Goal: Task Accomplishment & Management: Manage account settings

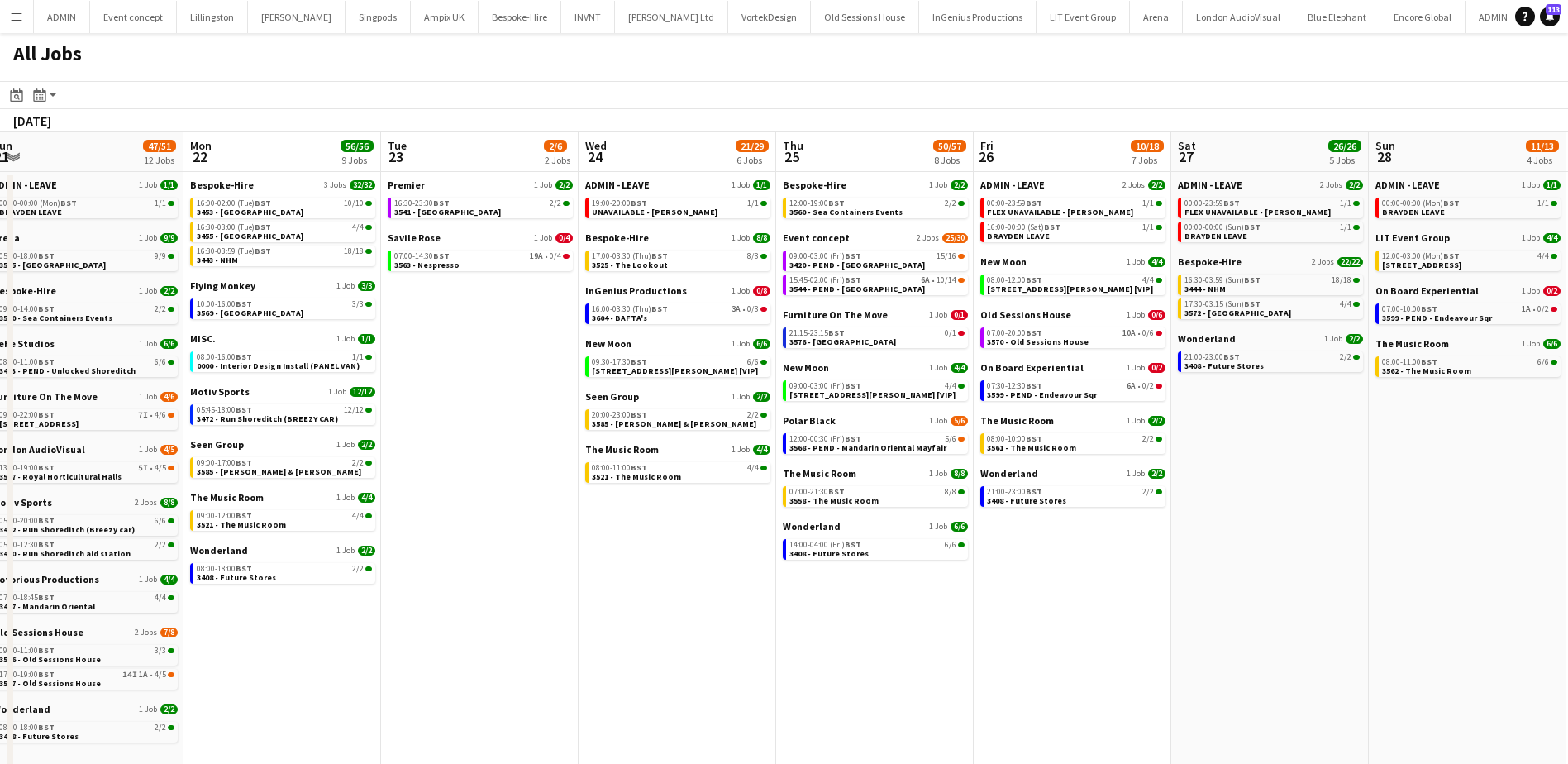
scroll to position [0, 438]
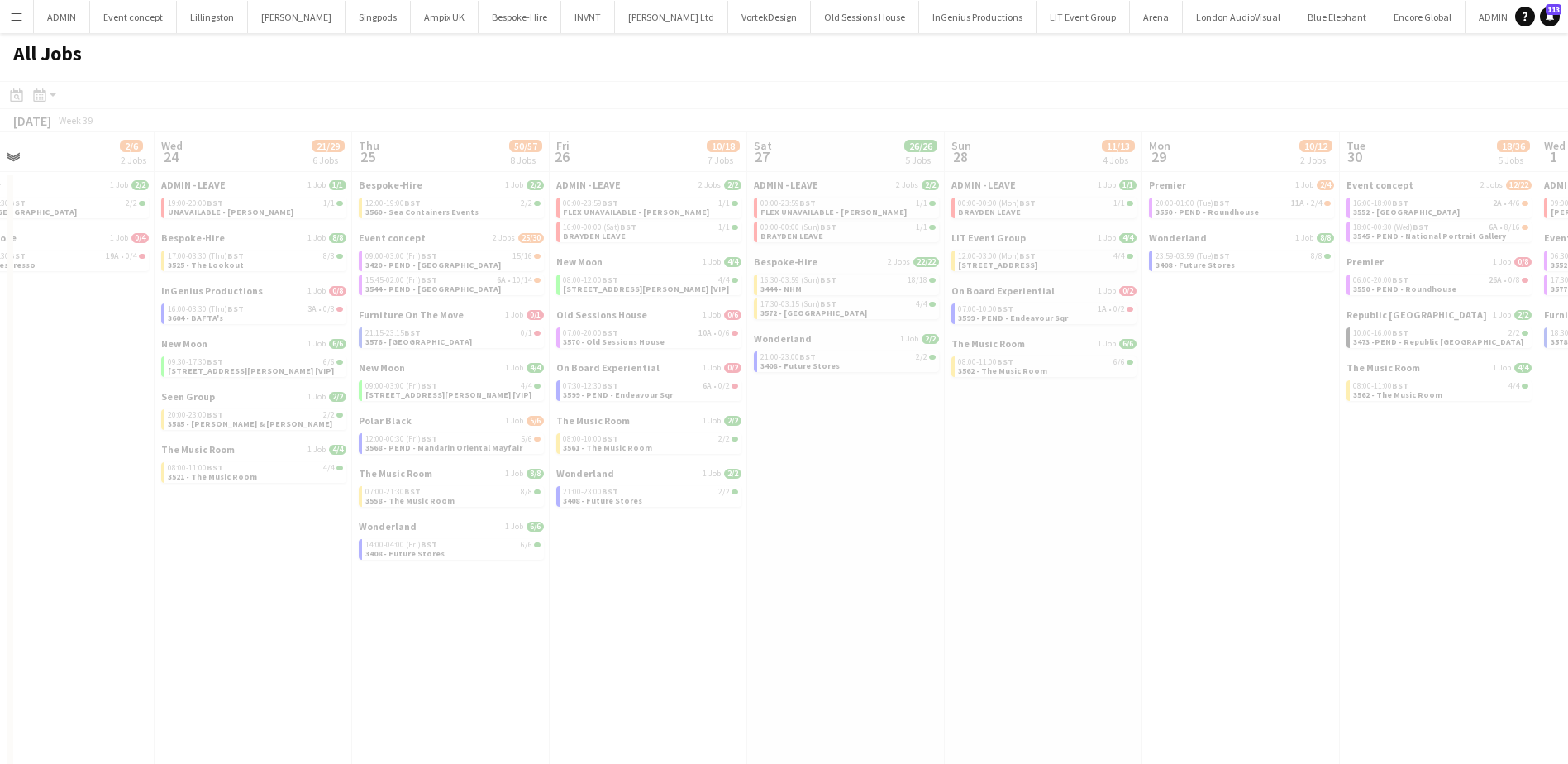
drag, startPoint x: 1083, startPoint y: 490, endPoint x: -77, endPoint y: 447, distance: 1160.8
click at [0, 447] on html "Menu Boards Boards Boards All jobs Status Workforce Workforce My Workforce Recr…" at bounding box center [784, 523] width 1568 height 1046
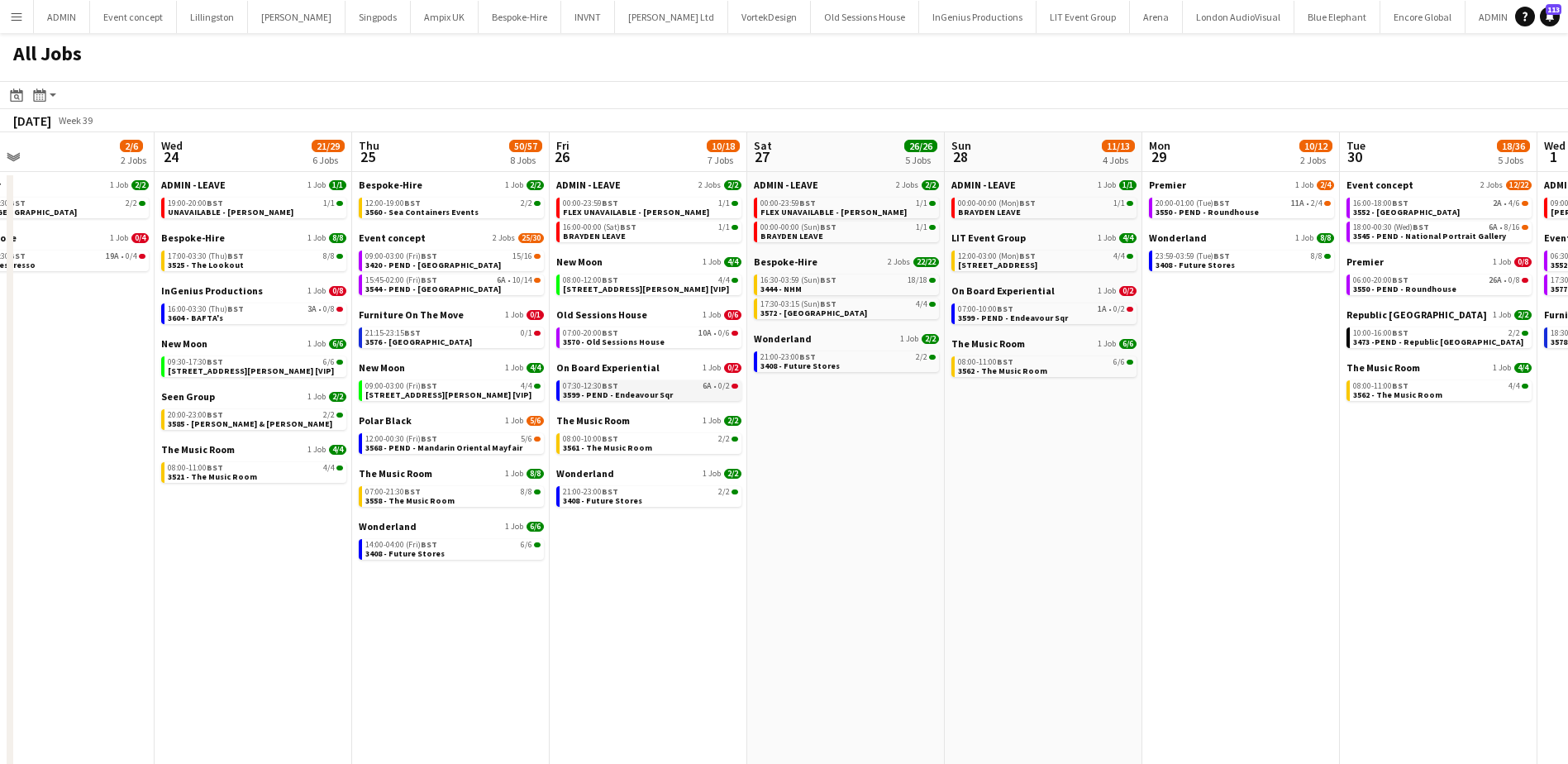
click at [619, 392] on span "3599 - PEND - Endeavour Sqr" at bounding box center [618, 394] width 110 height 11
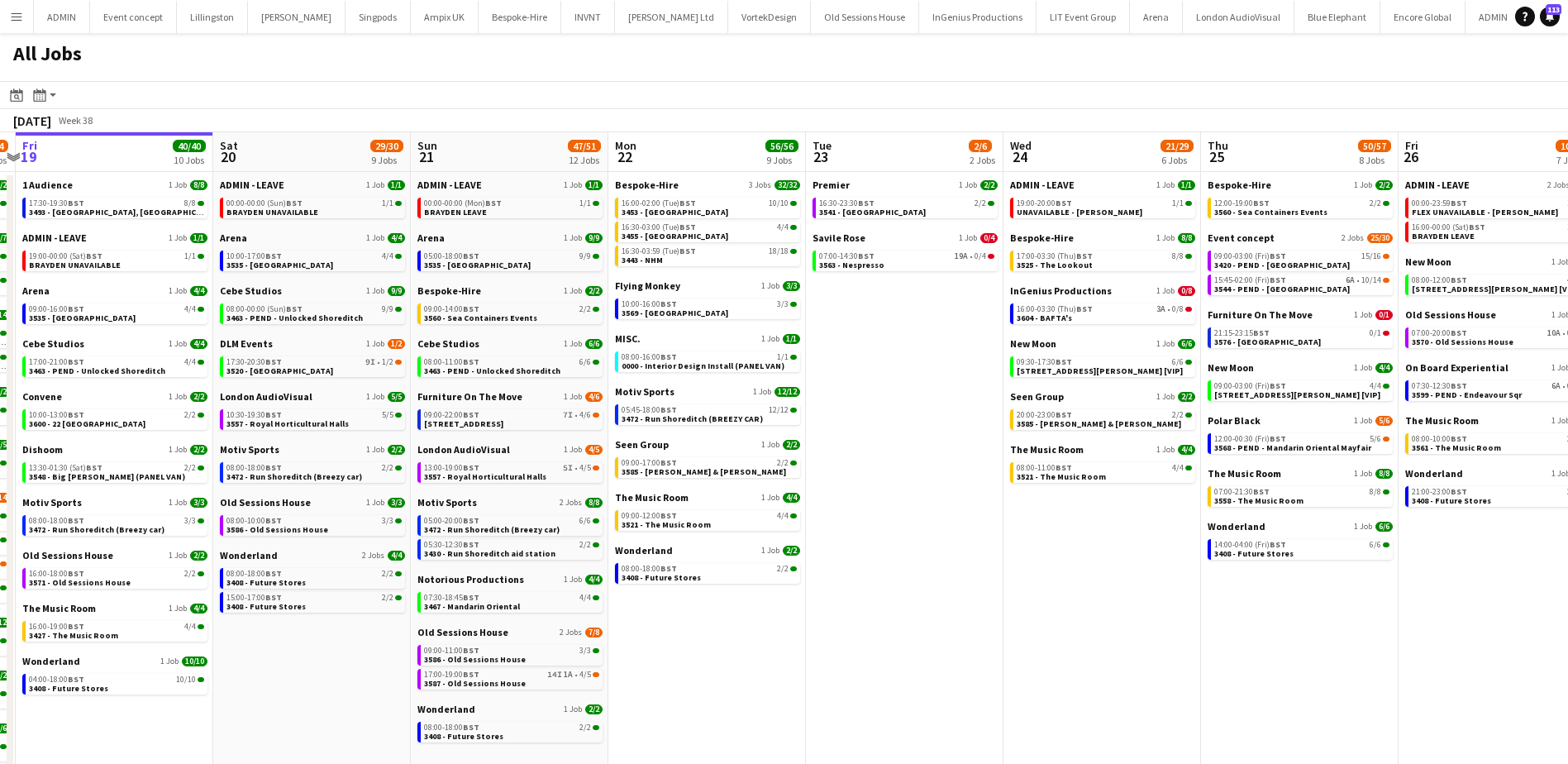
scroll to position [0, 522]
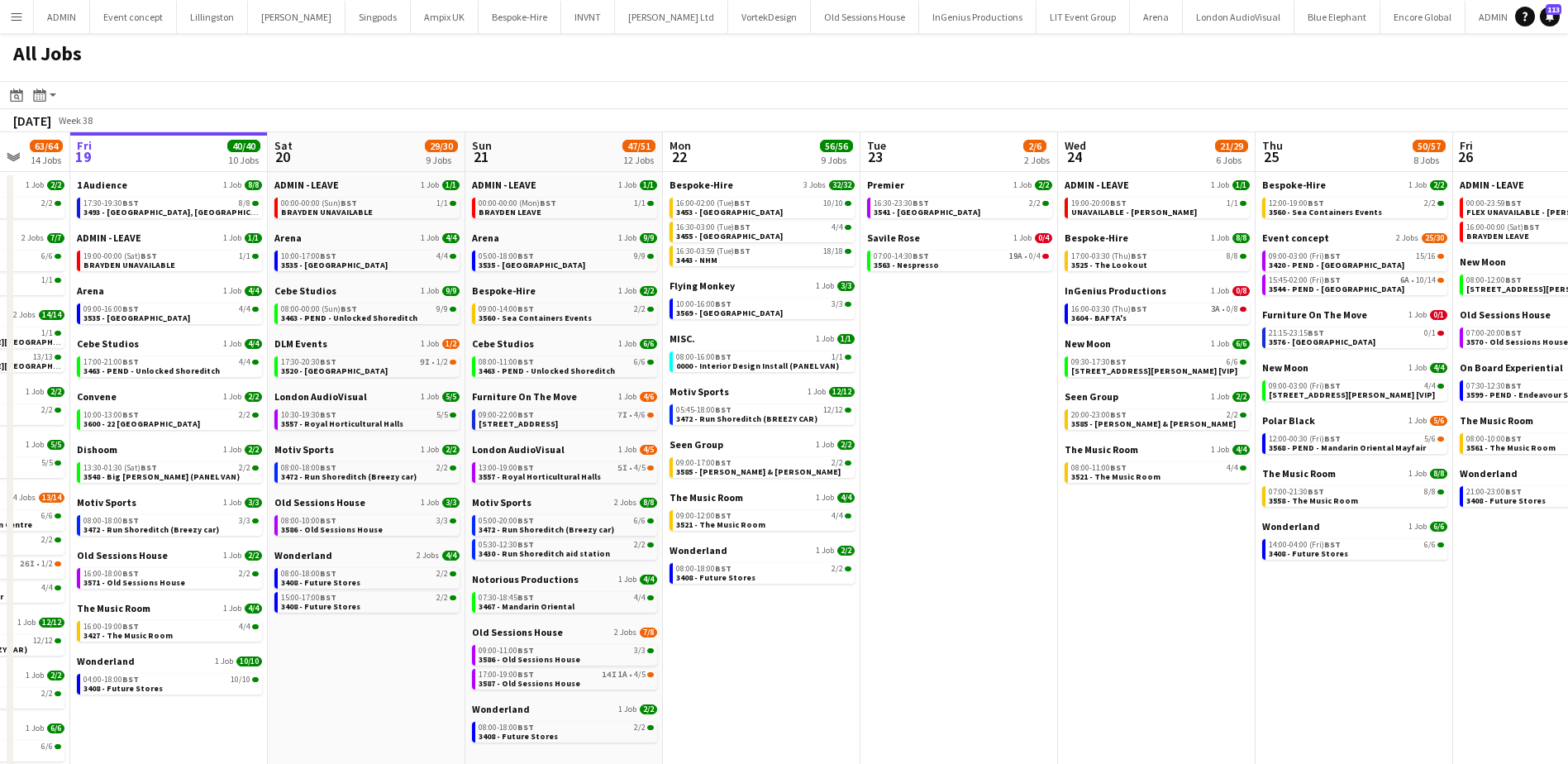
drag, startPoint x: 117, startPoint y: 614, endPoint x: 1013, endPoint y: 594, distance: 896.2
click at [1013, 594] on app-calendar-viewport "Tue 16 56/57 16 Jobs Wed 17 74/75 16 Jobs Thu 18 63/64 14 Jobs Fri 19 40/40 10 …" at bounding box center [784, 589] width 1568 height 914
click at [556, 422] on link "09:00-22:00 BST 7I • 4/6 3559 - Oxford Street" at bounding box center [566, 418] width 175 height 19
click at [345, 575] on div "08:00-18:00 BST 2/2" at bounding box center [369, 574] width 175 height 9
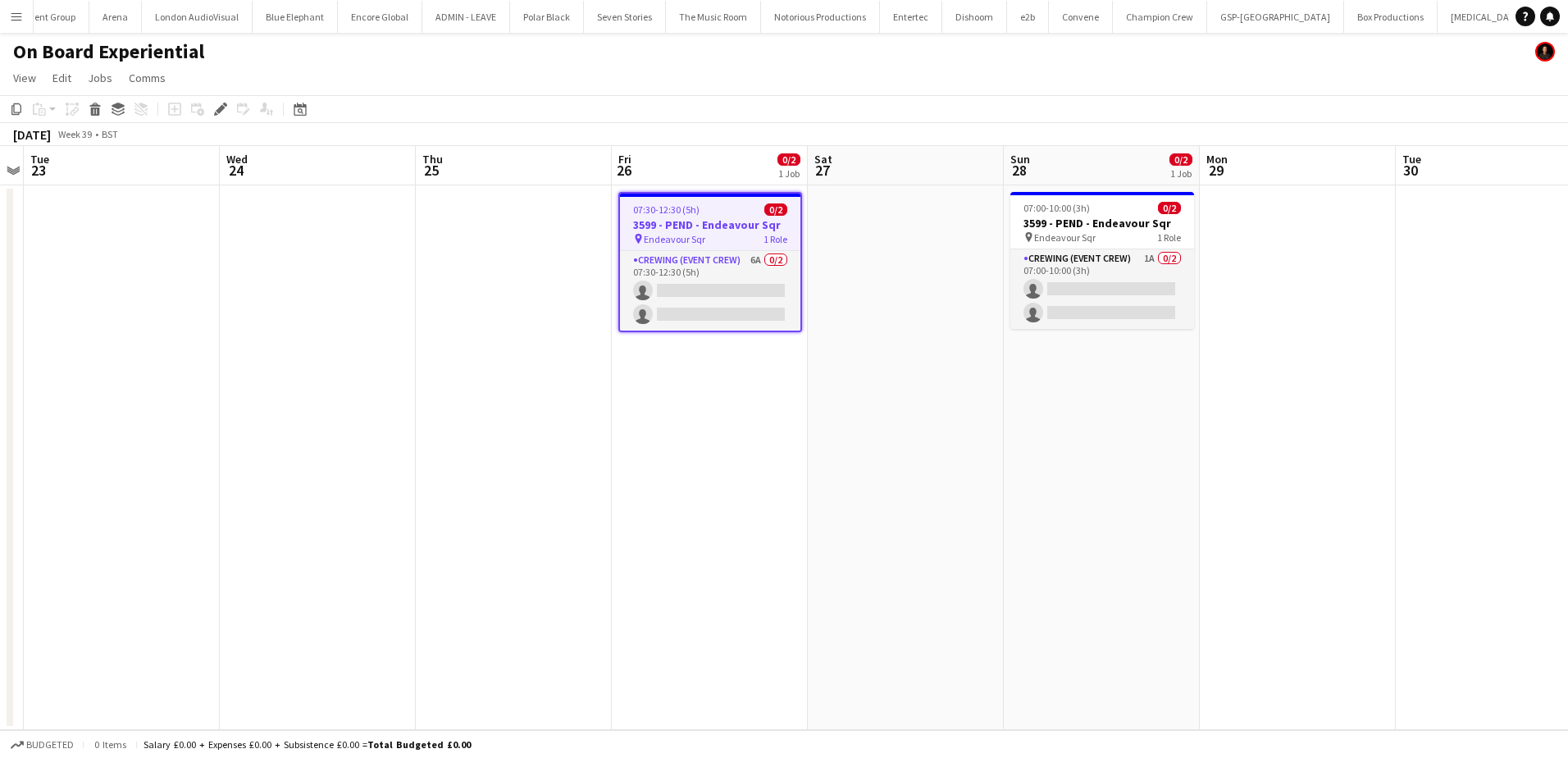
scroll to position [0, 1145]
click at [217, 106] on icon "Edit" at bounding box center [220, 109] width 13 height 13
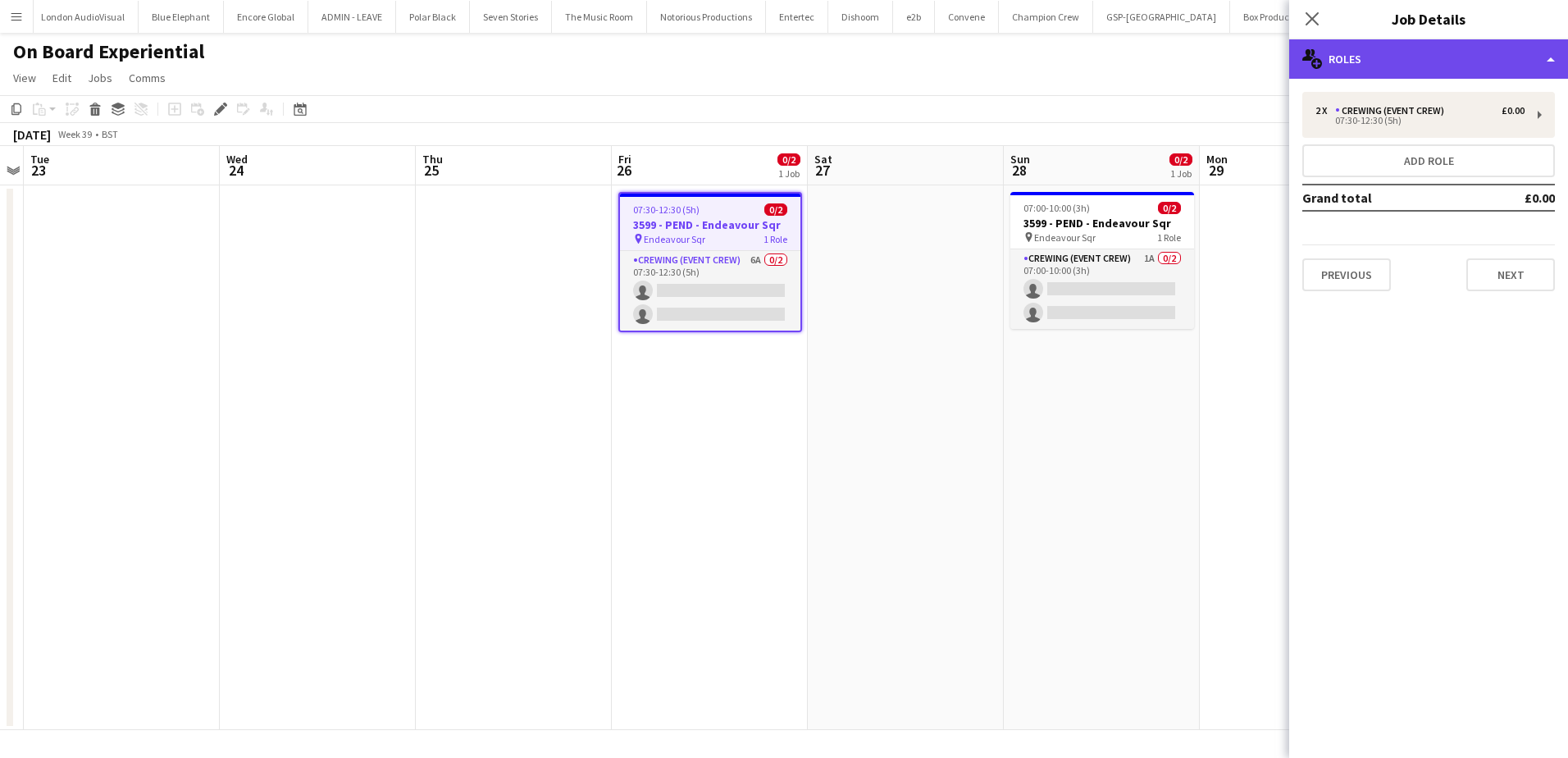
click at [1481, 60] on div "multiple-users-add Roles" at bounding box center [1429, 59] width 279 height 39
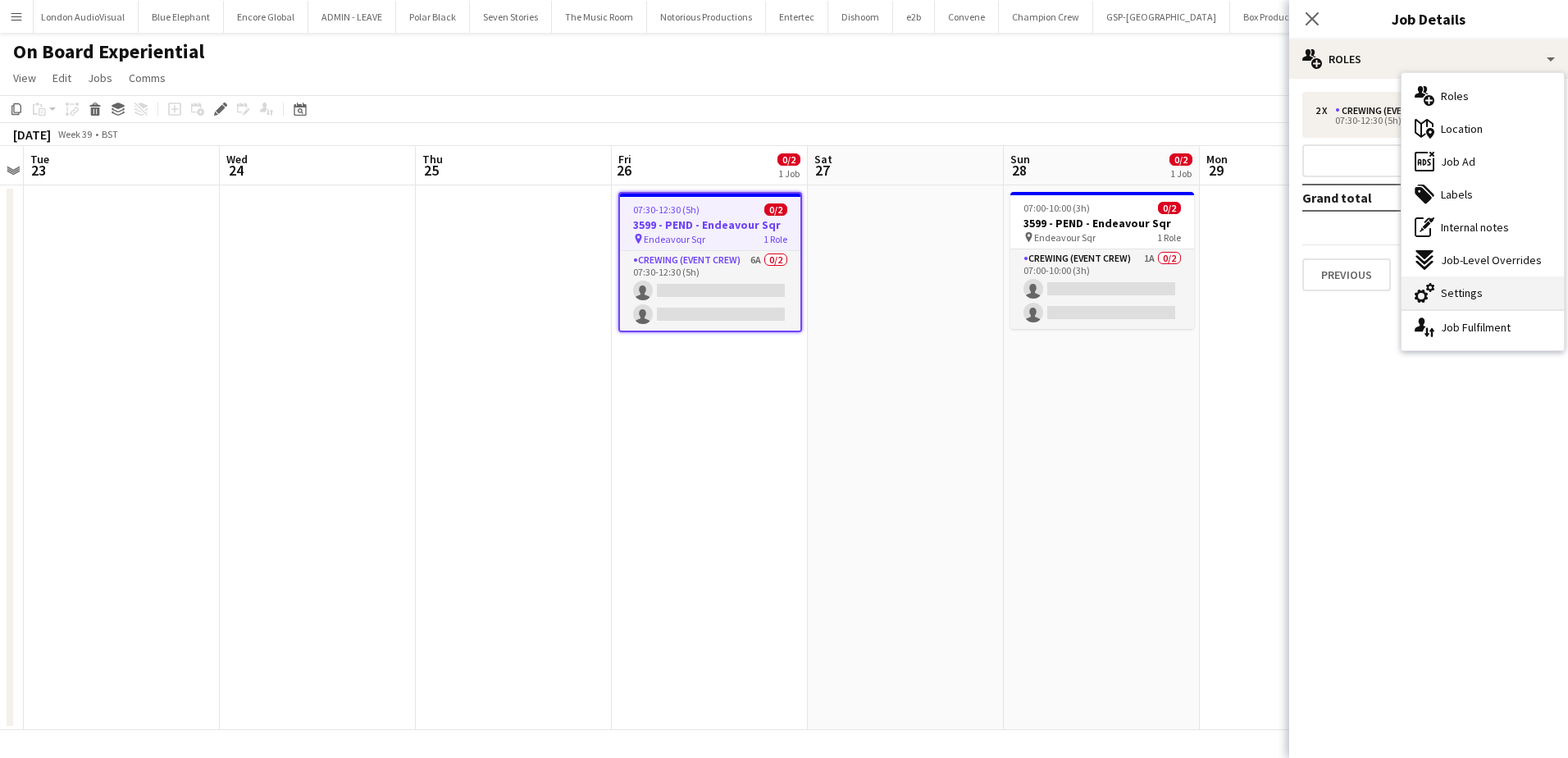
click at [1469, 288] on span "Settings" at bounding box center [1461, 293] width 42 height 14
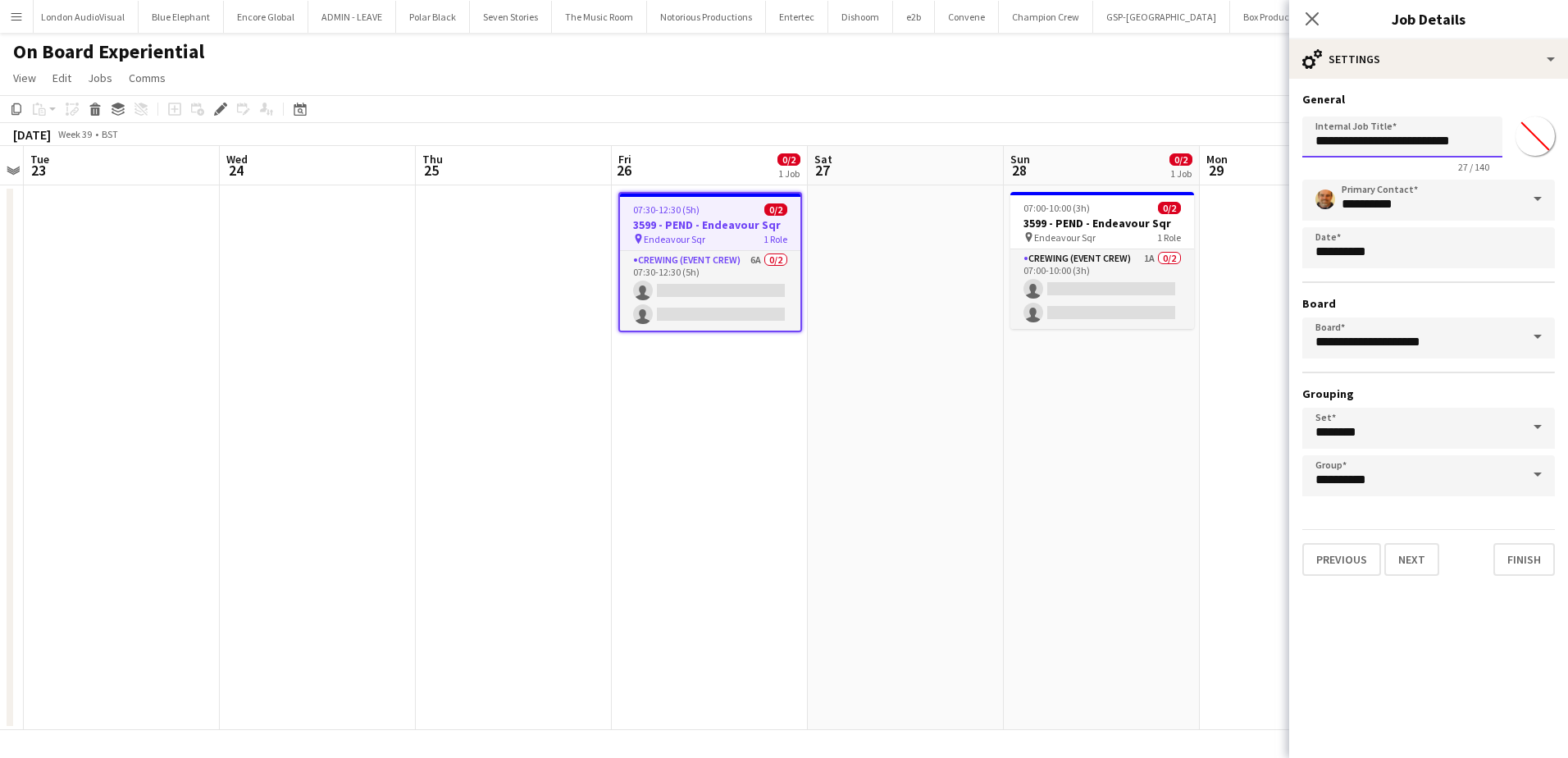
click input "**********"
click h3 "3599 - PEND - Endeavour Sqr"
type input "**********"
type input "*******"
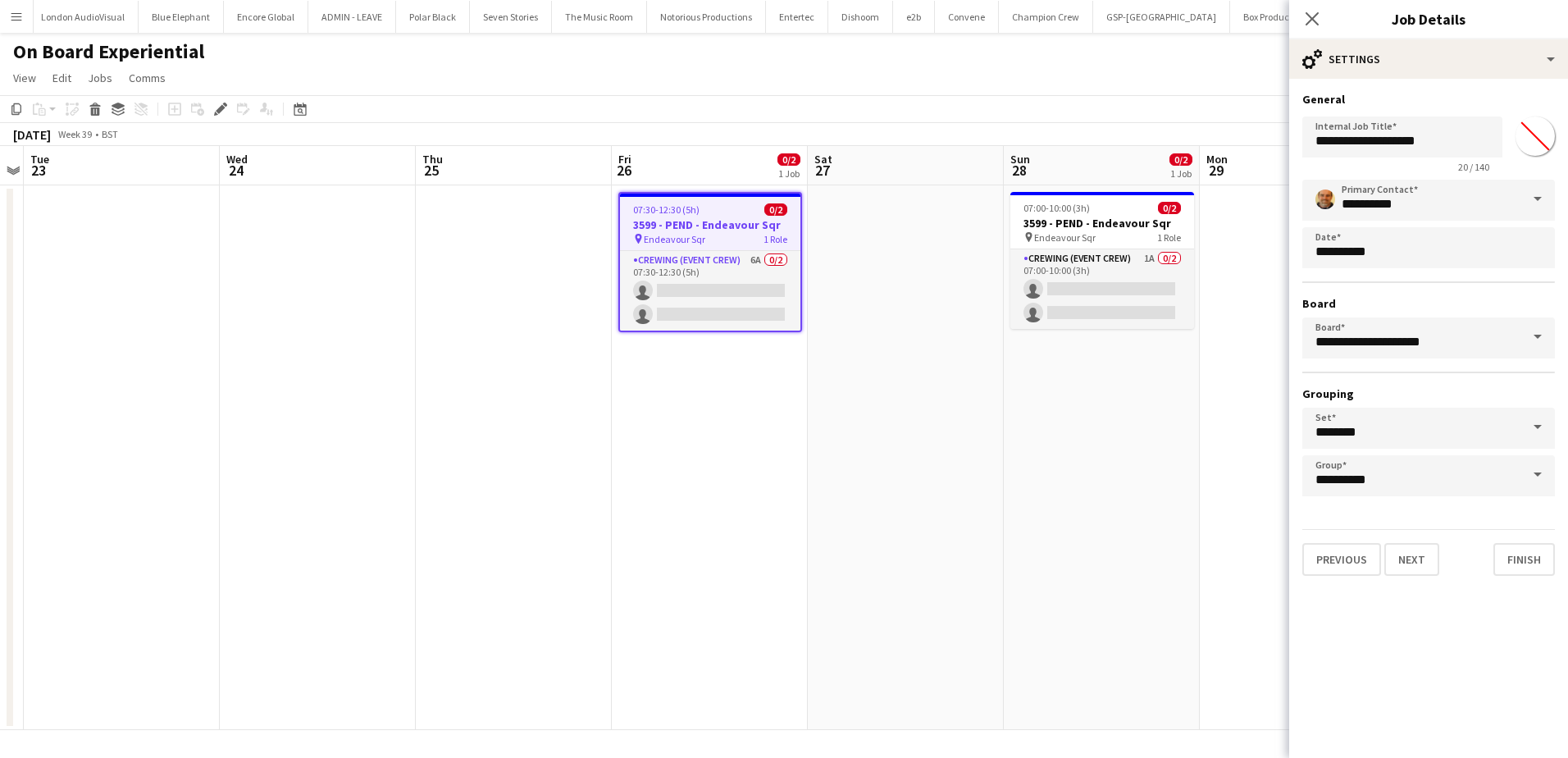
type input "**********"
type input "*******"
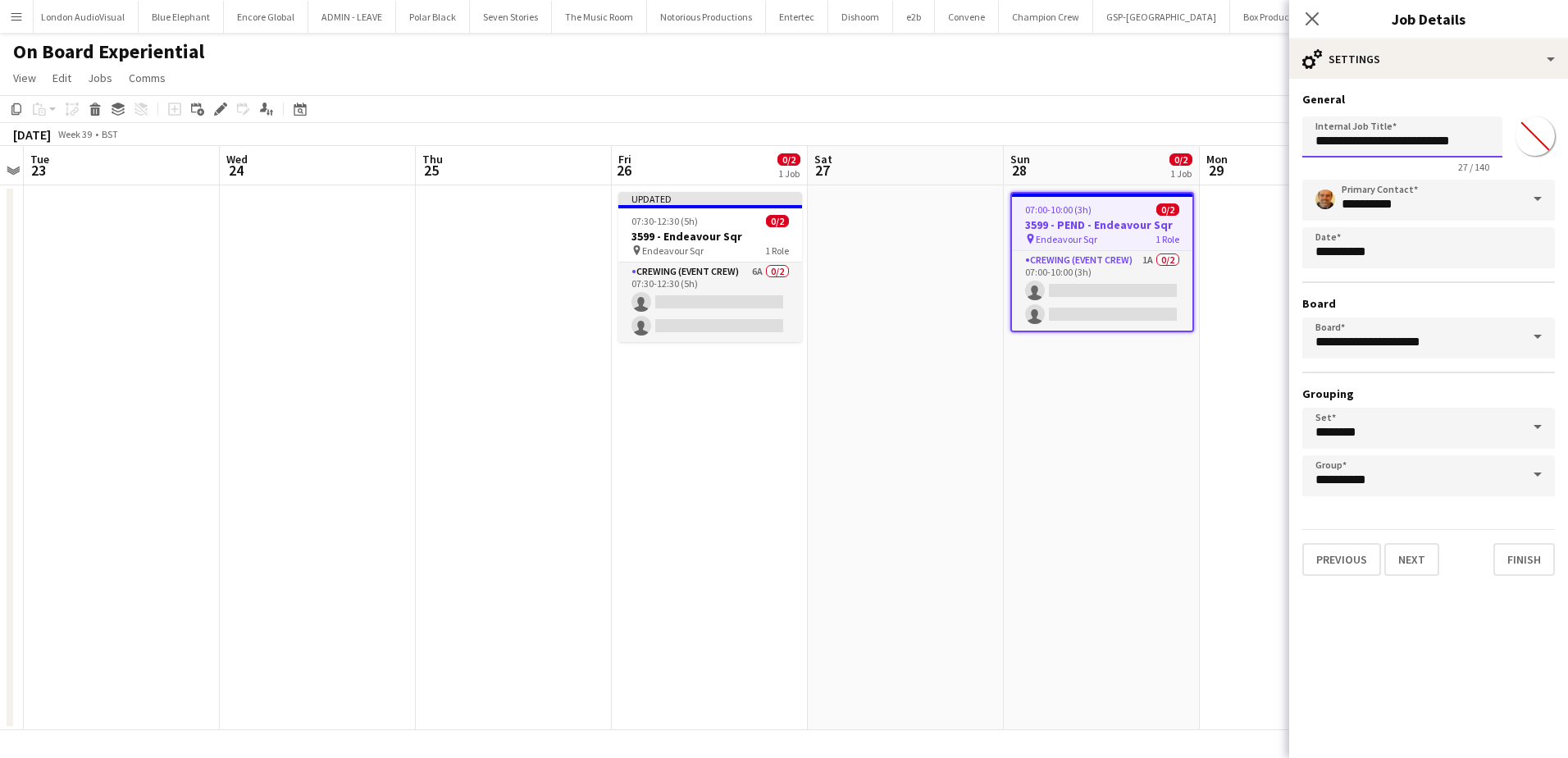
click input "**********"
type input "**********"
click app-date-cell
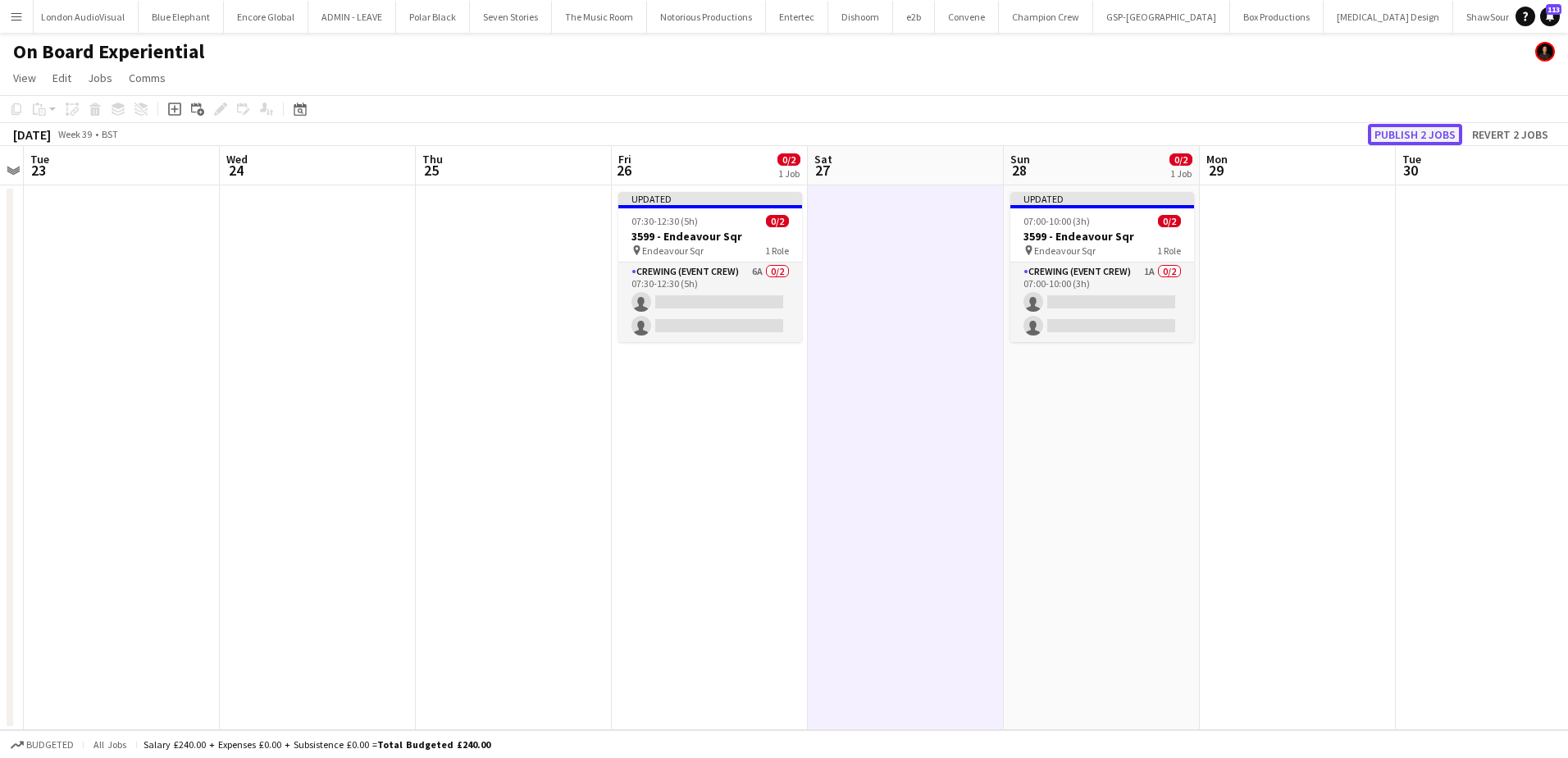
click button "Publish 2 jobs"
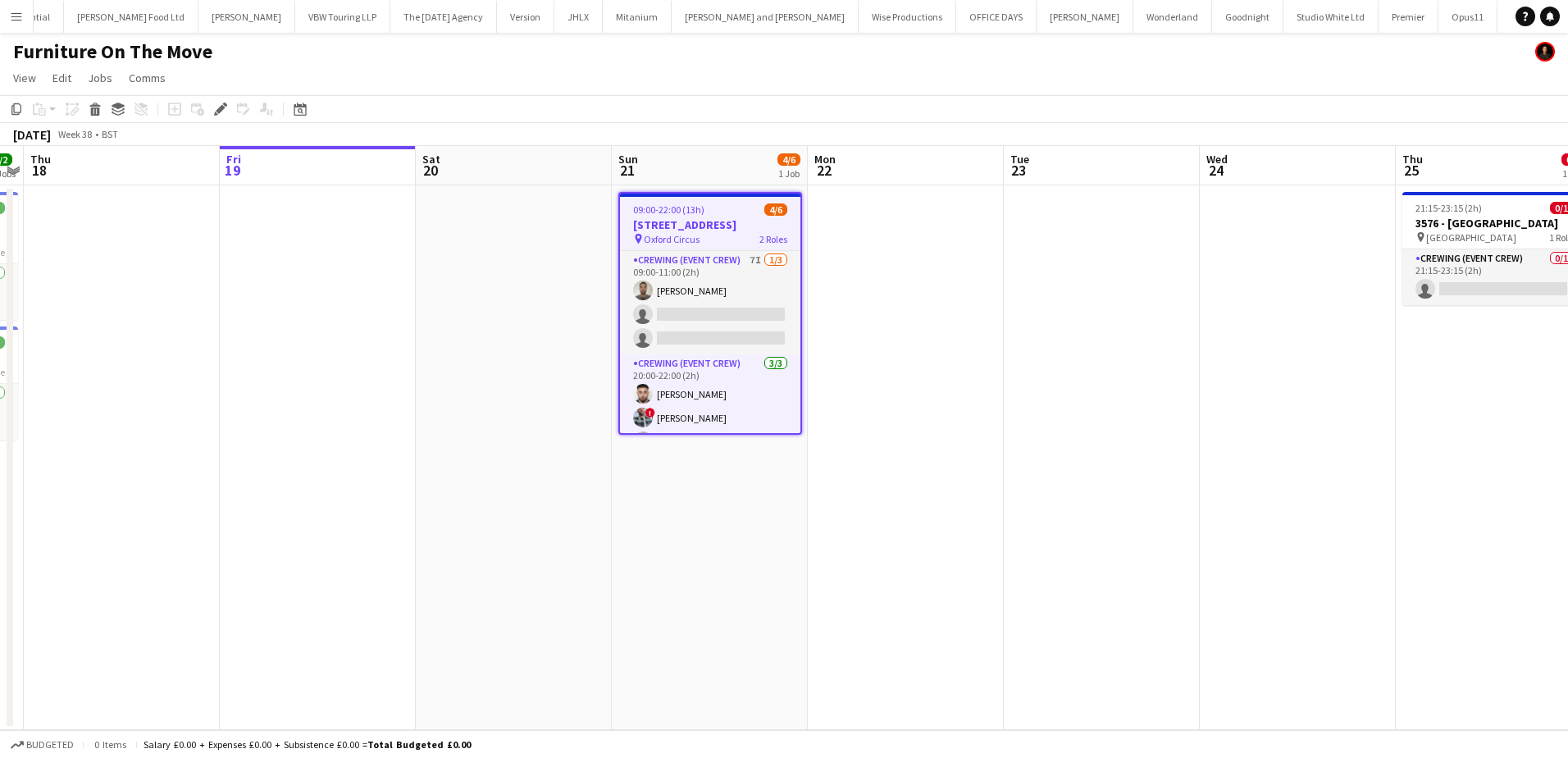
scroll to position [0, 2750]
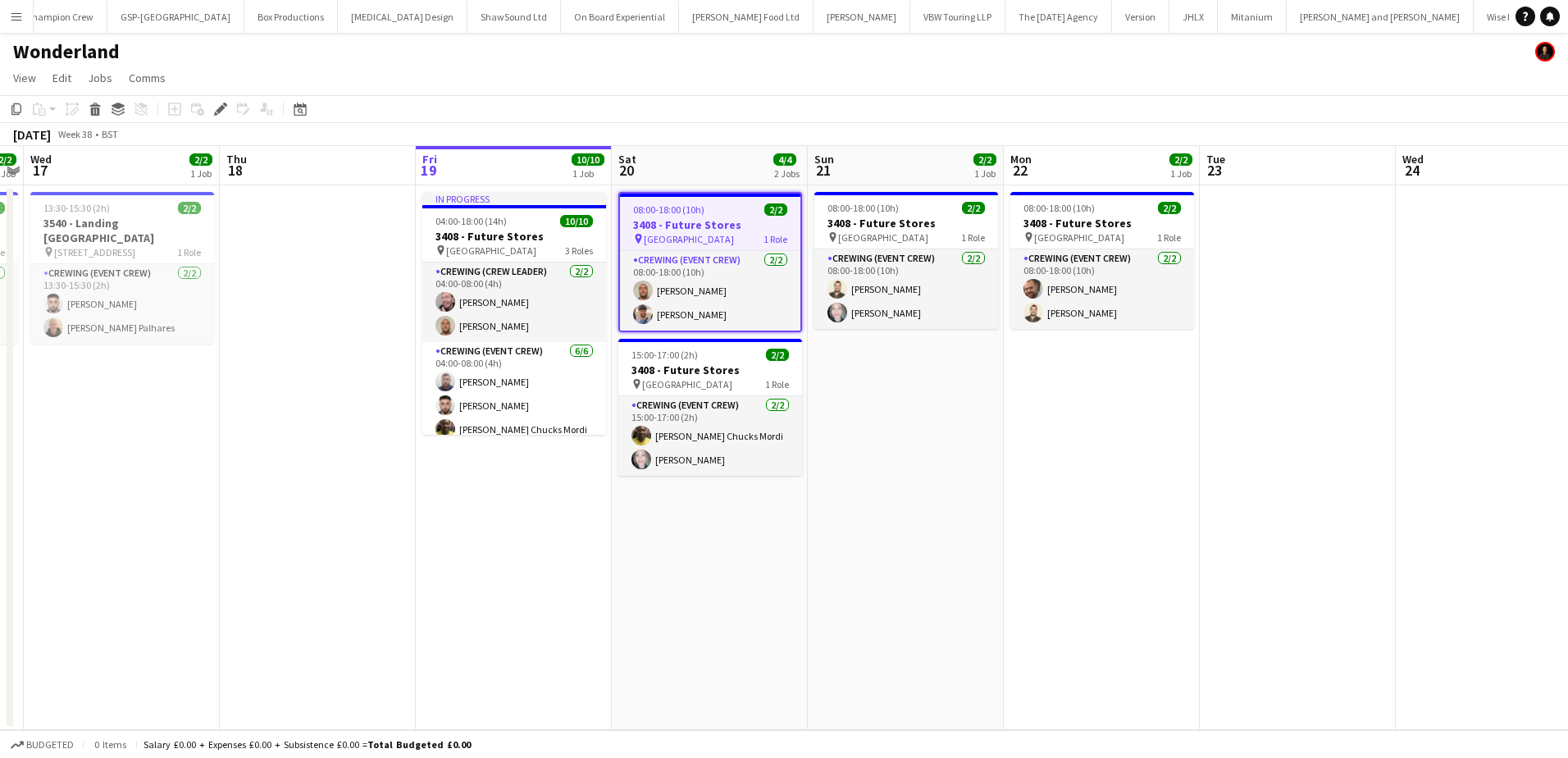
scroll to position [0, 2191]
click at [219, 105] on icon "Edit" at bounding box center [220, 109] width 13 height 13
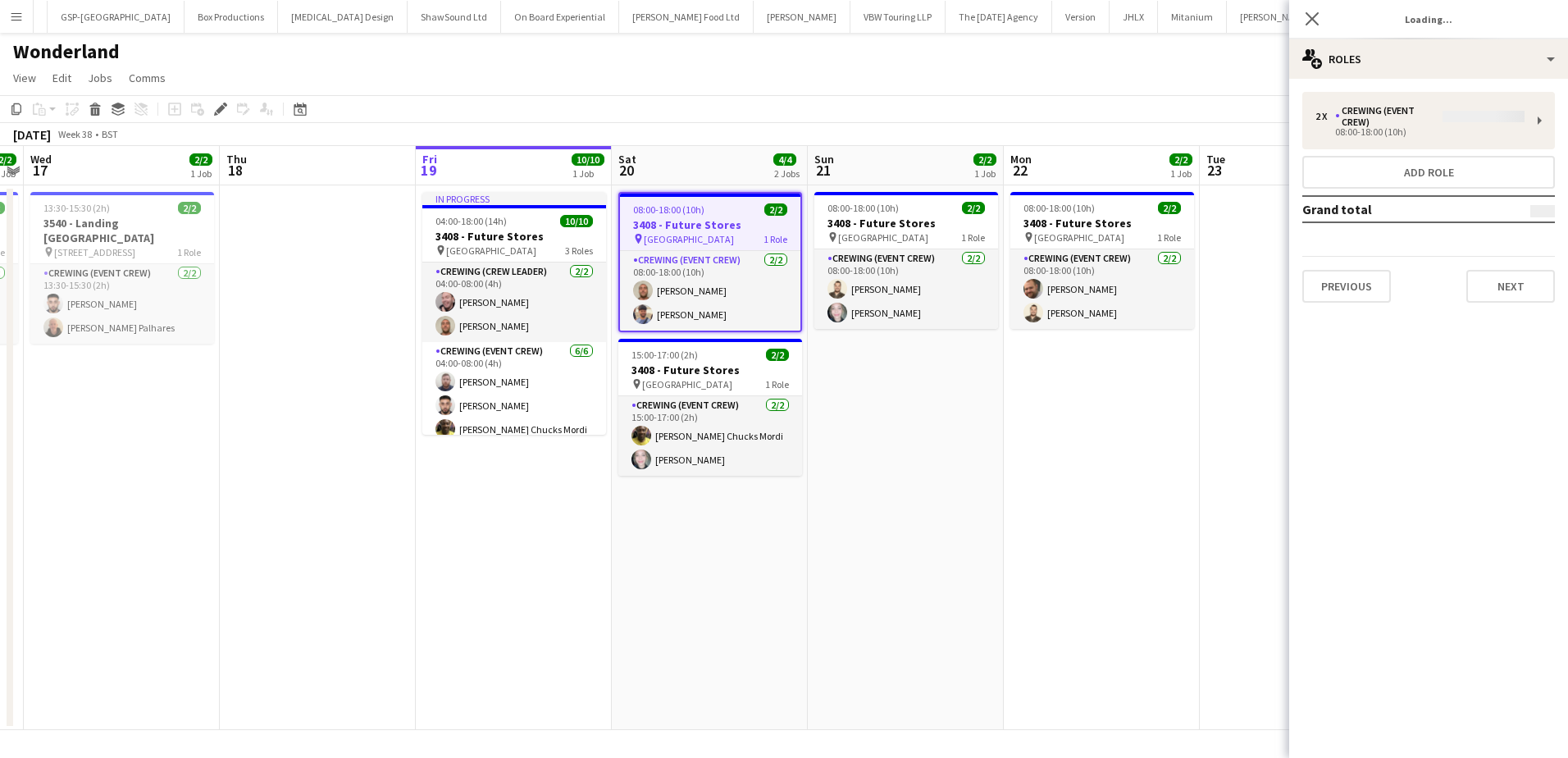
type input "**********"
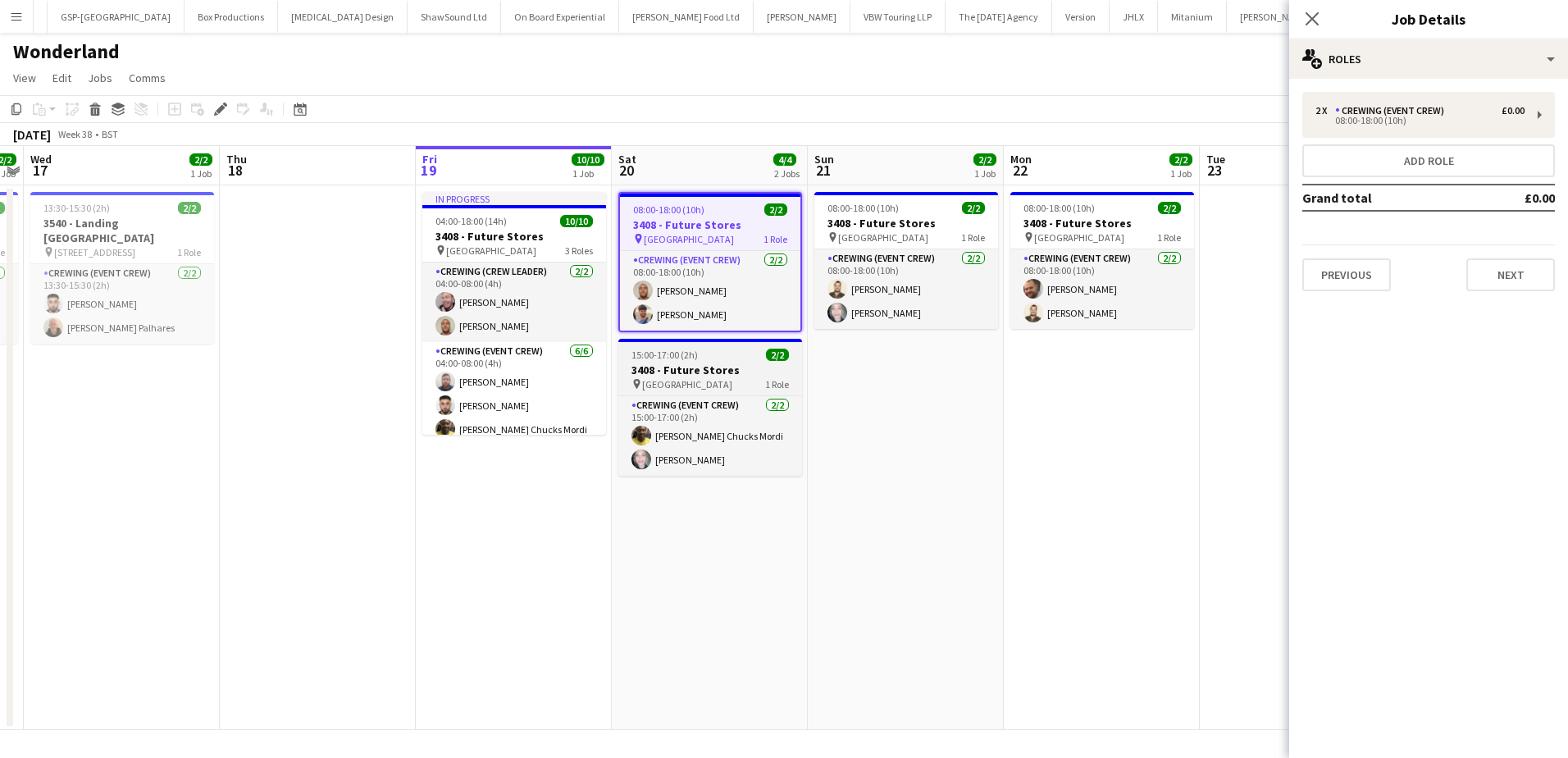
click at [678, 368] on h3 "3408 - Future Stores" at bounding box center [710, 369] width 184 height 14
type input "**********"
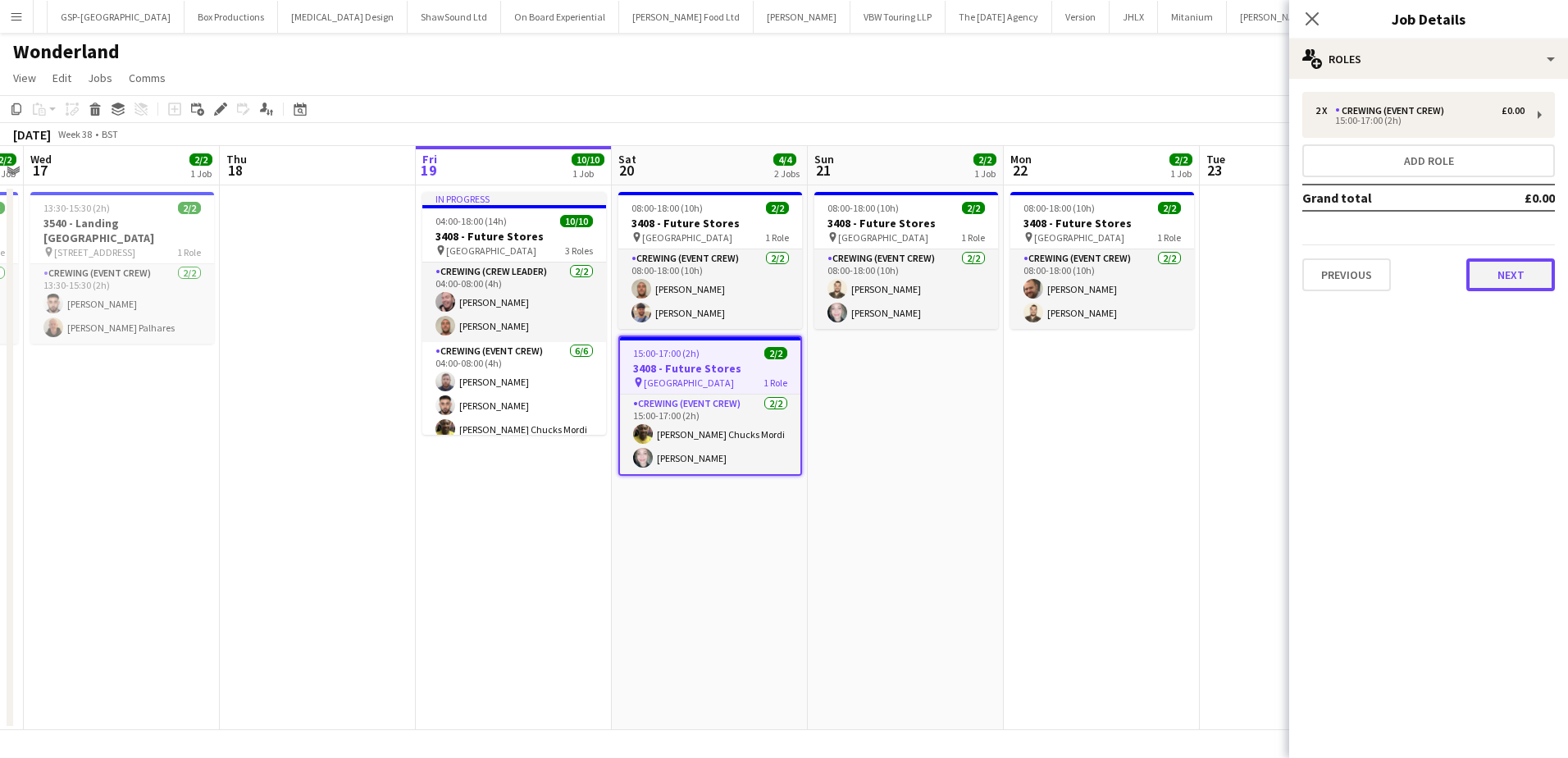
click at [1497, 282] on button "Next" at bounding box center [1510, 275] width 88 height 33
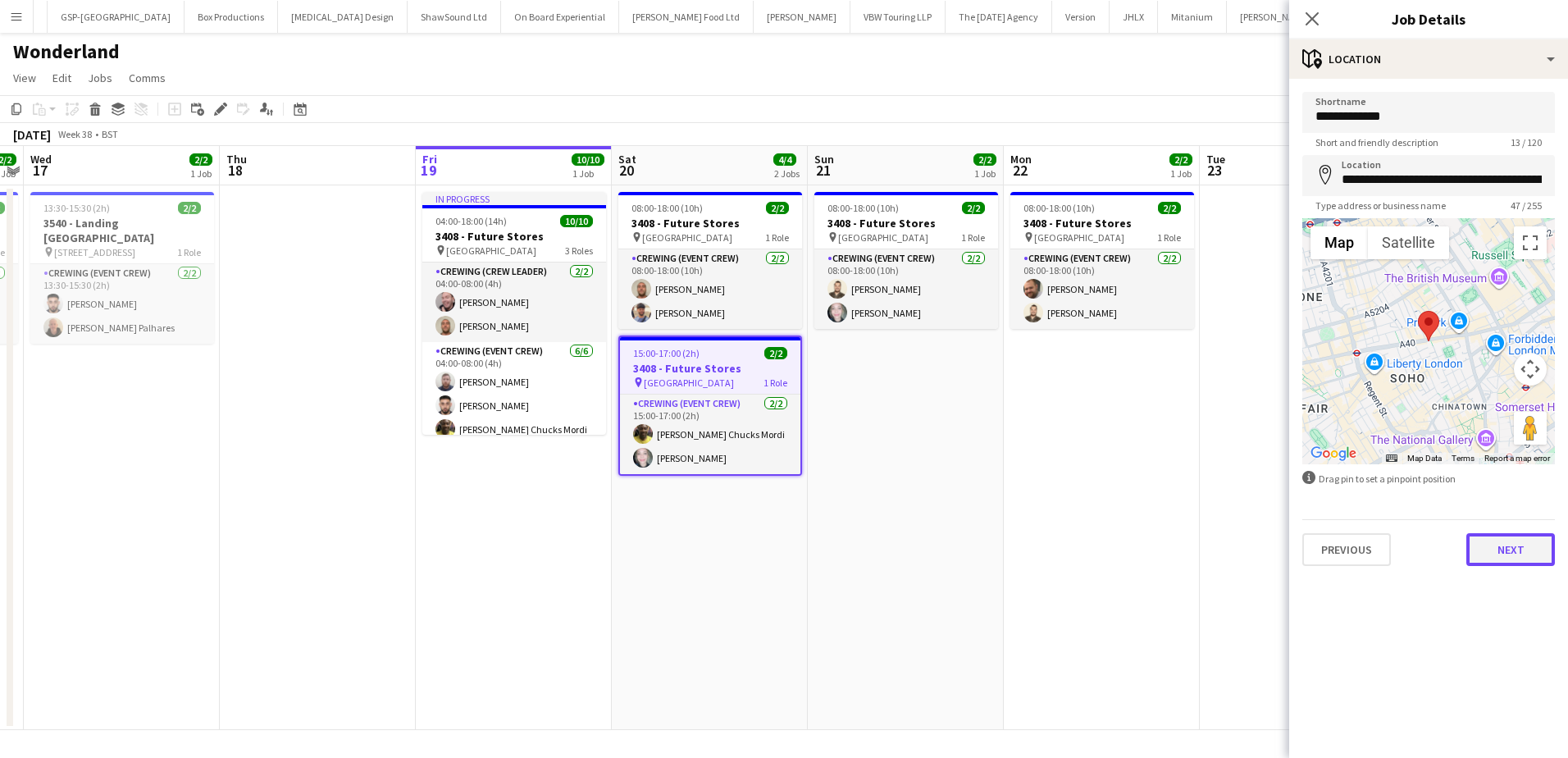
click at [1512, 548] on button "Next" at bounding box center [1510, 550] width 88 height 33
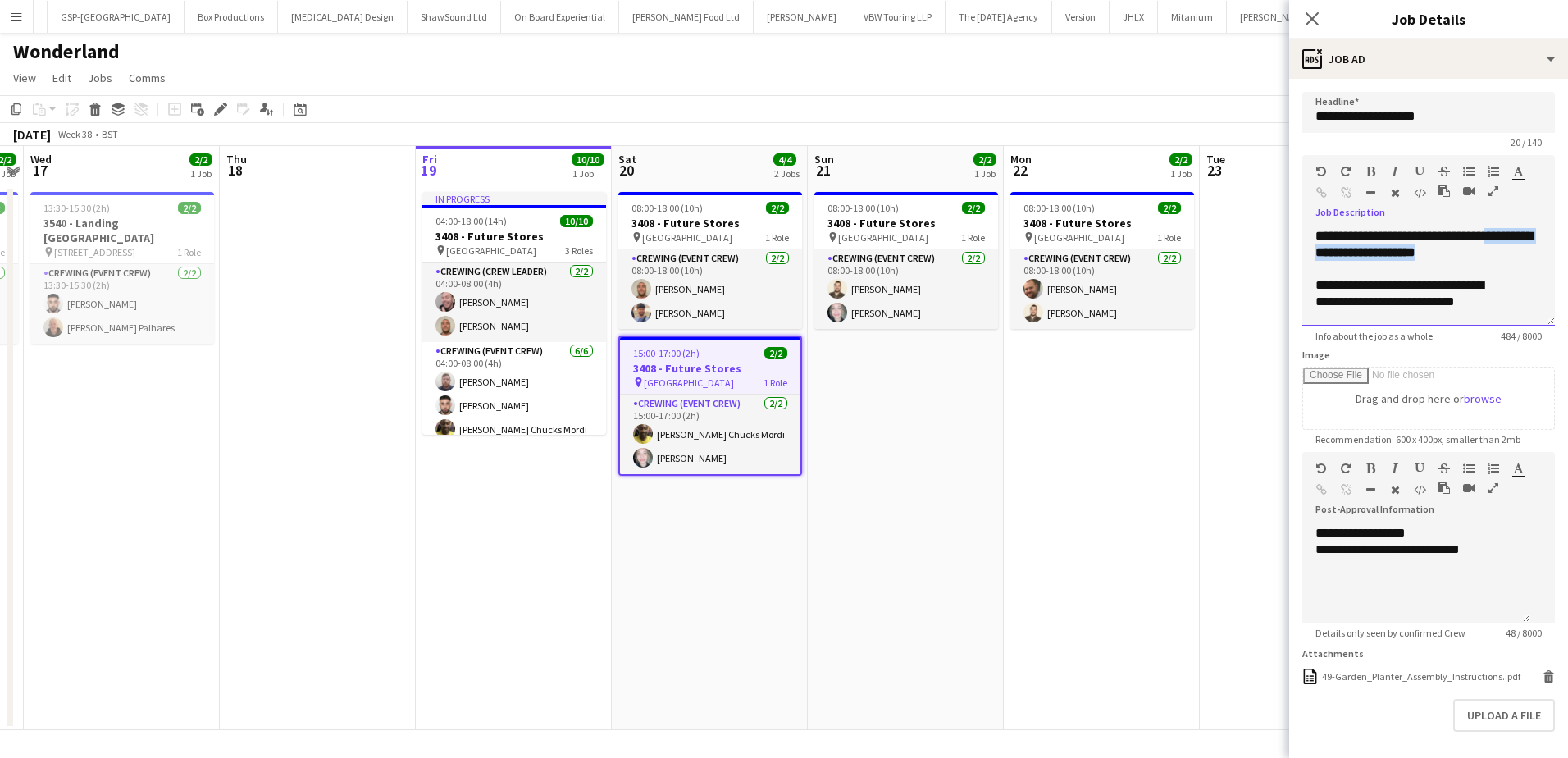
drag, startPoint x: 1377, startPoint y: 290, endPoint x: 1357, endPoint y: 274, distance: 25.6
click at [1357, 261] on div "**********" at bounding box center [1429, 244] width 226 height 33
click at [655, 366] on h3 "3408 - Future Stores" at bounding box center [710, 368] width 180 height 14
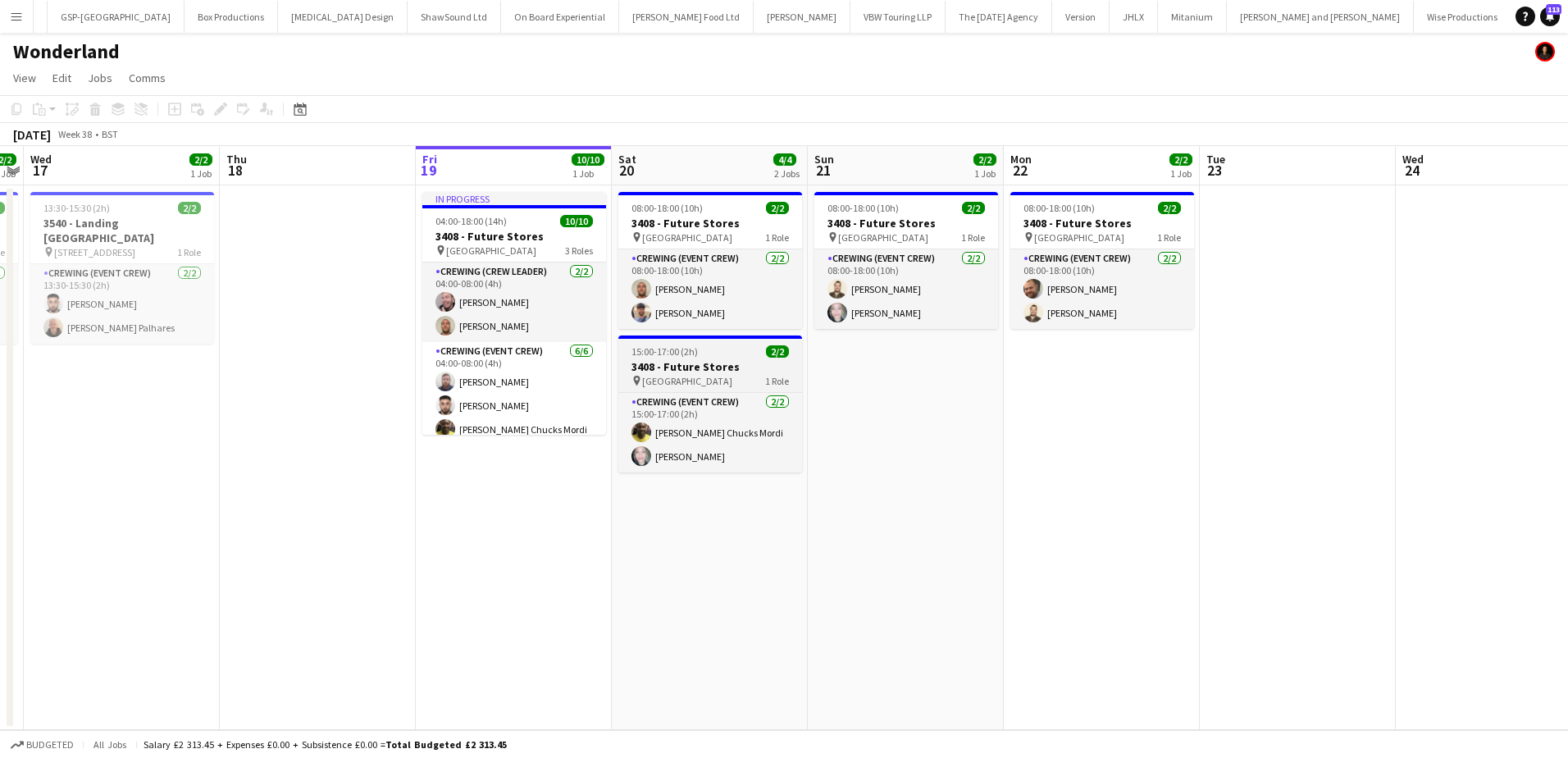
click at [694, 372] on h3 "3408 - Future Stores" at bounding box center [710, 366] width 184 height 14
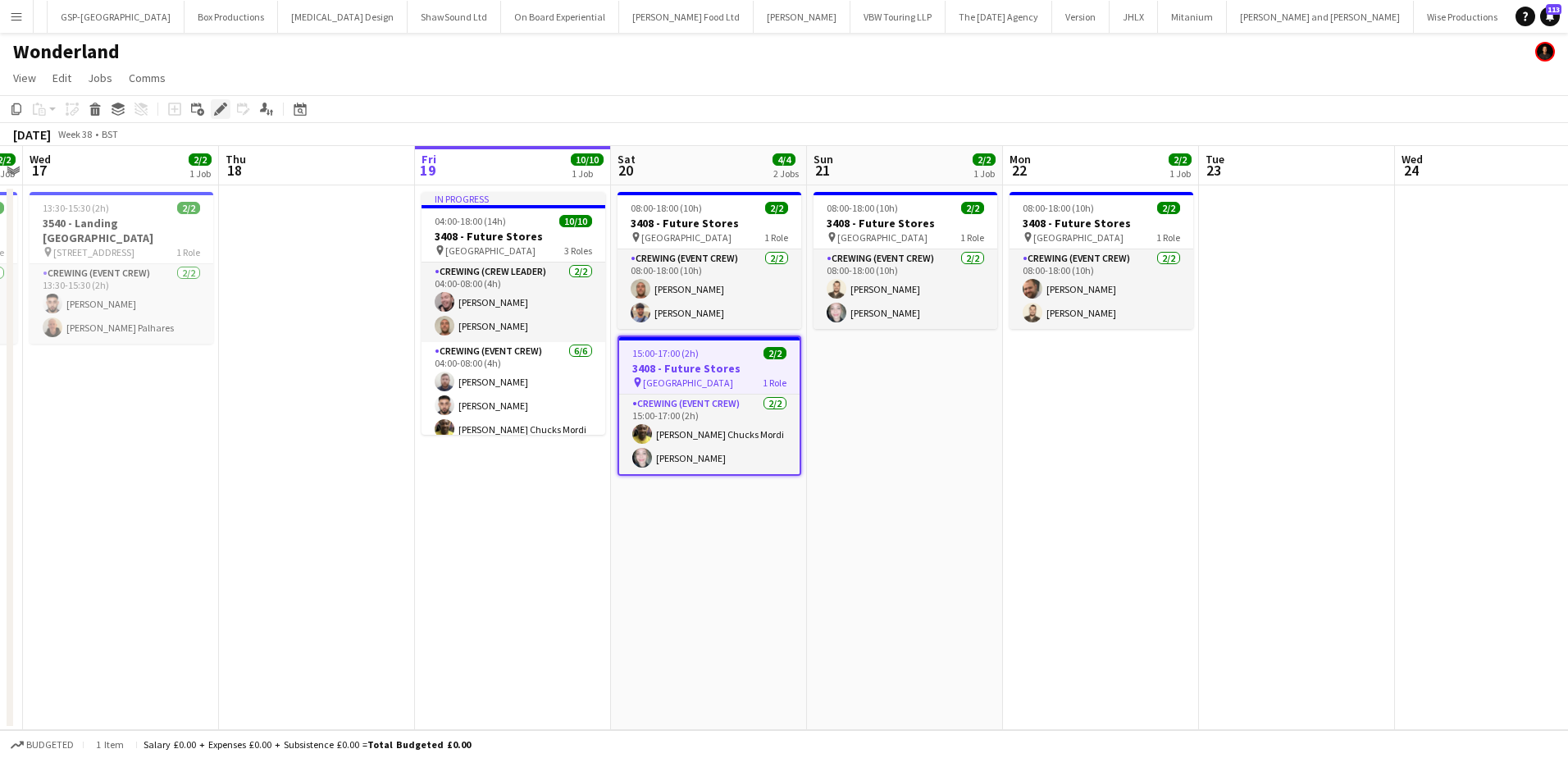
click at [214, 104] on icon "Edit" at bounding box center [220, 109] width 13 height 13
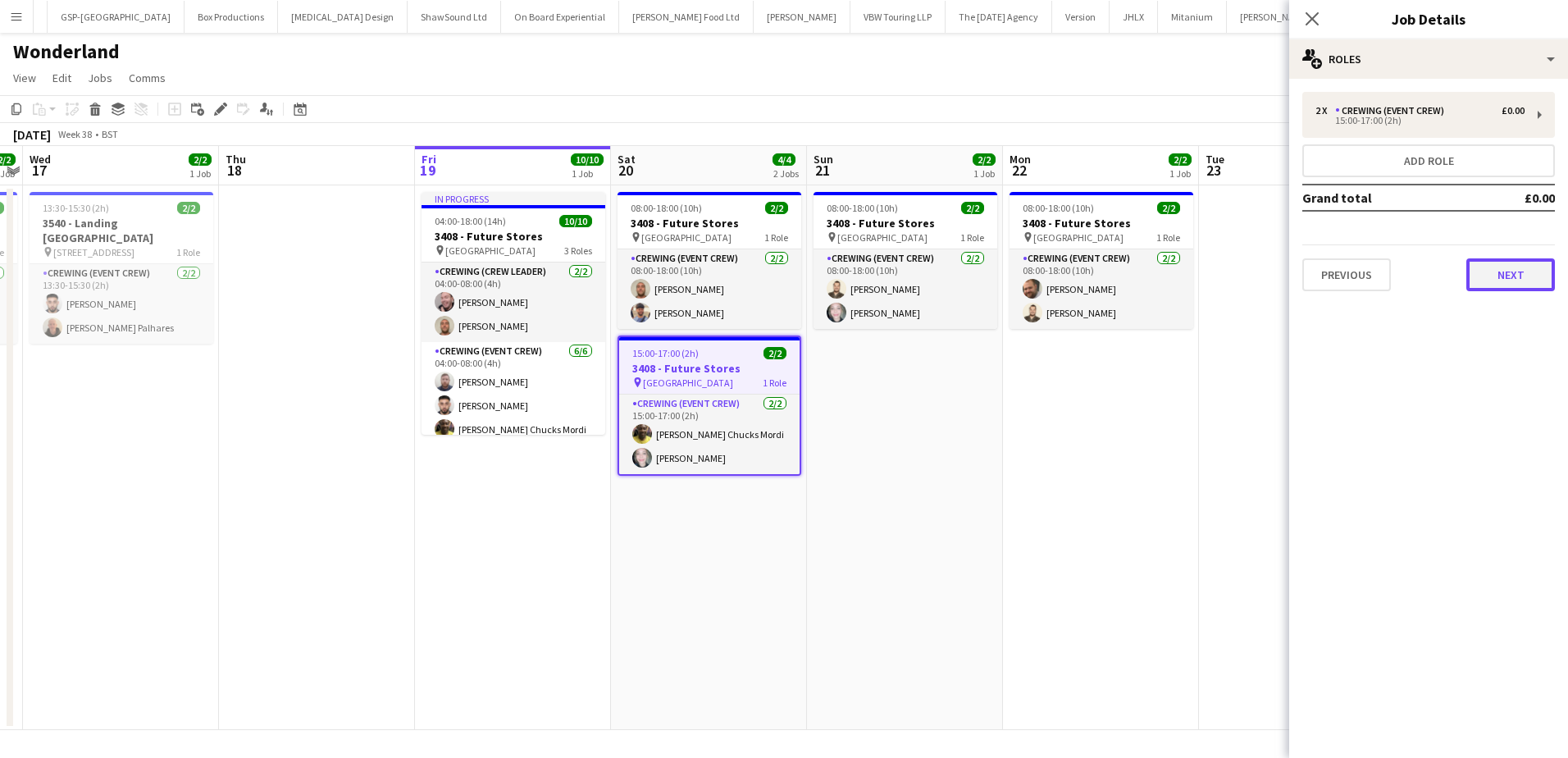
click at [1481, 277] on button "Next" at bounding box center [1510, 275] width 88 height 33
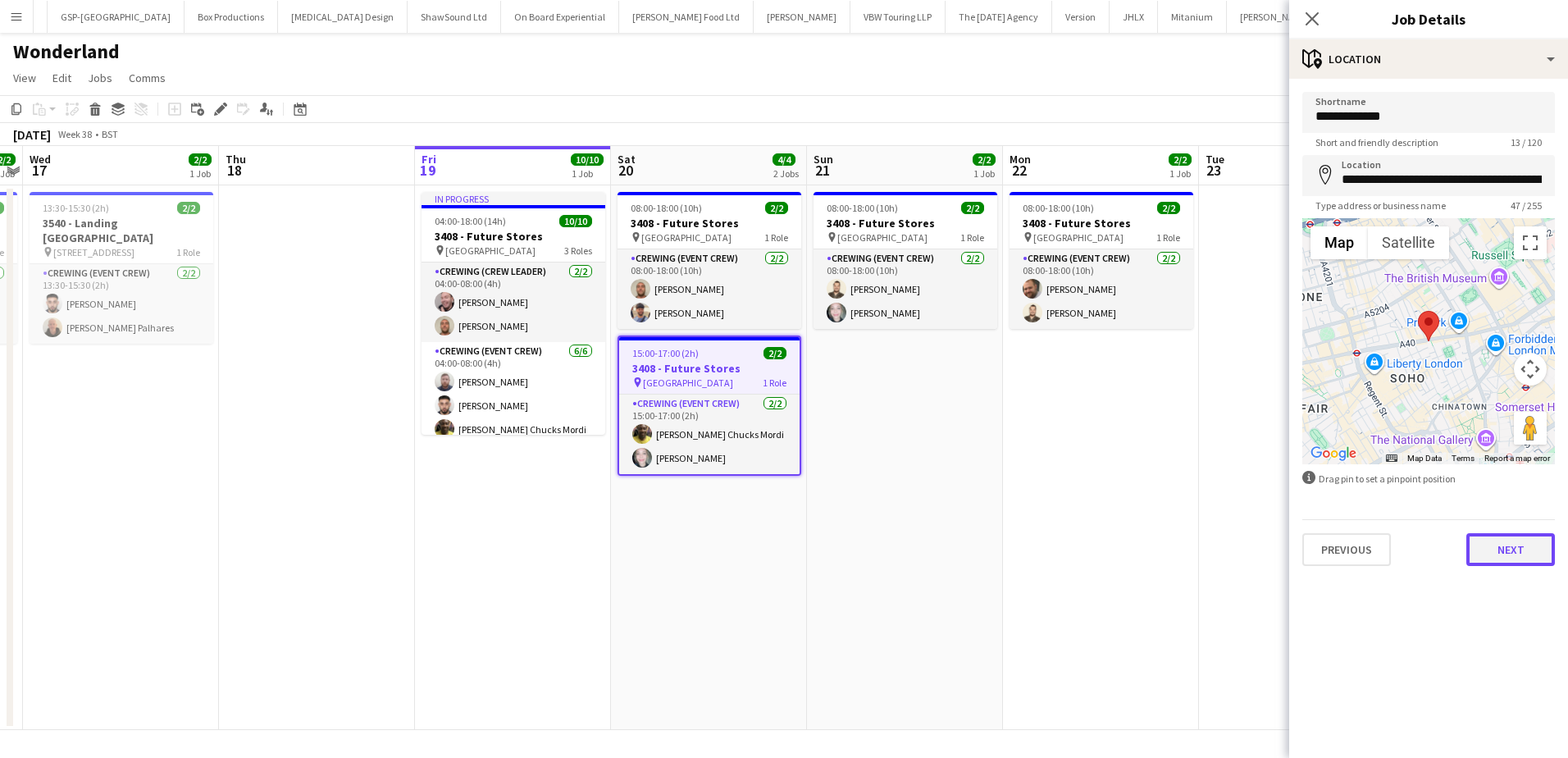
click at [1508, 538] on button "Next" at bounding box center [1510, 550] width 88 height 33
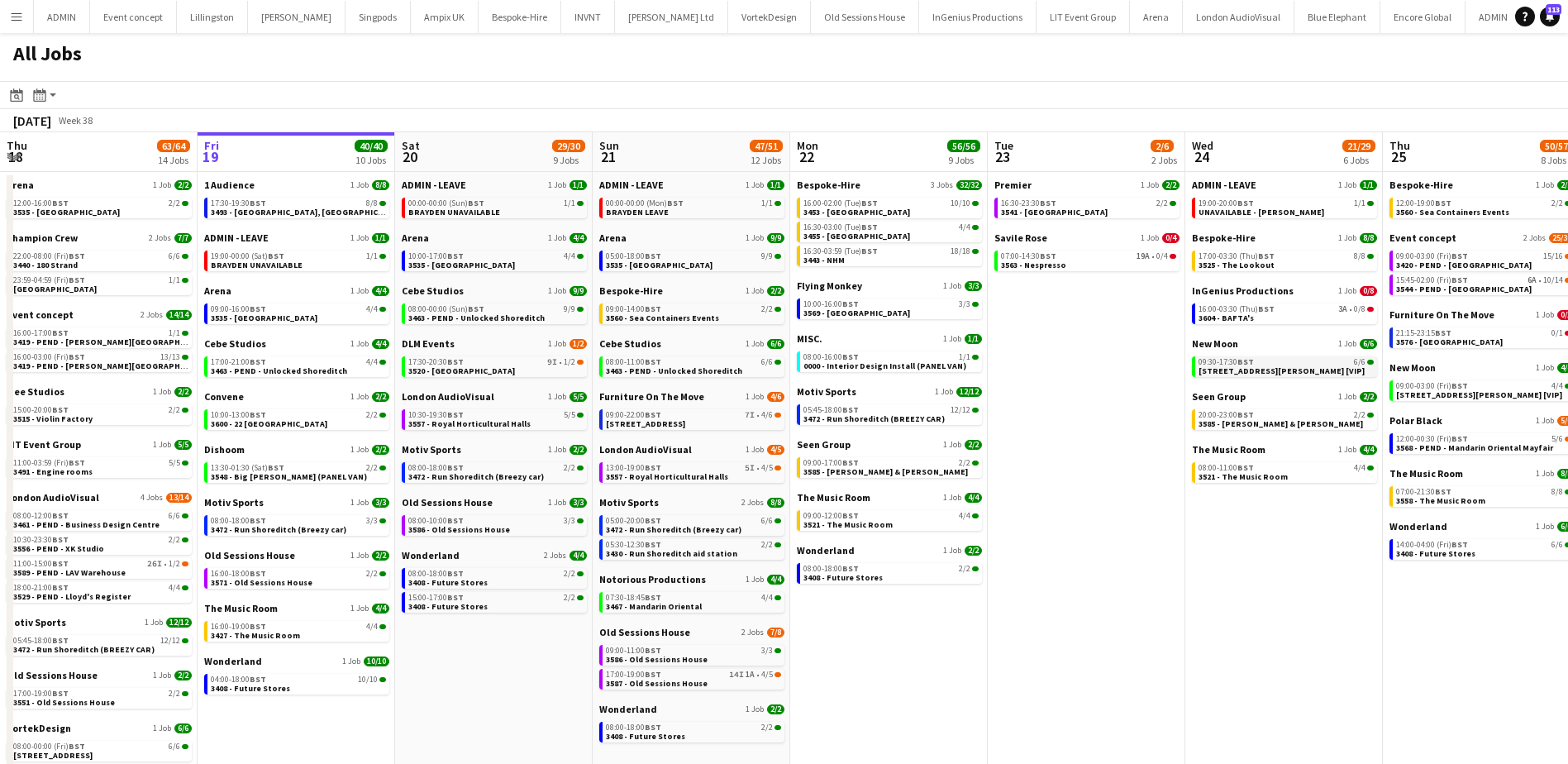
click at [1213, 362] on span "09:30-17:30 BST" at bounding box center [1226, 363] width 56 height 9
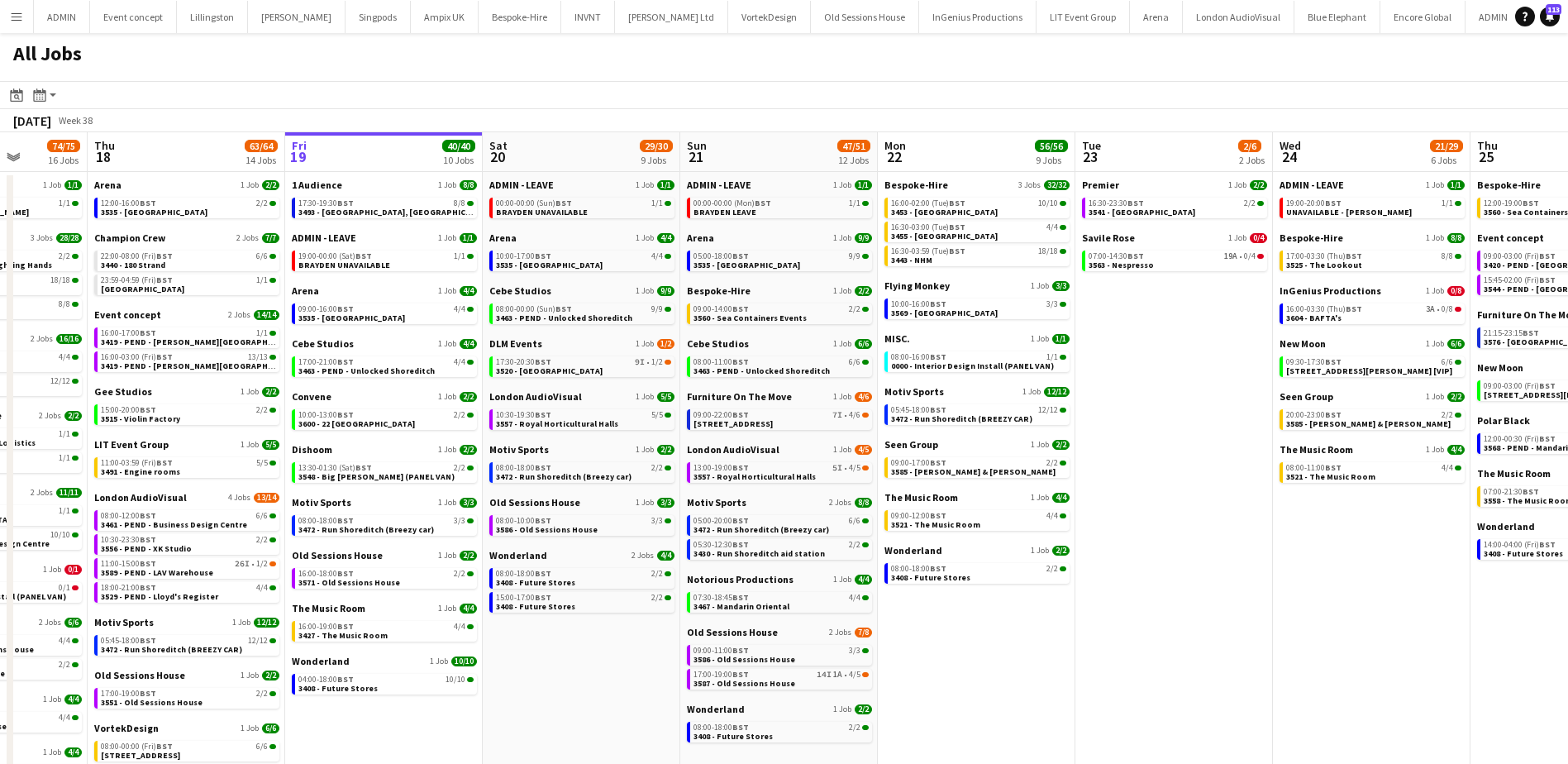
scroll to position [0, 502]
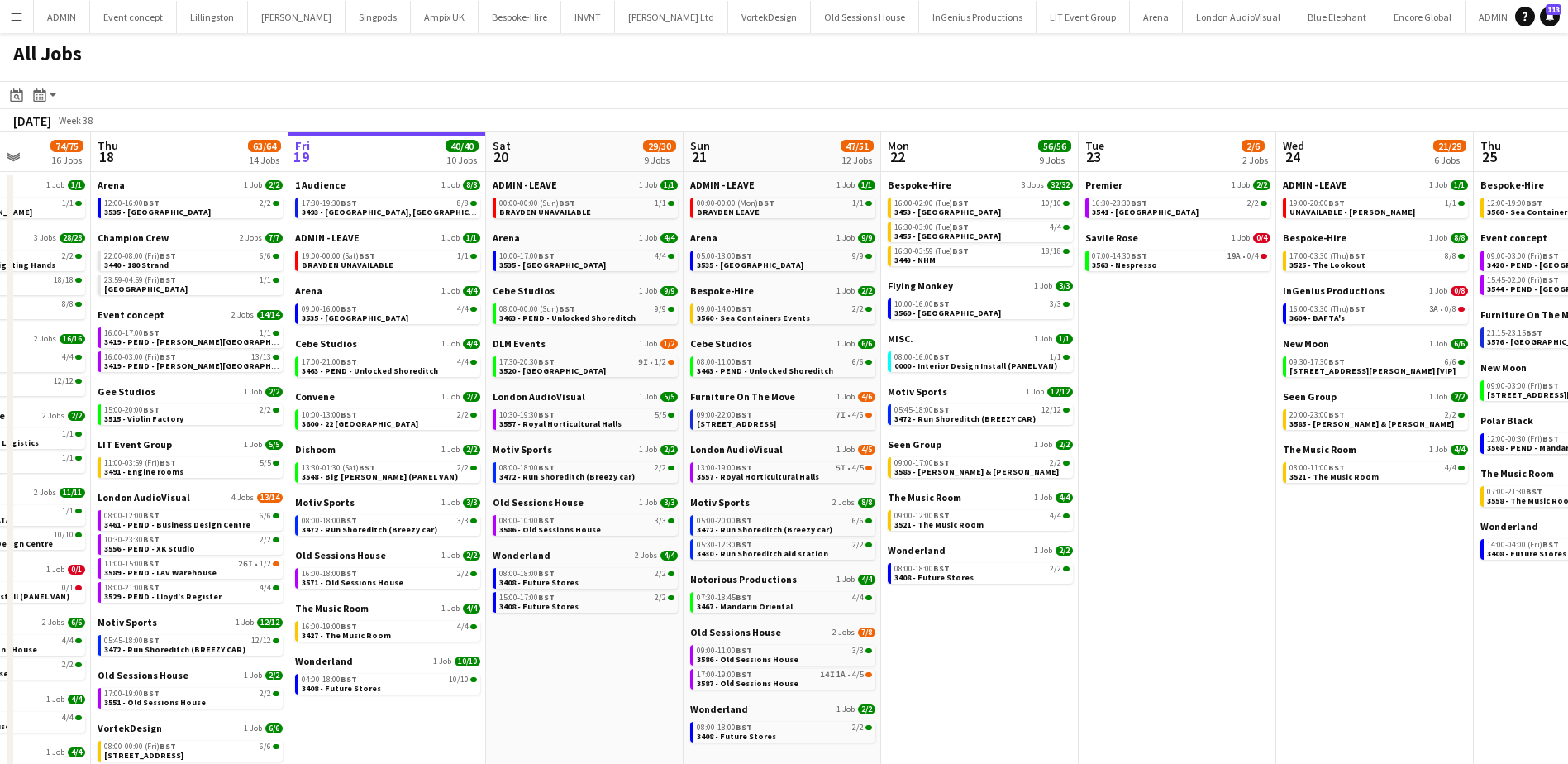
drag, startPoint x: 464, startPoint y: 649, endPoint x: 555, endPoint y: 655, distance: 91.2
click at [555, 655] on app-calendar-viewport "Mon 15 37/37 9 Jobs Tue 16 56/57 16 Jobs Wed 17 74/75 16 Jobs Thu 18 63/64 14 J…" at bounding box center [784, 589] width 1568 height 914
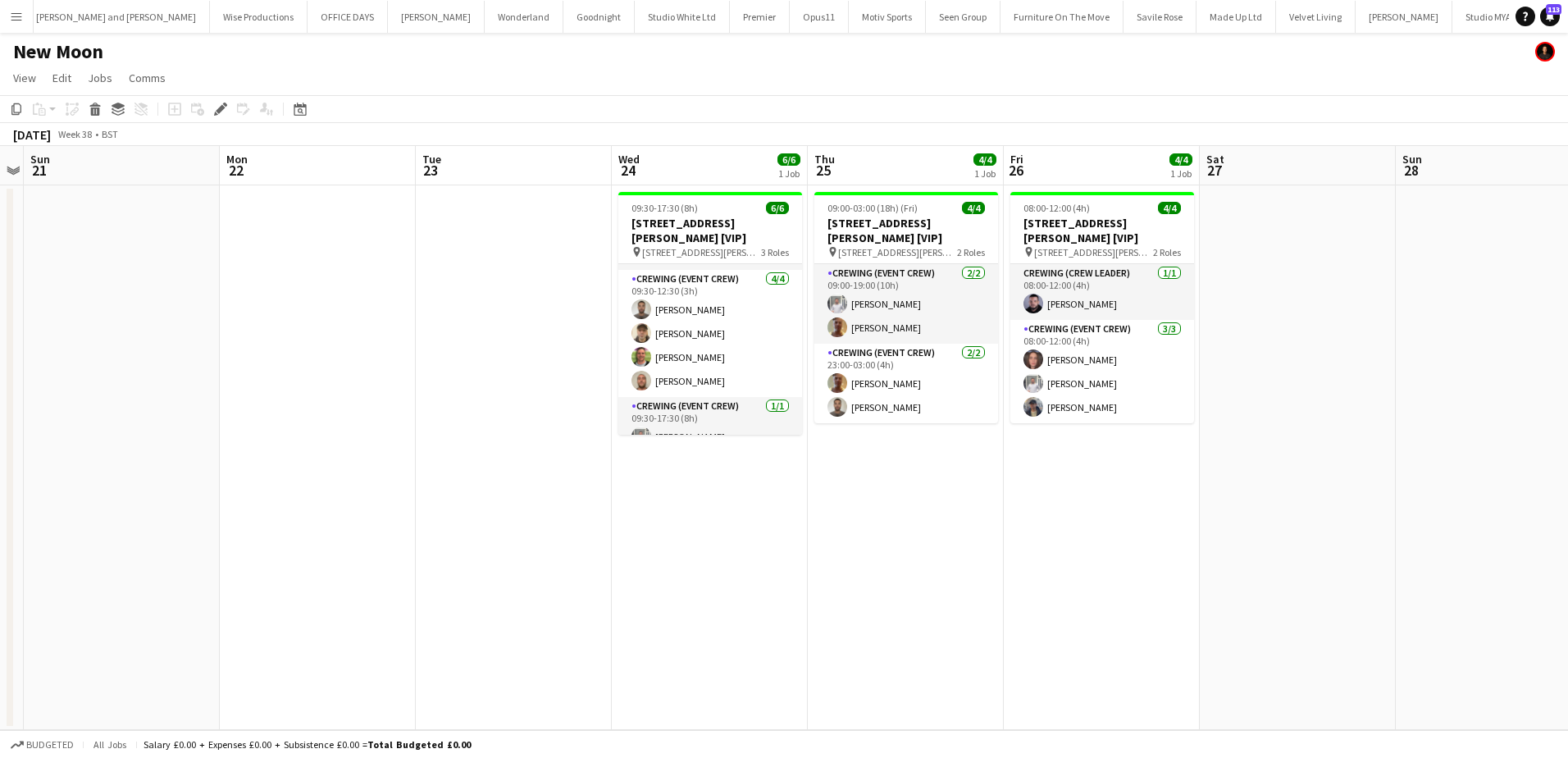
scroll to position [54, 0]
click at [689, 419] on app-card-role "Crewing (Event Crew) 1/1 09:30-17:30 (8h) Graham Rex" at bounding box center [710, 422] width 184 height 56
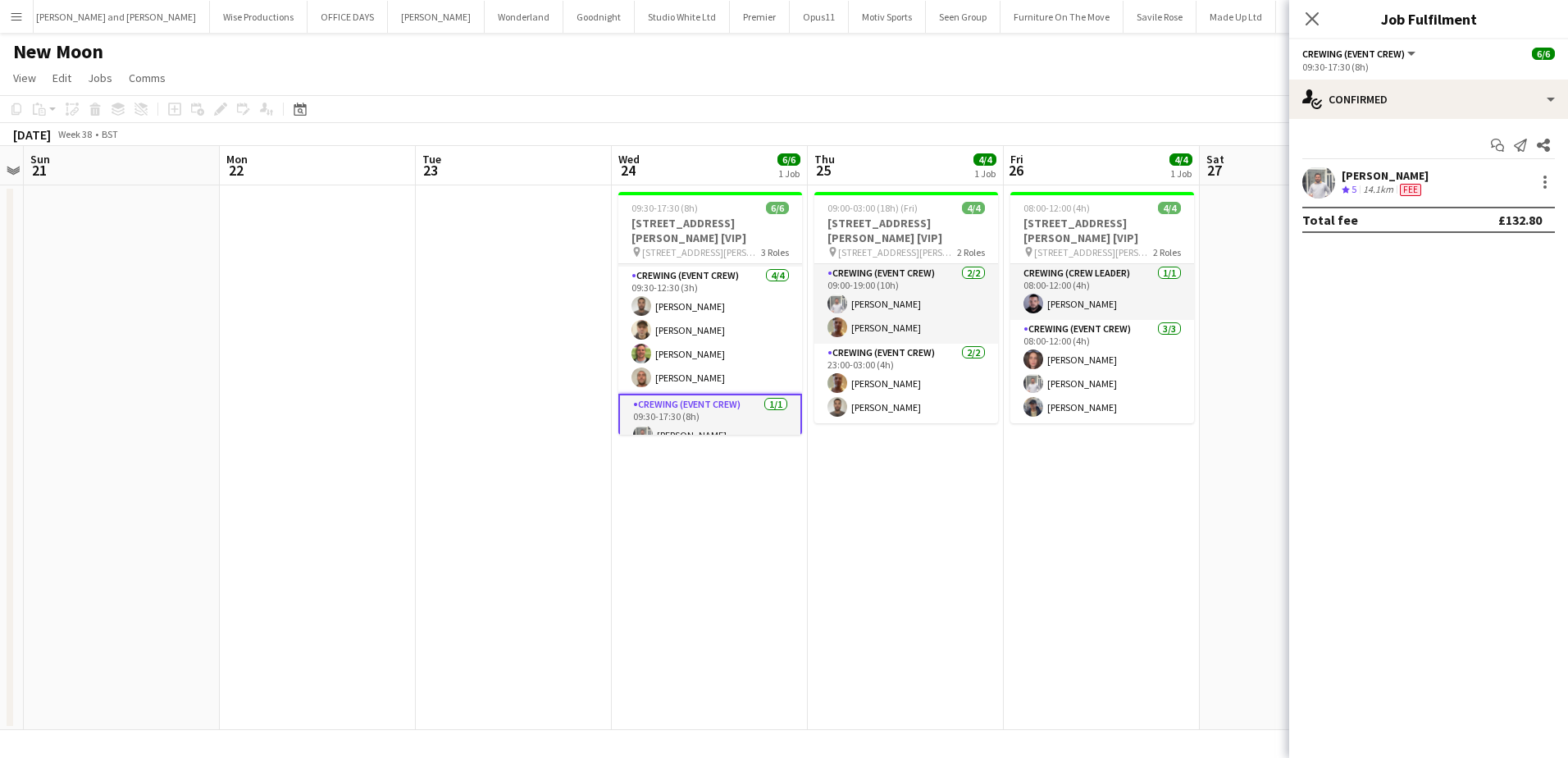
click at [1366, 203] on app-confirmed-crew "Graham Rex Crew rating 5 14.1km Fee Total fee £132.80" at bounding box center [1429, 199] width 279 height 67
click at [1361, 195] on div "14.1km" at bounding box center [1378, 190] width 37 height 14
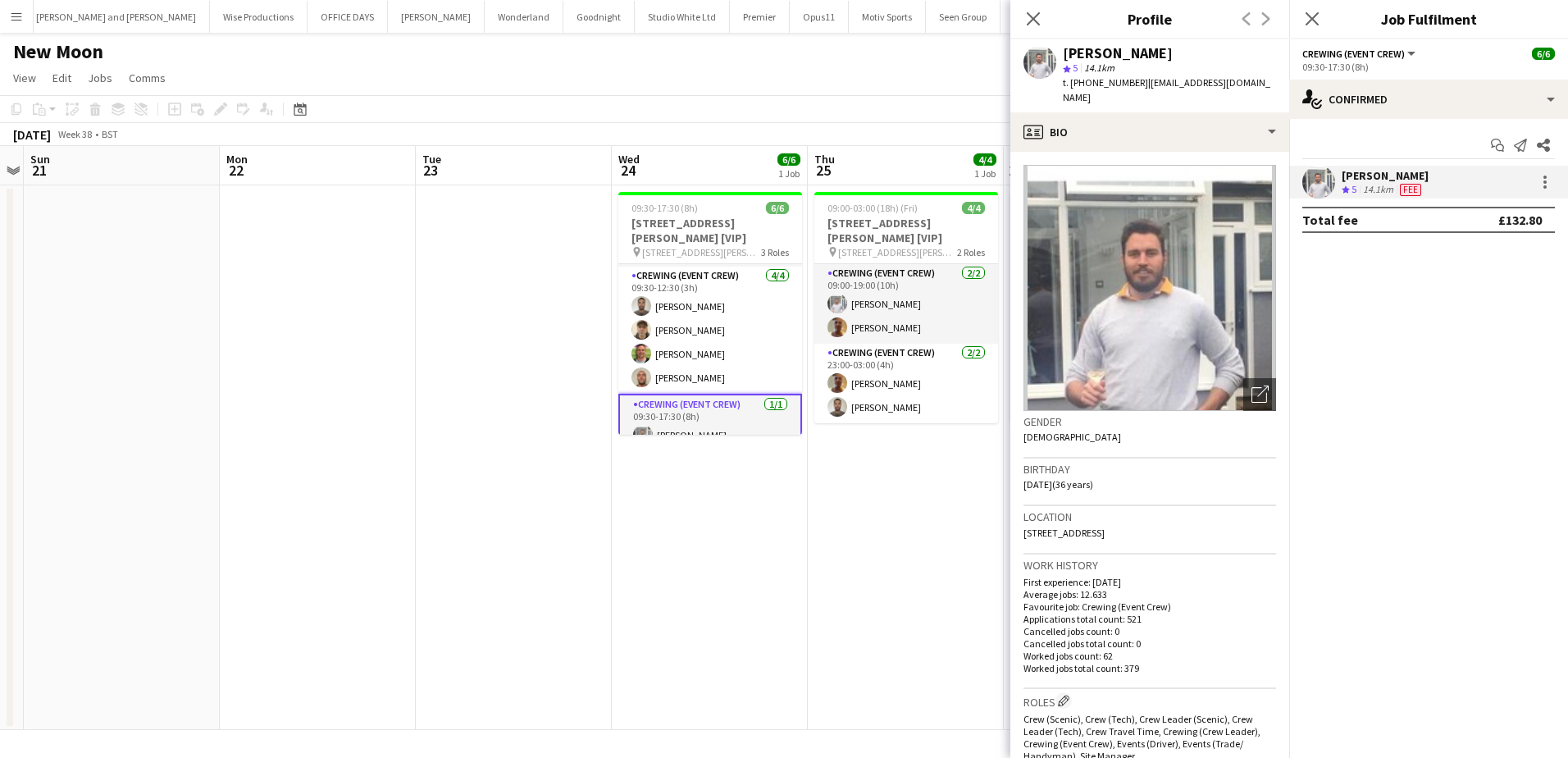
click at [1085, 81] on span "t. +447935332660" at bounding box center [1105, 83] width 85 height 12
copy span "447935332660"
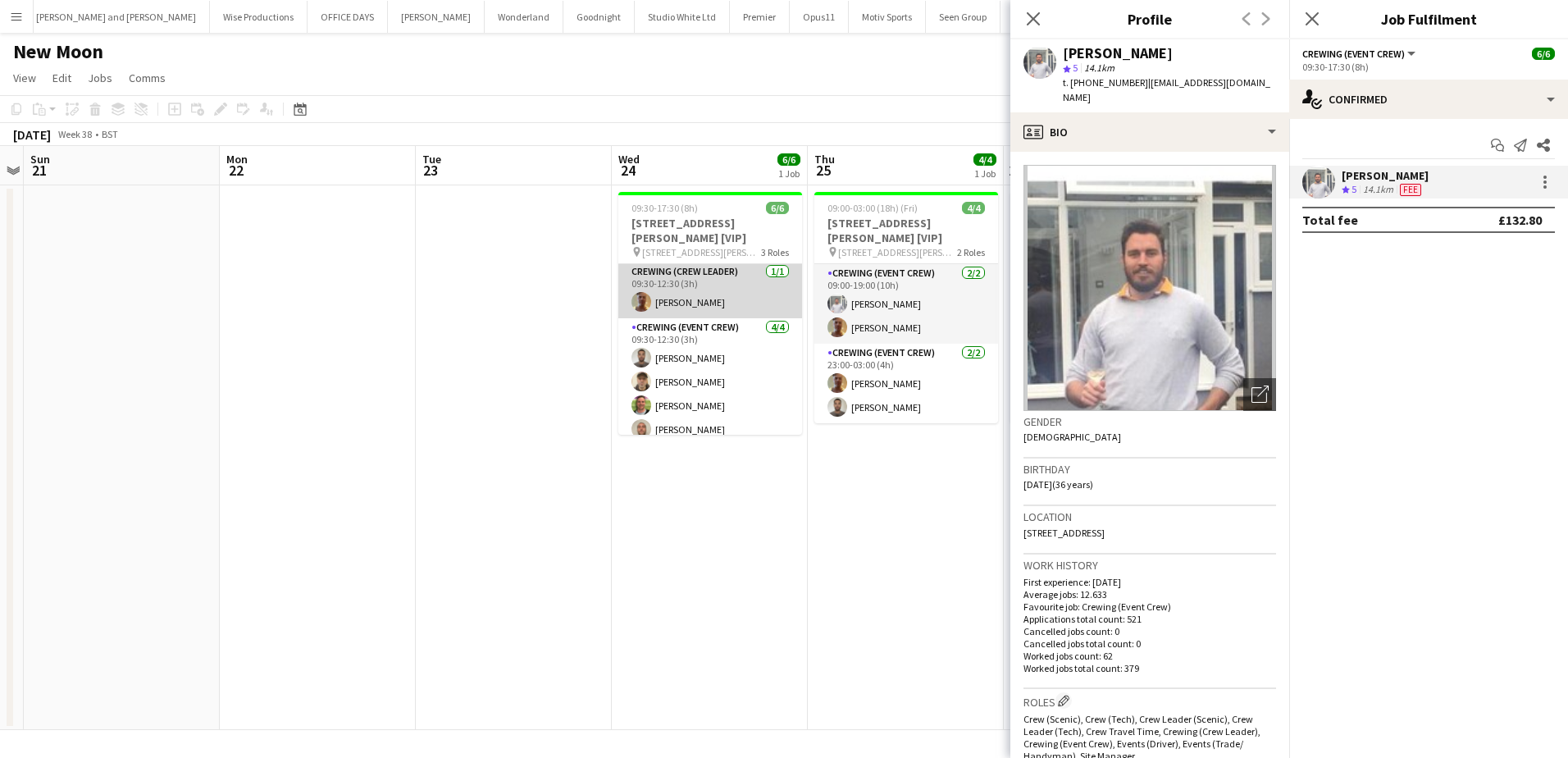
scroll to position [0, 0]
click at [685, 295] on app-card-role "Crewing (Crew Leader) 1/1 09:30-12:30 (3h) Jason Aspinall" at bounding box center [710, 293] width 184 height 56
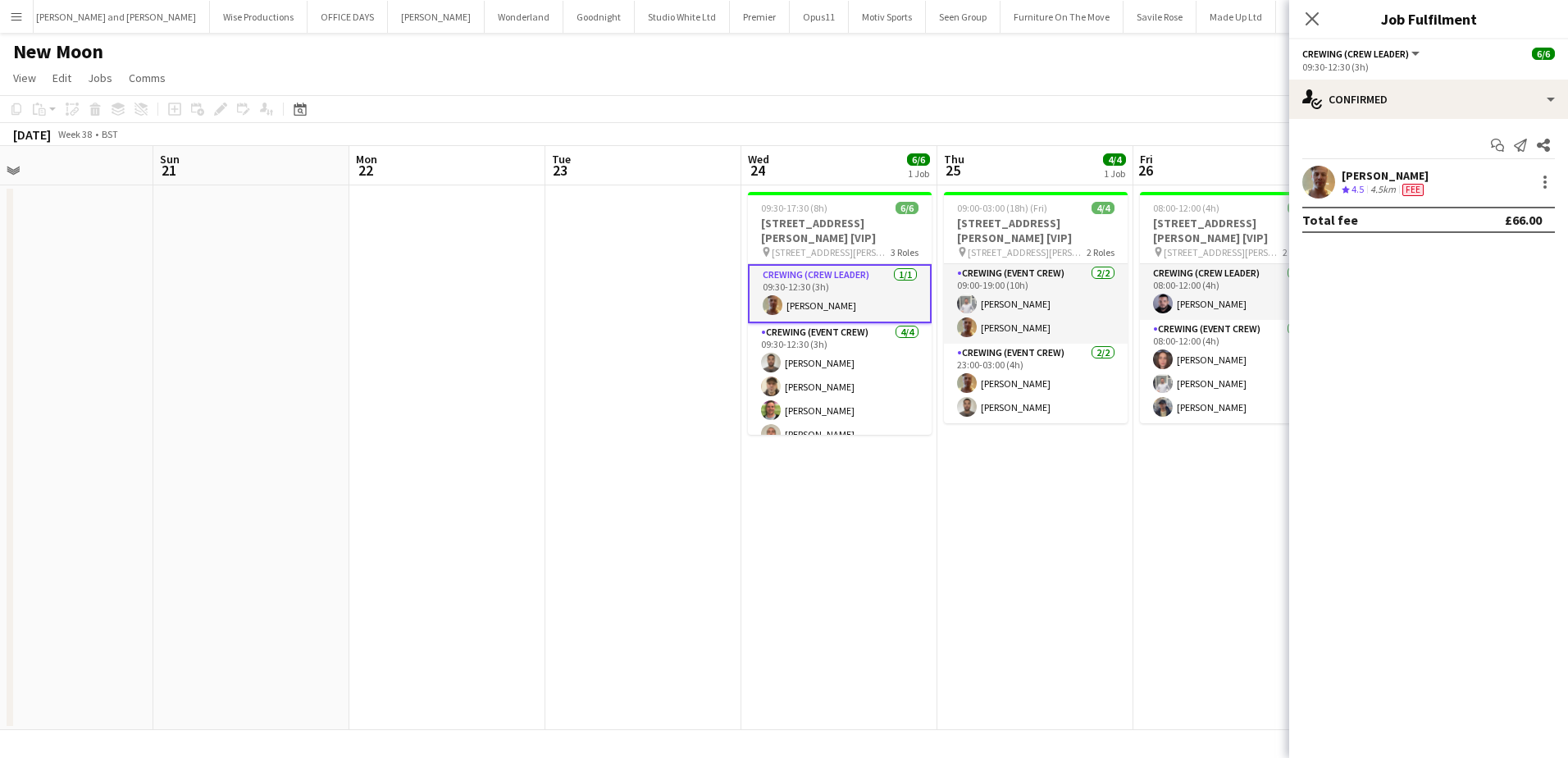
drag, startPoint x: 918, startPoint y: 256, endPoint x: 1366, endPoint y: 182, distance: 454.1
click at [1287, 202] on app-calendar-viewport "Thu 18 Fri 19 Sat 20 Sun 21 Mon 22 Tue 23 Wed 24 6/6 1 Job Thu 25 4/4 1 Job Fri…" at bounding box center [784, 438] width 1568 height 584
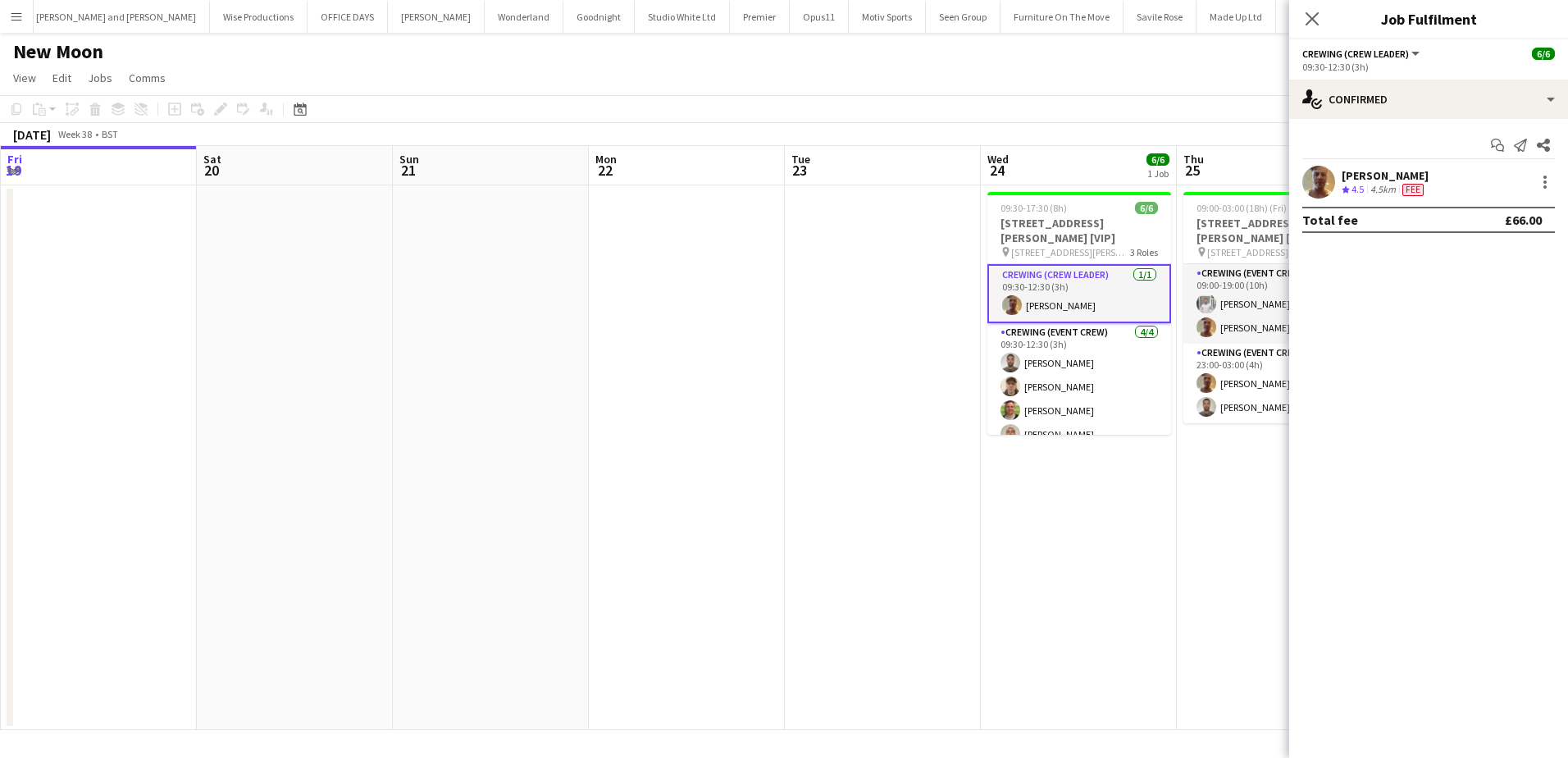
click at [1386, 174] on div "Jason Aspinall" at bounding box center [1385, 175] width 87 height 14
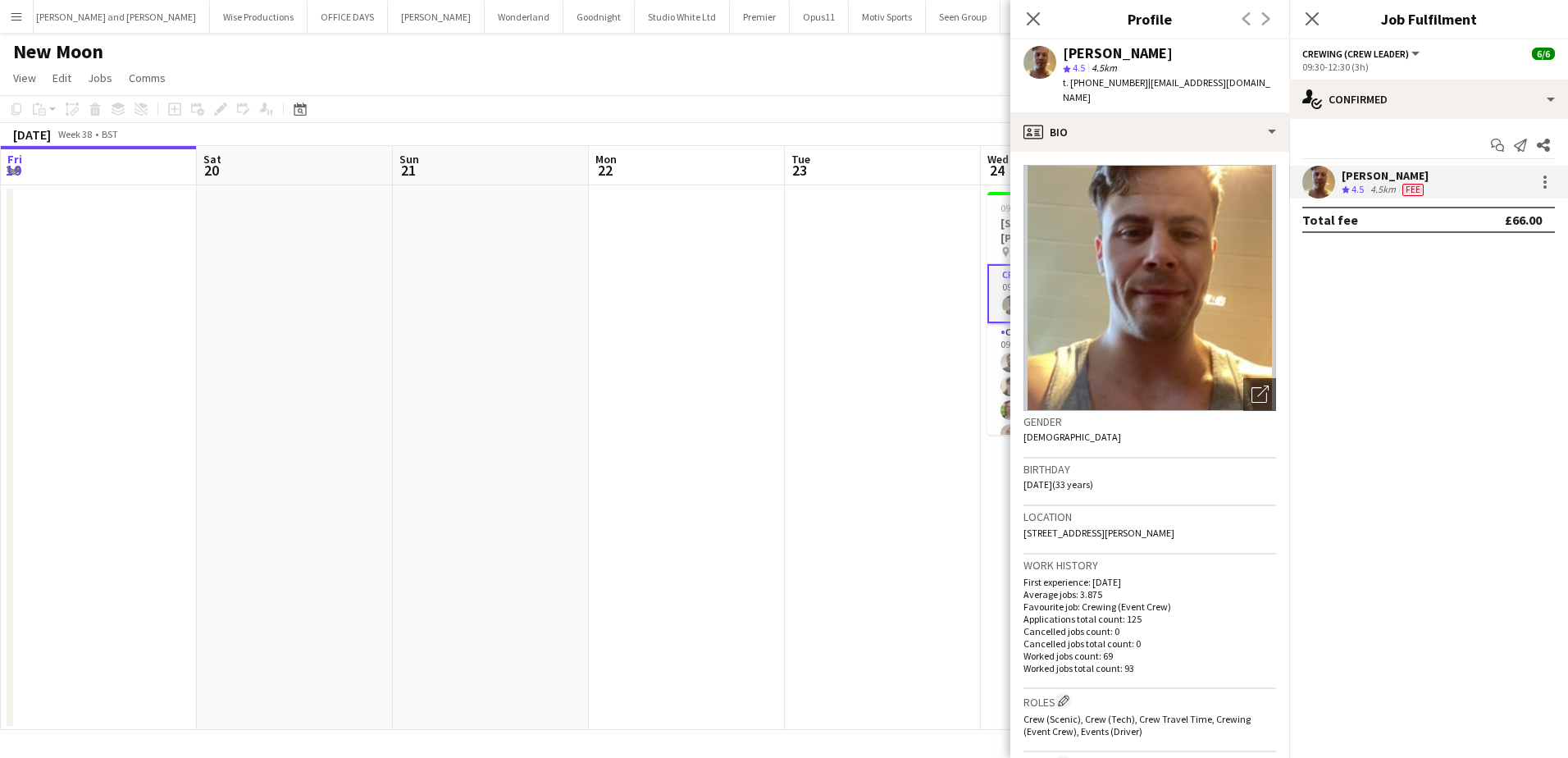
click at [1118, 83] on span "t. +447783634445" at bounding box center [1105, 83] width 85 height 12
copy span "447783634445"
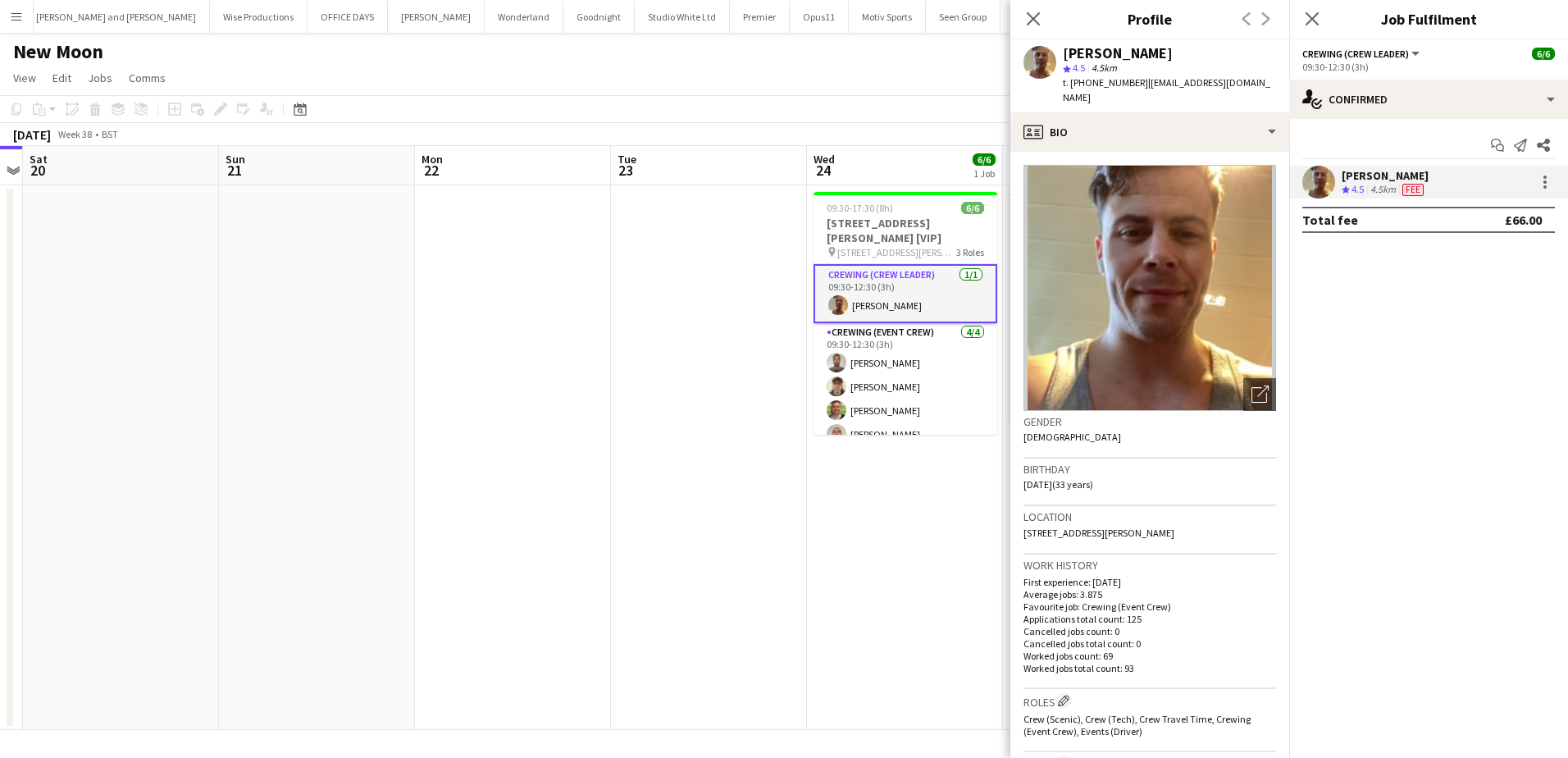
drag, startPoint x: 526, startPoint y: 425, endPoint x: 271, endPoint y: 424, distance: 255.0
click at [271, 424] on app-calendar-viewport "Wed 17 Thu 18 Fri 19 Sat 20 Sun 21 Mon 22 Tue 23 Wed 24 6/6 1 Job Thu 25 4/4 1 …" at bounding box center [784, 438] width 1568 height 584
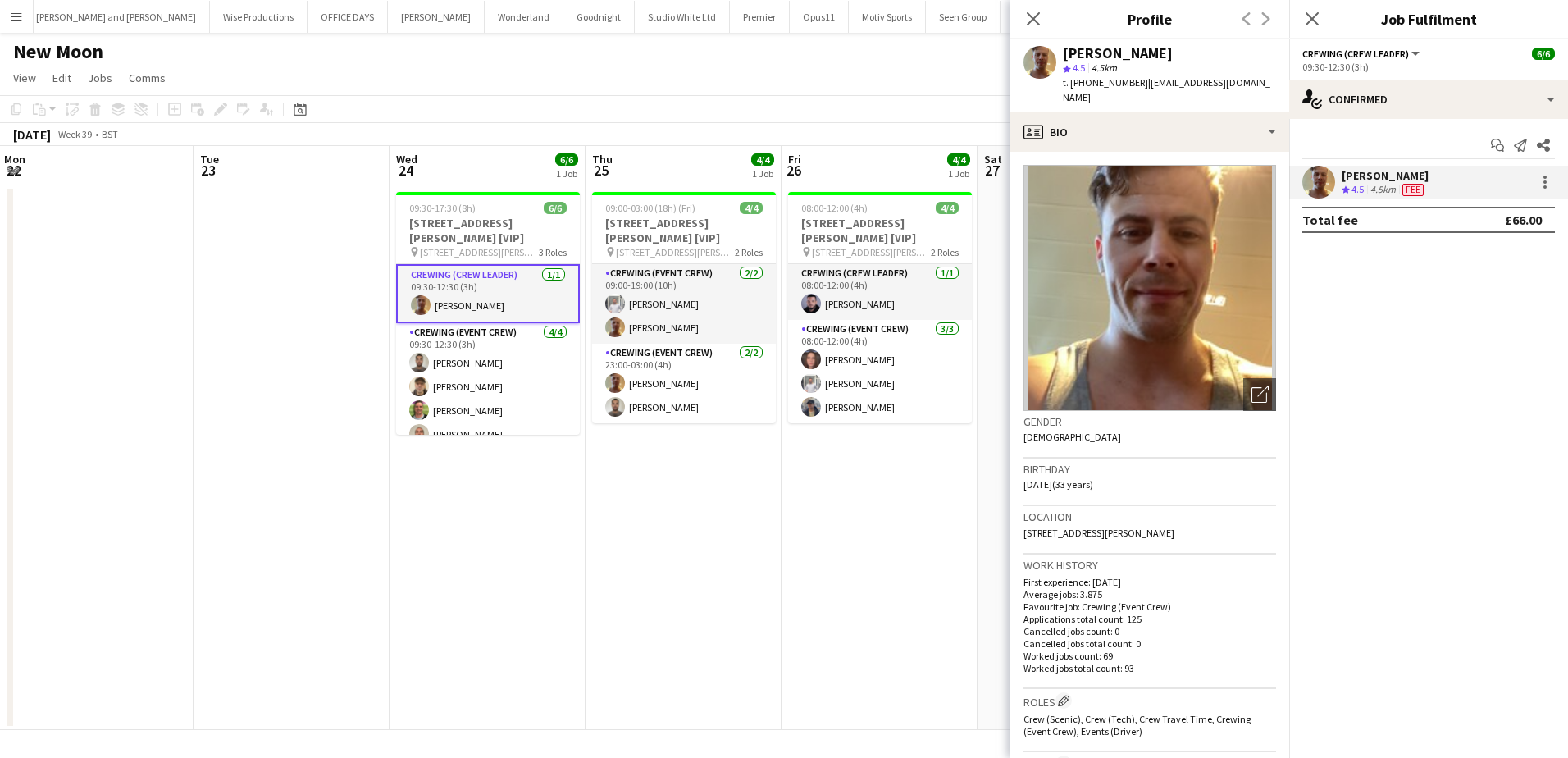
scroll to position [0, 469]
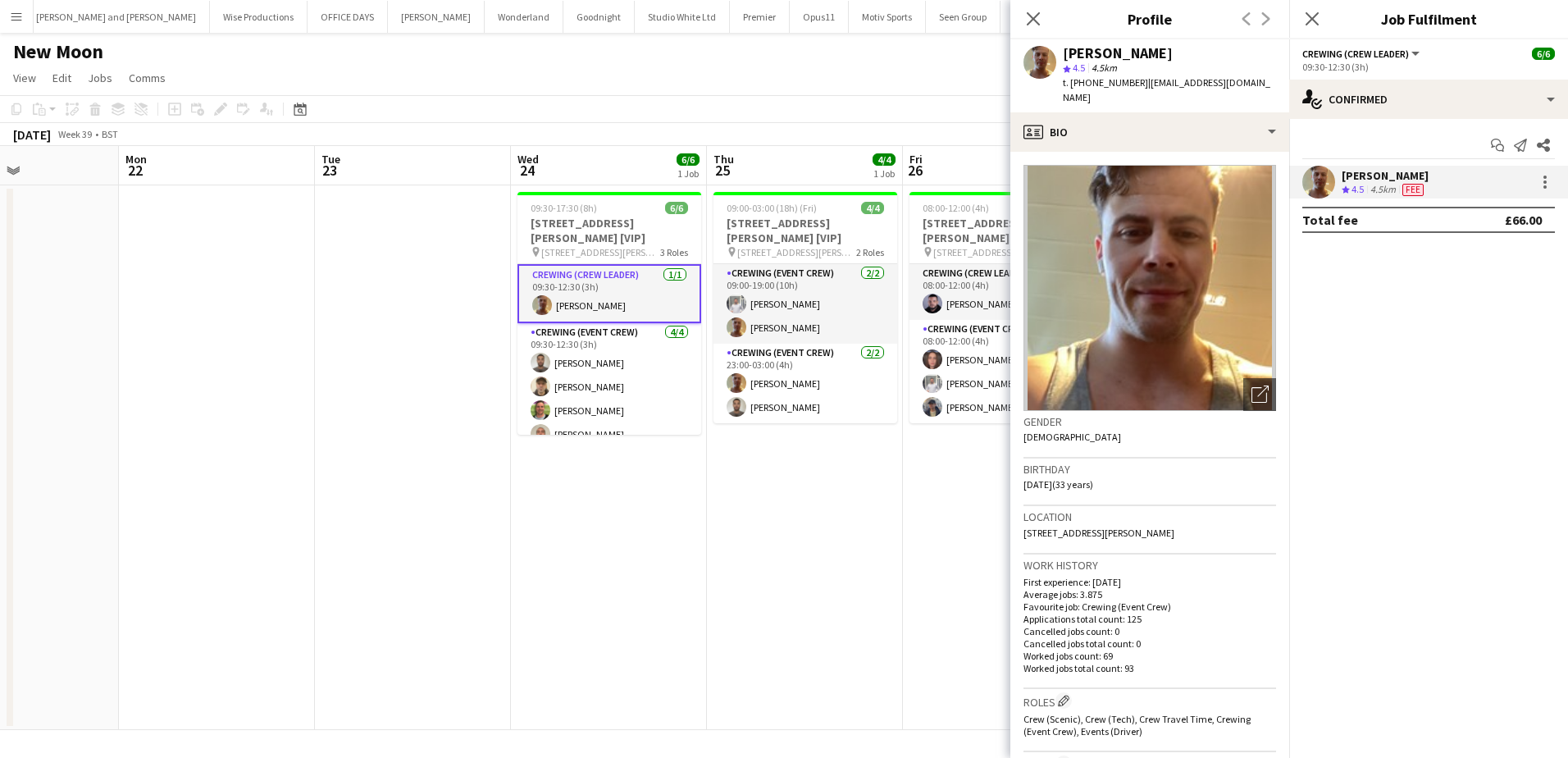
drag, startPoint x: 645, startPoint y: 556, endPoint x: 443, endPoint y: 537, distance: 202.9
click at [443, 538] on app-calendar-viewport "Fri 19 Sat 20 Sun 21 Mon 22 Tue 23 Wed 24 6/6 1 Job Thu 25 4/4 1 Job Fri 26 4/4…" at bounding box center [784, 438] width 1568 height 584
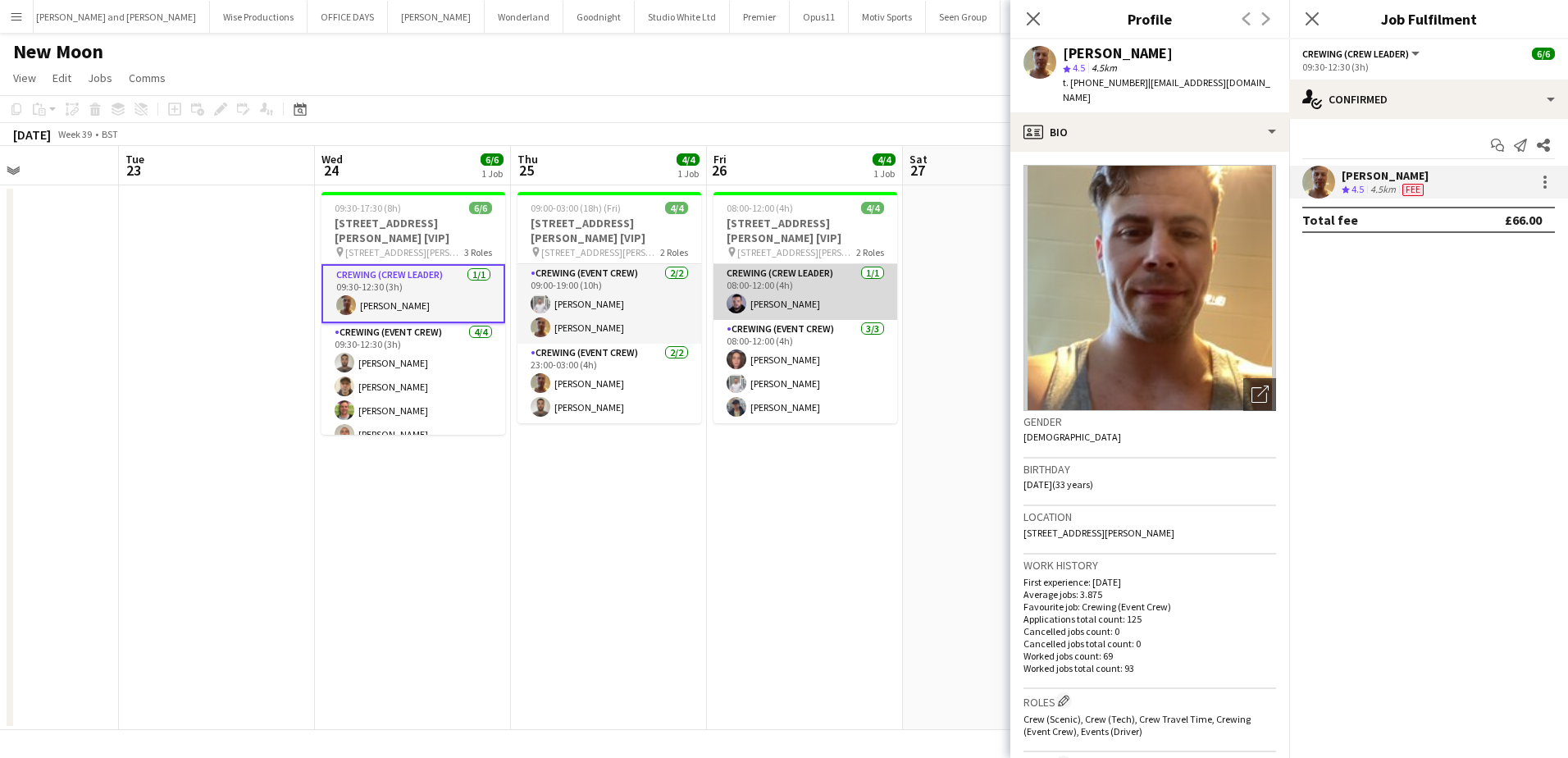
click at [832, 289] on app-card-role "Crewing (Crew Leader) 1/1 08:00-12:00 (4h) Paul Fisk" at bounding box center [805, 293] width 184 height 56
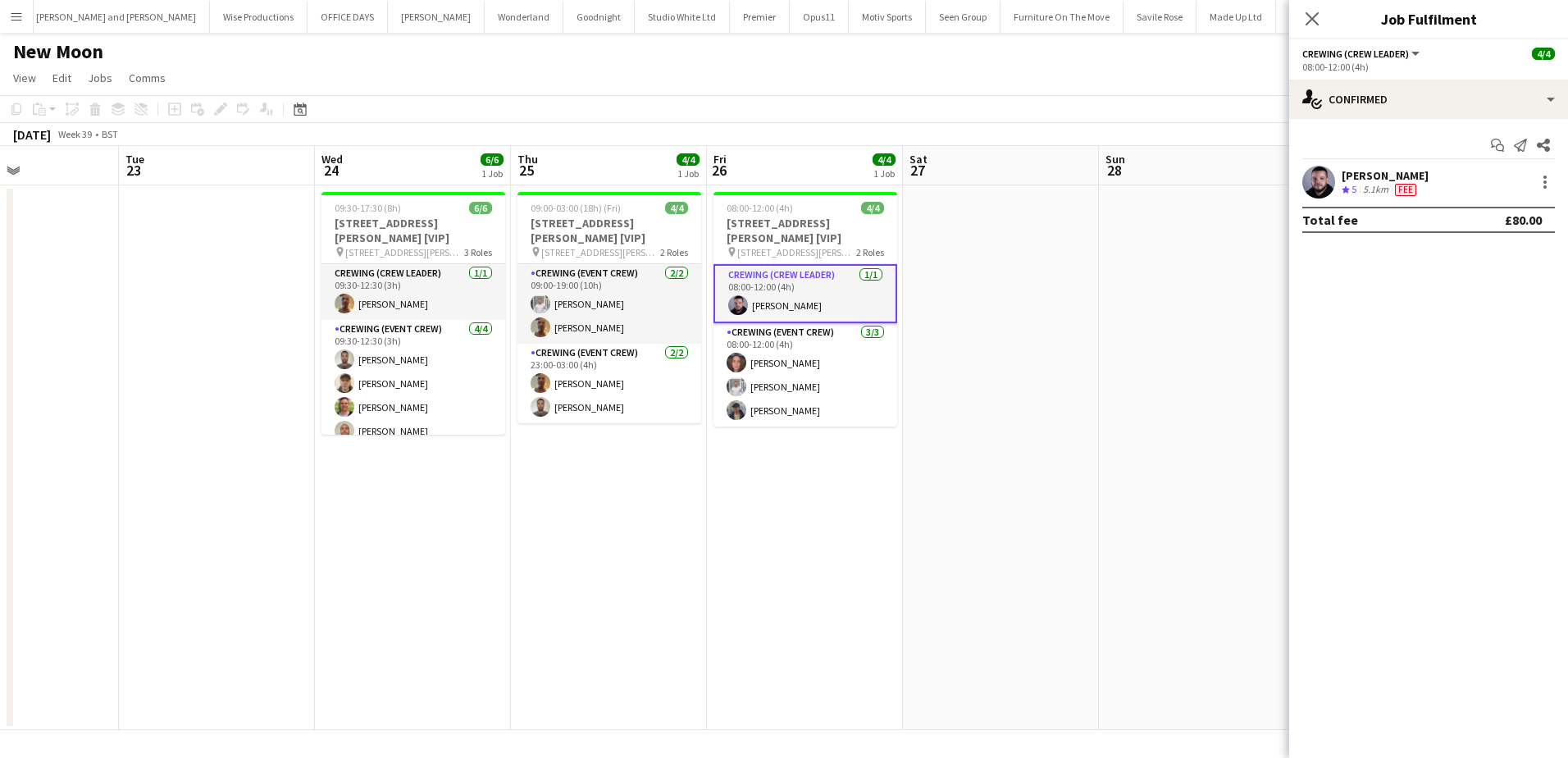
click at [1361, 169] on div "Paul Fisk" at bounding box center [1385, 175] width 87 height 14
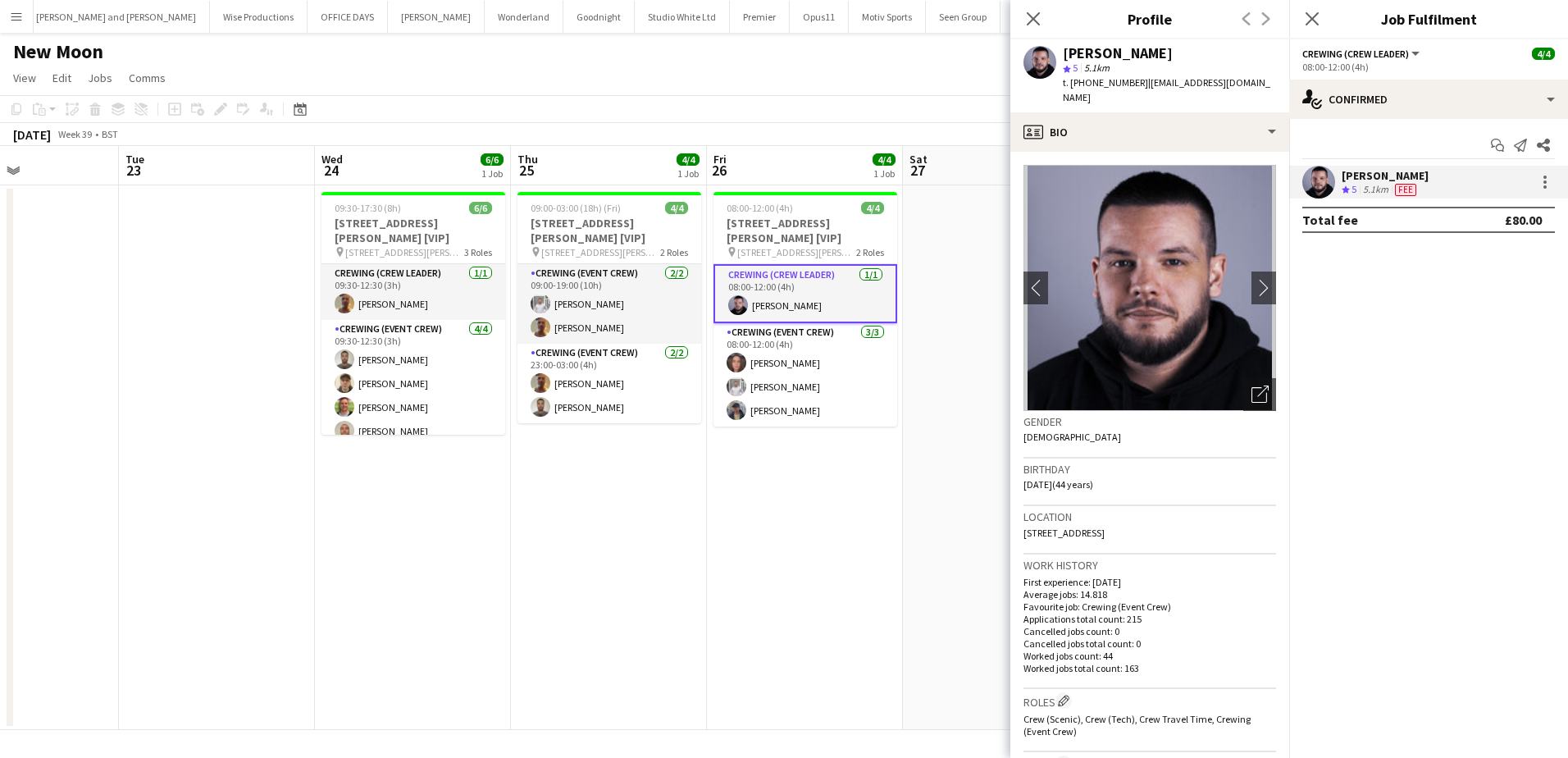
click at [1110, 80] on span "t. +447399953371" at bounding box center [1105, 83] width 85 height 12
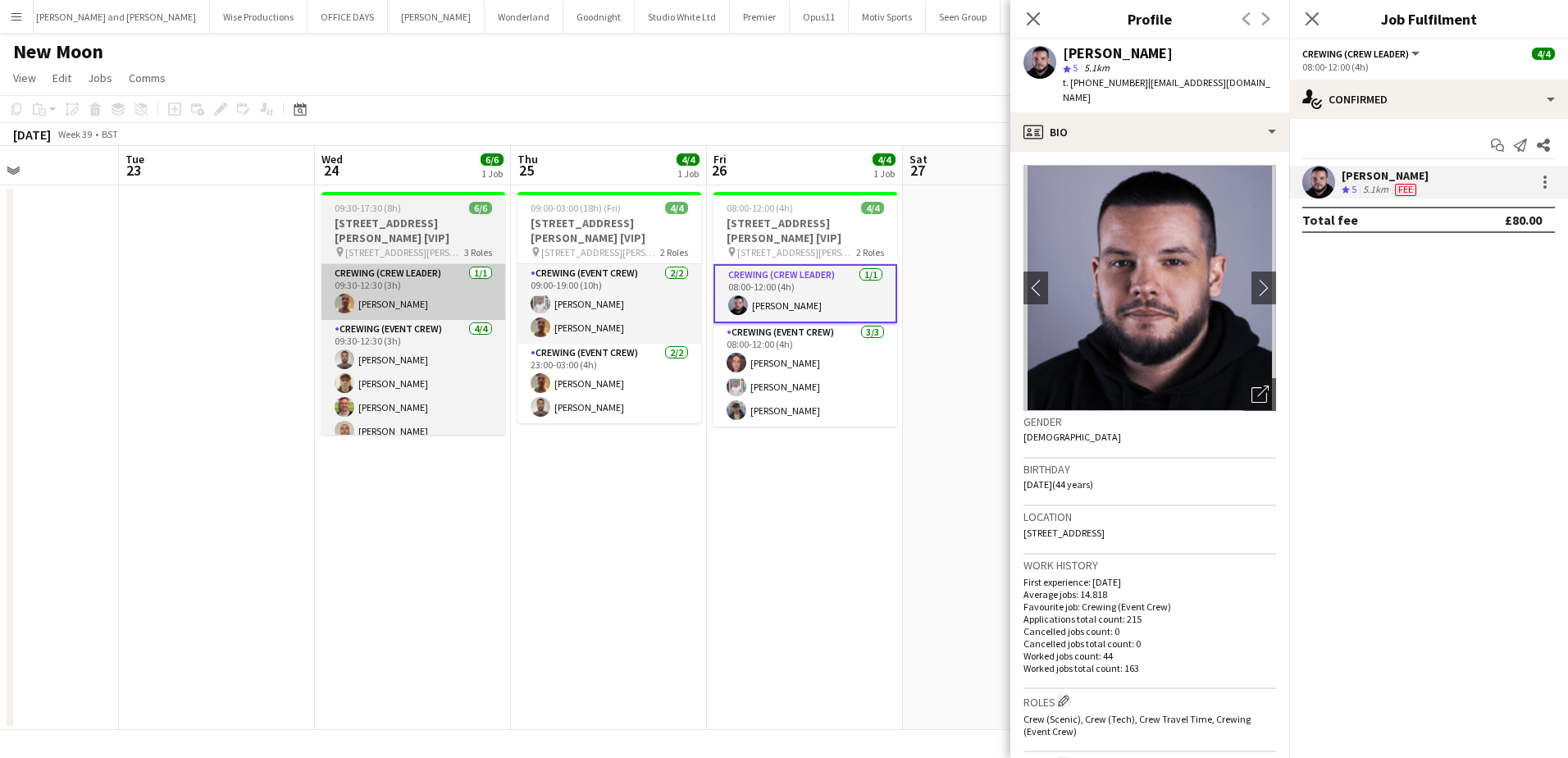
copy span "447399953371"
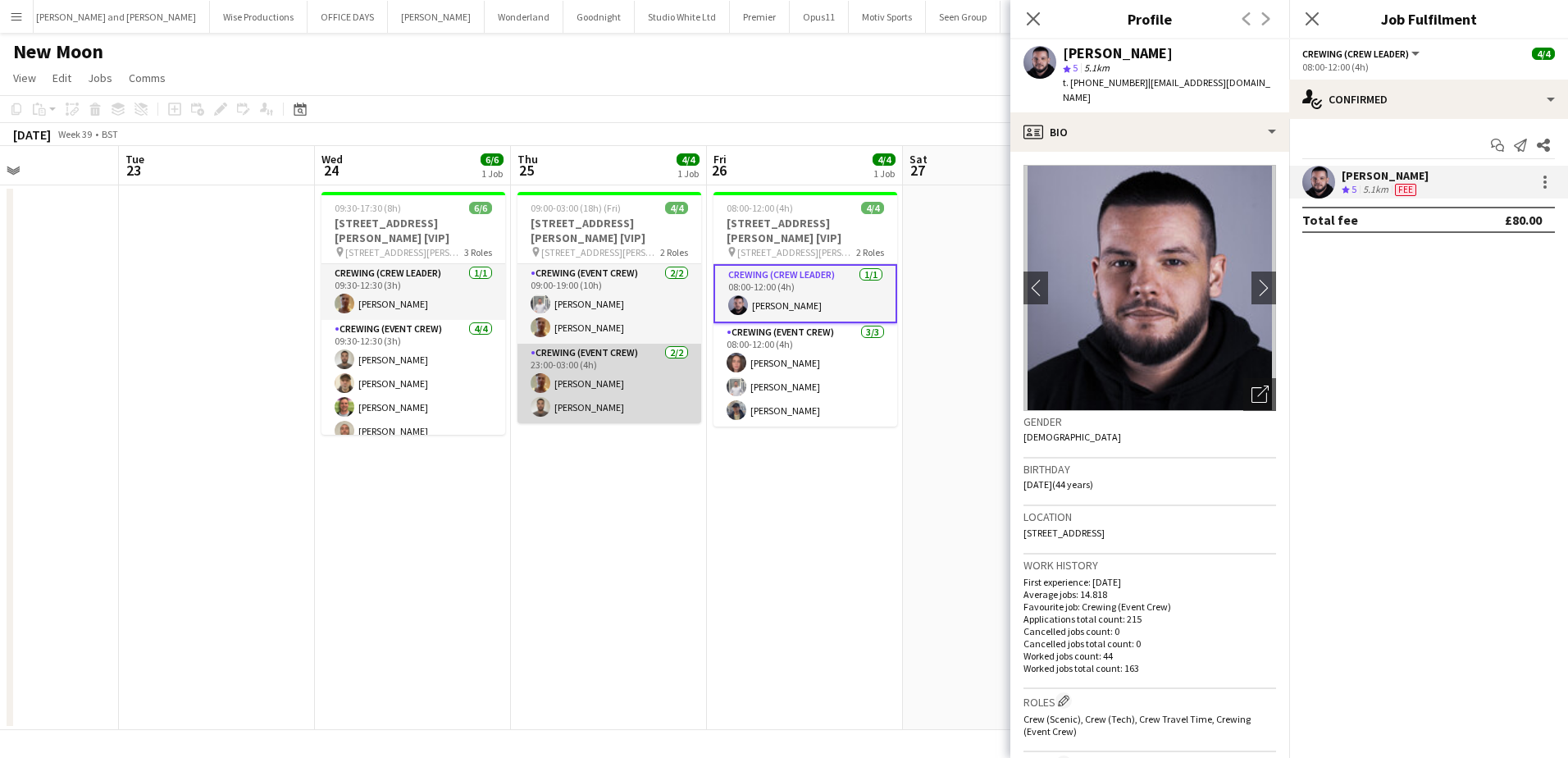
drag, startPoint x: 563, startPoint y: 365, endPoint x: 576, endPoint y: 365, distance: 13.0
click at [563, 365] on app-card-role "Crewing (Event Crew) 2/2 23:00-03:00 (4h) Jason Aspinall Jordan Dunkley" at bounding box center [609, 384] width 184 height 80
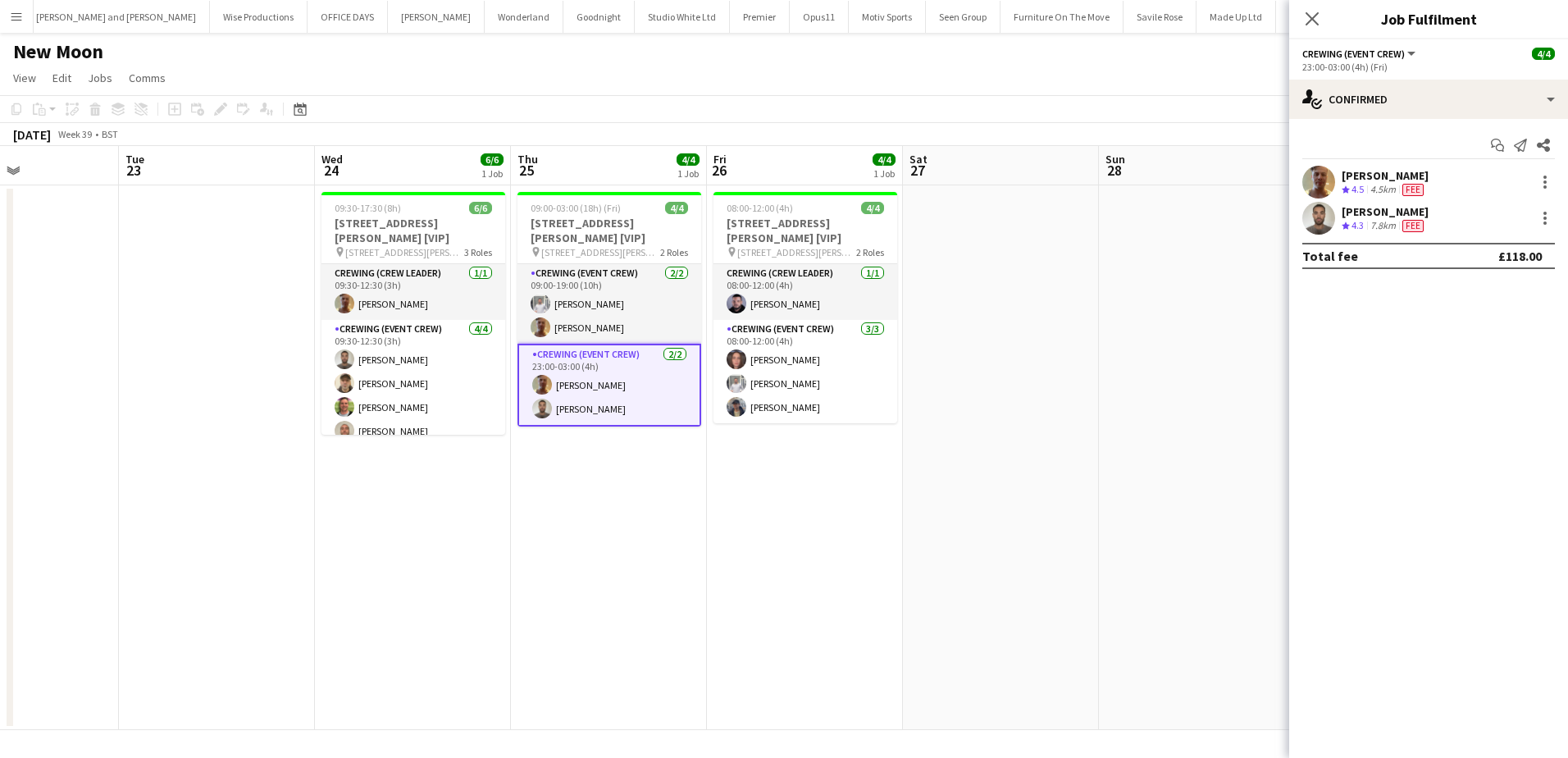
click at [1375, 231] on div "7.8km" at bounding box center [1383, 225] width 32 height 14
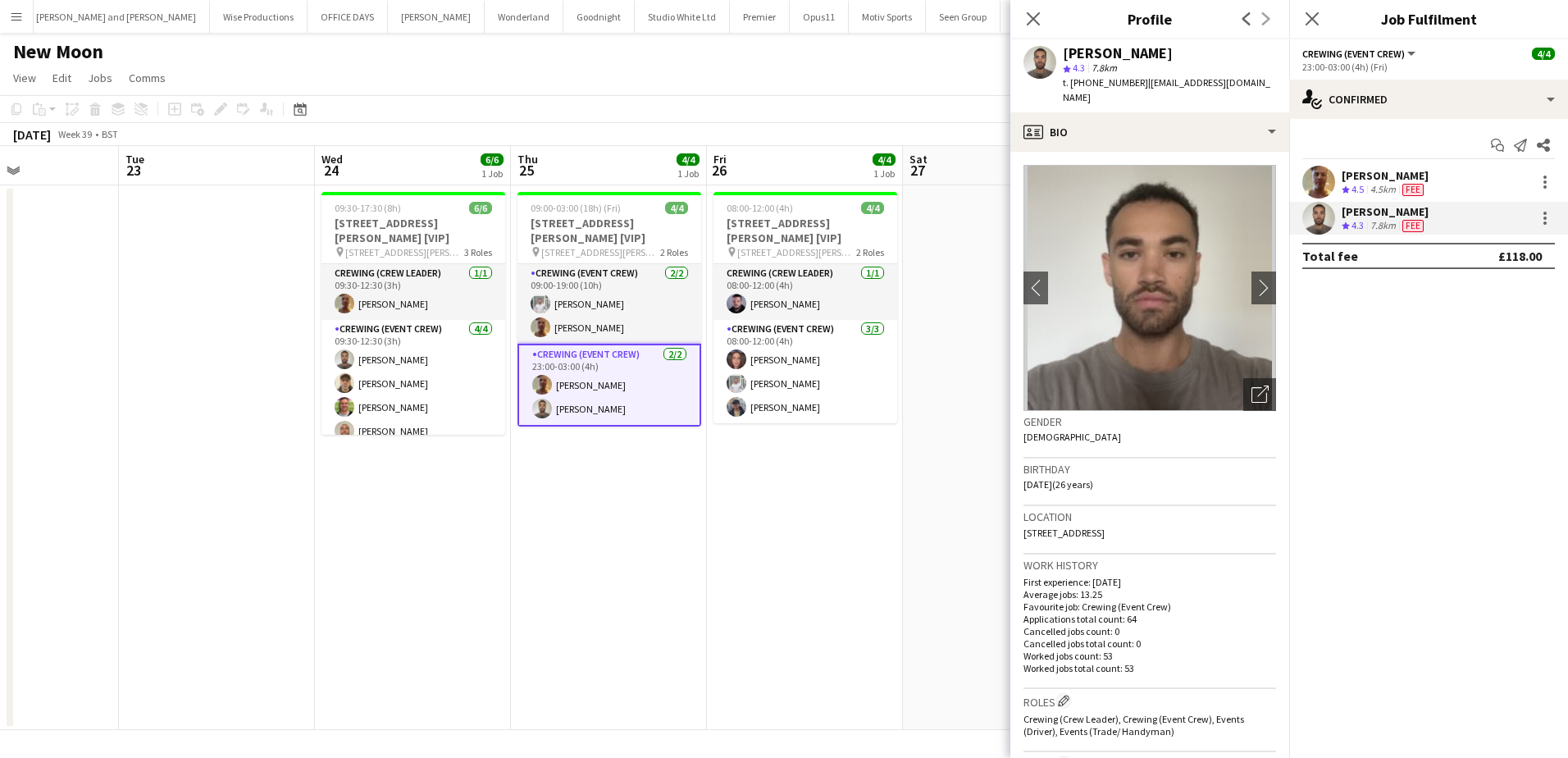
click at [1109, 83] on span "t. +447584633218" at bounding box center [1105, 83] width 85 height 12
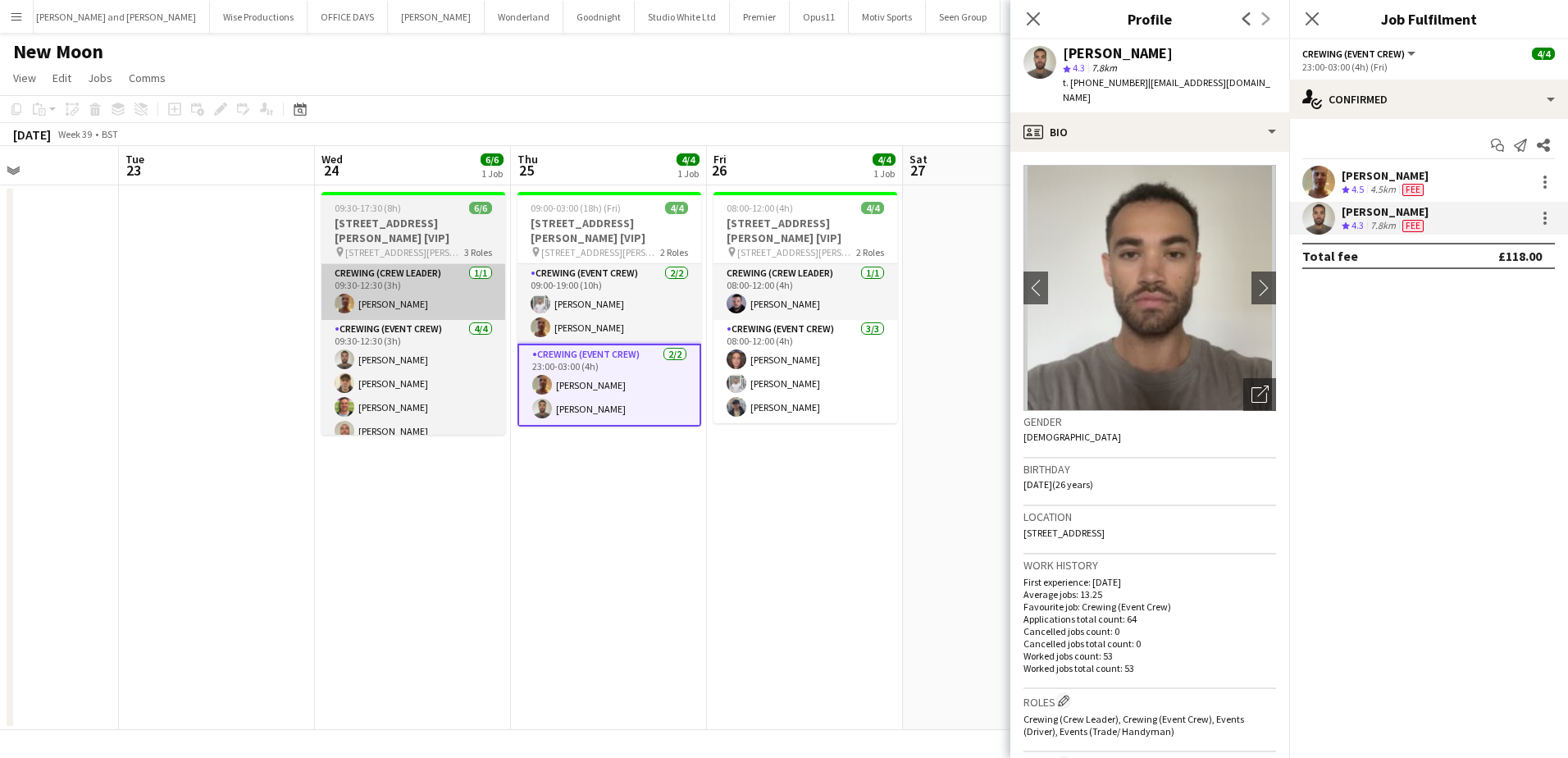
copy span "447584633218"
click at [418, 224] on h3 "3396 - PEND - 9 Clifford St [VIP]" at bounding box center [413, 231] width 184 height 30
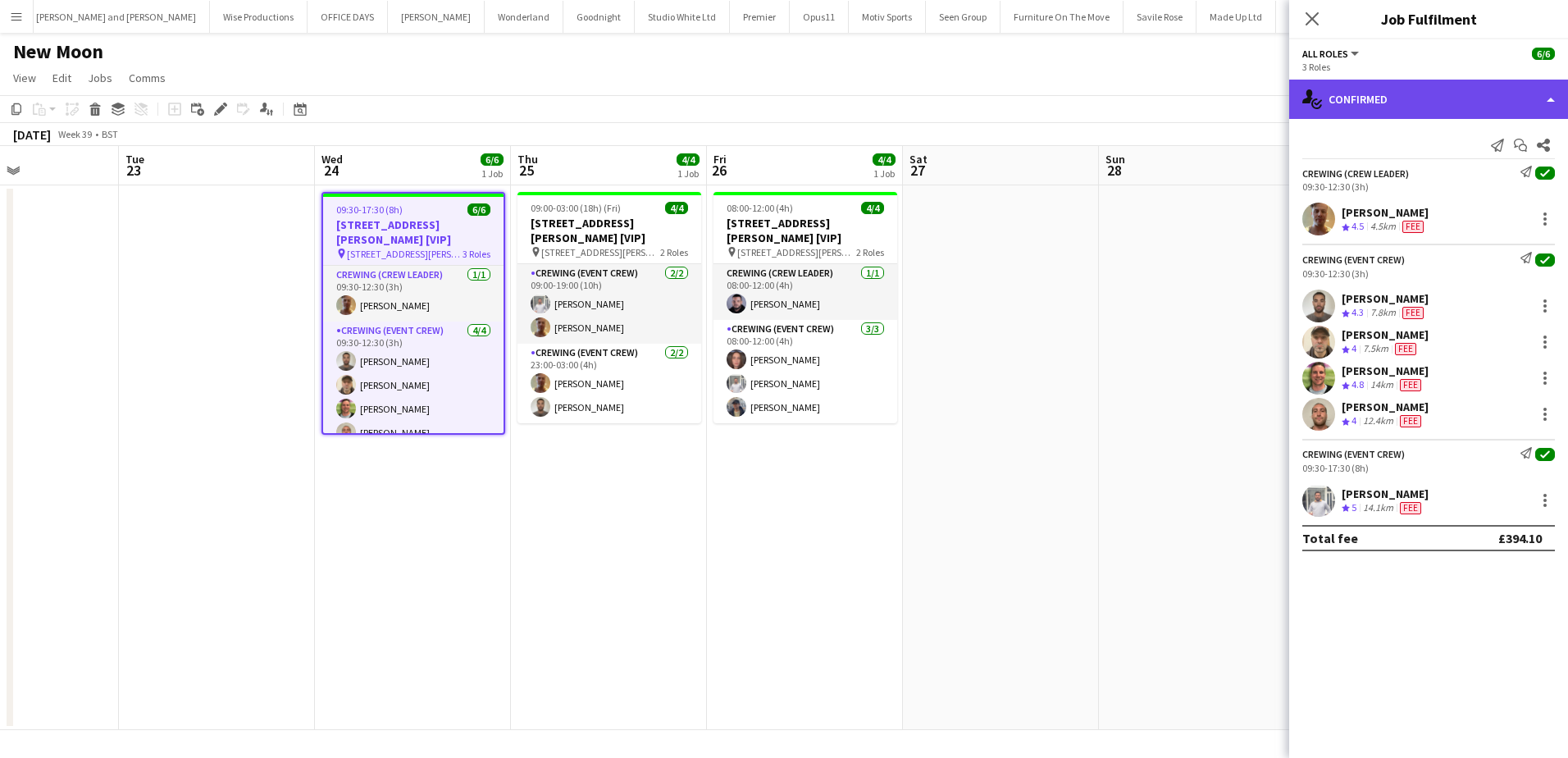
click at [1406, 99] on div "single-neutral-actions-check-2 Confirmed" at bounding box center [1429, 100] width 279 height 39
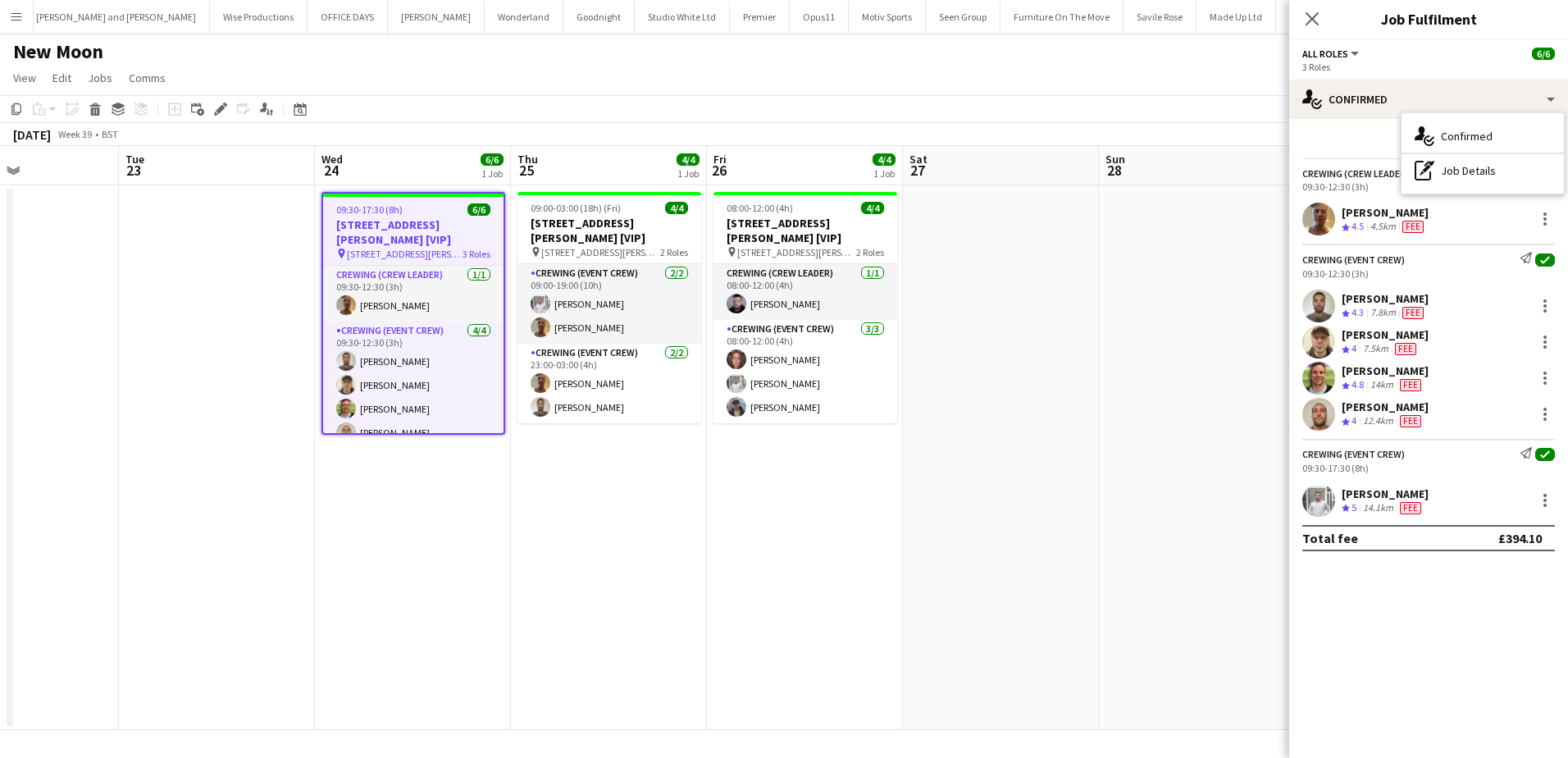
click at [217, 105] on icon "Edit" at bounding box center [220, 109] width 13 height 13
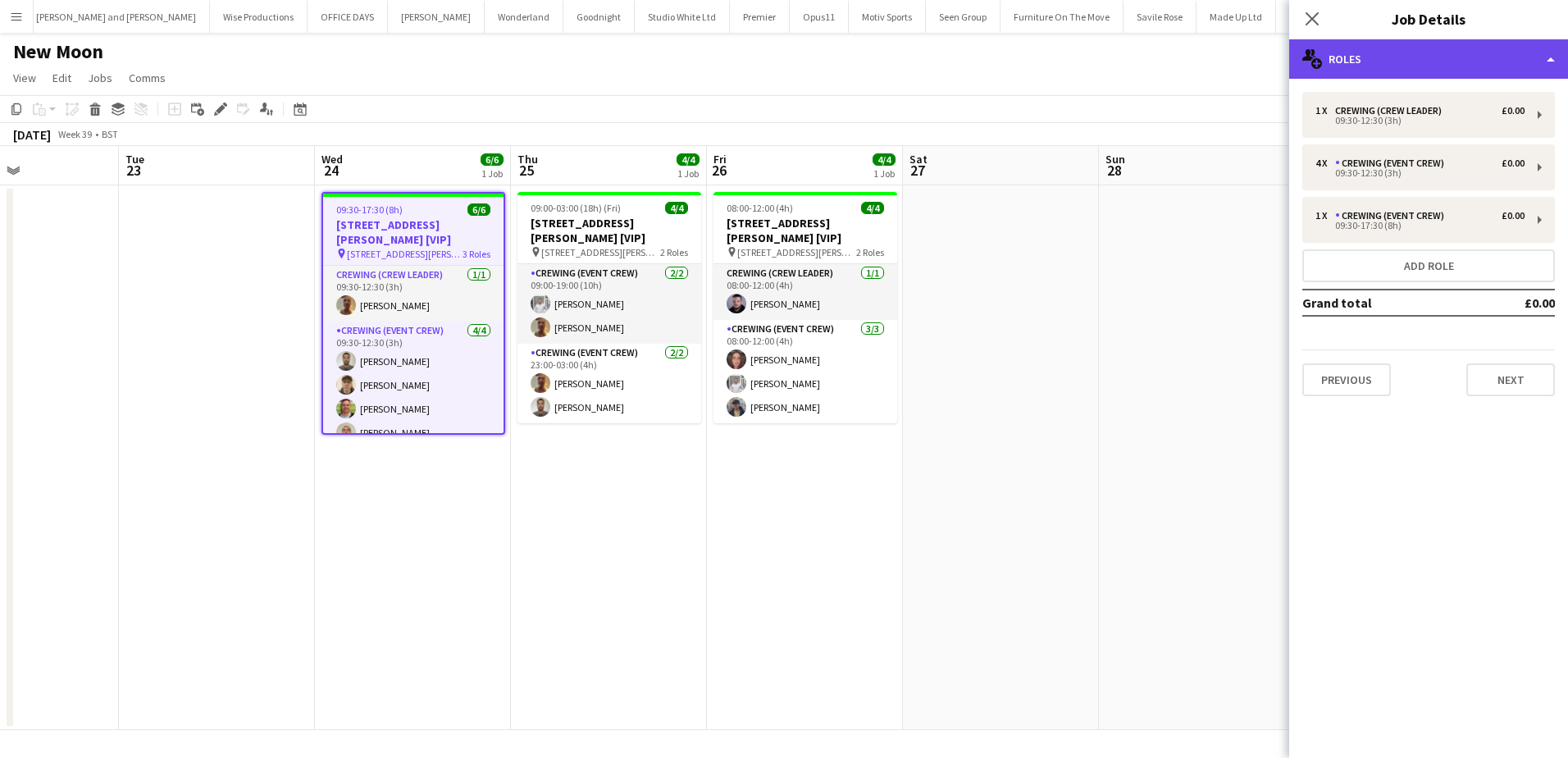
click at [1395, 66] on div "multiple-users-add Roles" at bounding box center [1429, 59] width 279 height 39
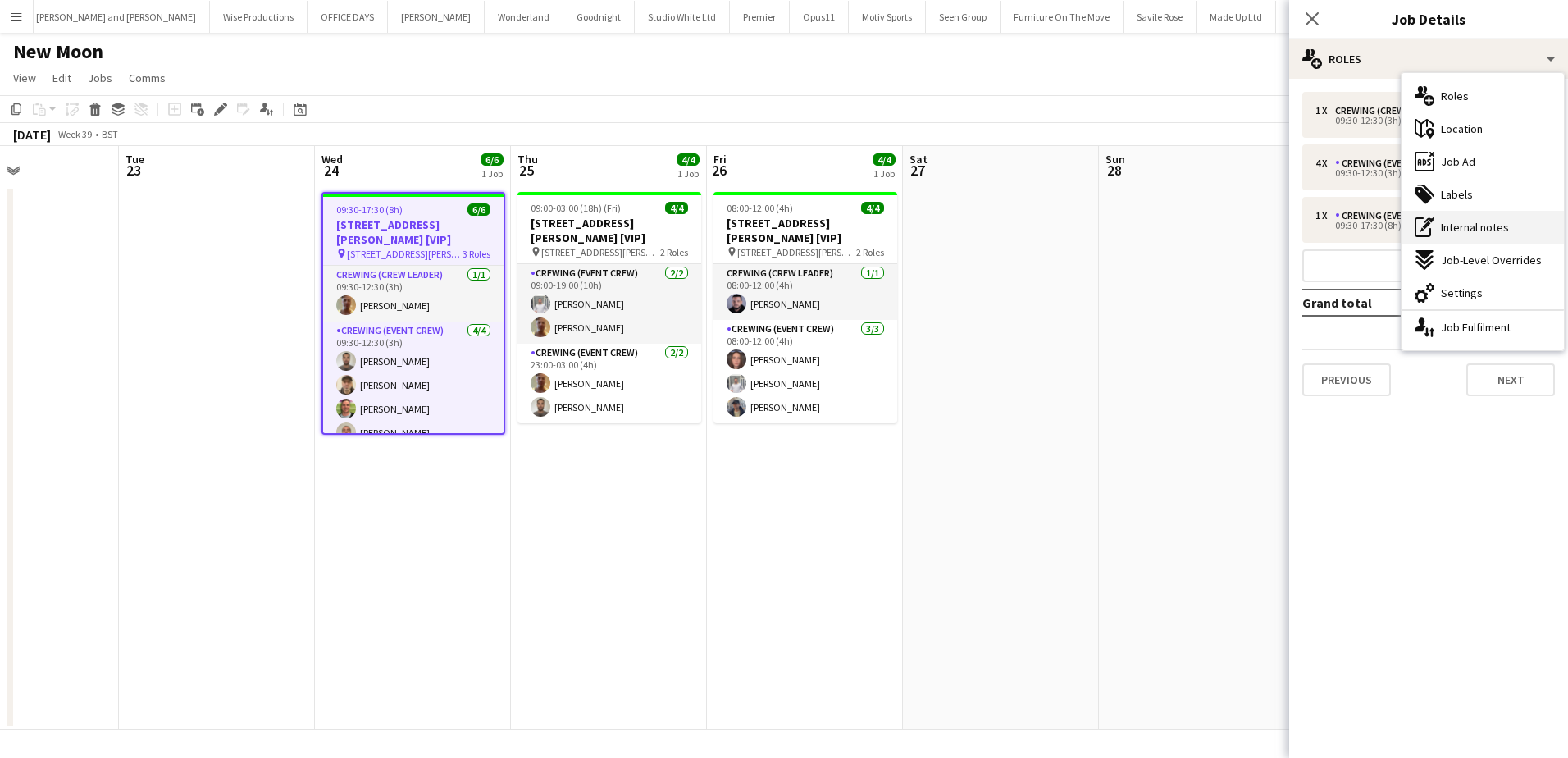
click at [1512, 238] on div "pen-write Internal notes" at bounding box center [1482, 227] width 162 height 33
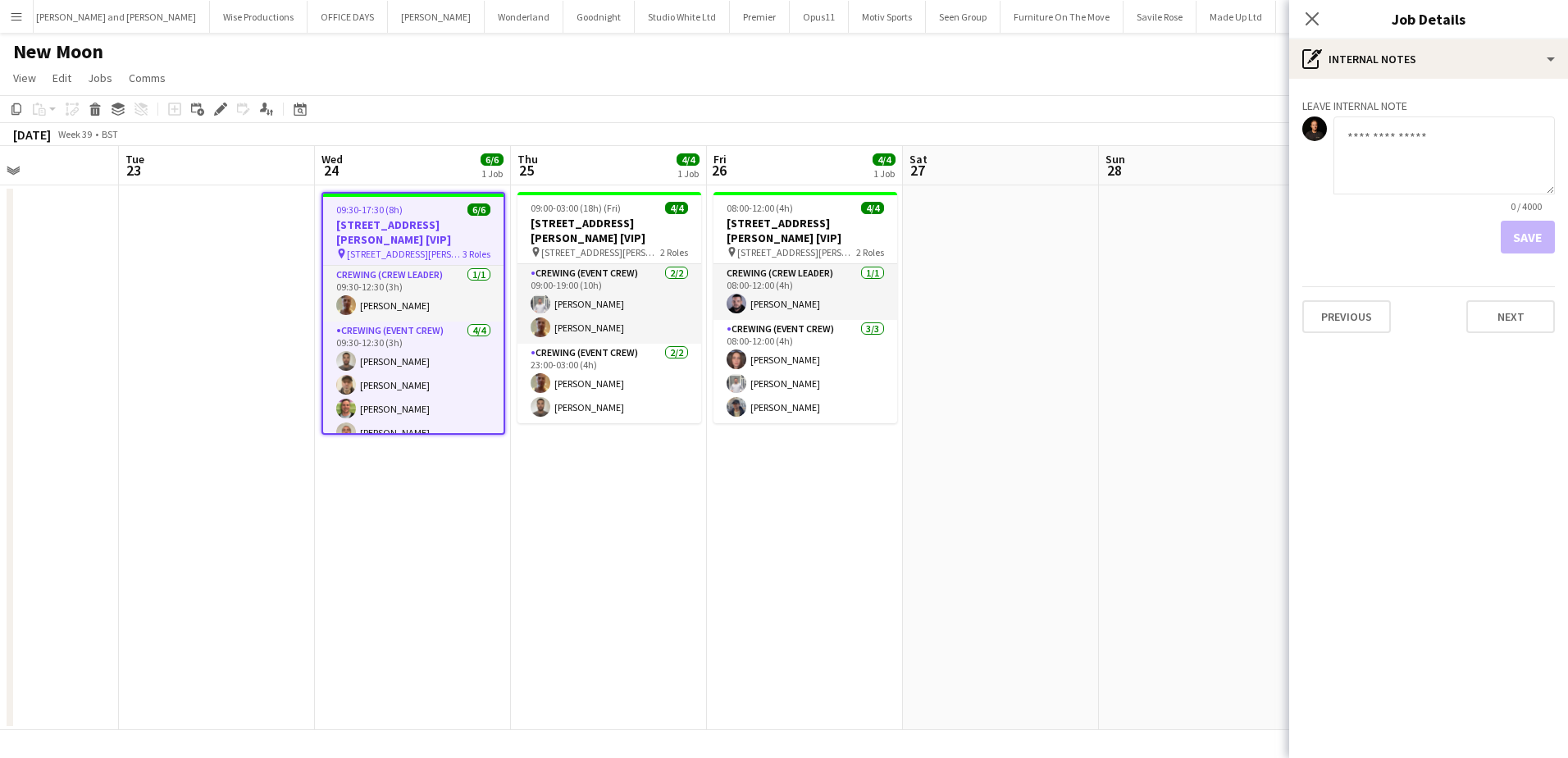
click at [1379, 157] on textarea at bounding box center [1444, 156] width 221 height 78
paste textarea "**********"
type textarea "**********"
drag, startPoint x: 1511, startPoint y: 231, endPoint x: 1493, endPoint y: 230, distance: 18.0
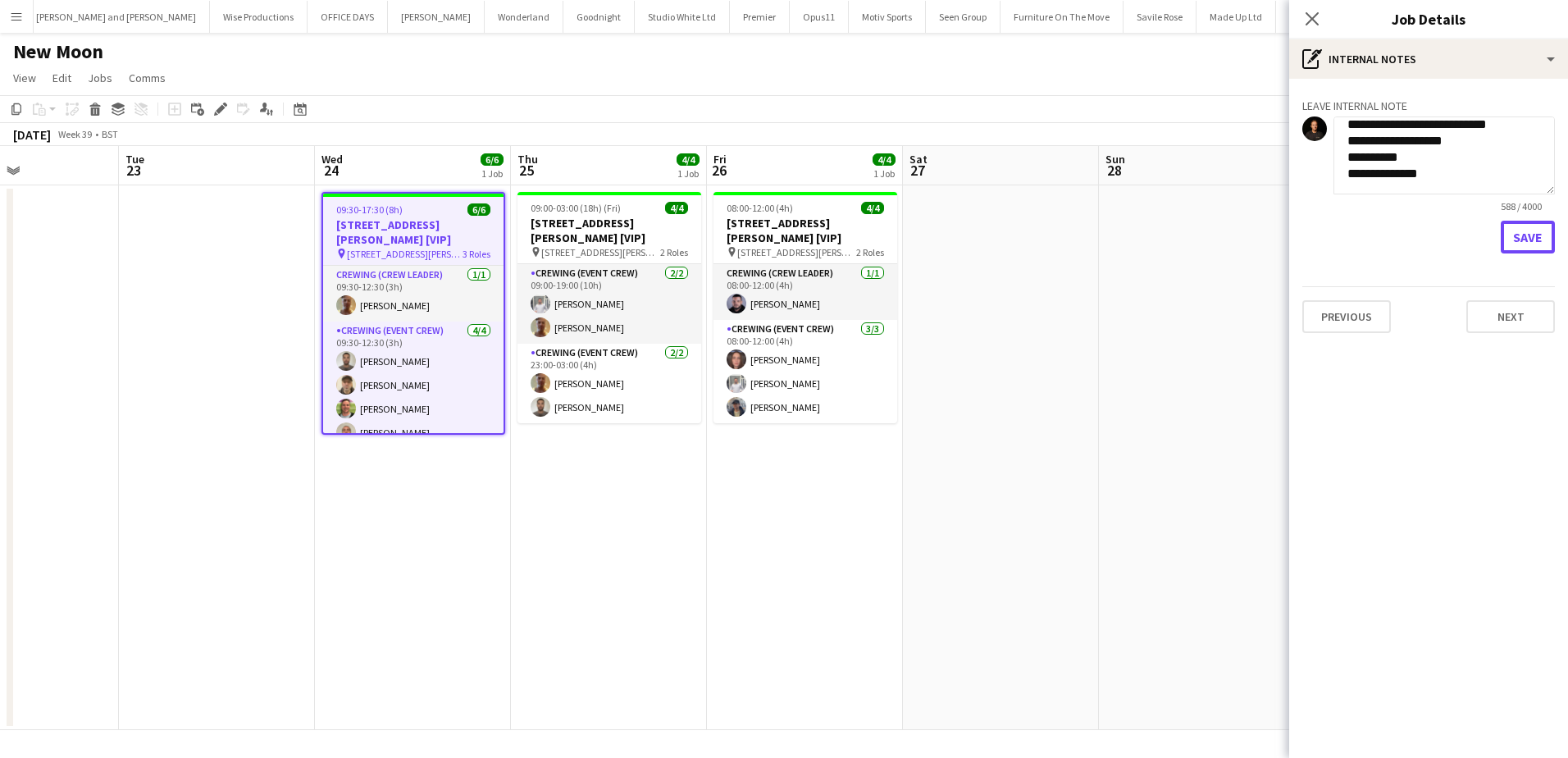
click at [1512, 231] on button "Save" at bounding box center [1528, 237] width 54 height 33
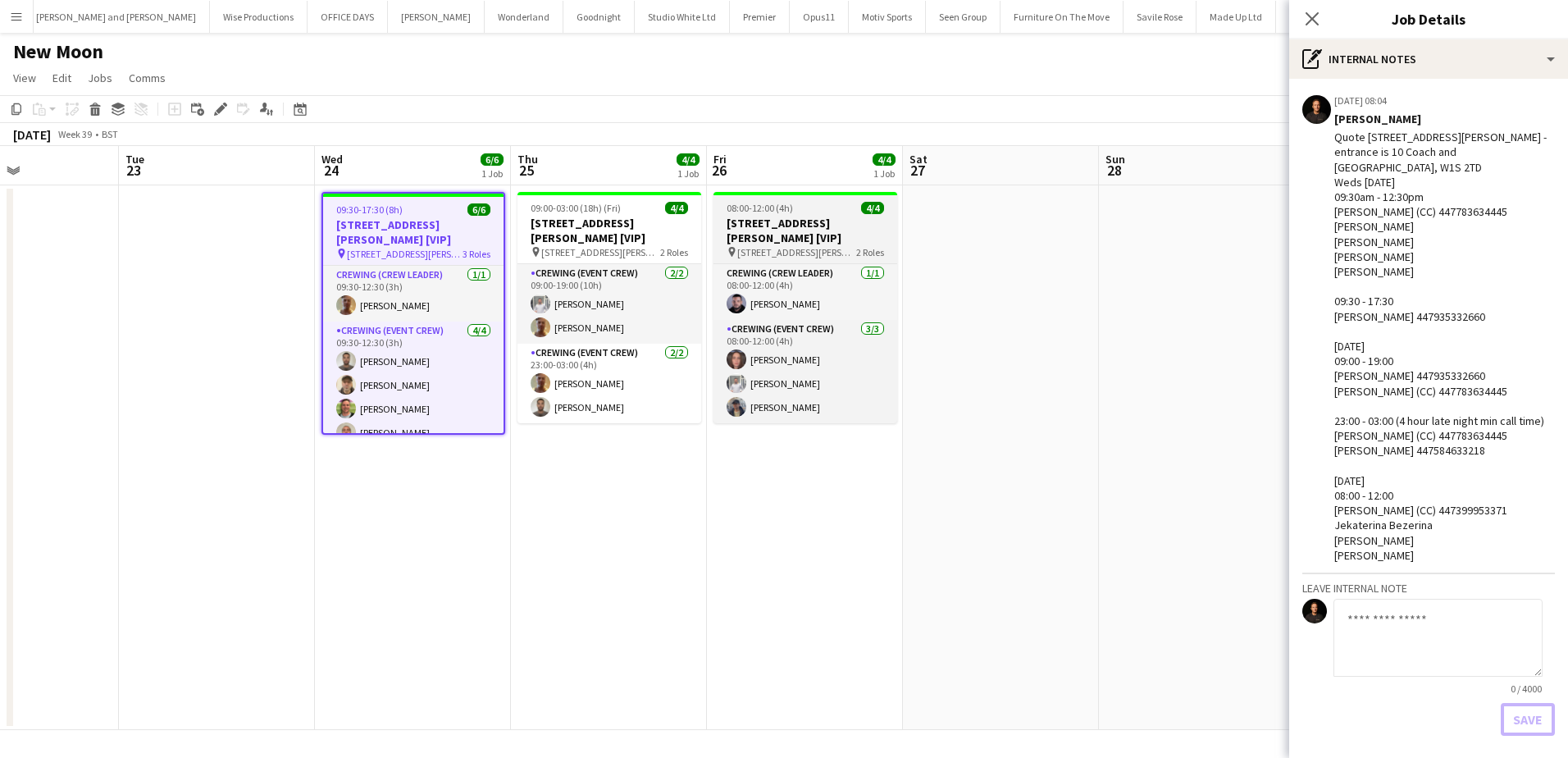
scroll to position [0, 0]
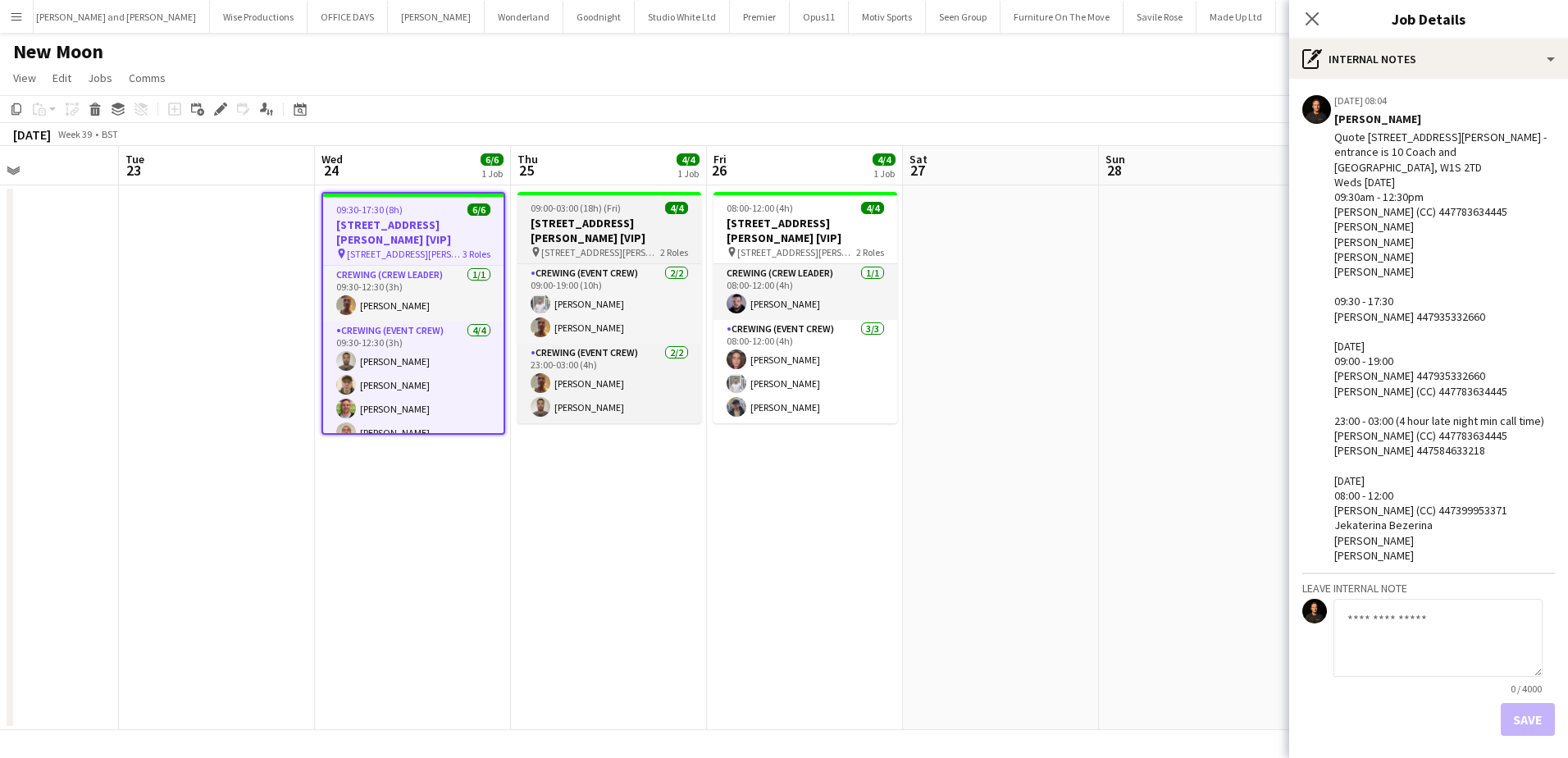
click at [579, 223] on h3 "3396 - PEND - 9 Clifford St [VIP]" at bounding box center [609, 231] width 184 height 30
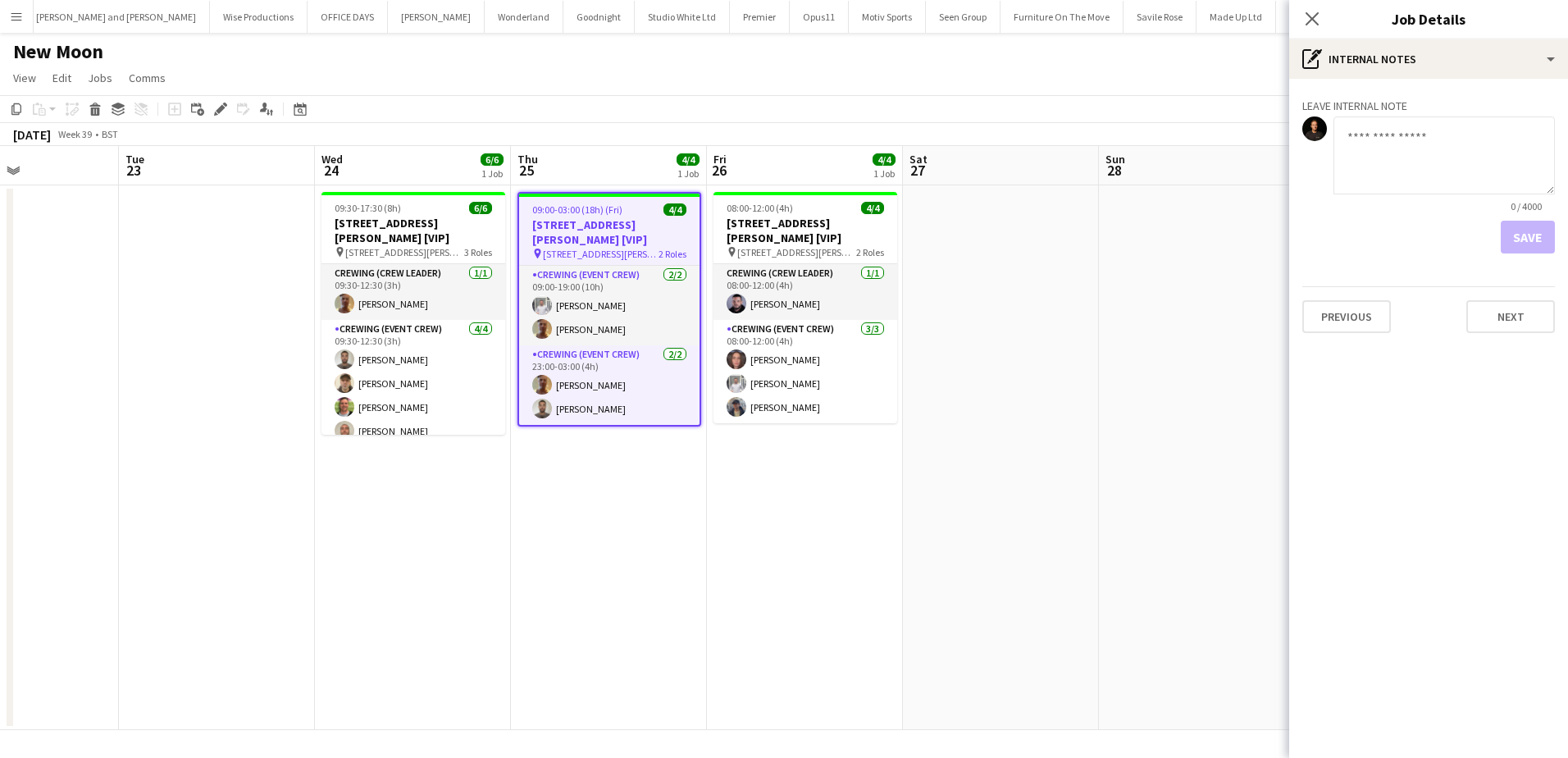
click at [1466, 146] on textarea at bounding box center [1444, 156] width 221 height 78
paste textarea "**********"
type textarea "**********"
click at [1523, 236] on button "Save" at bounding box center [1528, 237] width 54 height 33
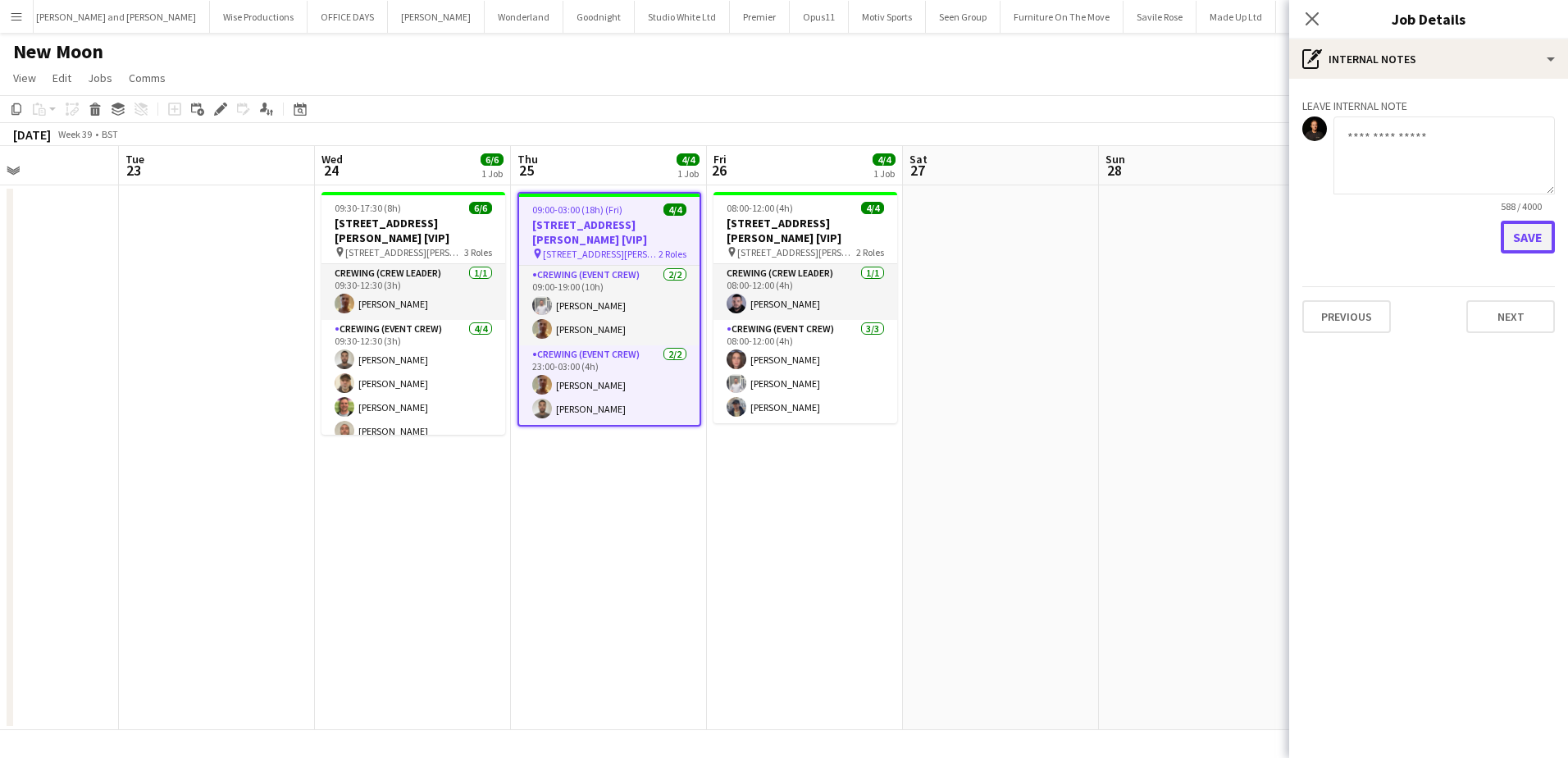
scroll to position [0, 0]
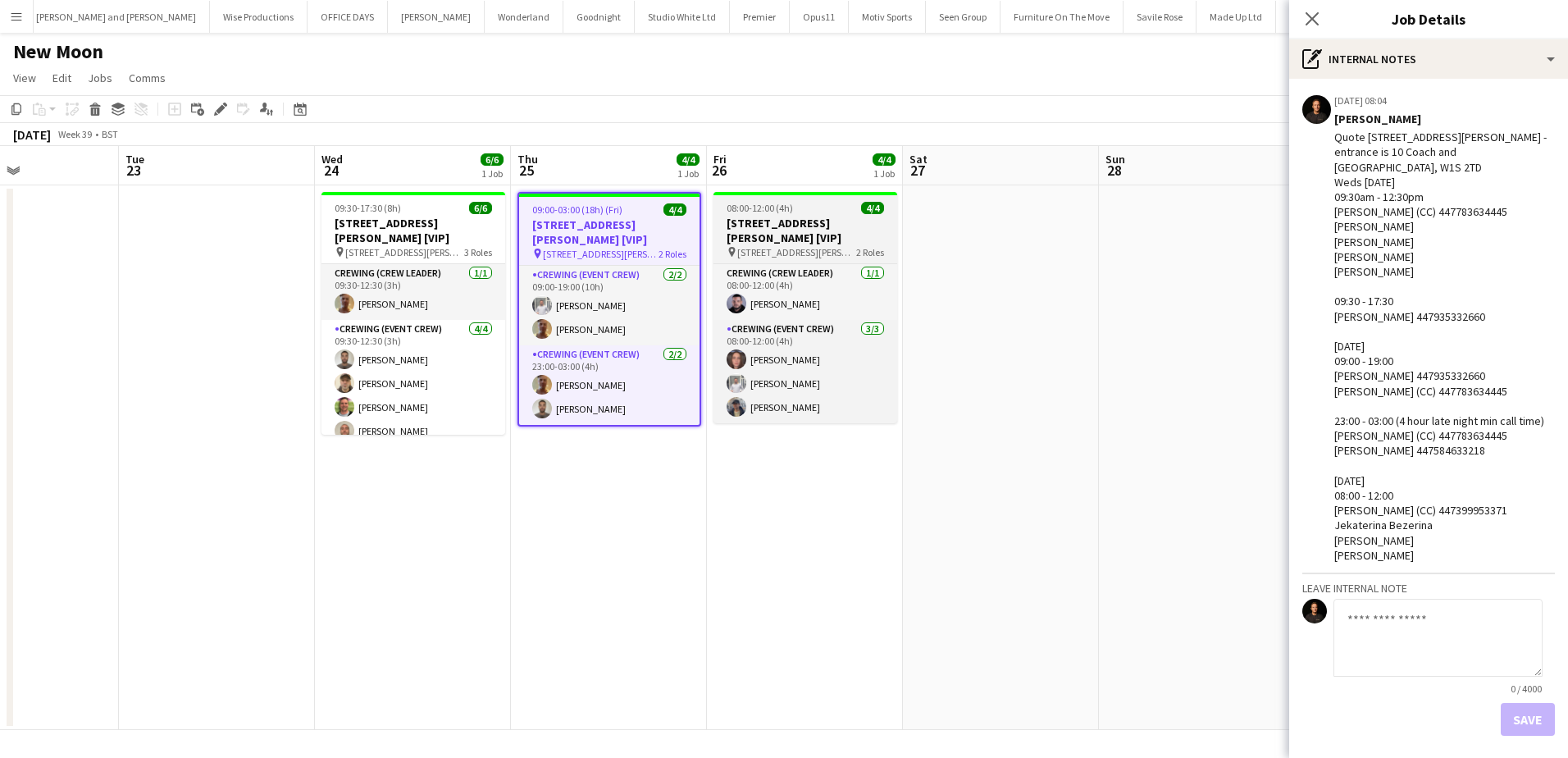
click at [780, 209] on span "08:00-12:00 (4h)" at bounding box center [759, 208] width 66 height 12
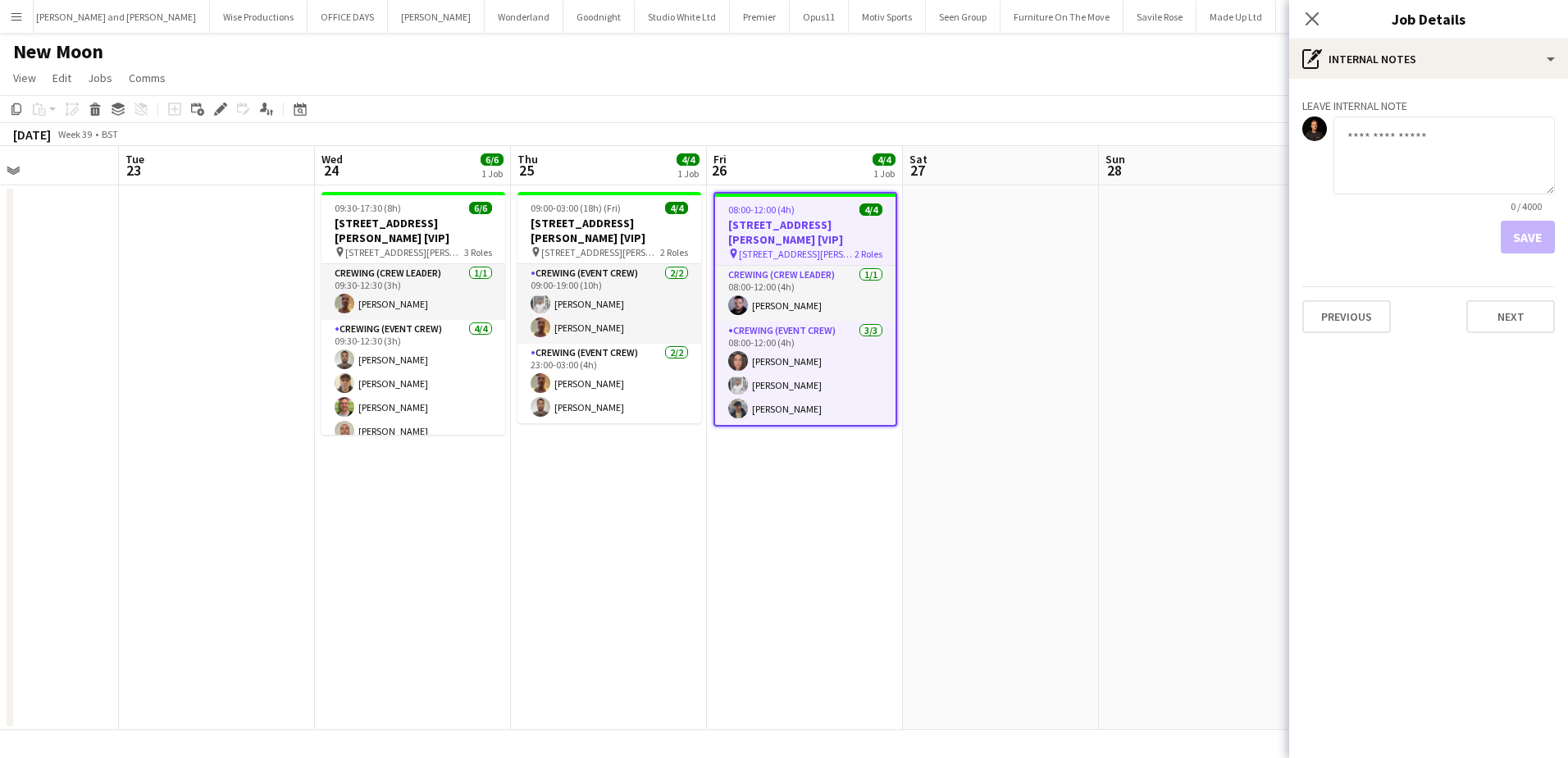
click at [1441, 180] on textarea at bounding box center [1444, 156] width 221 height 78
paste textarea "**********"
type textarea "**********"
click at [1522, 229] on button "Save" at bounding box center [1528, 237] width 54 height 33
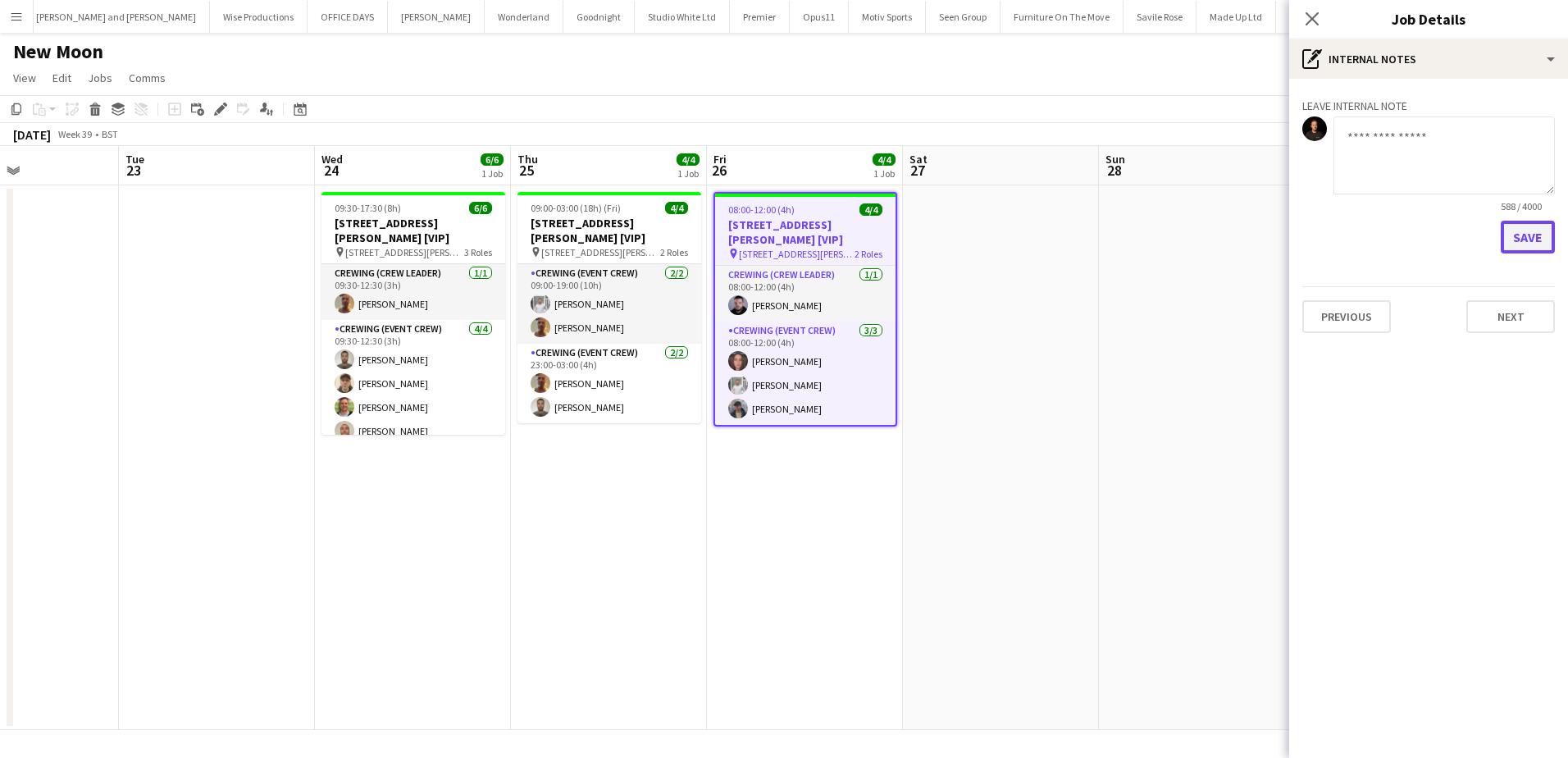
scroll to position [0, 0]
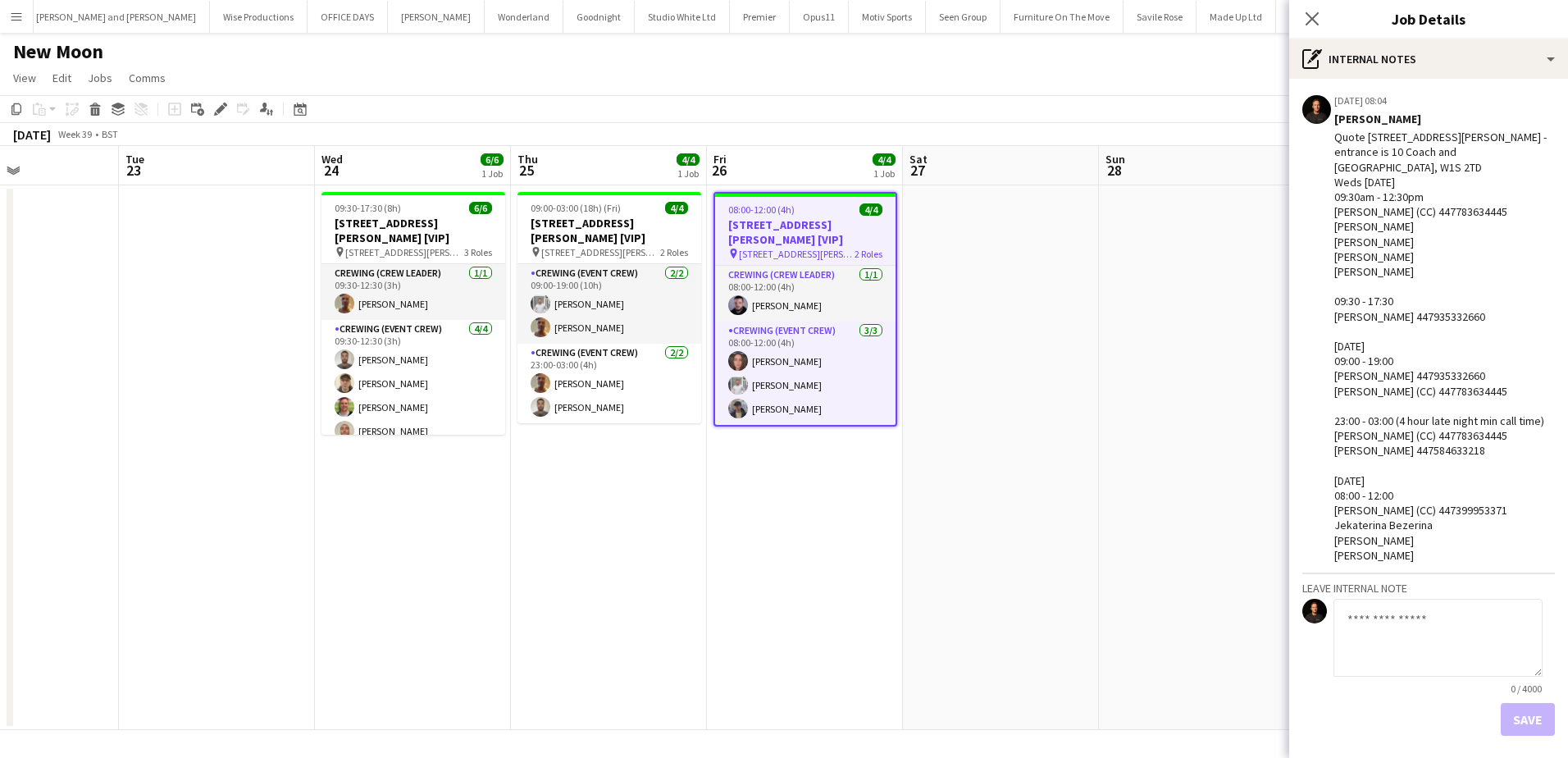
click at [1133, 246] on app-date-cell at bounding box center [1196, 458] width 196 height 544
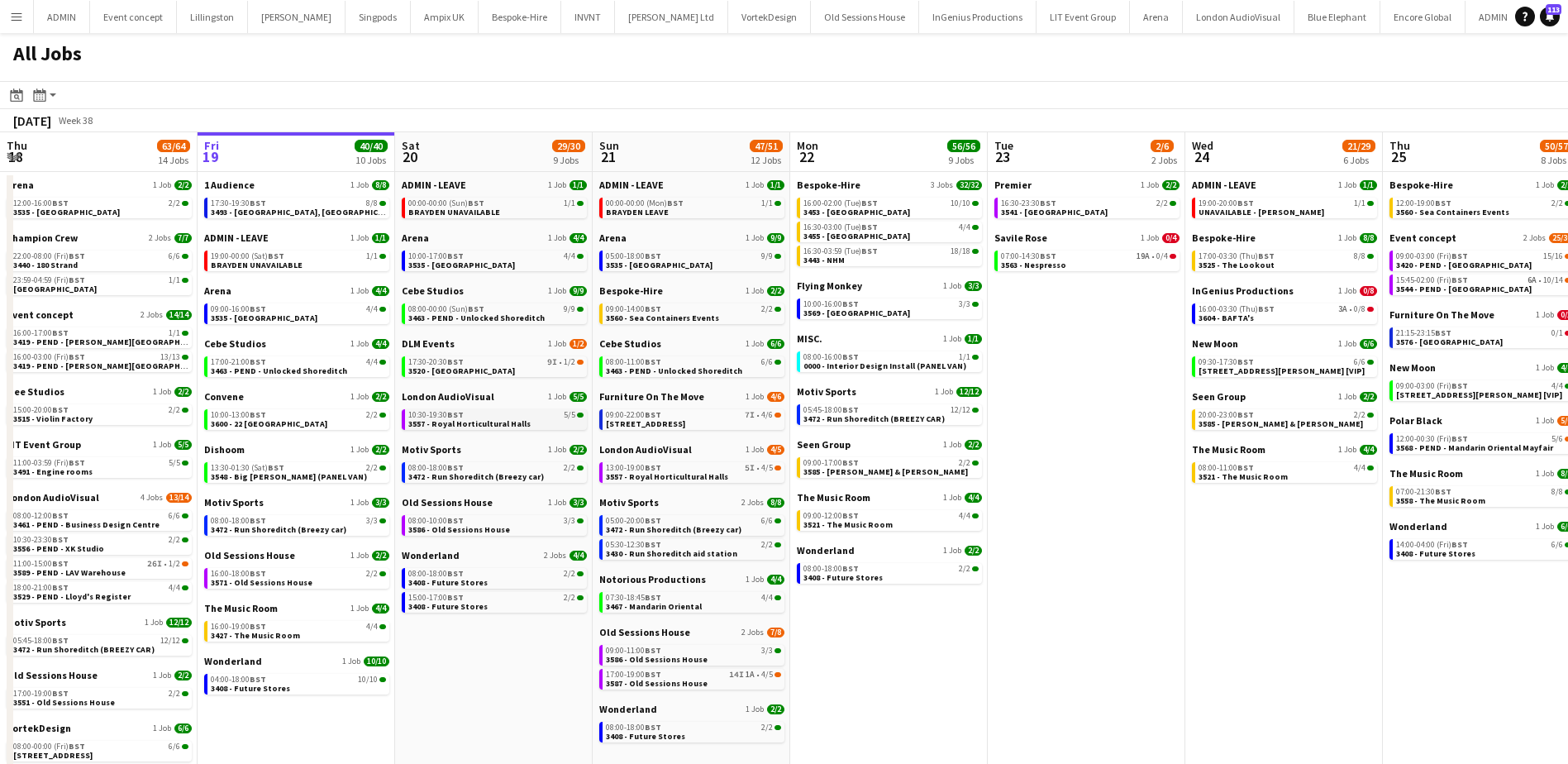
click at [479, 425] on span "3557 - Royal Horticultural Halls" at bounding box center [469, 424] width 123 height 11
click at [730, 683] on link "17:00-19:00 BST 14I 1A • 4/5 3587 - [GEOGRAPHIC_DATA]" at bounding box center [694, 678] width 175 height 19
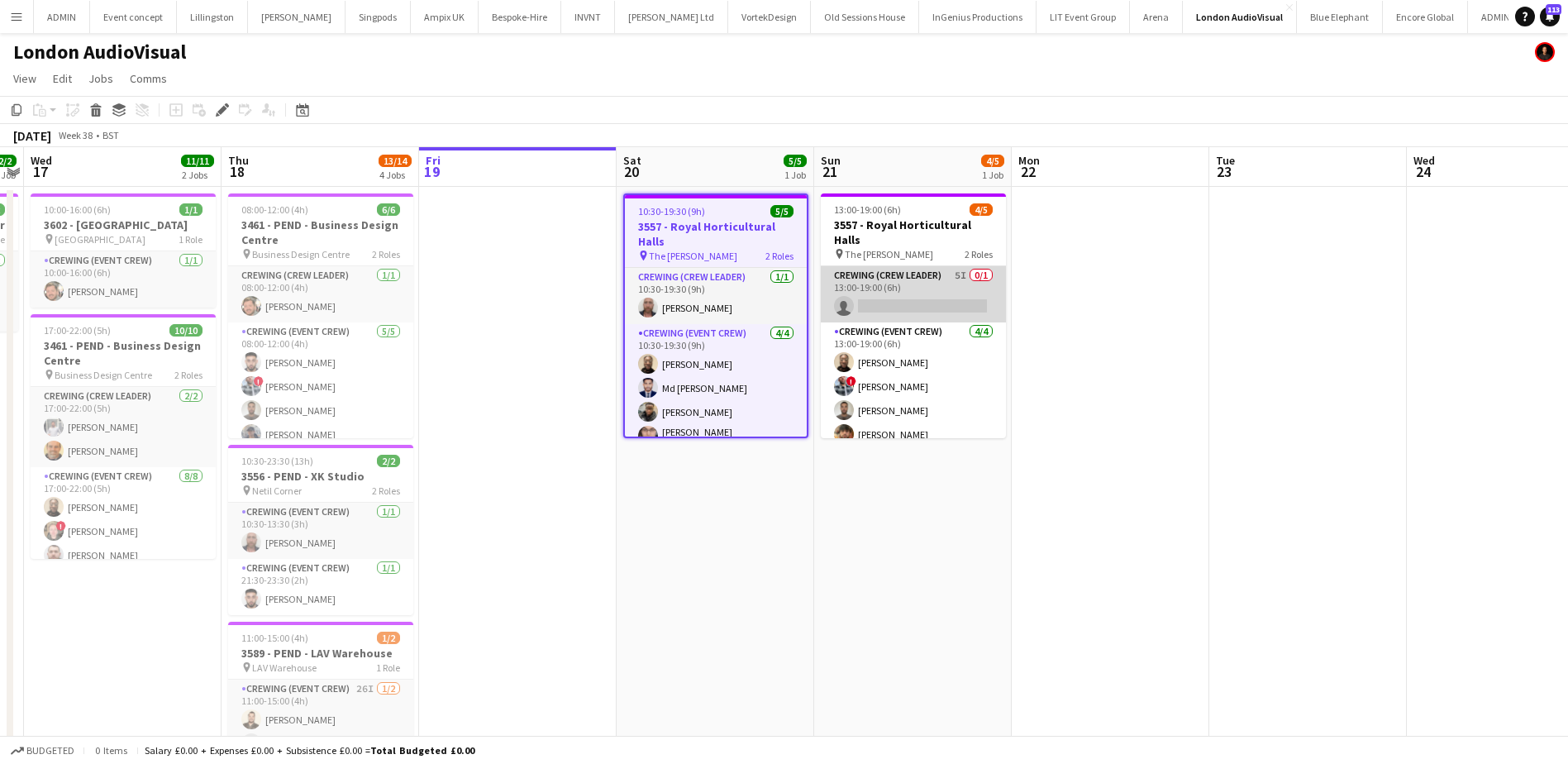
click at [944, 286] on app-card-role "Crewing (Crew Leader) 5I 0/1 13:00-19:00 (6h) single-neutral-actions" at bounding box center [914, 295] width 185 height 57
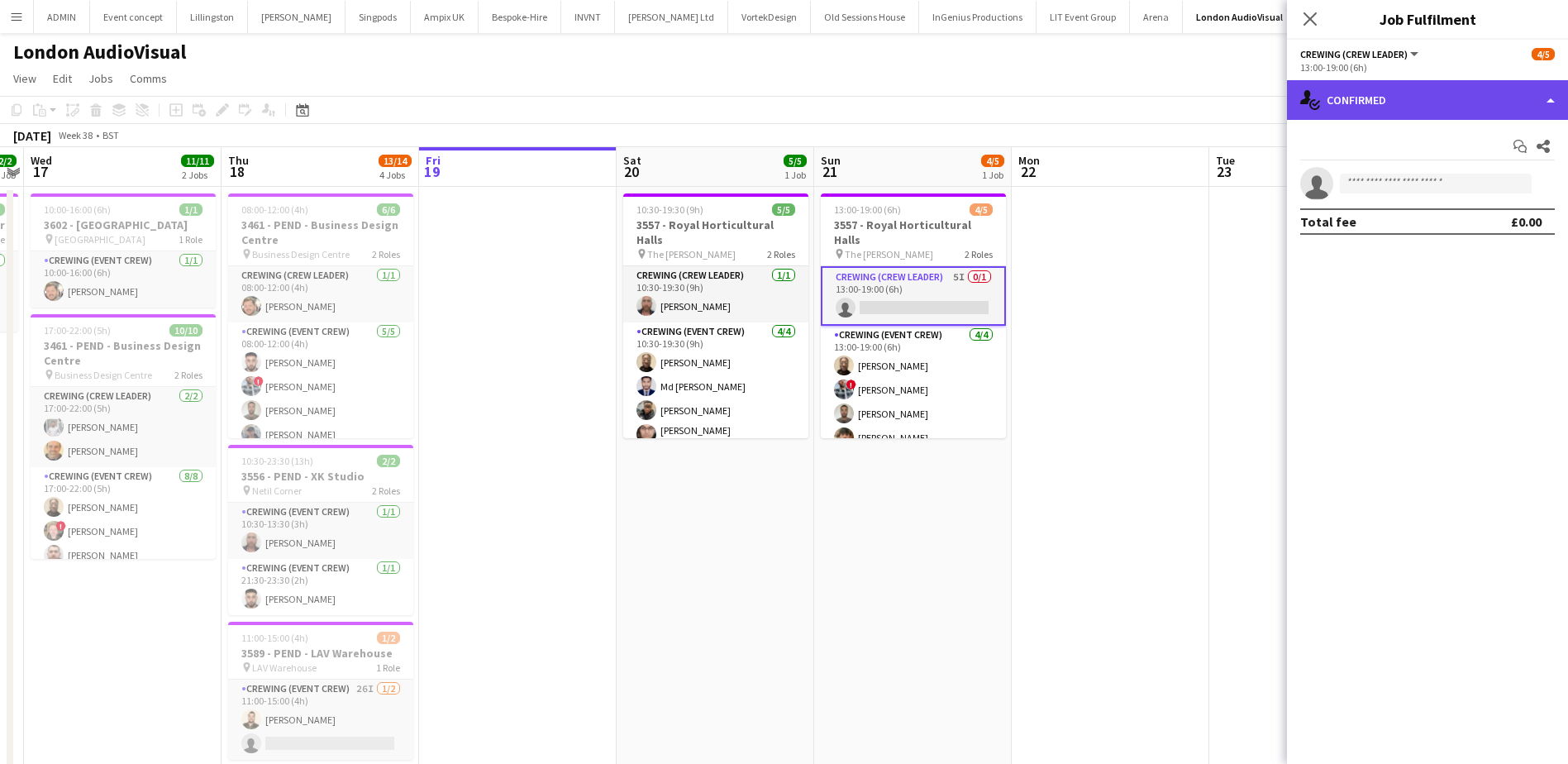
click at [1553, 103] on div "single-neutral-actions-check-2 Confirmed" at bounding box center [1427, 100] width 281 height 39
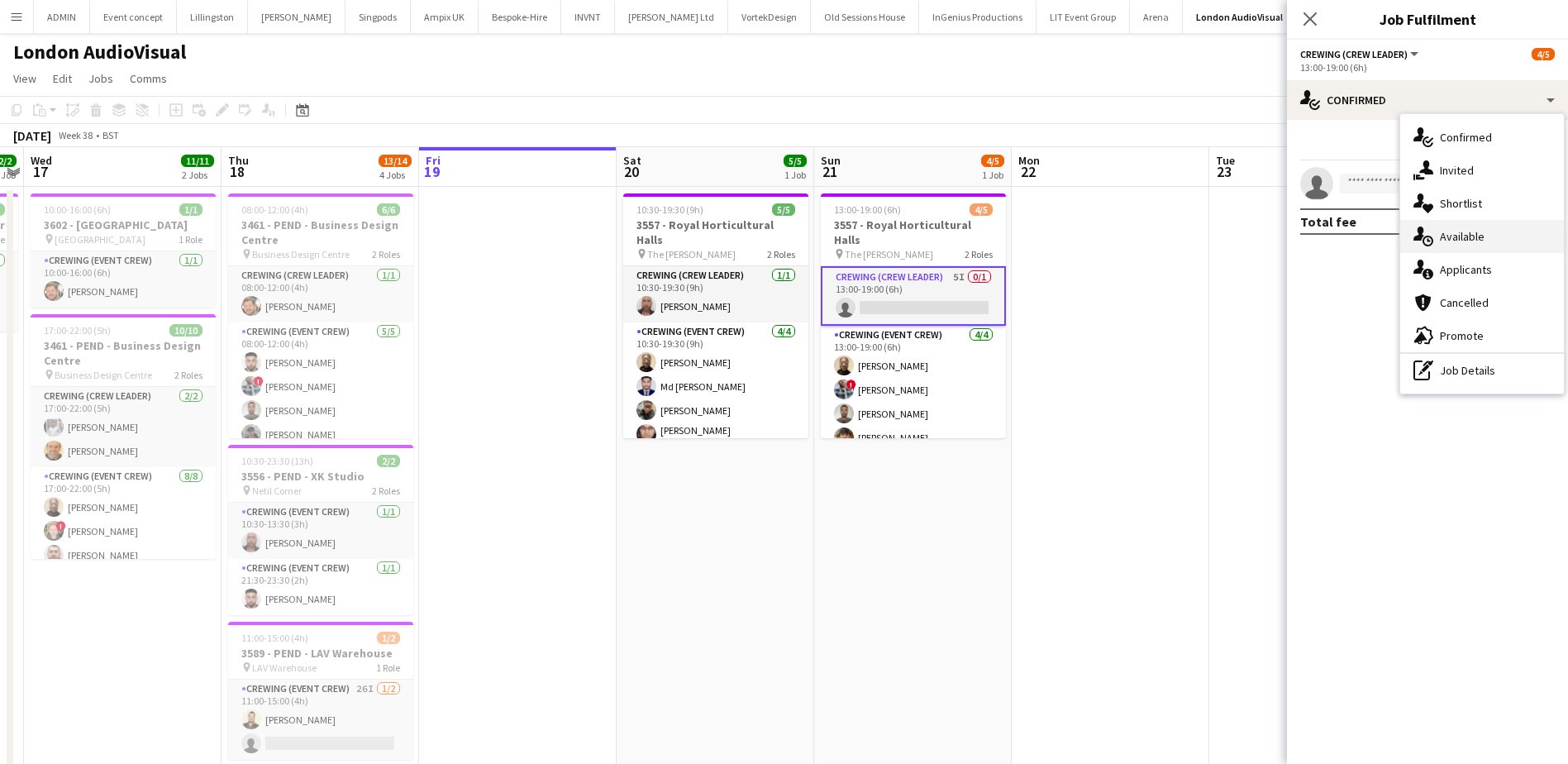
click at [1497, 244] on div "single-neutral-actions-upload Available" at bounding box center [1482, 237] width 164 height 33
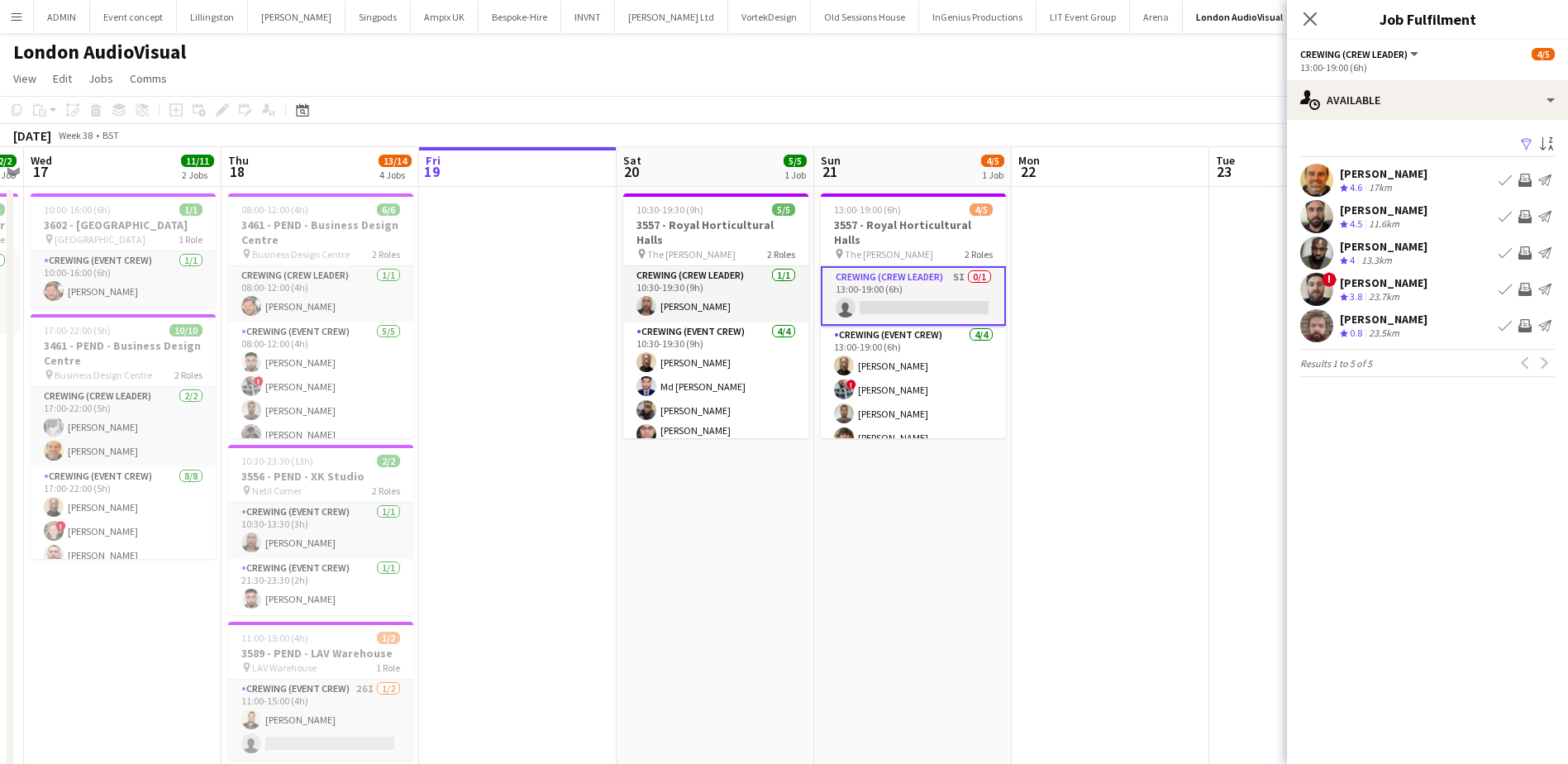
click at [1163, 279] on app-date-cell at bounding box center [1110, 627] width 197 height 880
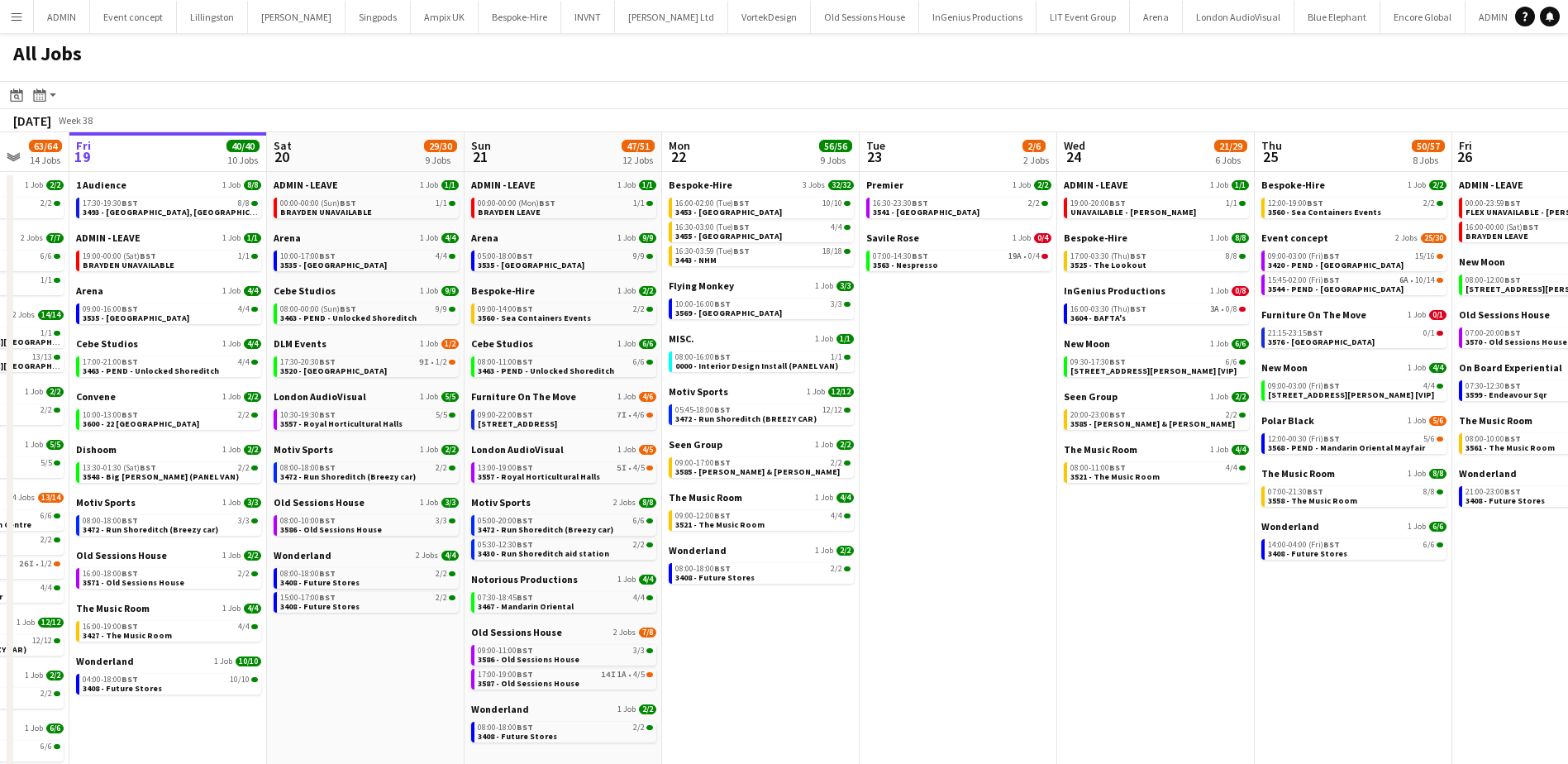
scroll to position [0, 591]
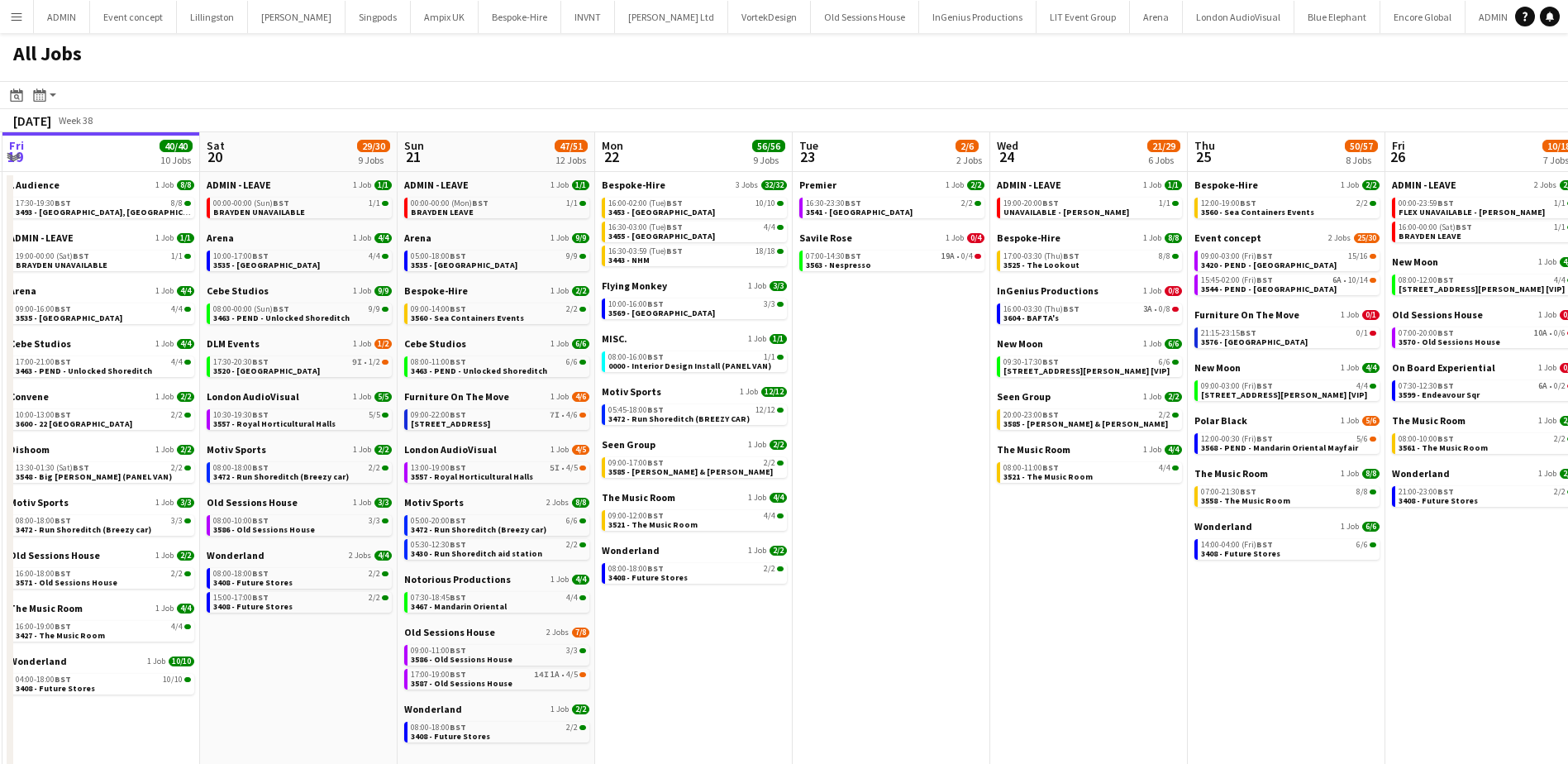
drag, startPoint x: 1108, startPoint y: 403, endPoint x: 948, endPoint y: 372, distance: 163.0
click at [913, 383] on app-calendar-viewport "Tue 16 56/57 16 Jobs Wed 17 74/75 16 Jobs Thu 18 63/64 14 Jobs Fri 19 40/40 10 …" at bounding box center [784, 589] width 1568 height 914
click at [1264, 281] on span "BST" at bounding box center [1264, 280] width 16 height 11
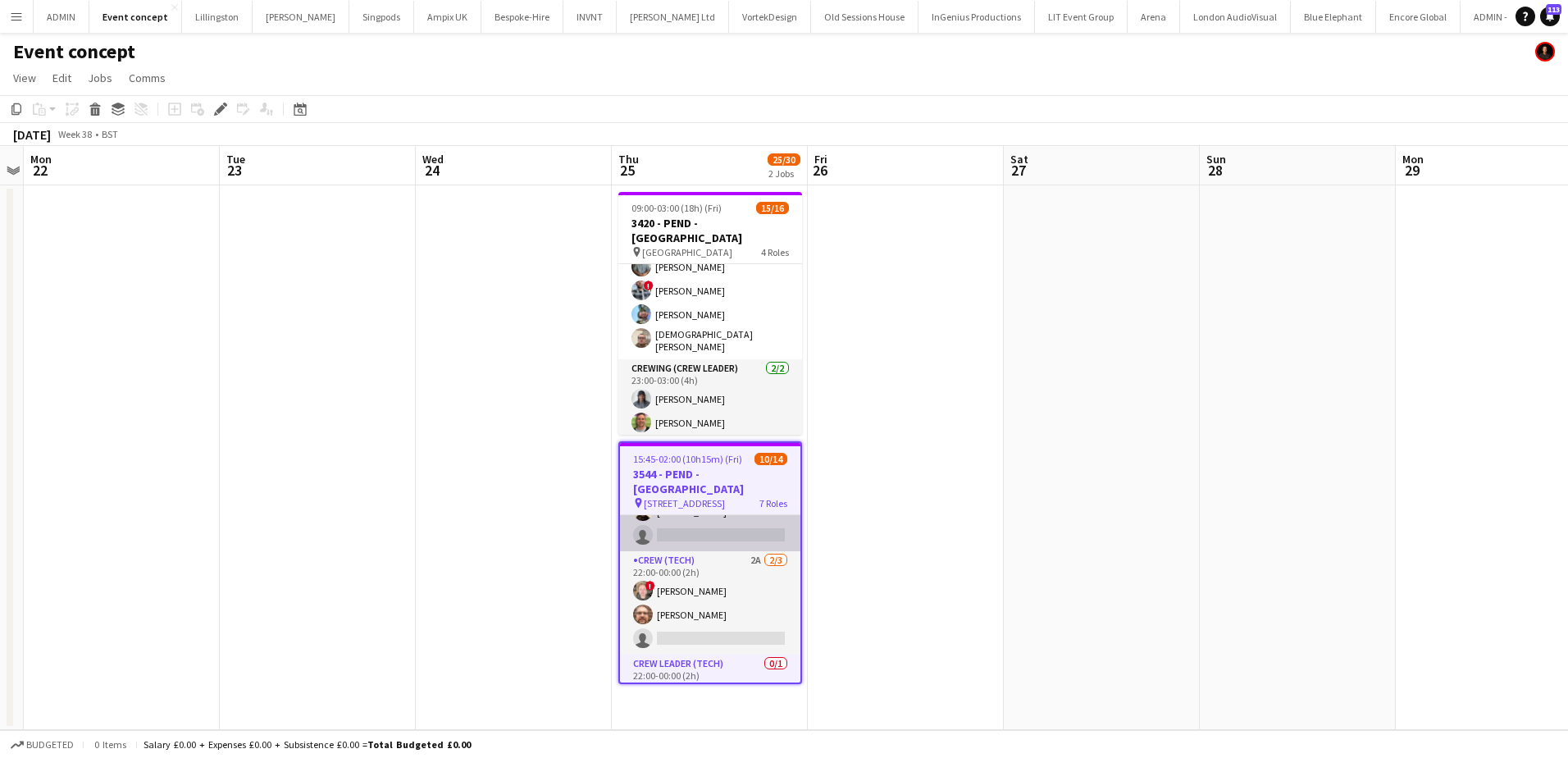
scroll to position [293, 0]
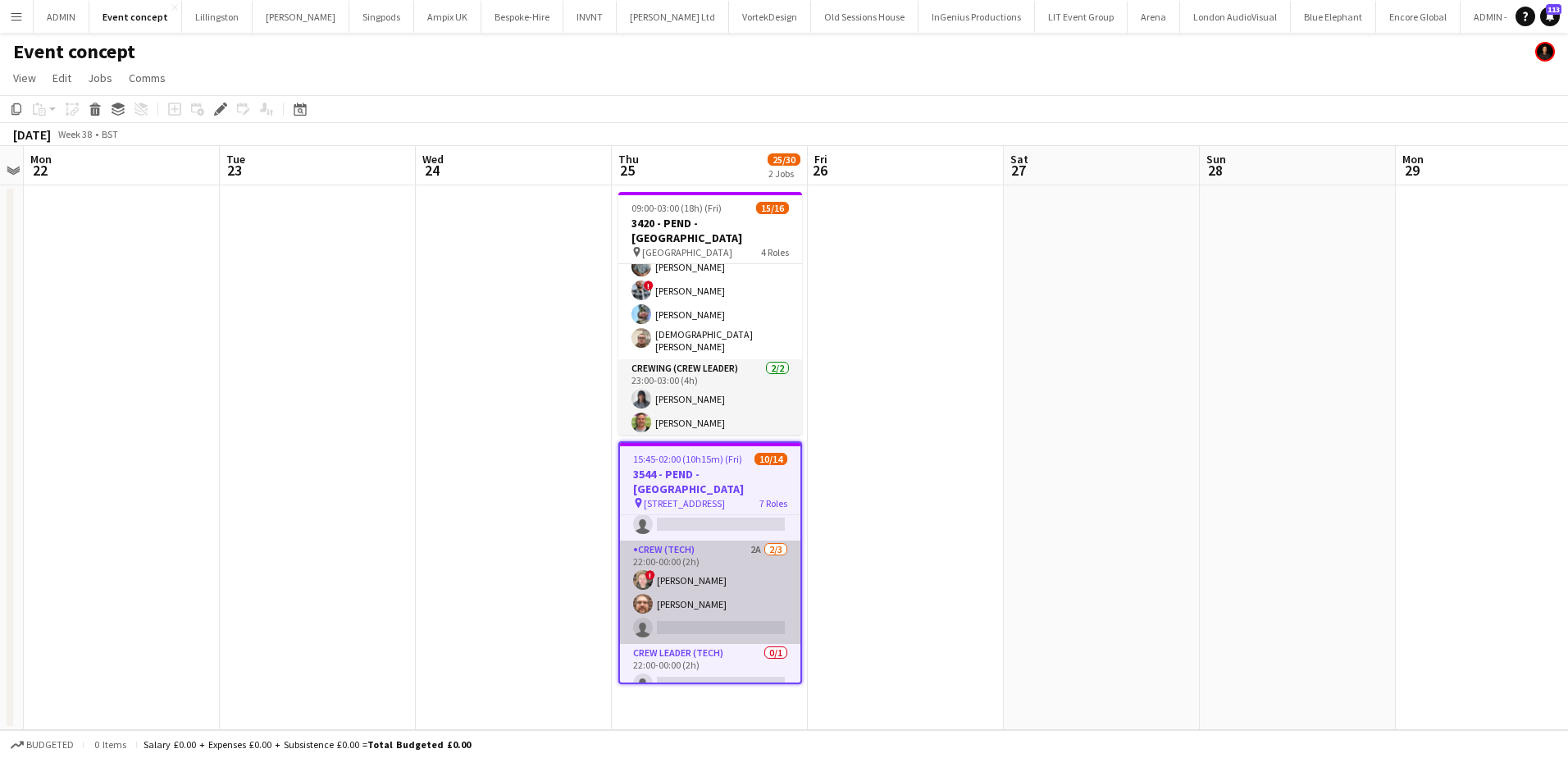
click at [741, 590] on app-card-role "Crew (Tech) 2A [DATE] 22:00-00:00 (2h) ! [PERSON_NAME] [PERSON_NAME] single-neu…" at bounding box center [710, 592] width 180 height 104
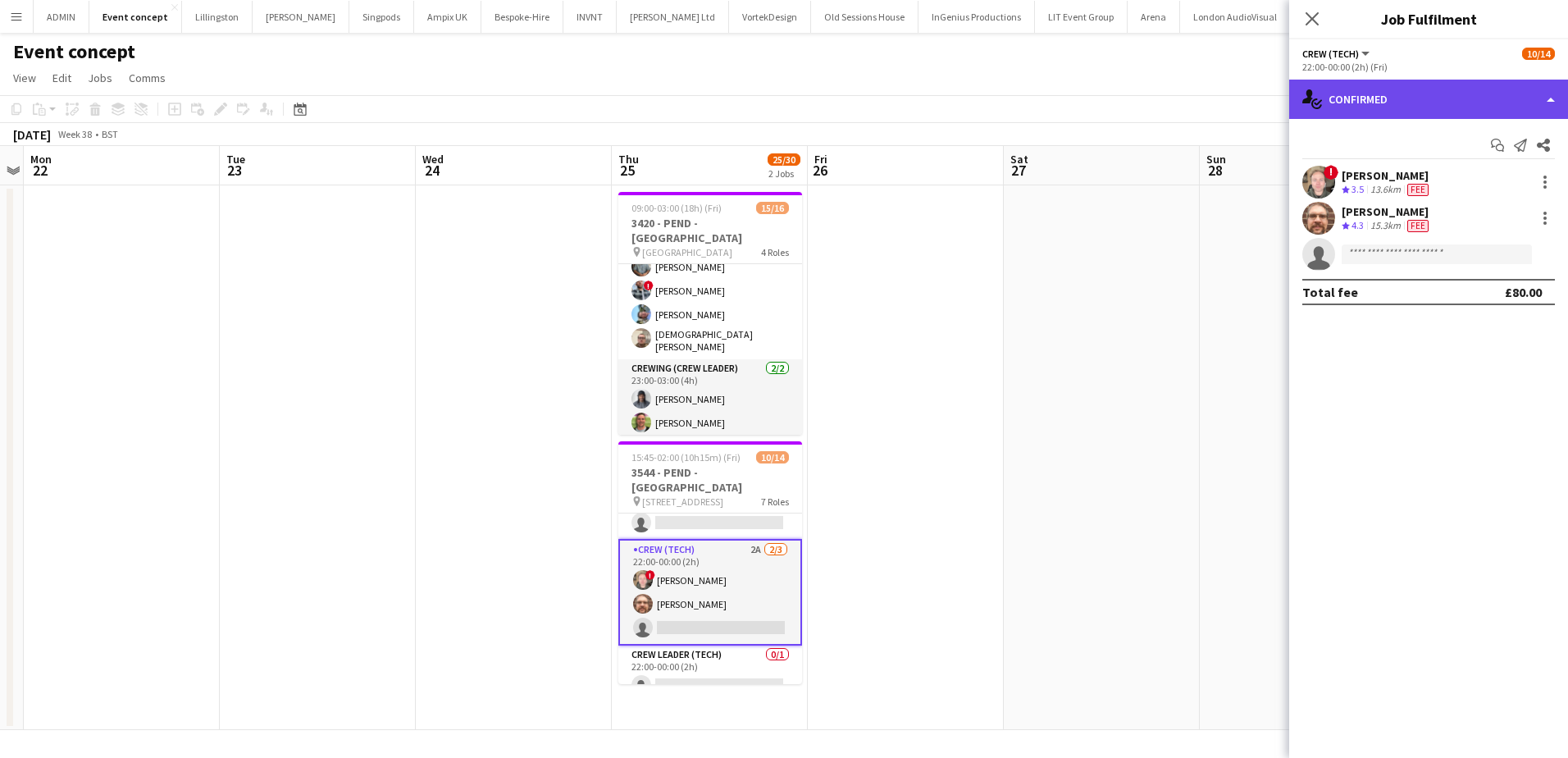
click at [1447, 104] on div "single-neutral-actions-check-2 Confirmed" at bounding box center [1429, 100] width 279 height 39
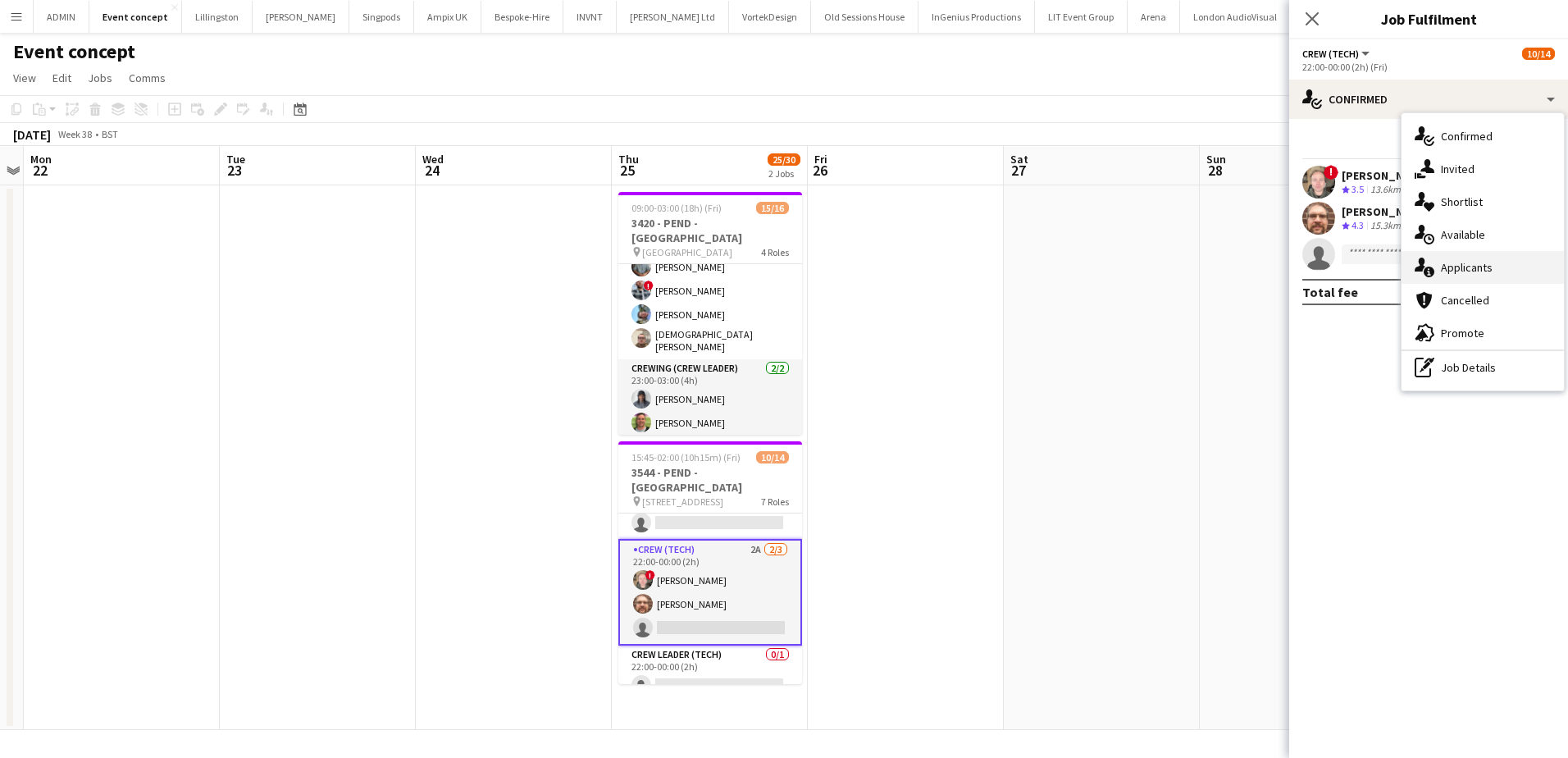
click at [1491, 277] on div "single-neutral-actions-information Applicants" at bounding box center [1482, 267] width 162 height 33
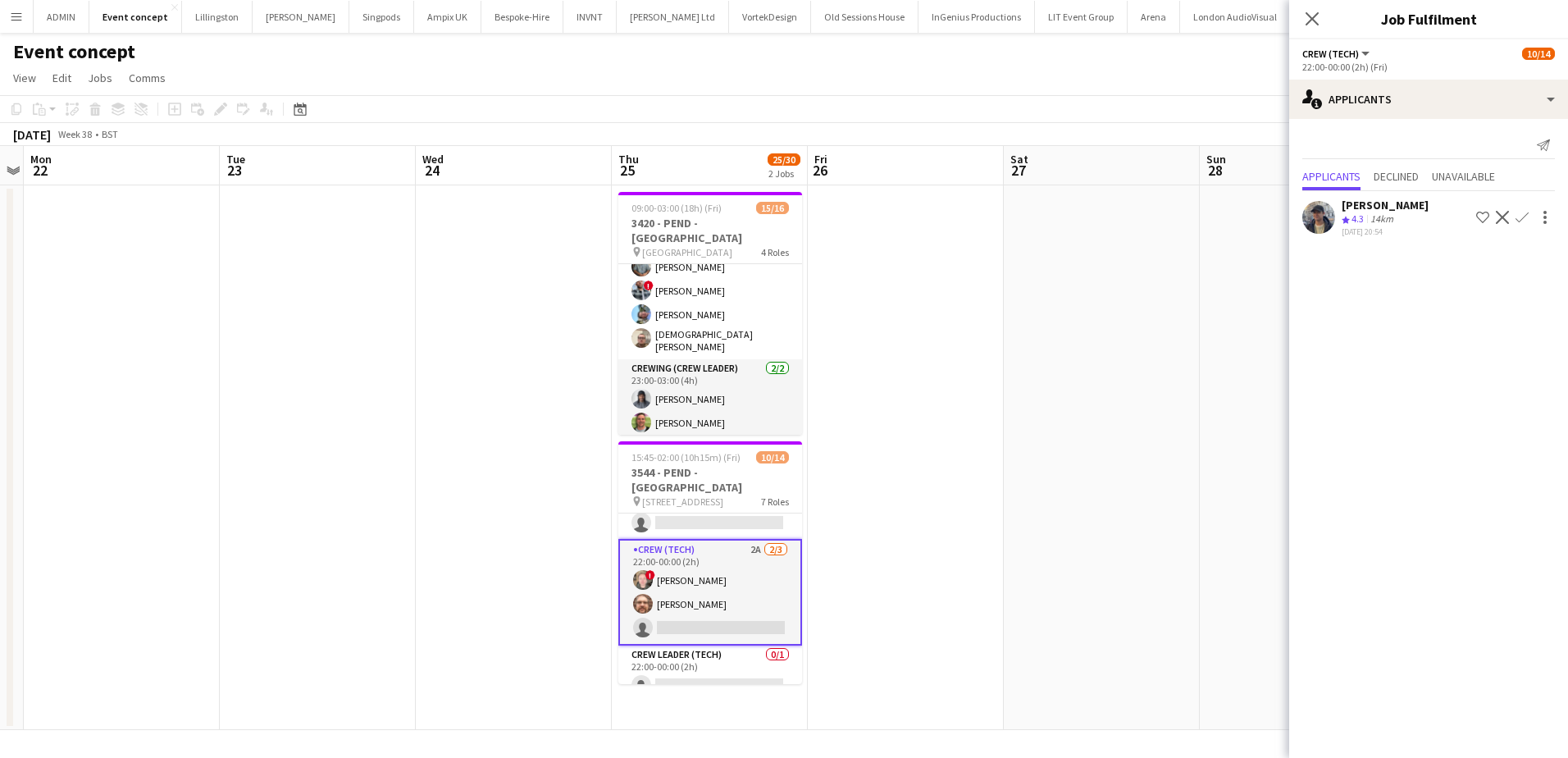
click at [1520, 220] on app-icon "Confirm" at bounding box center [1521, 217] width 13 height 13
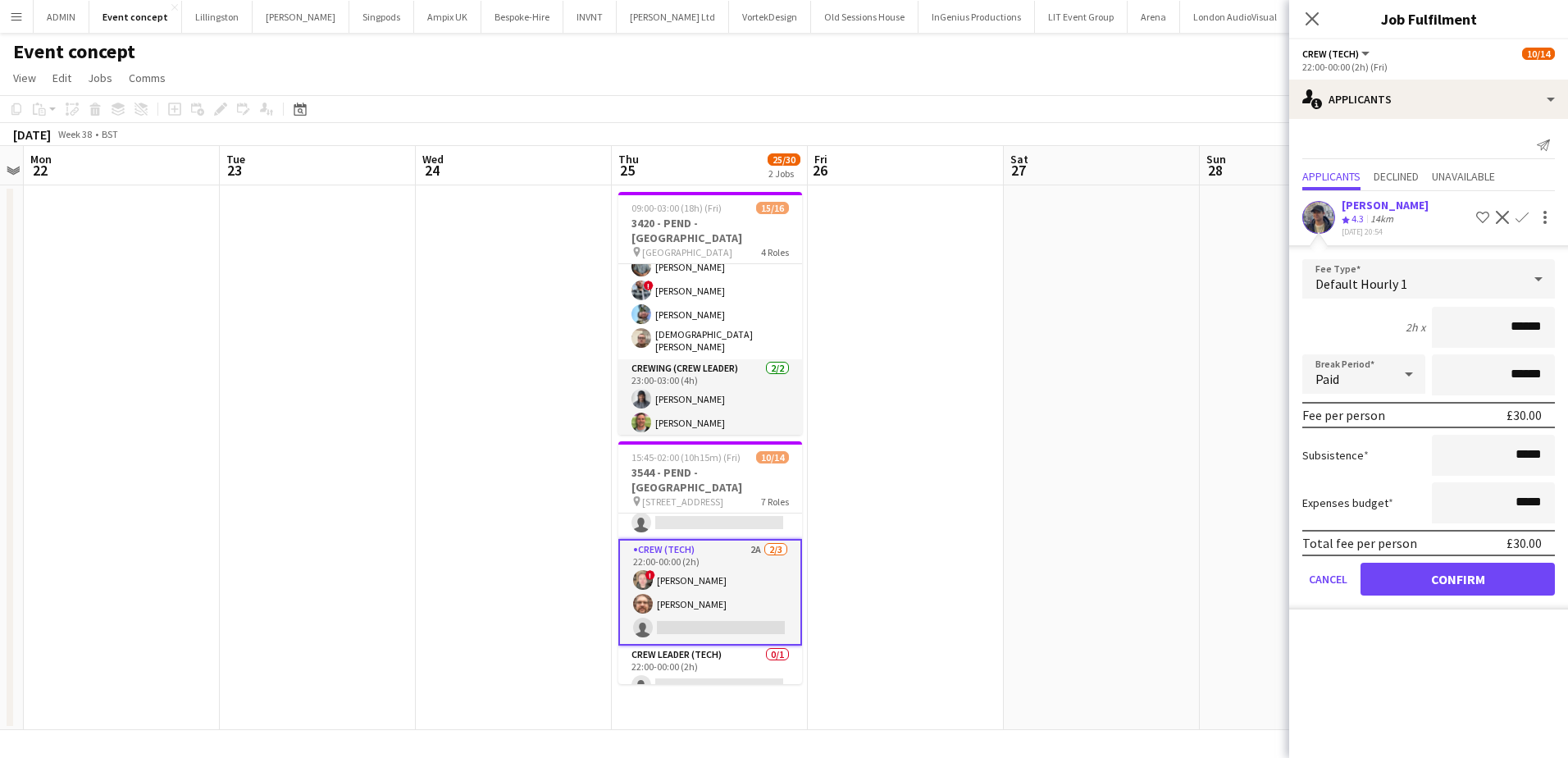
drag, startPoint x: 1500, startPoint y: 329, endPoint x: 1568, endPoint y: 331, distance: 68.0
click at [1567, 331] on html "Menu Boards Boards Boards All jobs Status Workforce Workforce My Workforce Recr…" at bounding box center [784, 379] width 1568 height 758
type input "***"
click at [1494, 575] on button "Confirm" at bounding box center [1457, 579] width 195 height 33
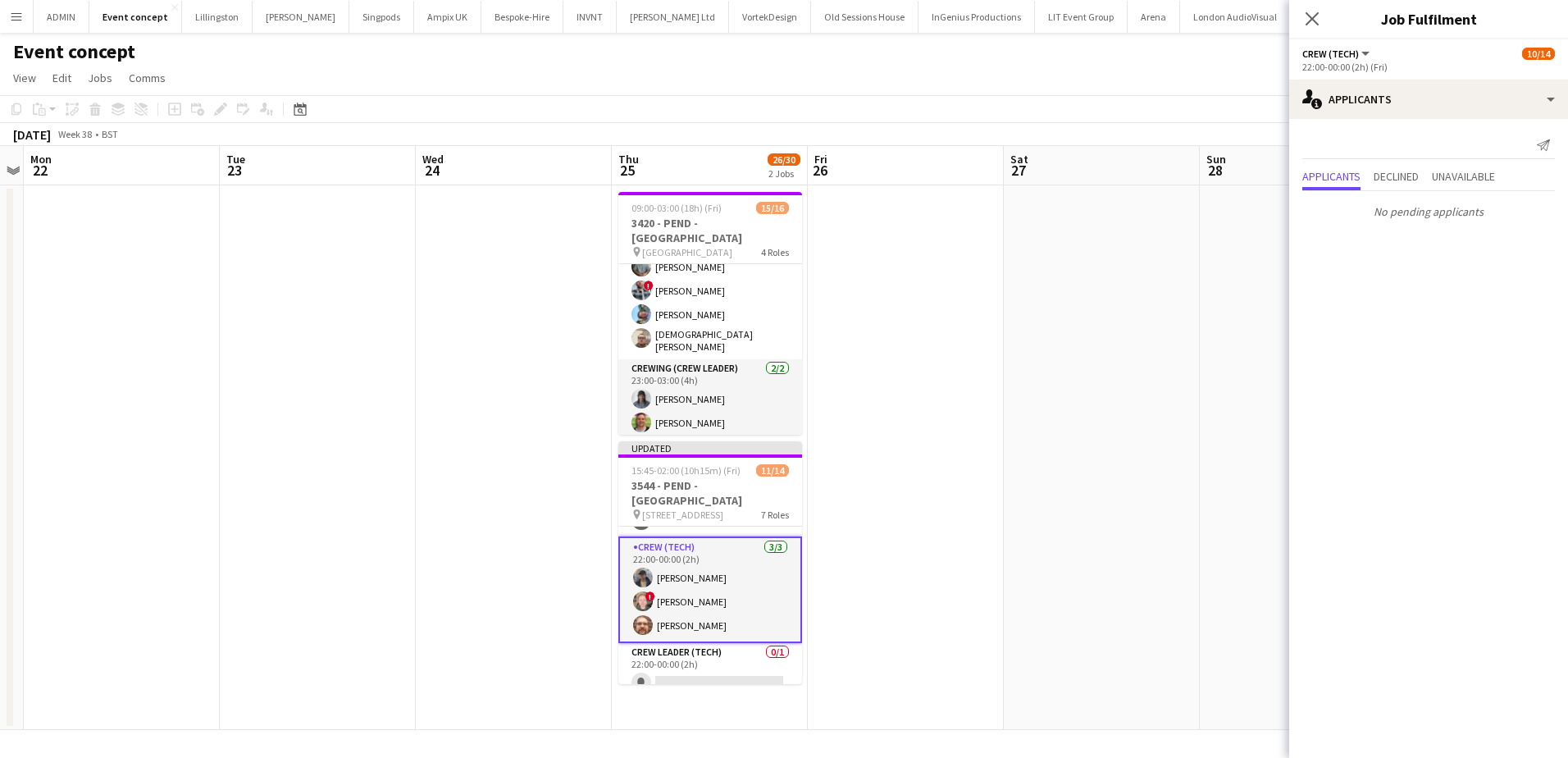
scroll to position [306, 0]
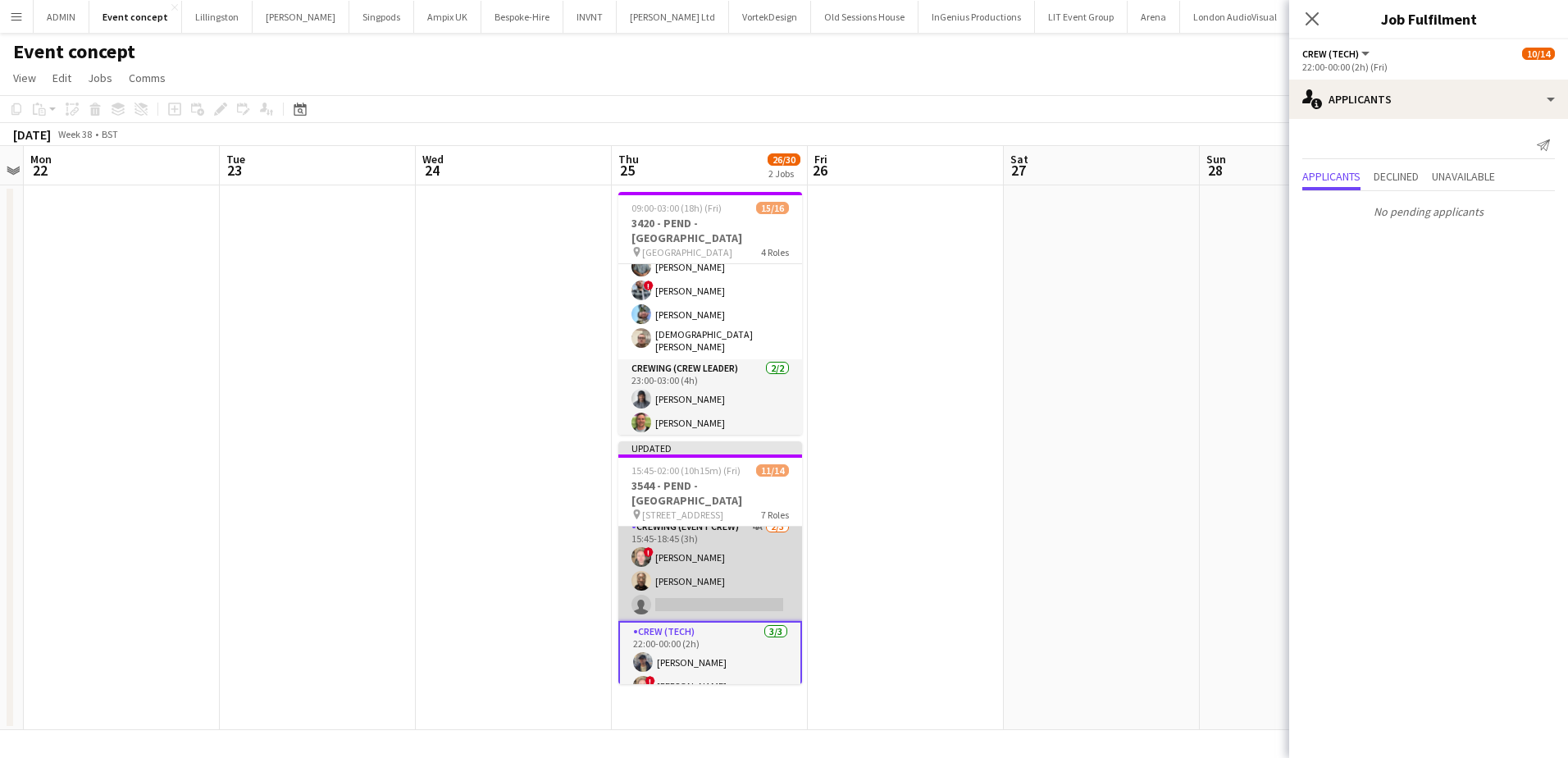
click at [725, 579] on app-card-role "Crewing (Event Crew) 4A [DATE] 15:45-18:45 (3h) ! Calum [PERSON_NAME] Dimonga O…" at bounding box center [710, 569] width 184 height 104
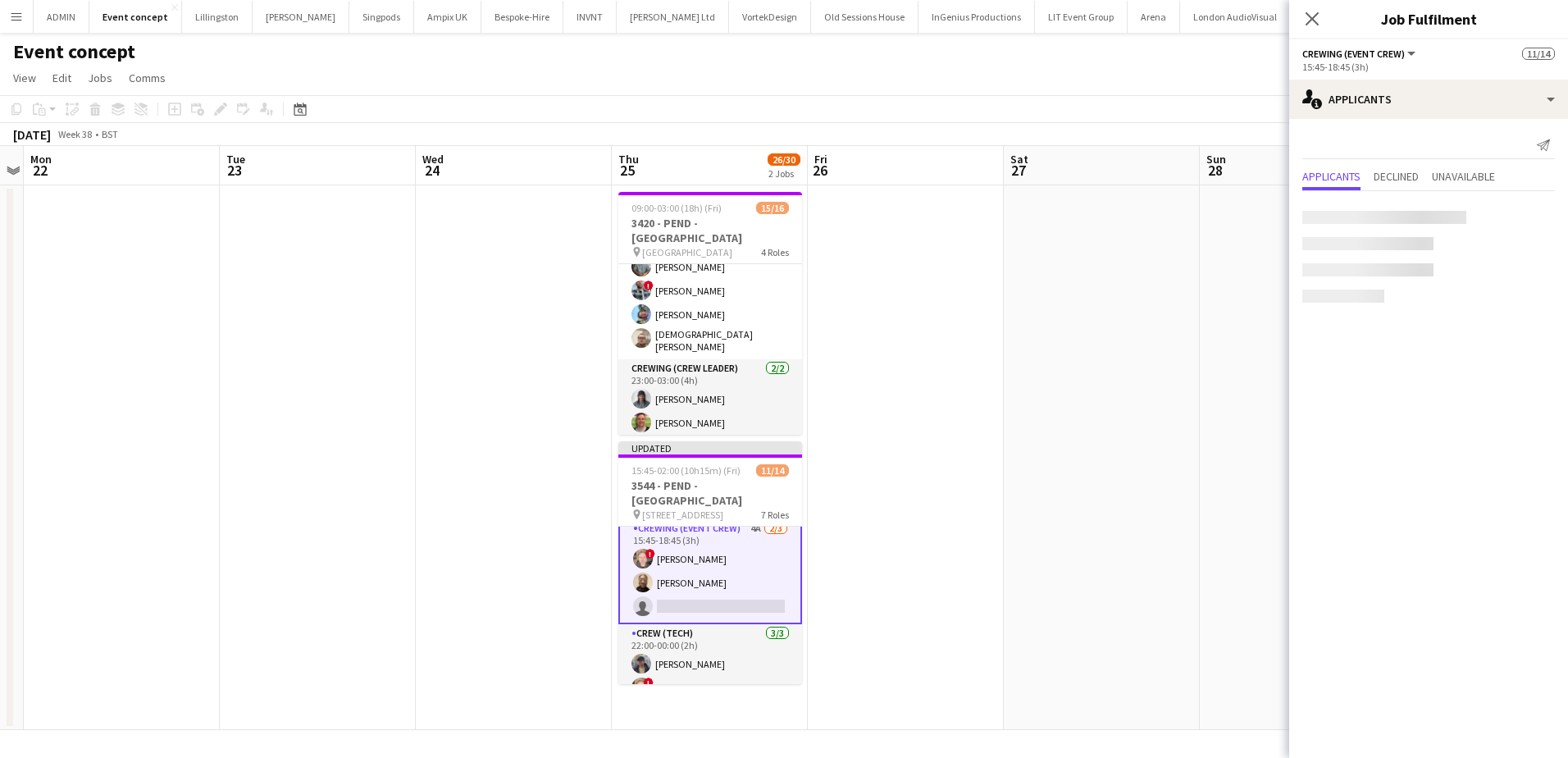
scroll to position [225, 0]
click at [1520, 268] on app-icon "Confirm" at bounding box center [1521, 274] width 13 height 13
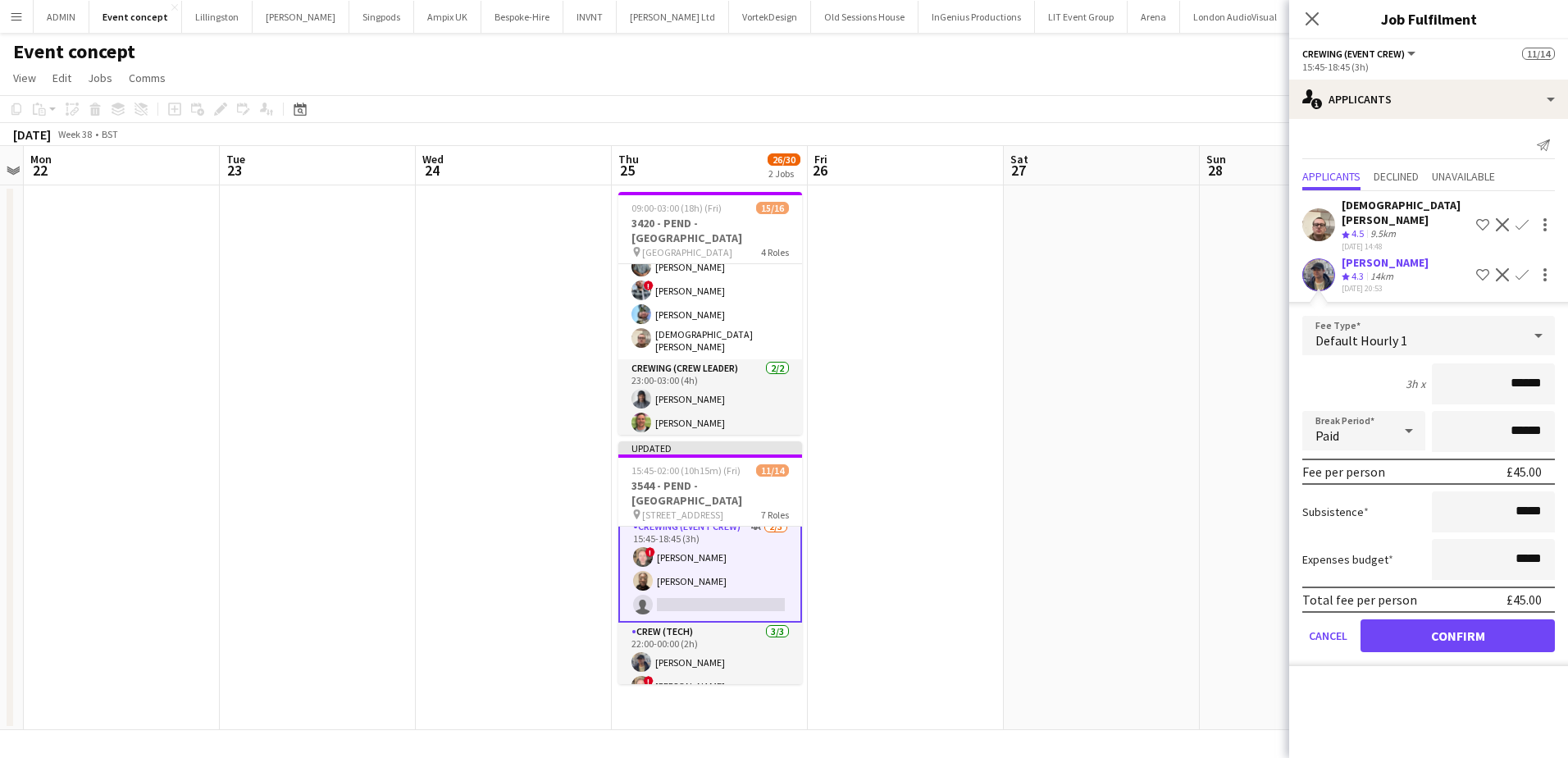
drag, startPoint x: 1502, startPoint y: 375, endPoint x: 1548, endPoint y: 377, distance: 46.0
click at [1548, 377] on input "******" at bounding box center [1493, 384] width 123 height 41
click at [1463, 619] on button "Confirm" at bounding box center [1457, 635] width 195 height 33
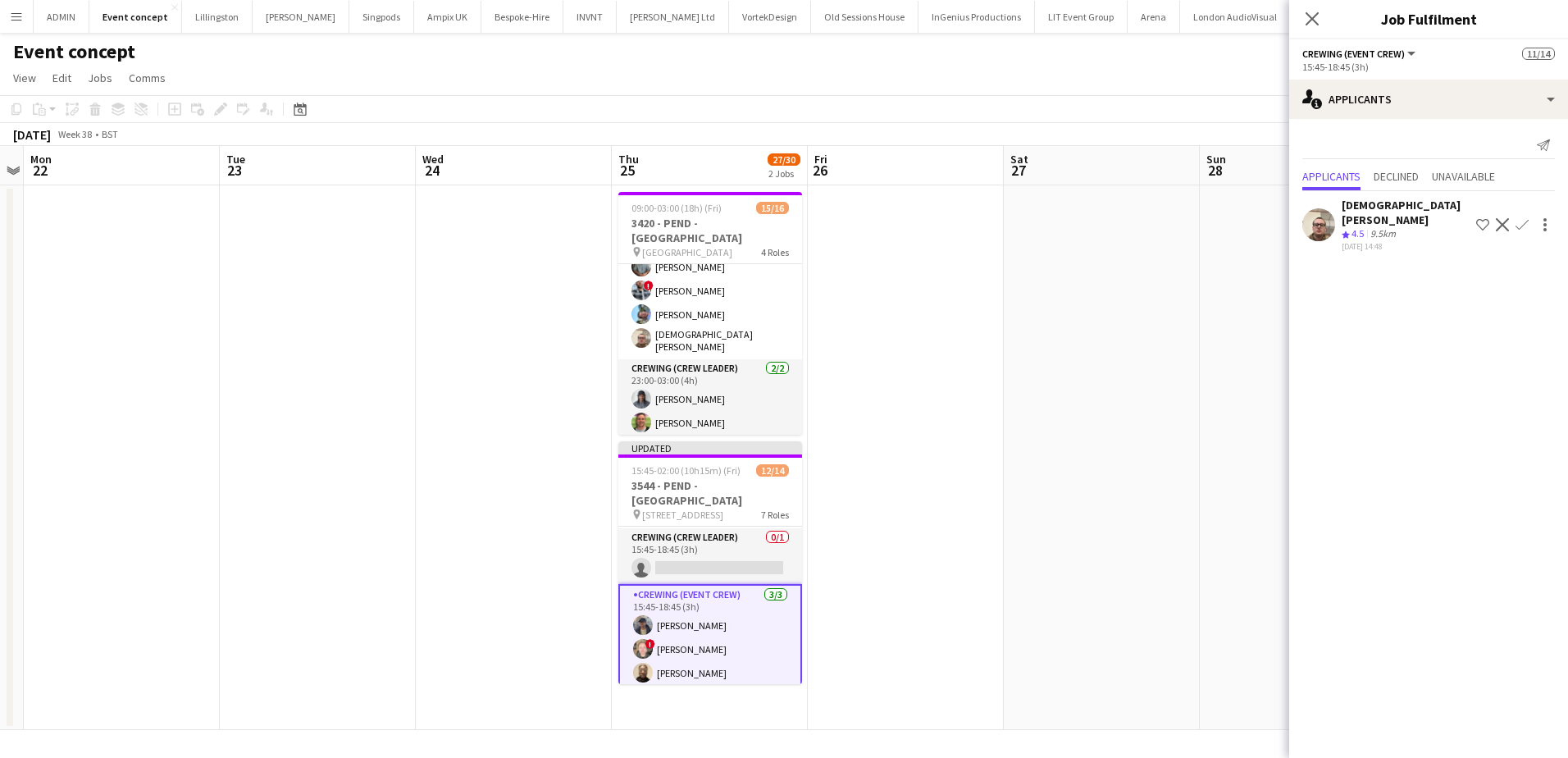
scroll to position [144, 0]
click at [742, 553] on app-card-role "Crewing (Crew Leader) 0/1 15:45-18:45 (3h) single-neutral-actions" at bounding box center [710, 570] width 184 height 56
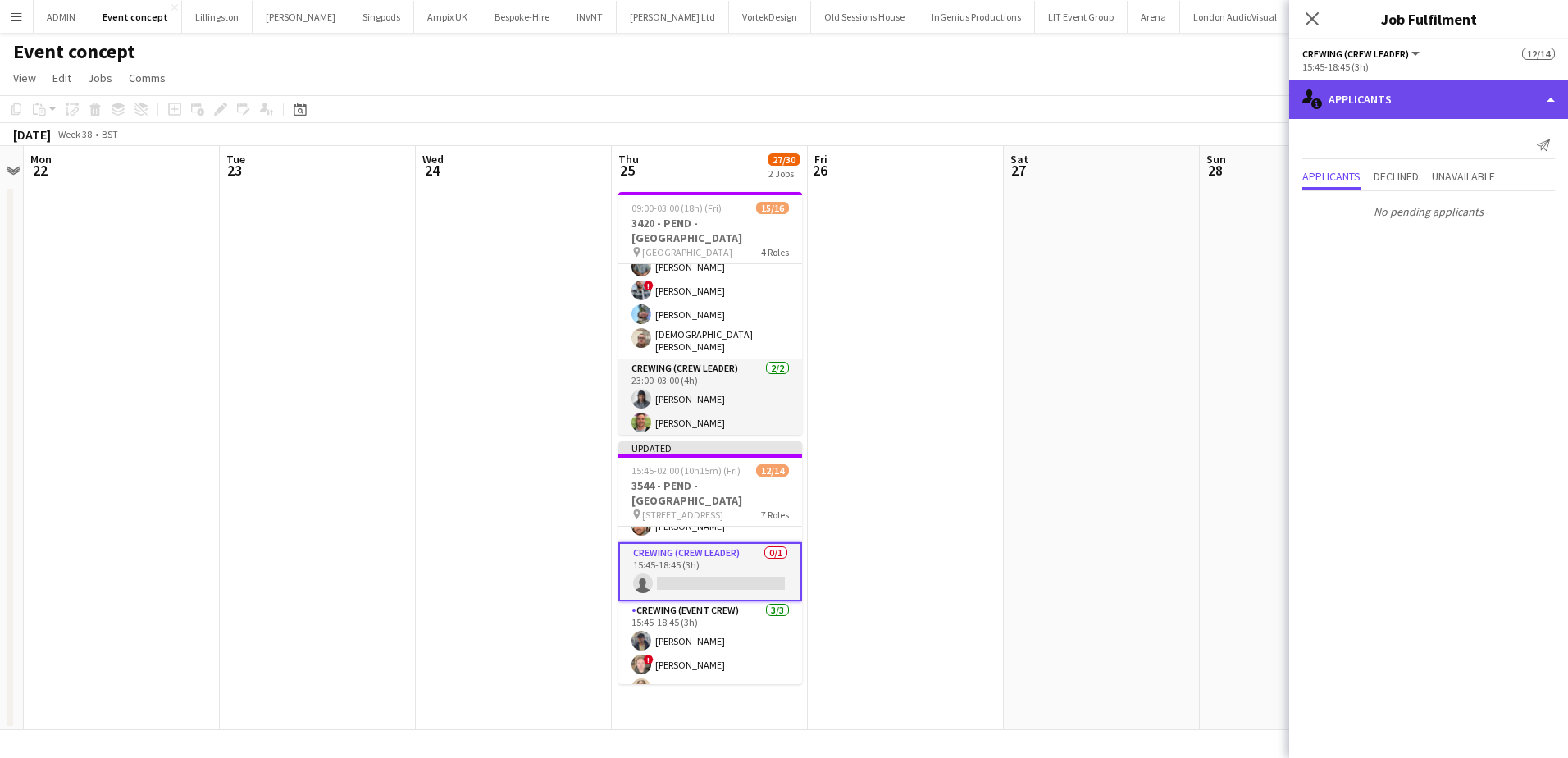
click at [1383, 111] on div "single-neutral-actions-information Applicants" at bounding box center [1429, 100] width 279 height 39
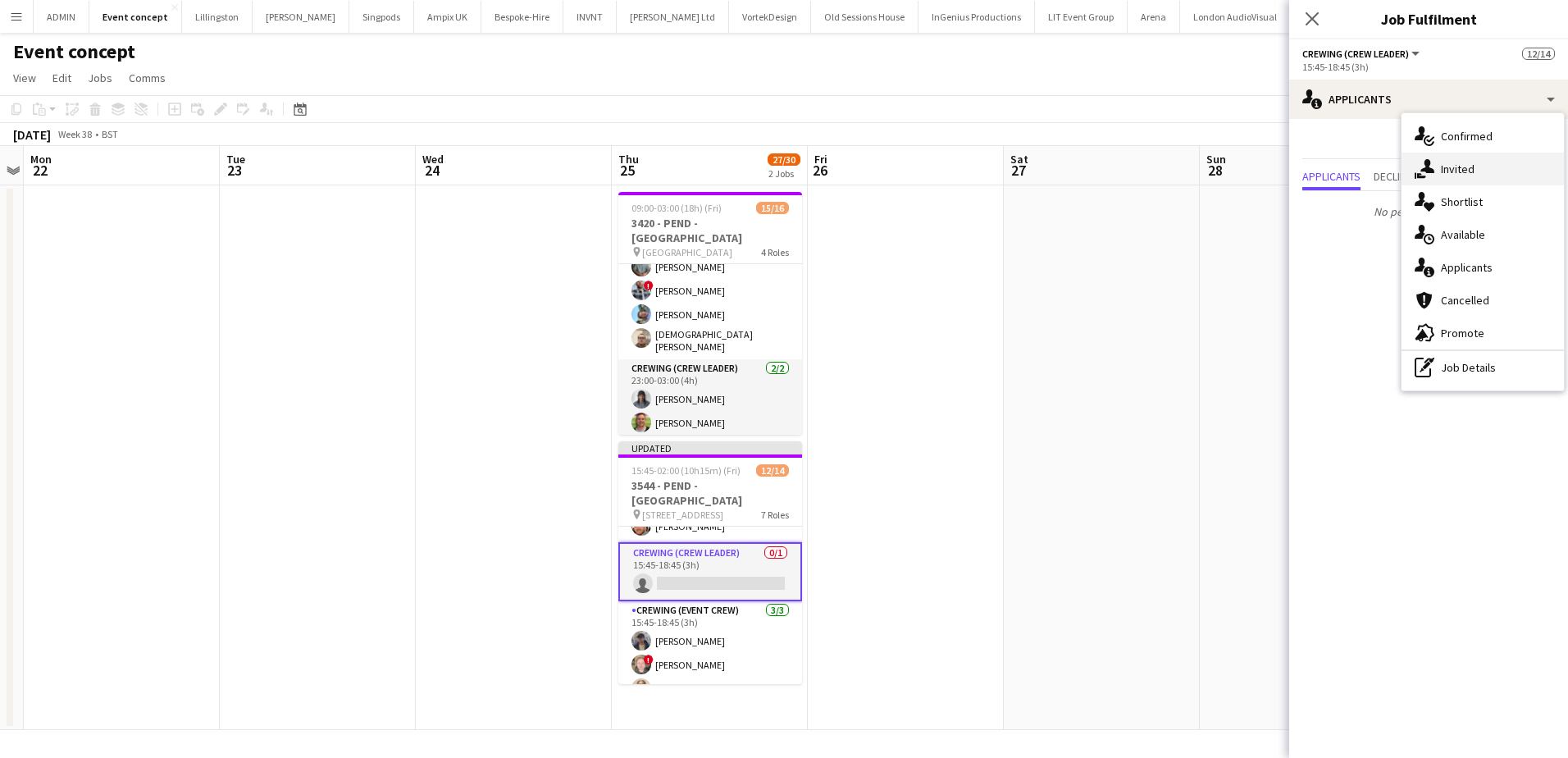
click at [1467, 170] on span "Invited" at bounding box center [1457, 168] width 34 height 14
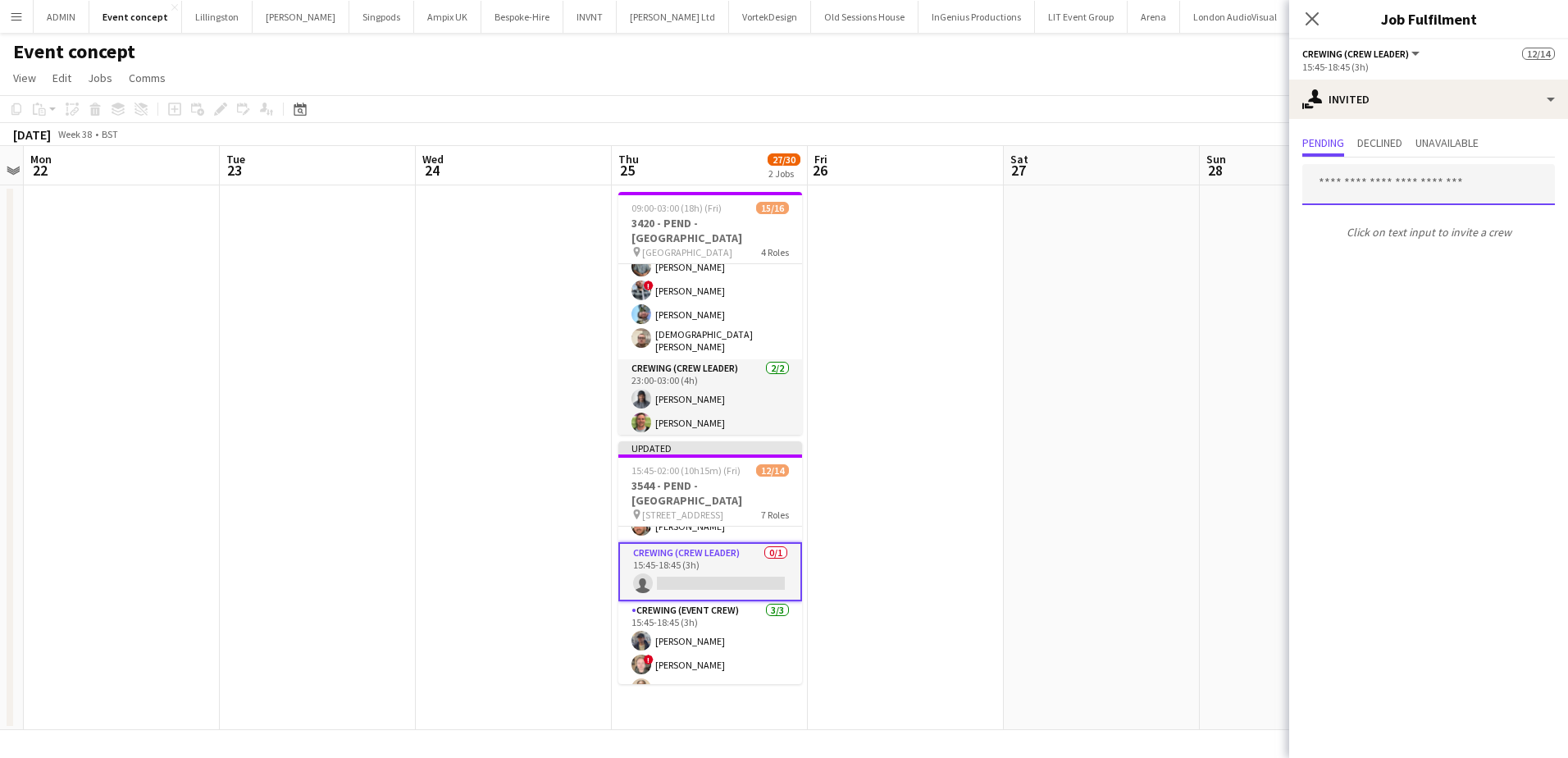
click at [1372, 184] on input "text" at bounding box center [1428, 185] width 253 height 41
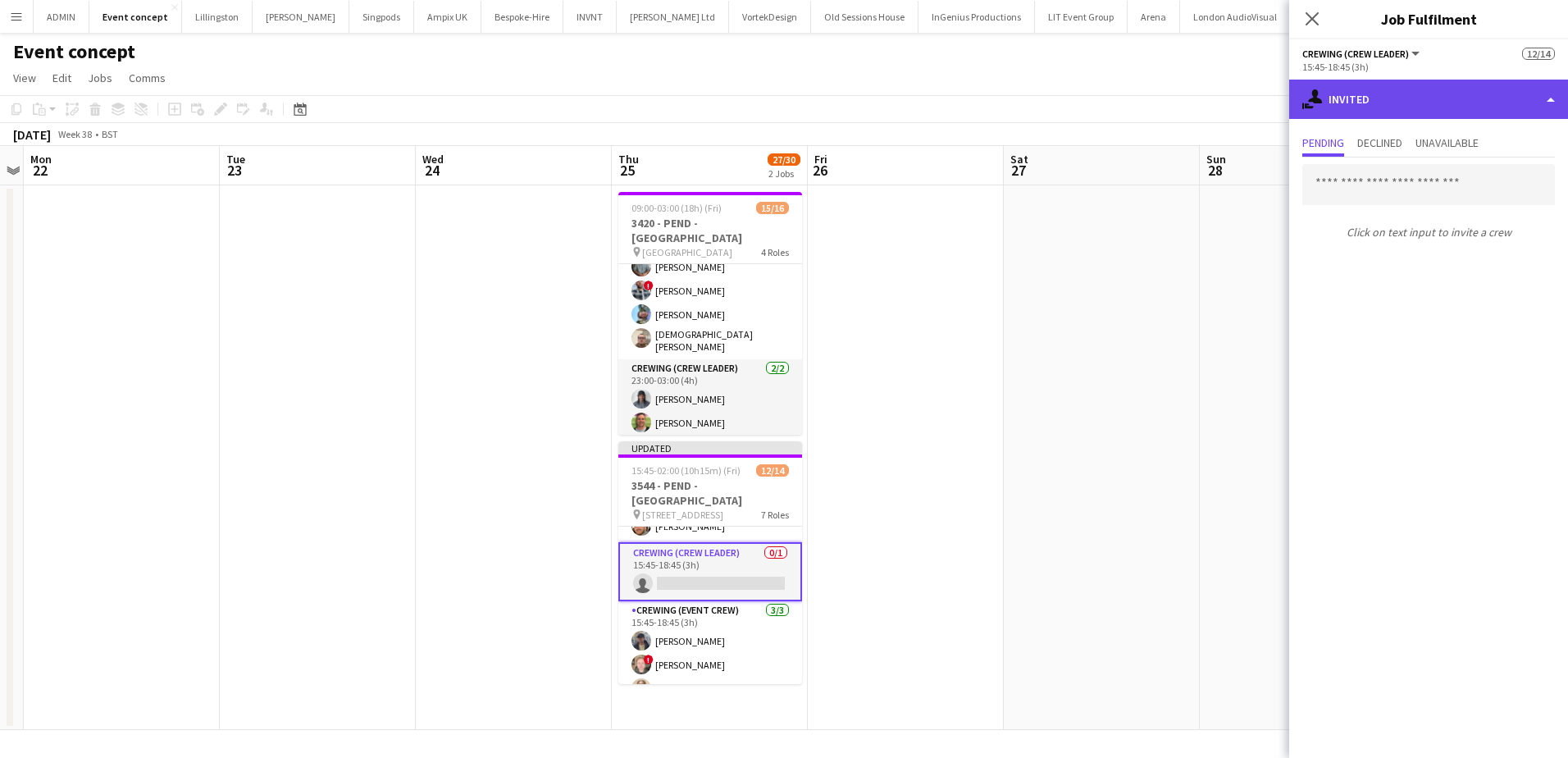
click at [1406, 94] on div "single-neutral-actions-share-1 Invited" at bounding box center [1429, 100] width 279 height 39
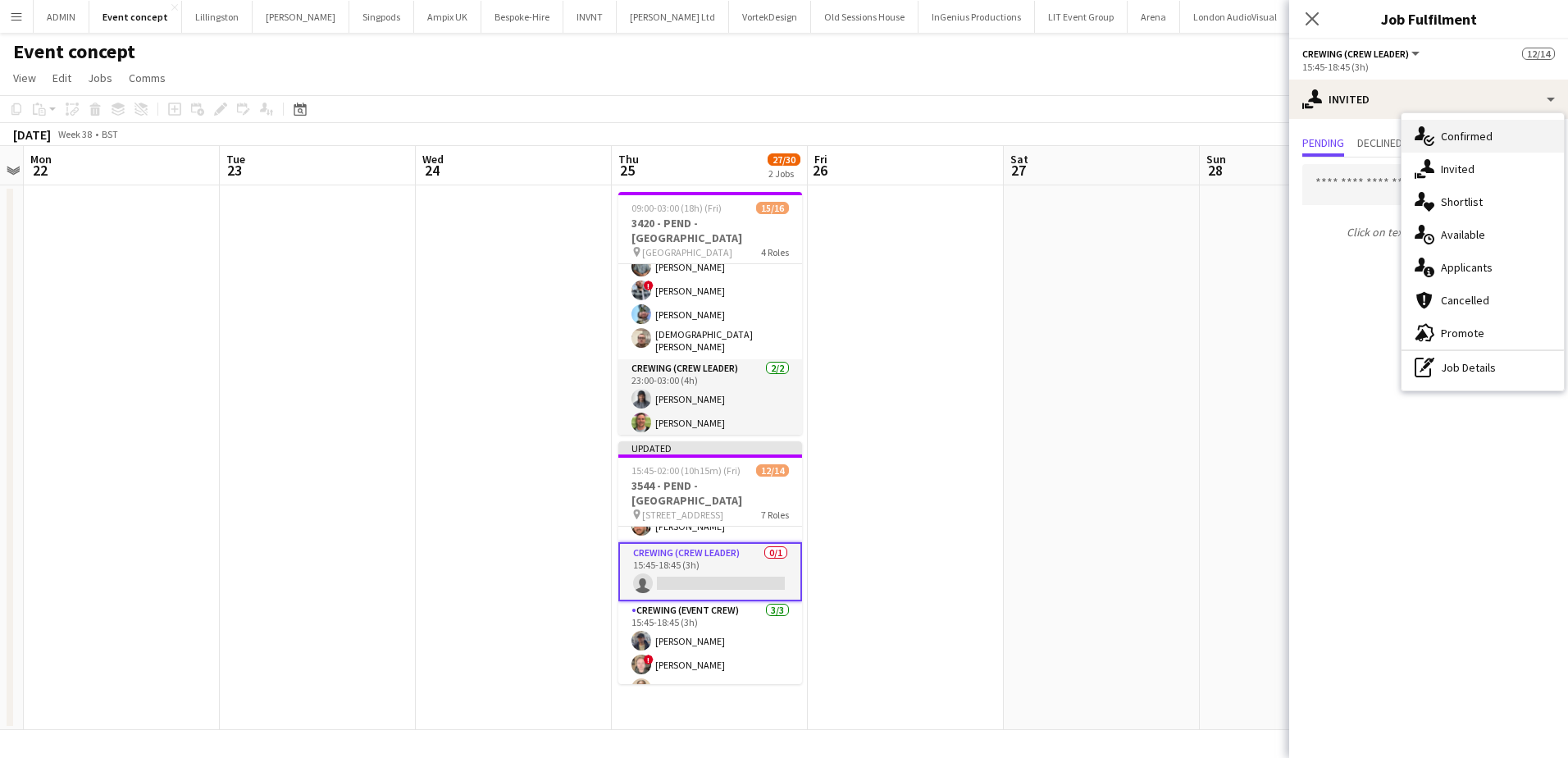
click at [1471, 143] on span "Confirmed" at bounding box center [1466, 135] width 52 height 14
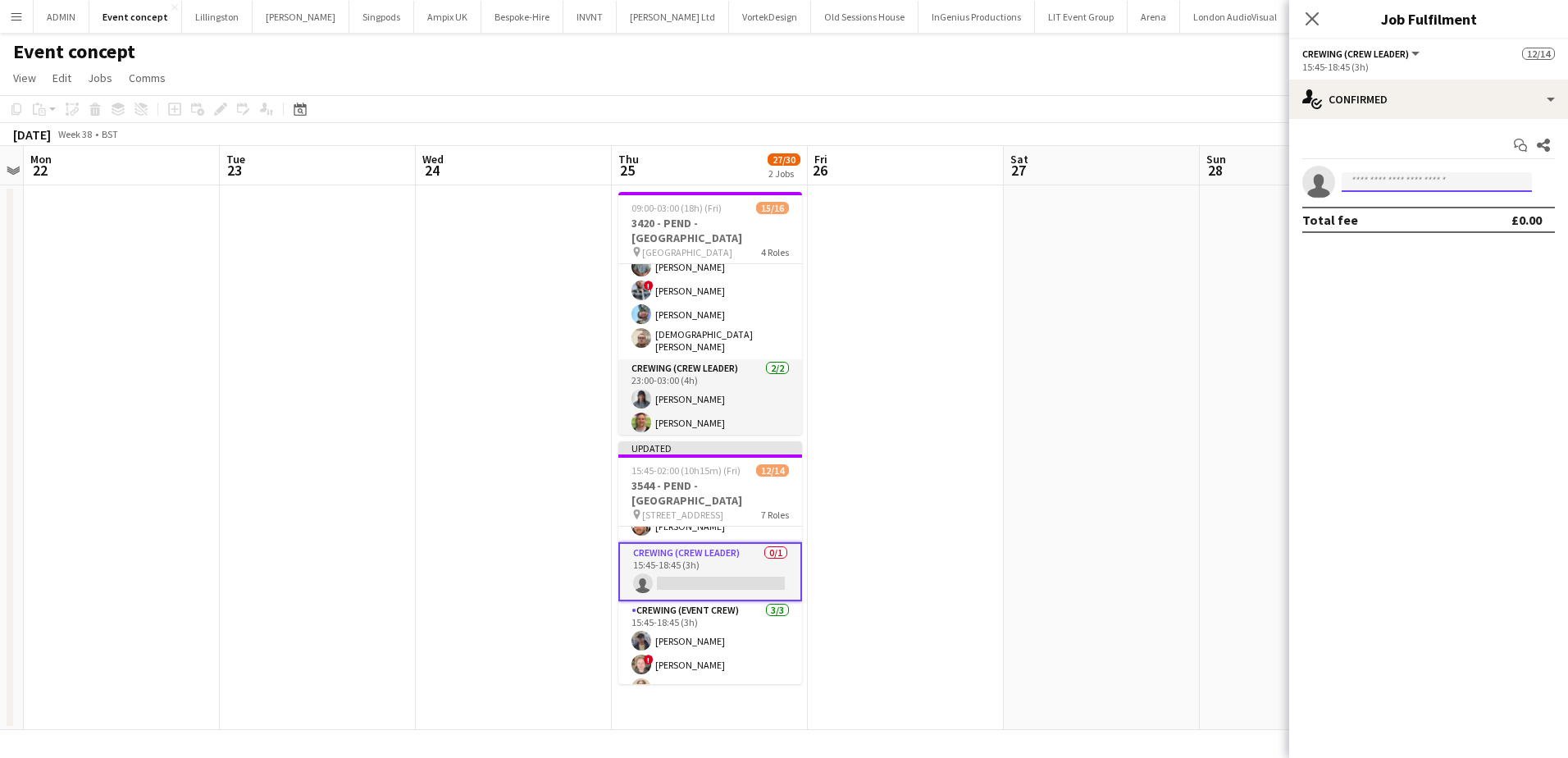
click at [1366, 185] on input at bounding box center [1437, 182] width 190 height 20
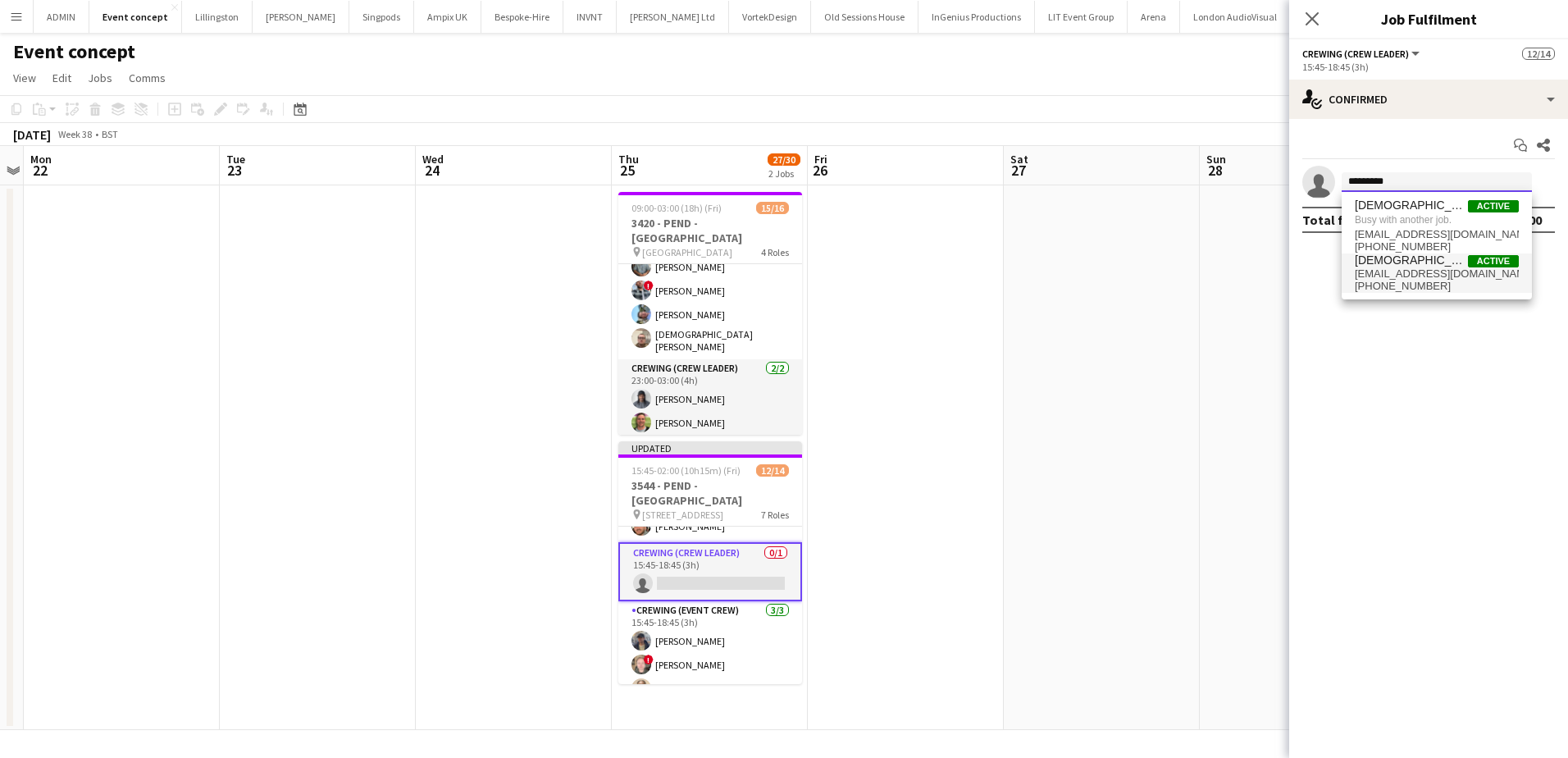
type input "*********"
click at [1414, 271] on span "cmskinner21@gmail.com" at bounding box center [1436, 273] width 164 height 13
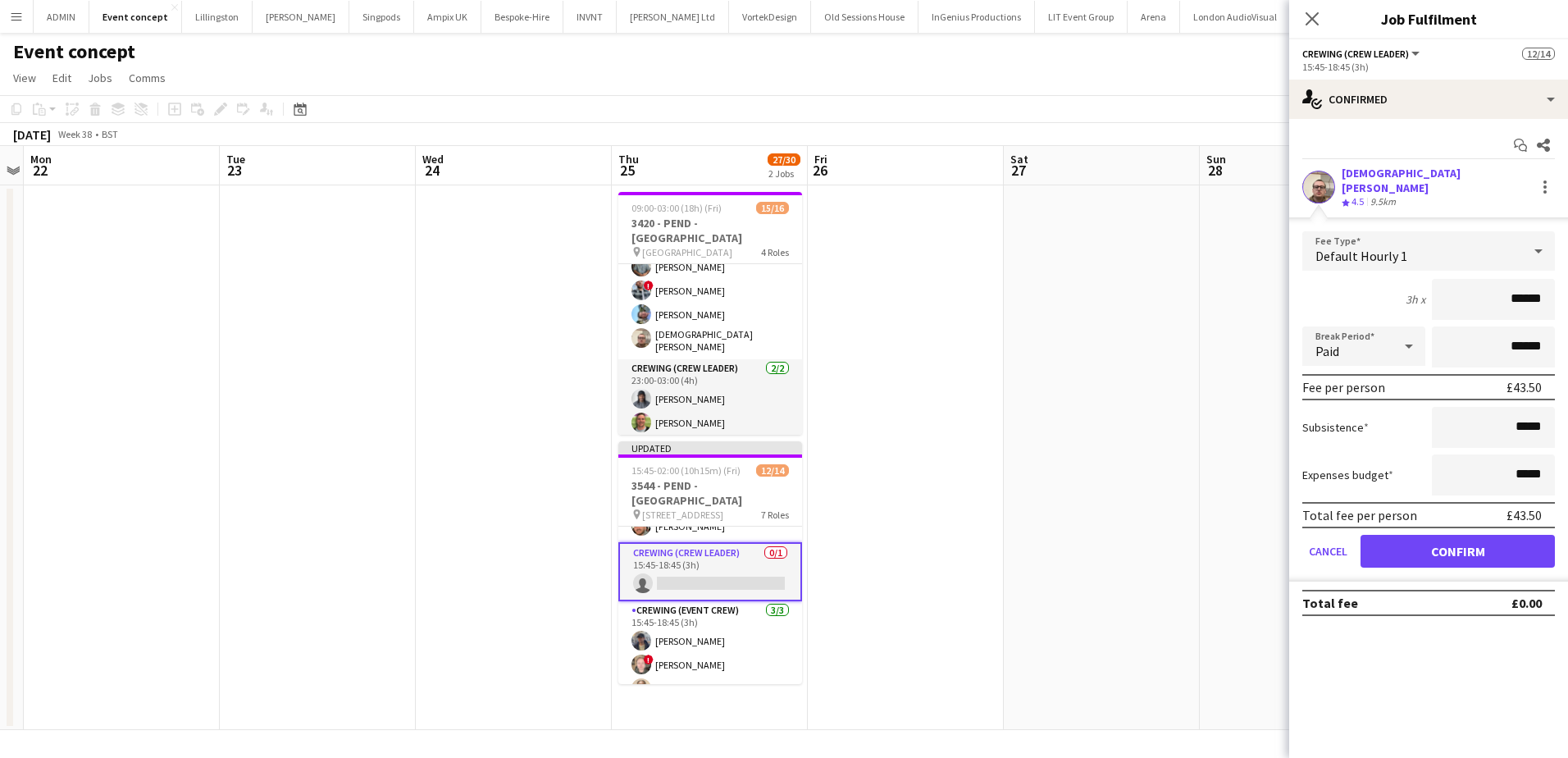
drag, startPoint x: 1510, startPoint y: 294, endPoint x: 1560, endPoint y: 295, distance: 50.0
click at [1560, 295] on form "Fee Type Default Hourly 1 3h x ****** Break Period Paid ****** Fee per person £…" at bounding box center [1429, 407] width 279 height 351
type input "***"
click at [1489, 537] on button "Confirm" at bounding box center [1457, 551] width 195 height 33
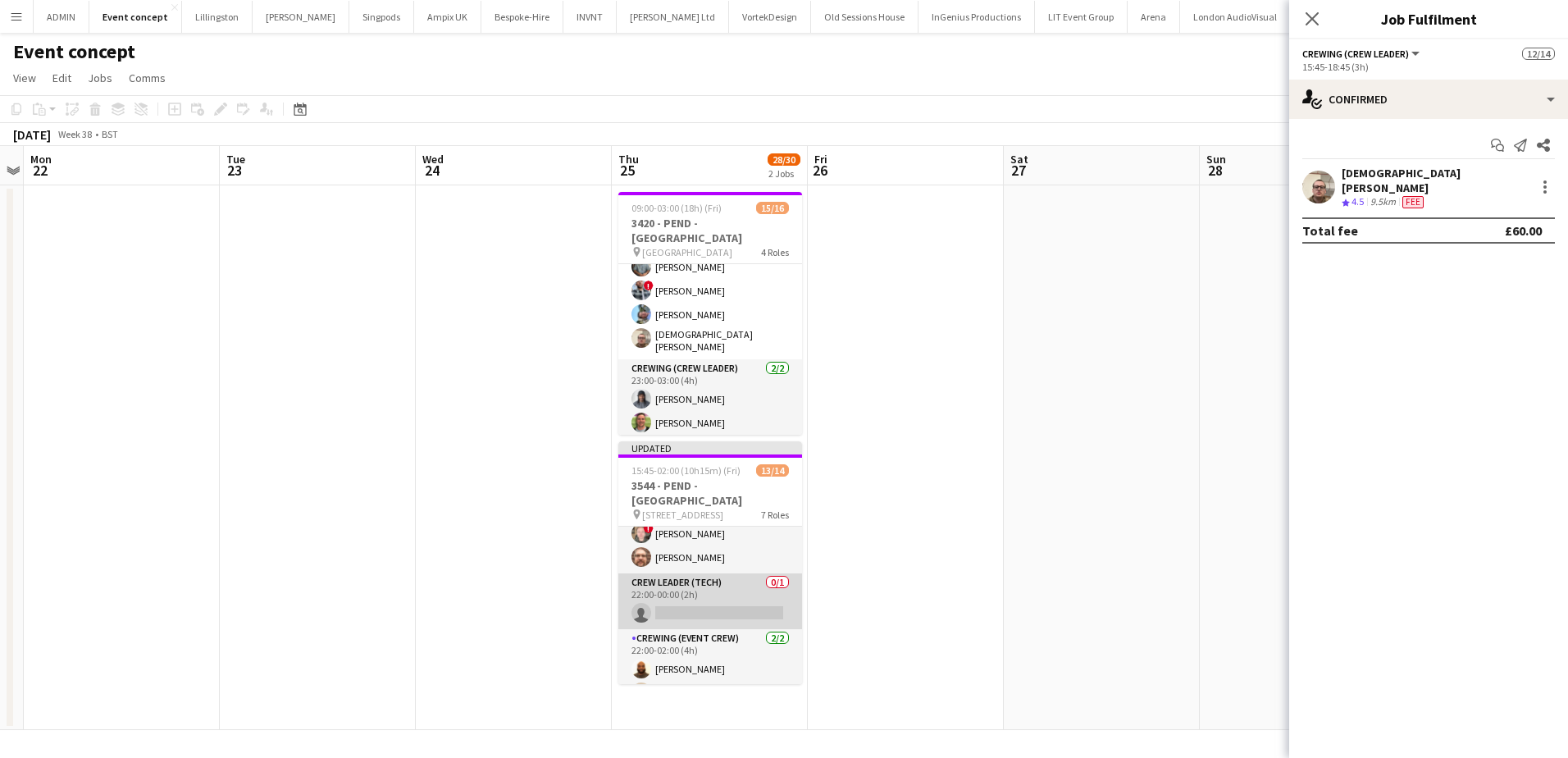
scroll to position [388, 0]
click at [719, 593] on app-card-role "Crew Leader (Tech) 0/1 22:00-00:00 (2h) single-neutral-actions" at bounding box center [710, 596] width 184 height 56
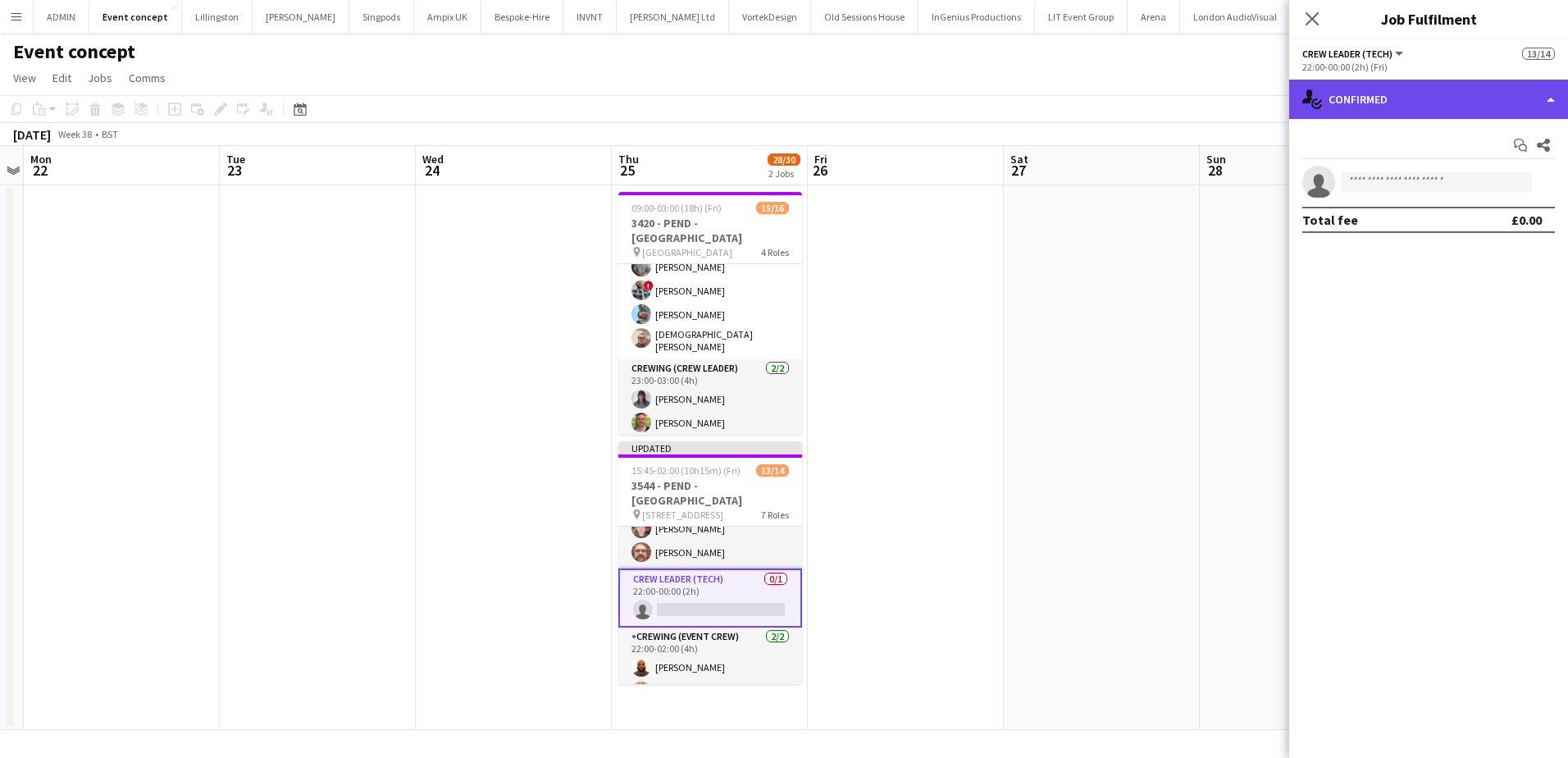
click at [1495, 93] on div "single-neutral-actions-check-2 Confirmed" at bounding box center [1429, 100] width 279 height 39
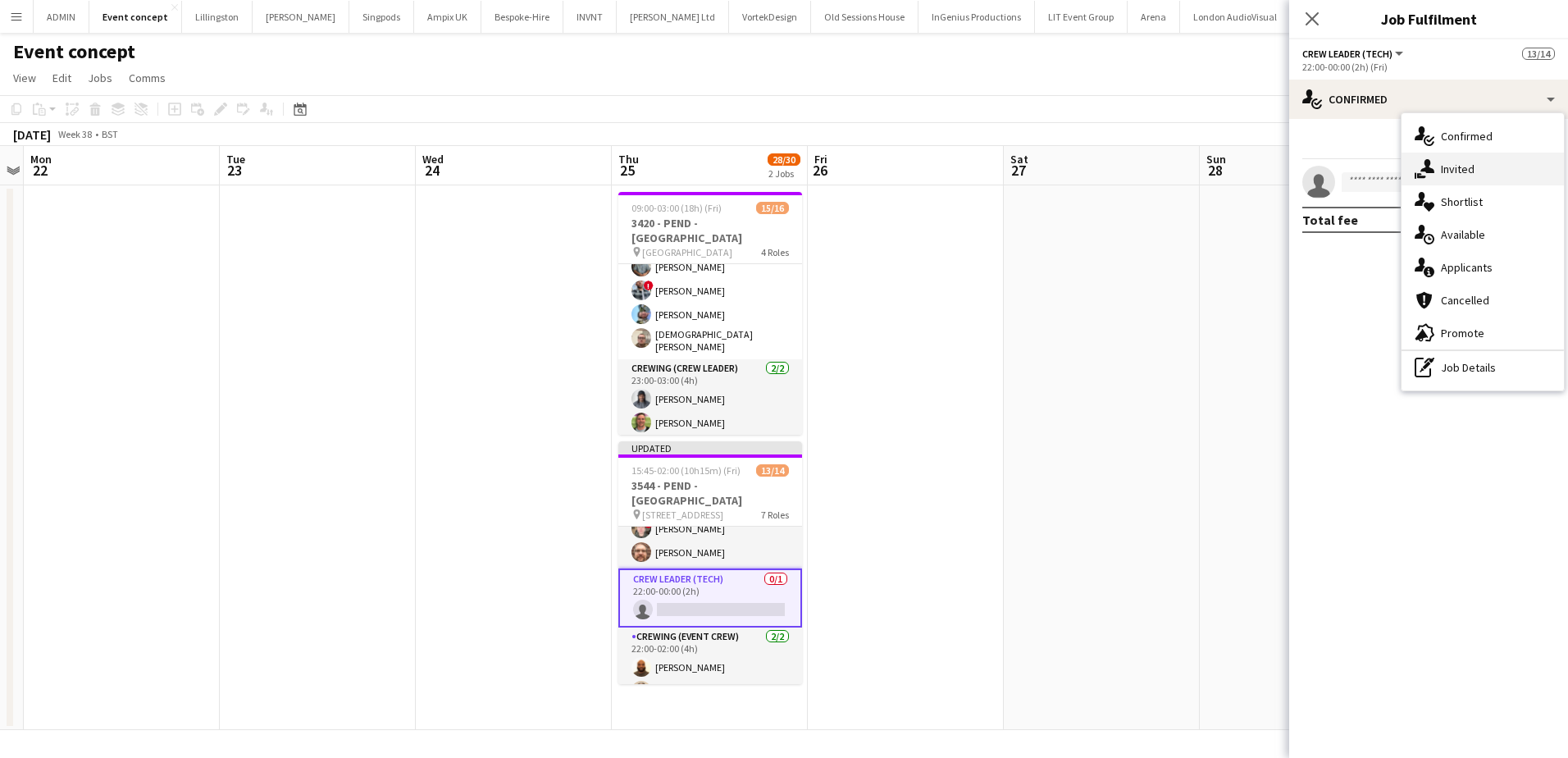
click at [1473, 173] on span "Invited" at bounding box center [1457, 168] width 34 height 14
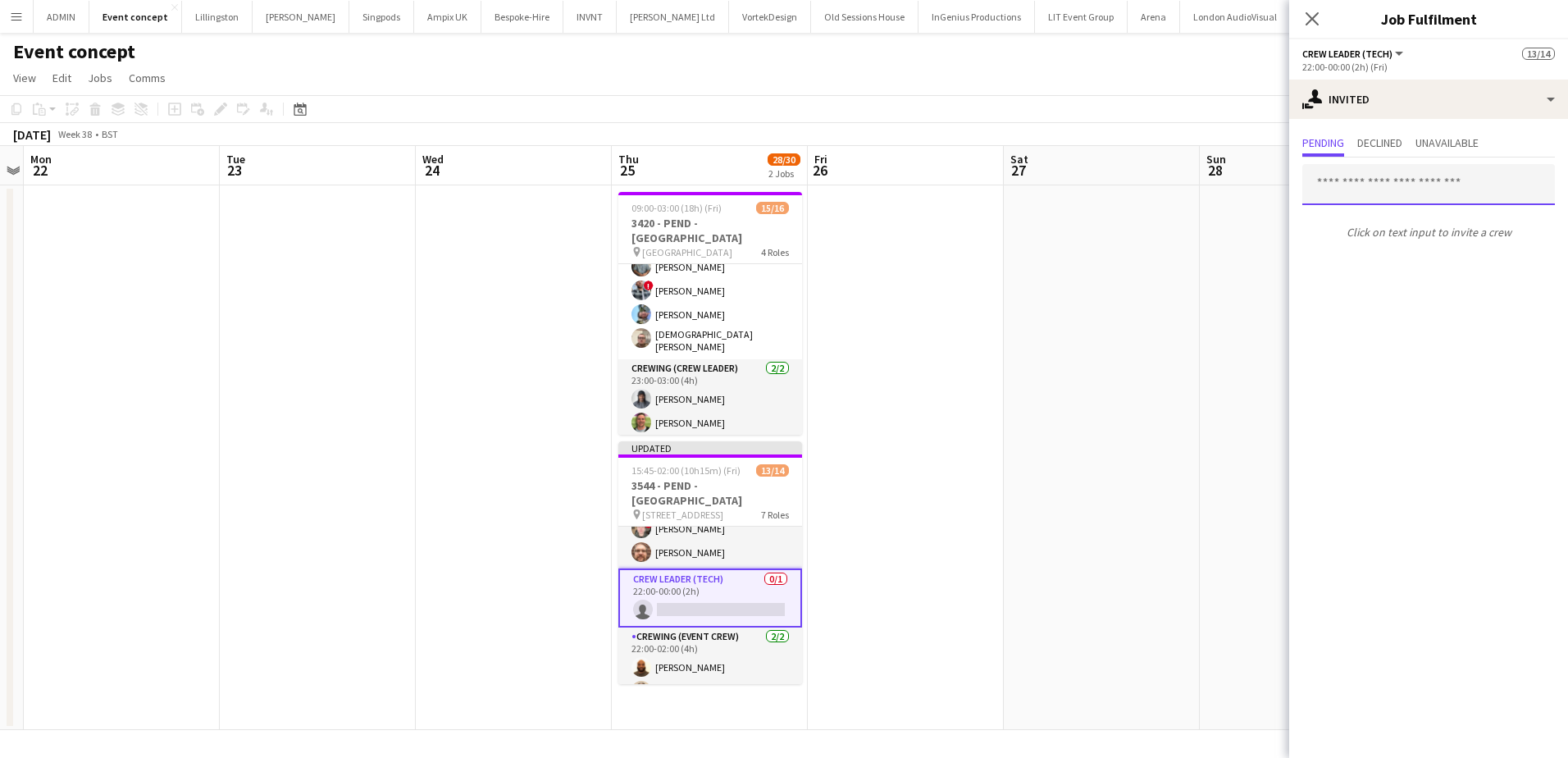
click at [1395, 183] on input "text" at bounding box center [1428, 185] width 253 height 41
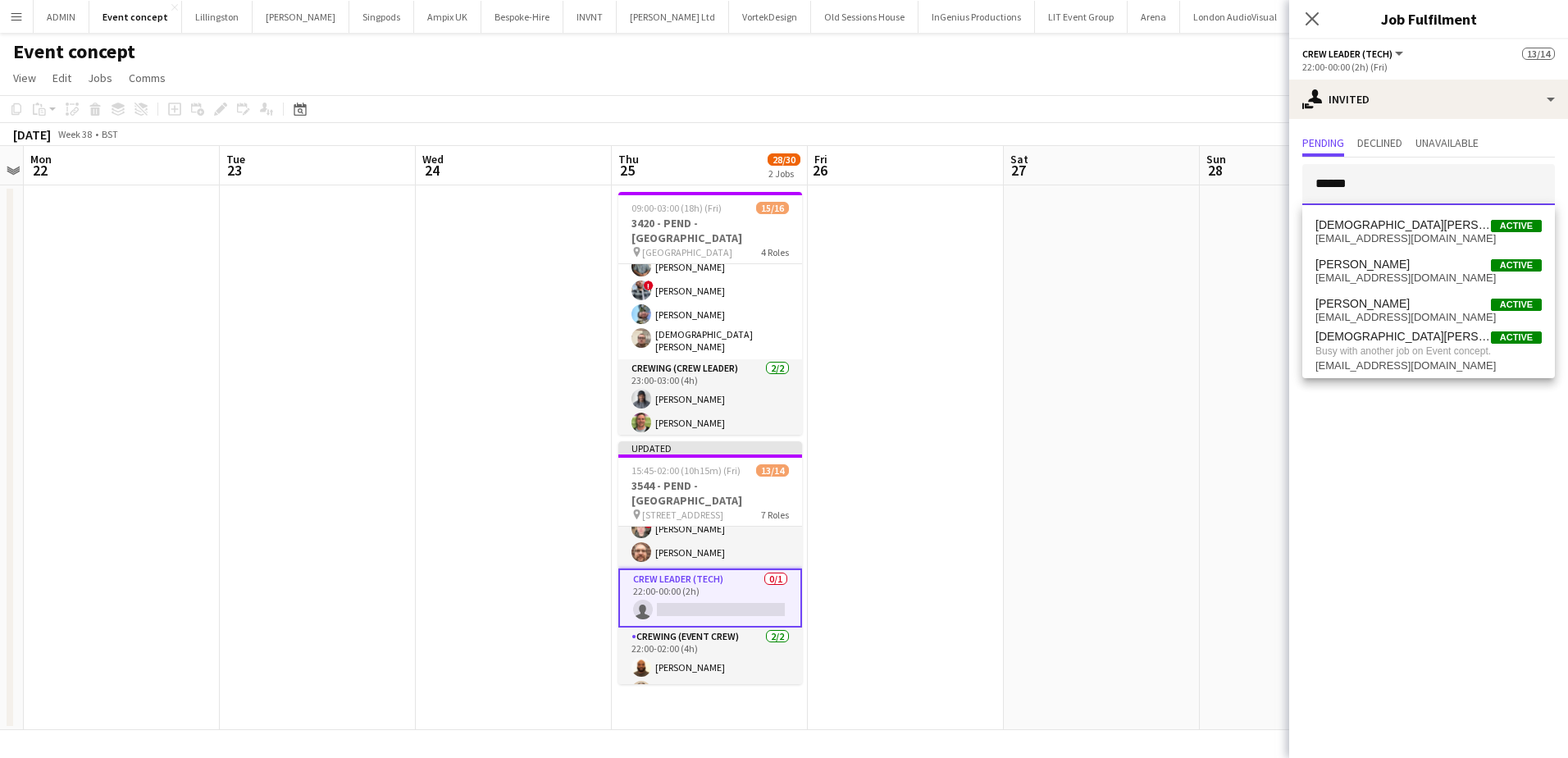
type input "******"
click at [1176, 318] on app-date-cell at bounding box center [1101, 458] width 196 height 544
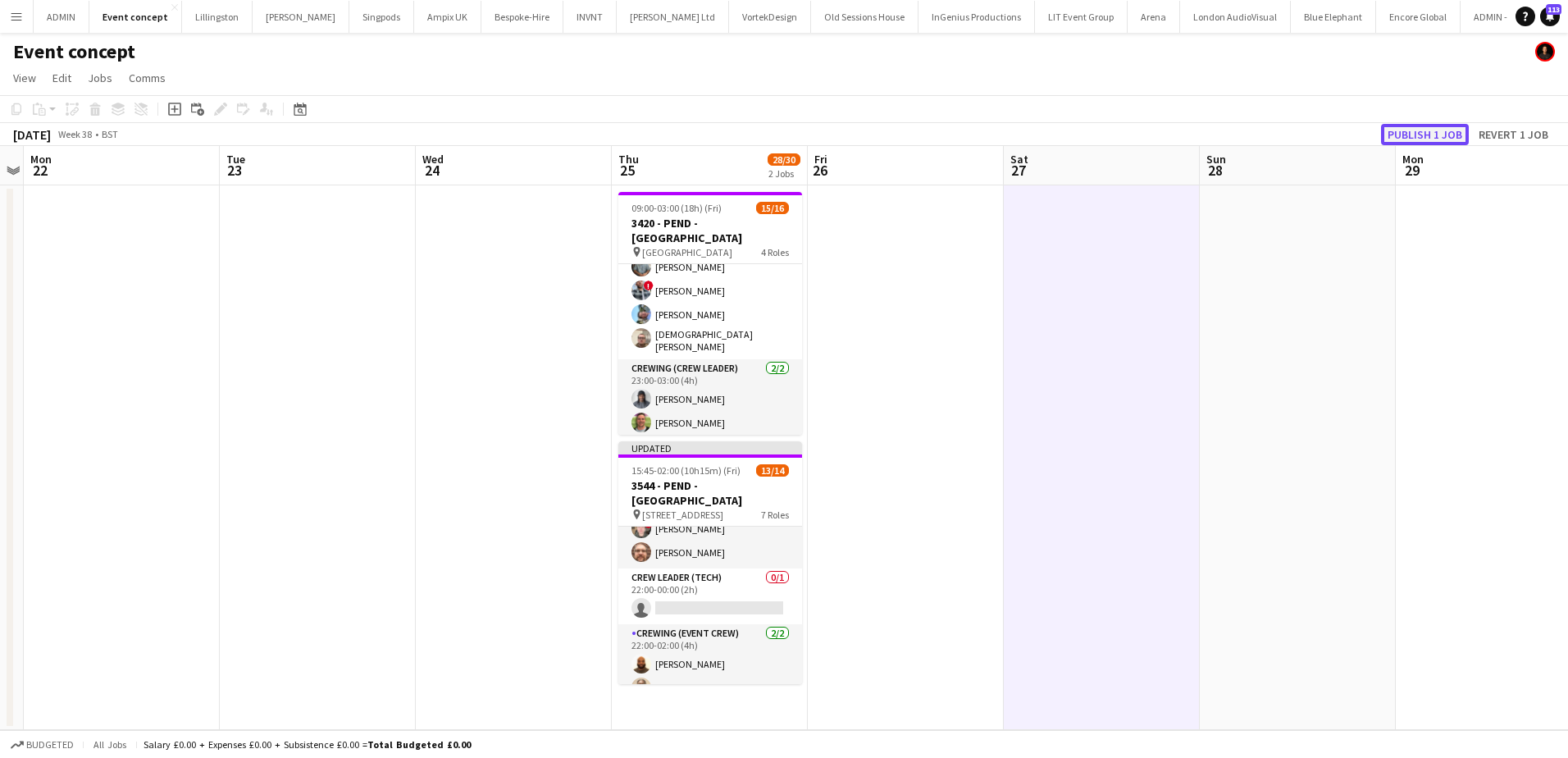
click at [1431, 132] on button "Publish 1 job" at bounding box center [1424, 134] width 88 height 21
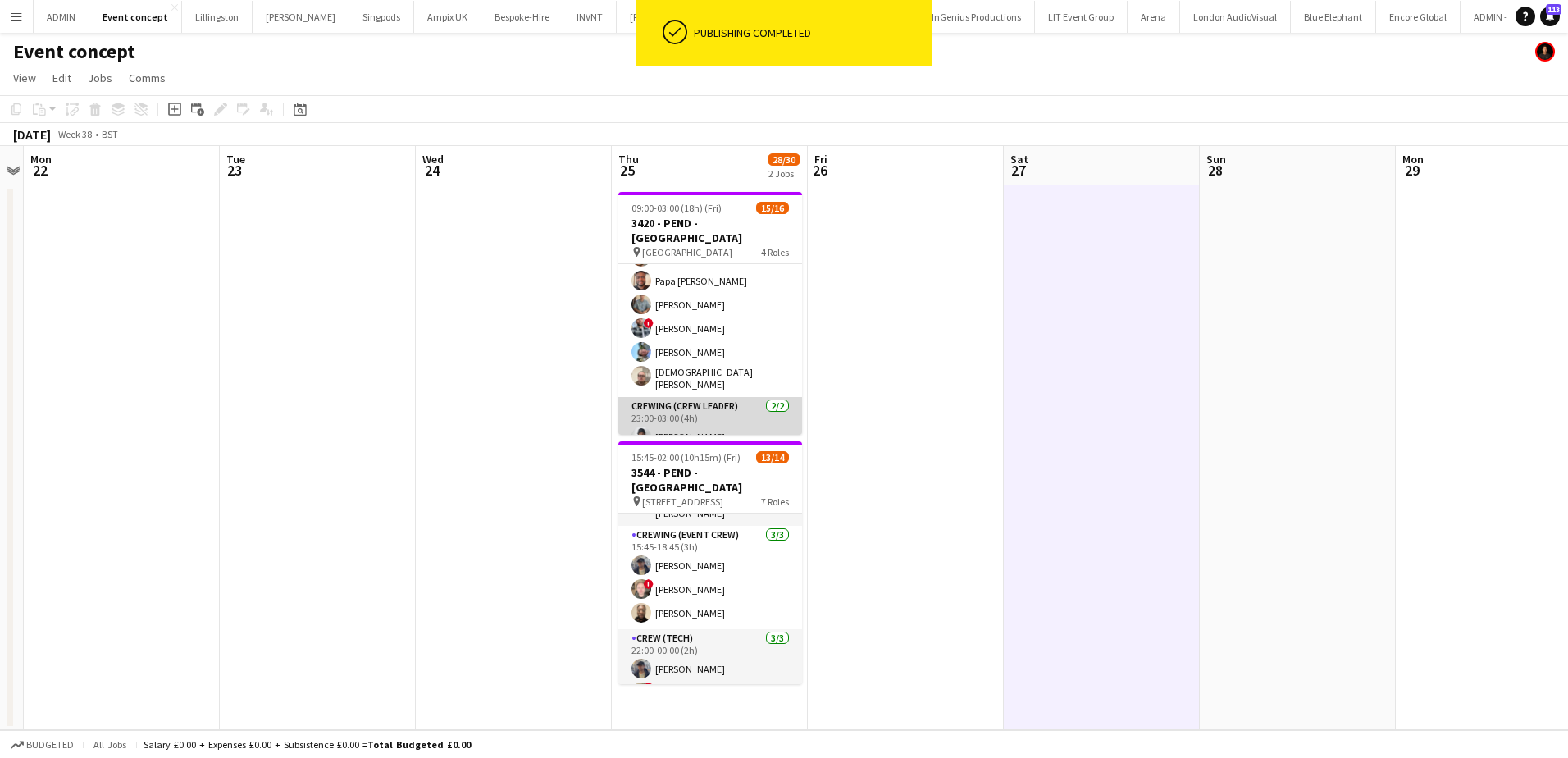
scroll to position [0, 0]
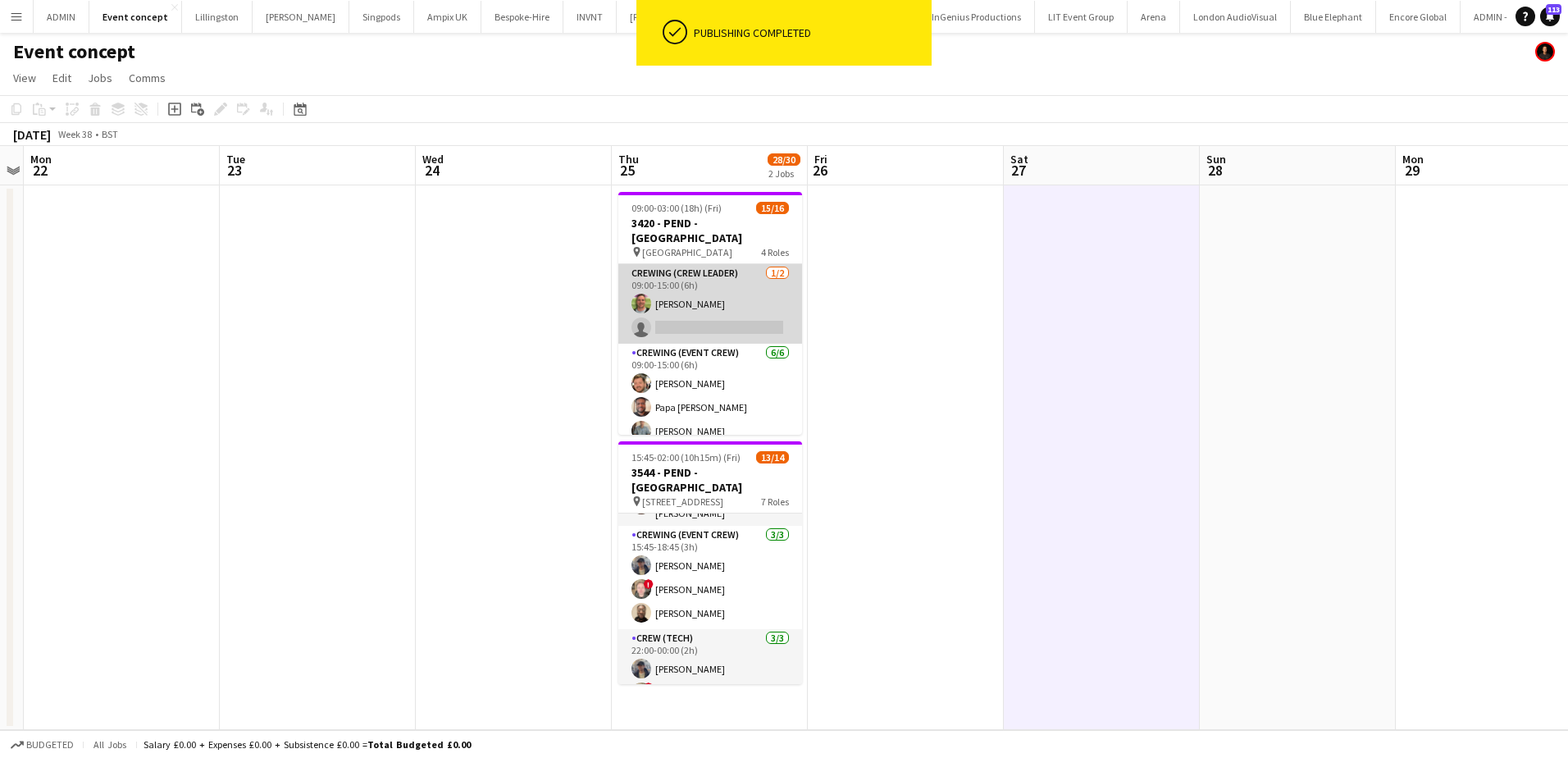
click at [728, 316] on app-card-role "Crewing (Crew Leader) 1/2 09:00-15:00 (6h) Allan Horsfield single-neutral-actio…" at bounding box center [710, 305] width 184 height 80
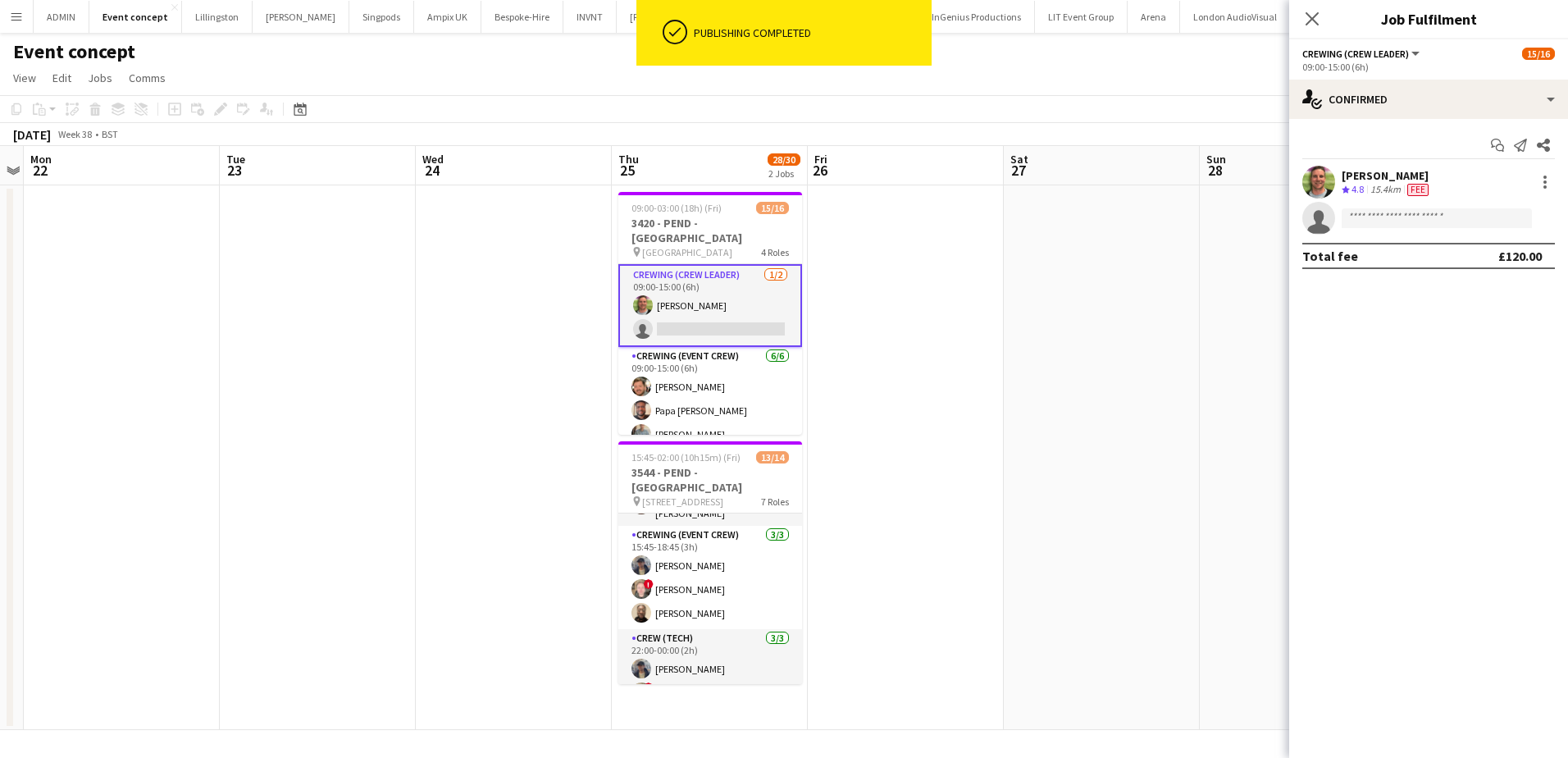
click at [858, 344] on app-date-cell at bounding box center [906, 458] width 196 height 544
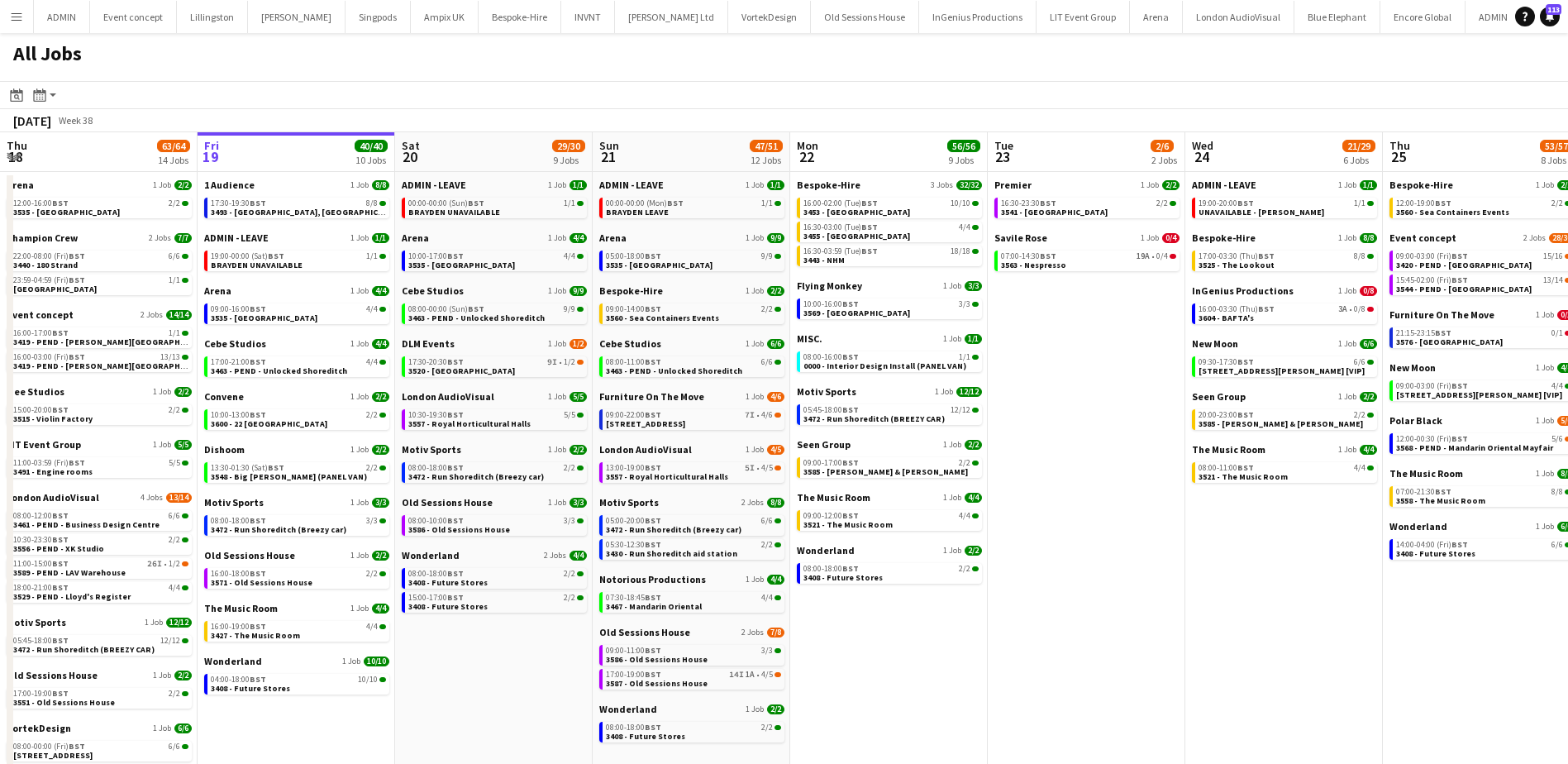
click at [14, 20] on app-icon "Menu" at bounding box center [16, 16] width 13 height 13
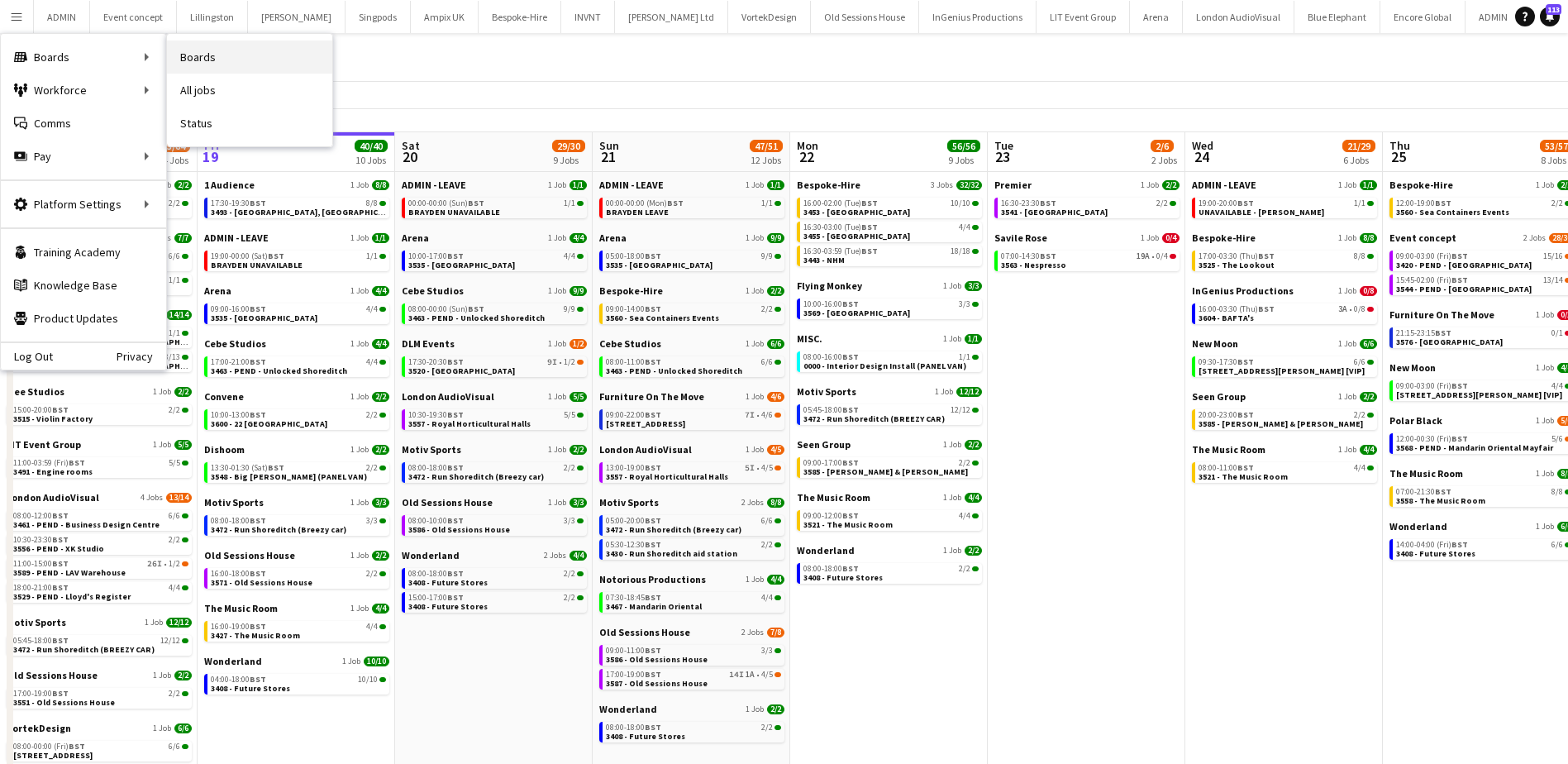
click at [187, 58] on link "Boards" at bounding box center [249, 57] width 165 height 33
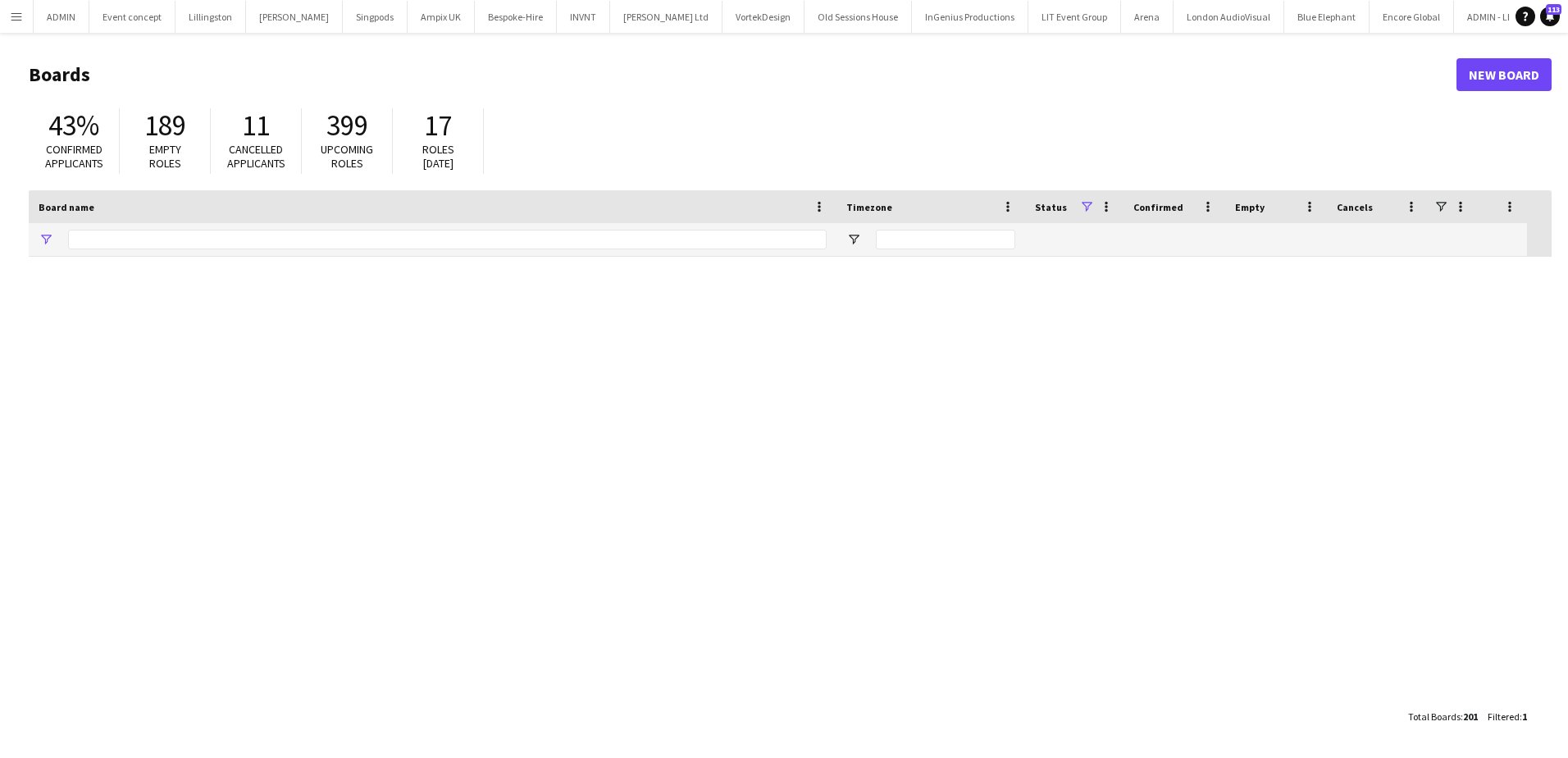
type input "*******"
click at [104, 234] on input "*******" at bounding box center [447, 239] width 758 height 20
click at [15, 17] on app-icon "Menu" at bounding box center [16, 16] width 13 height 13
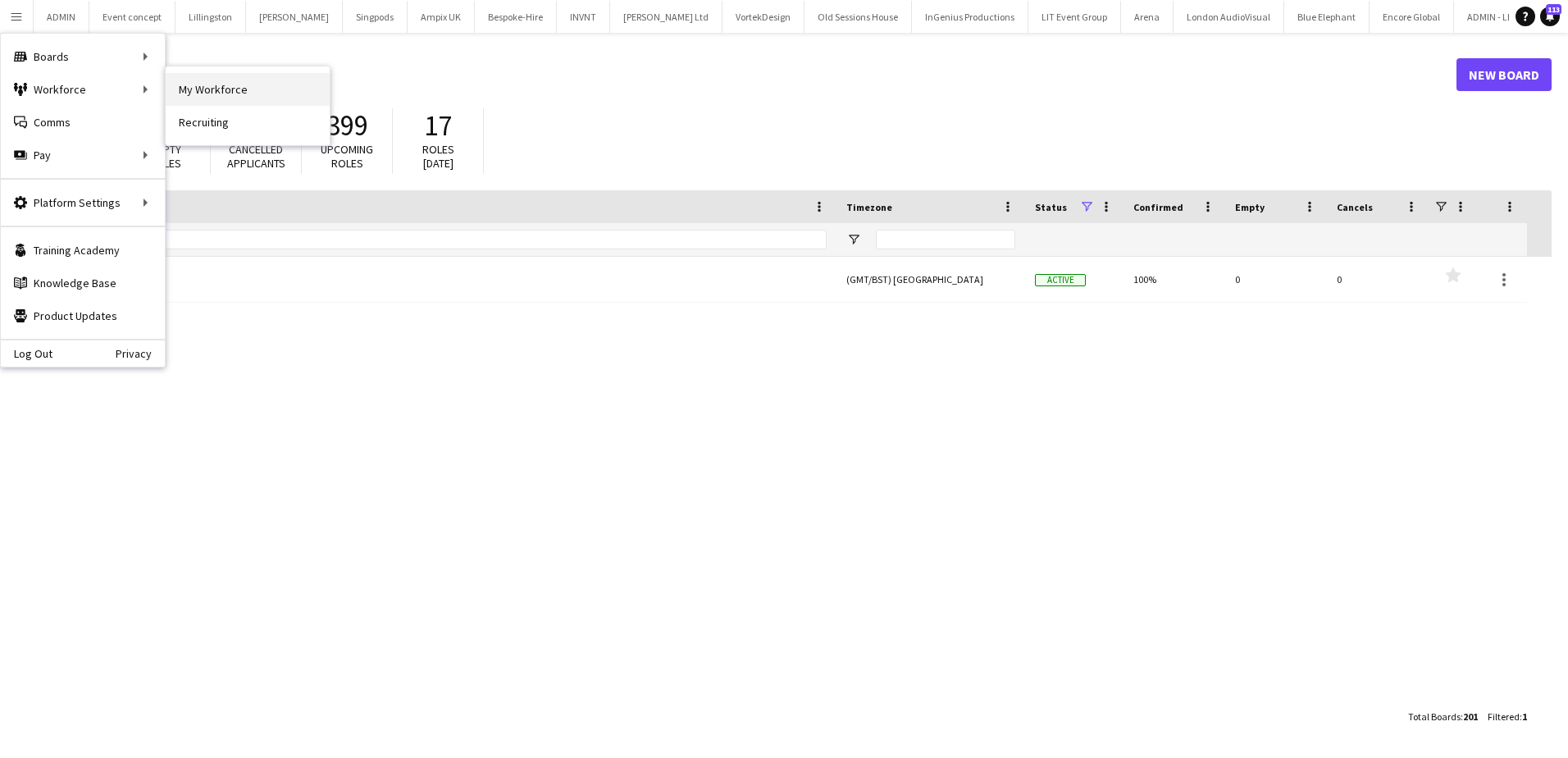
click at [179, 88] on link "My Workforce" at bounding box center [247, 89] width 164 height 33
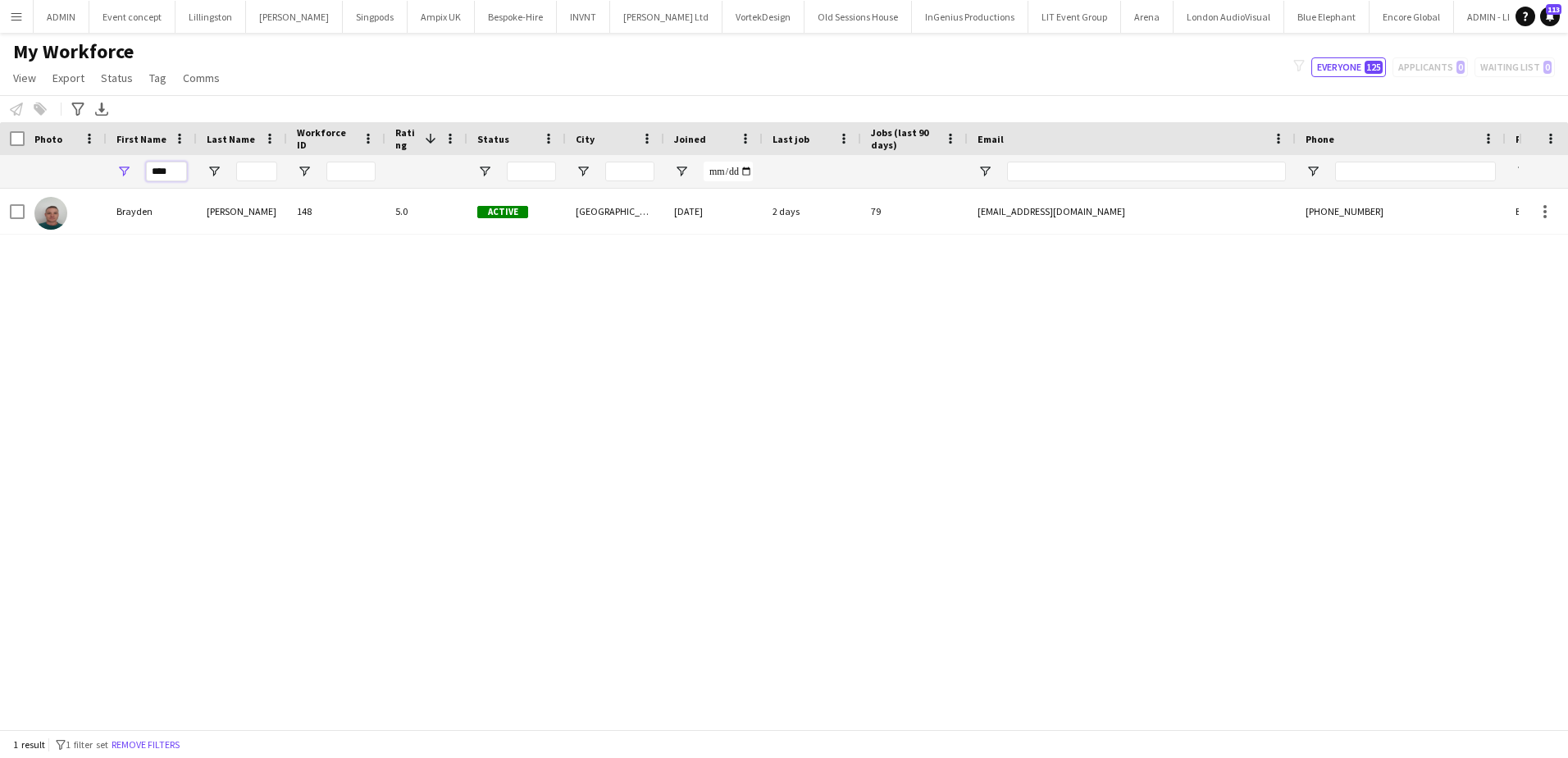
click at [165, 174] on input "****" at bounding box center [167, 171] width 41 height 20
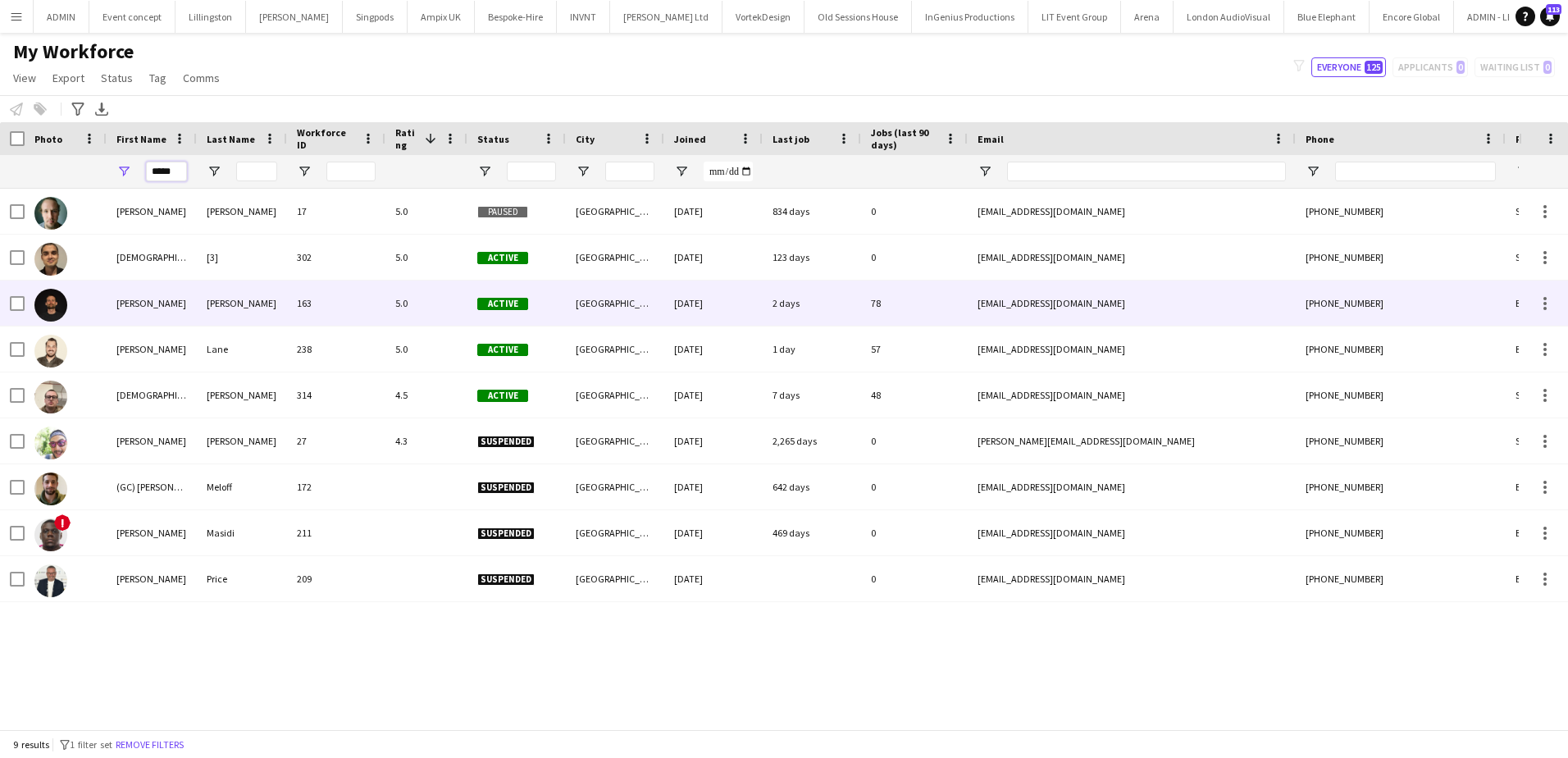
type input "*****"
click at [118, 299] on div "[PERSON_NAME]" at bounding box center [151, 303] width 90 height 45
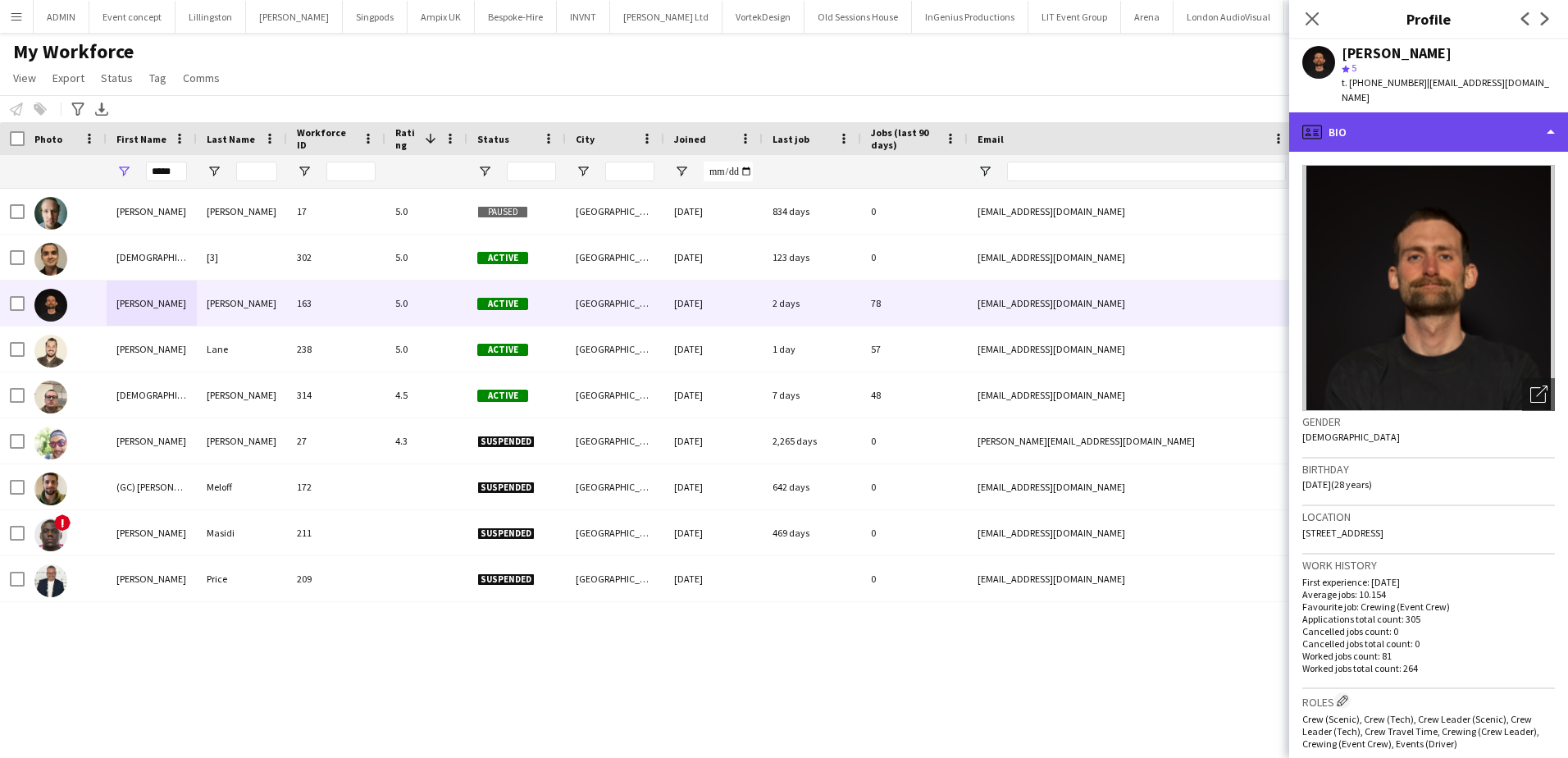
click at [1479, 112] on div "profile Bio" at bounding box center [1429, 132] width 279 height 39
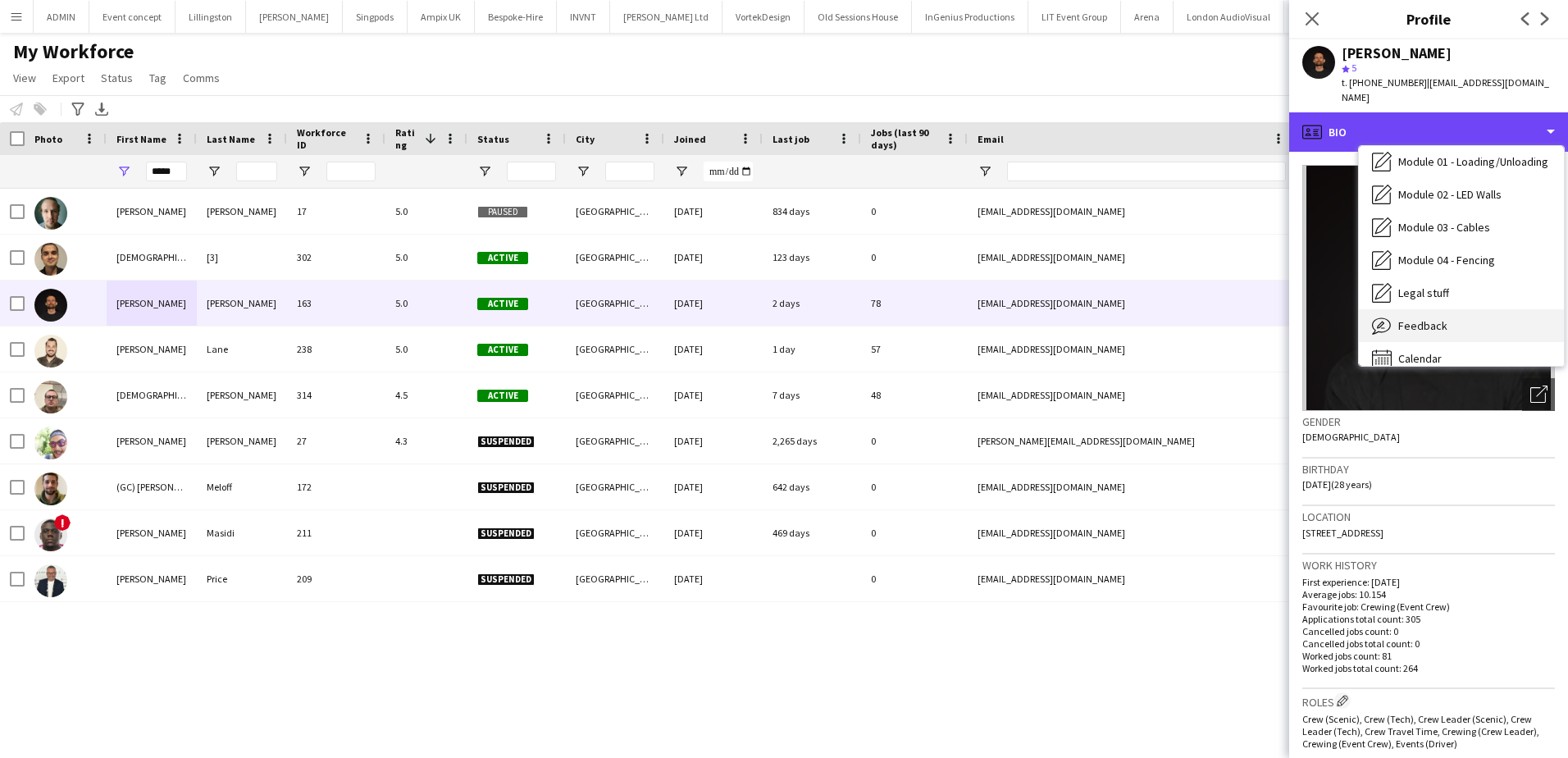
scroll to position [351, 0]
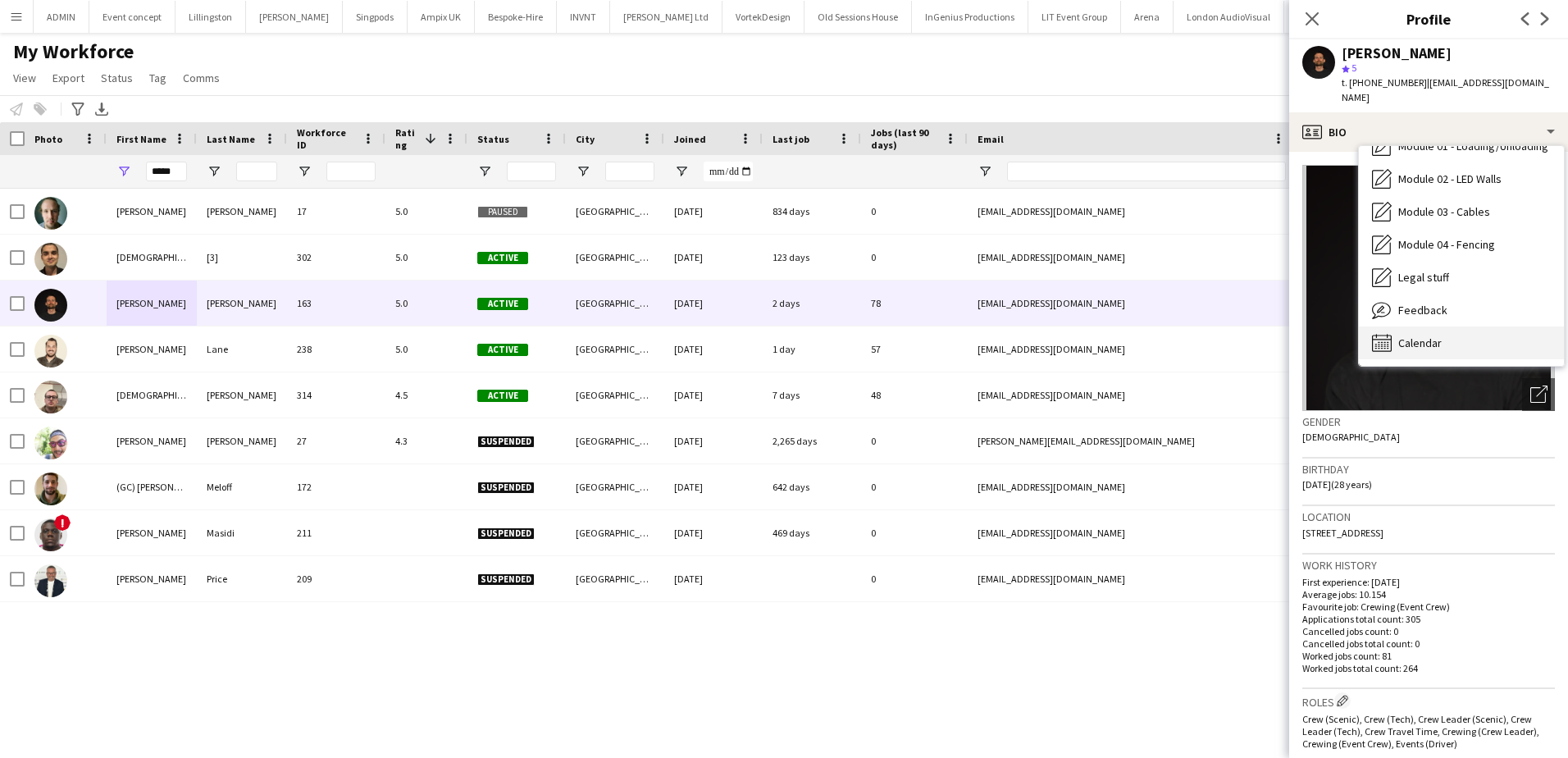
click at [1452, 327] on div "Calendar Calendar" at bounding box center [1461, 343] width 205 height 33
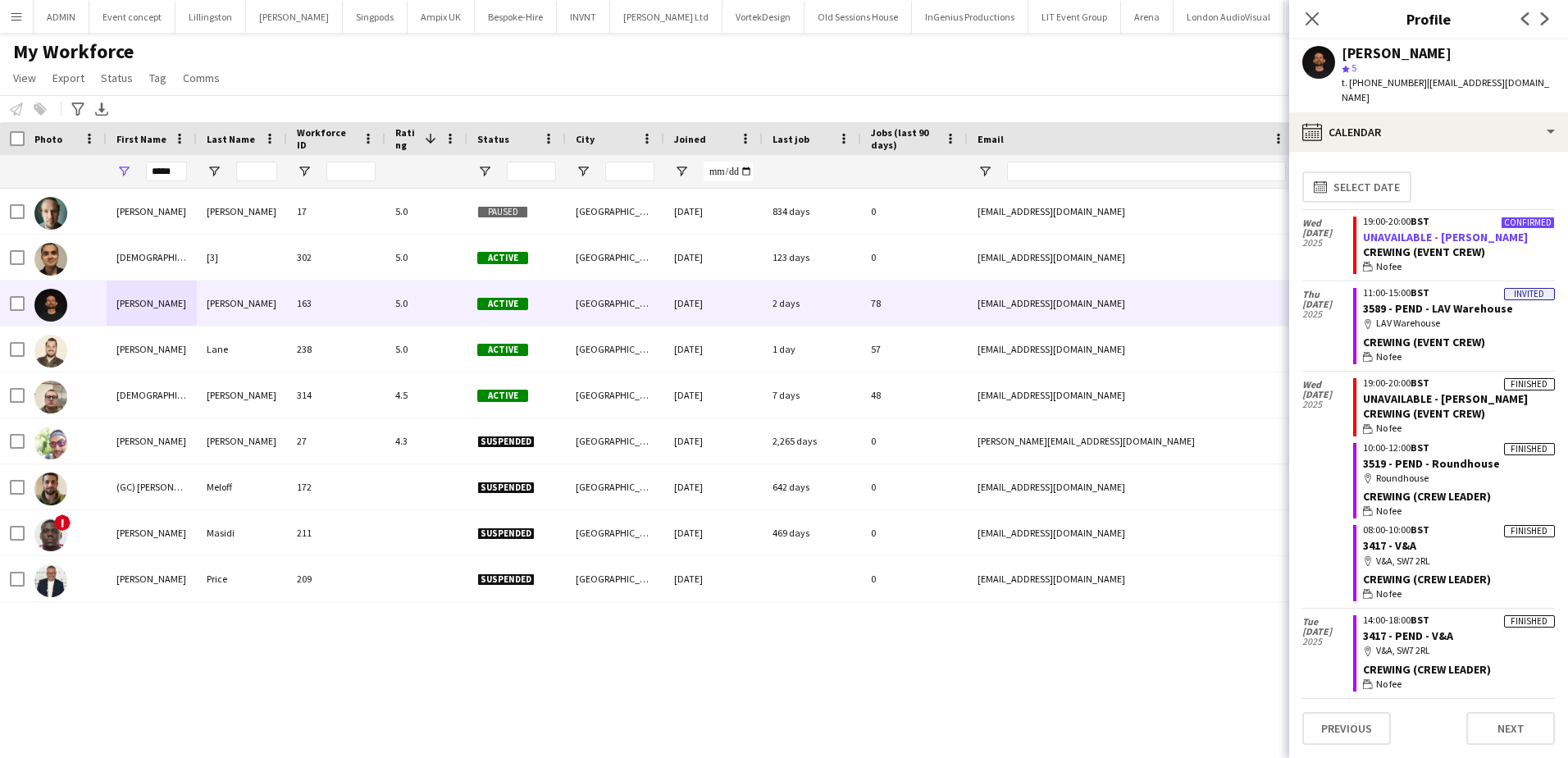
click at [1413, 230] on link "UNAVAILABLE - [PERSON_NAME]" at bounding box center [1446, 237] width 165 height 14
click at [15, 22] on app-icon "Menu" at bounding box center [16, 16] width 13 height 13
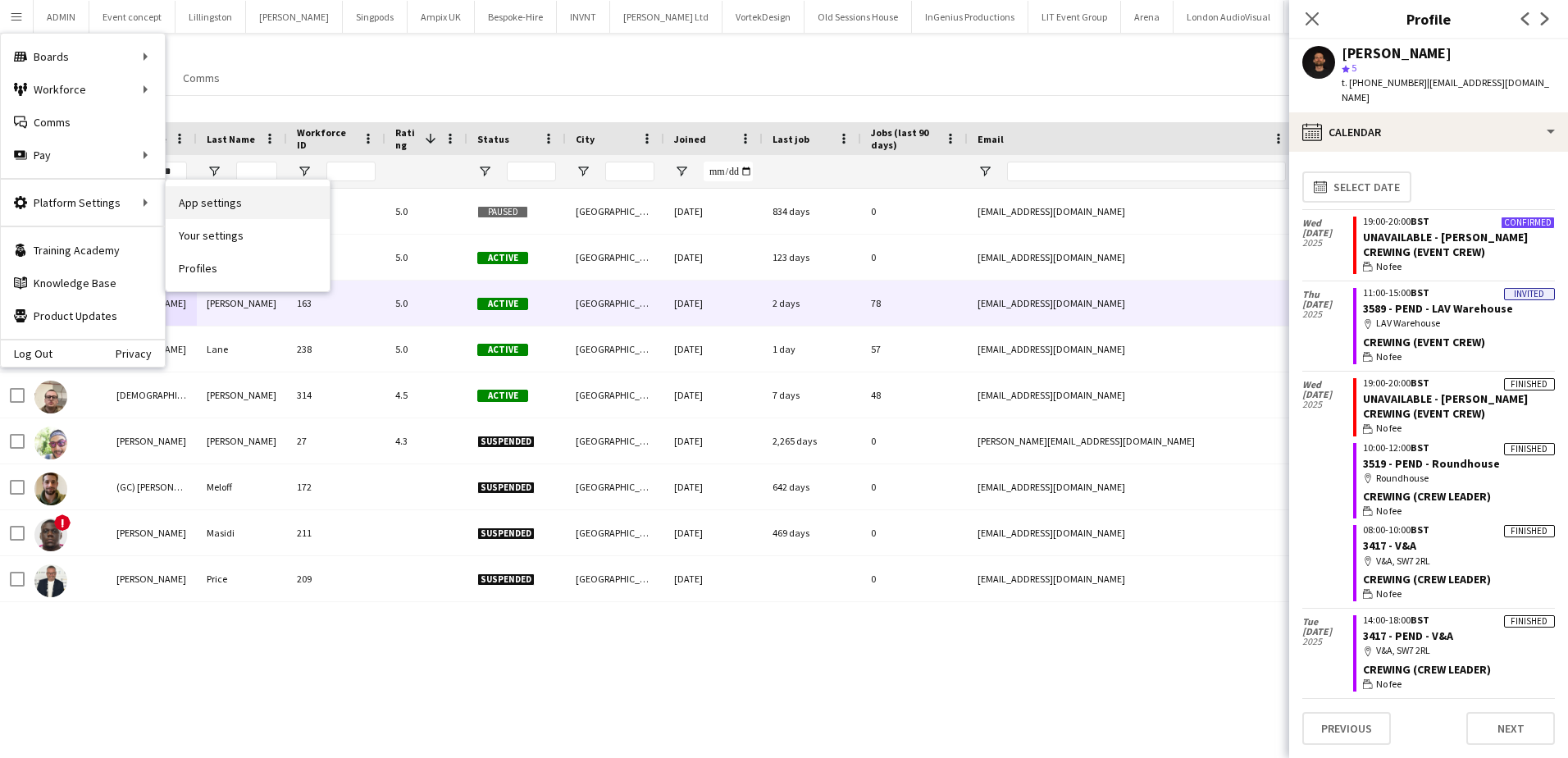
click at [218, 201] on link "App settings" at bounding box center [247, 202] width 164 height 33
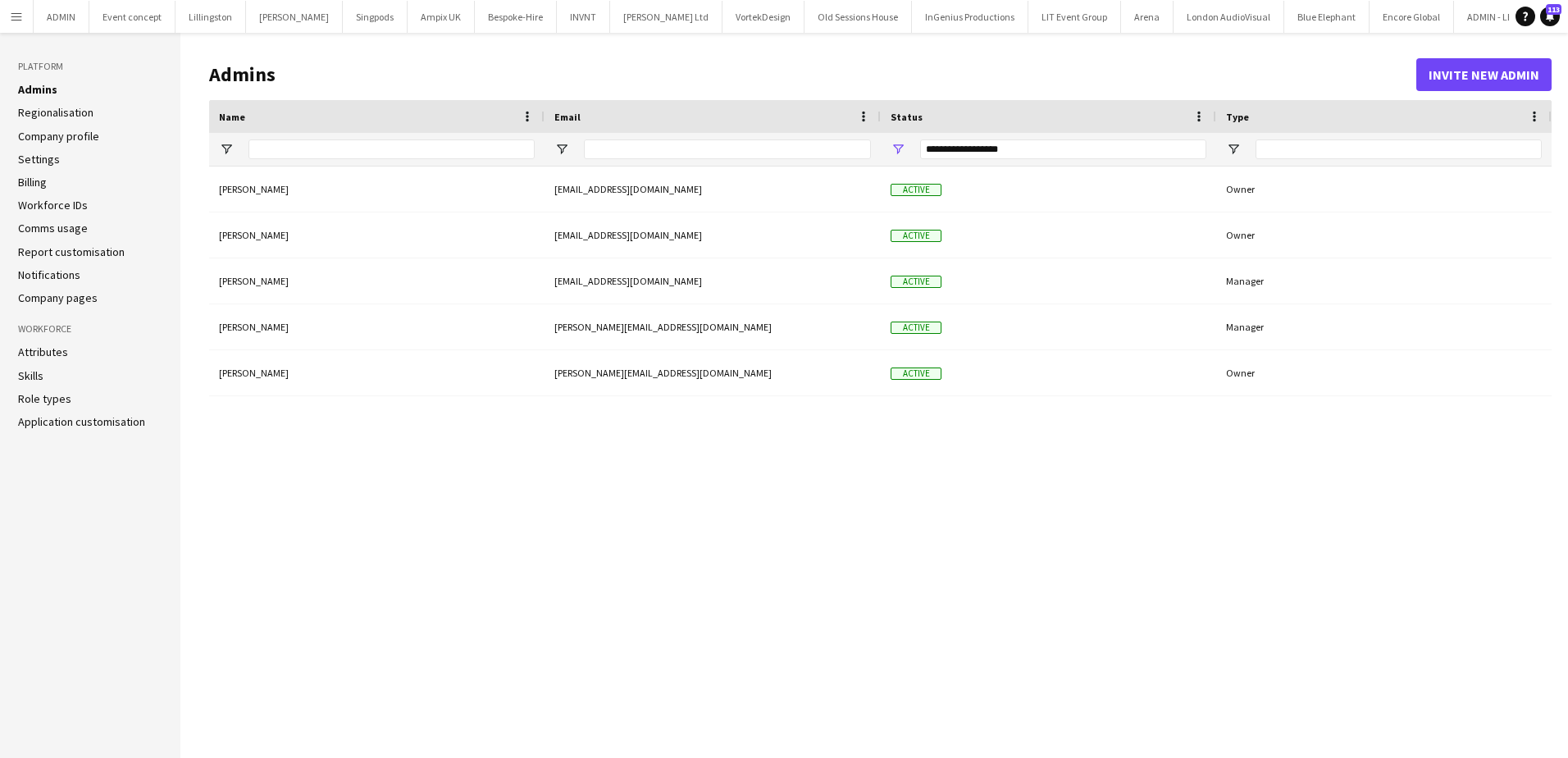
click at [36, 182] on link "Billing" at bounding box center [32, 181] width 29 height 14
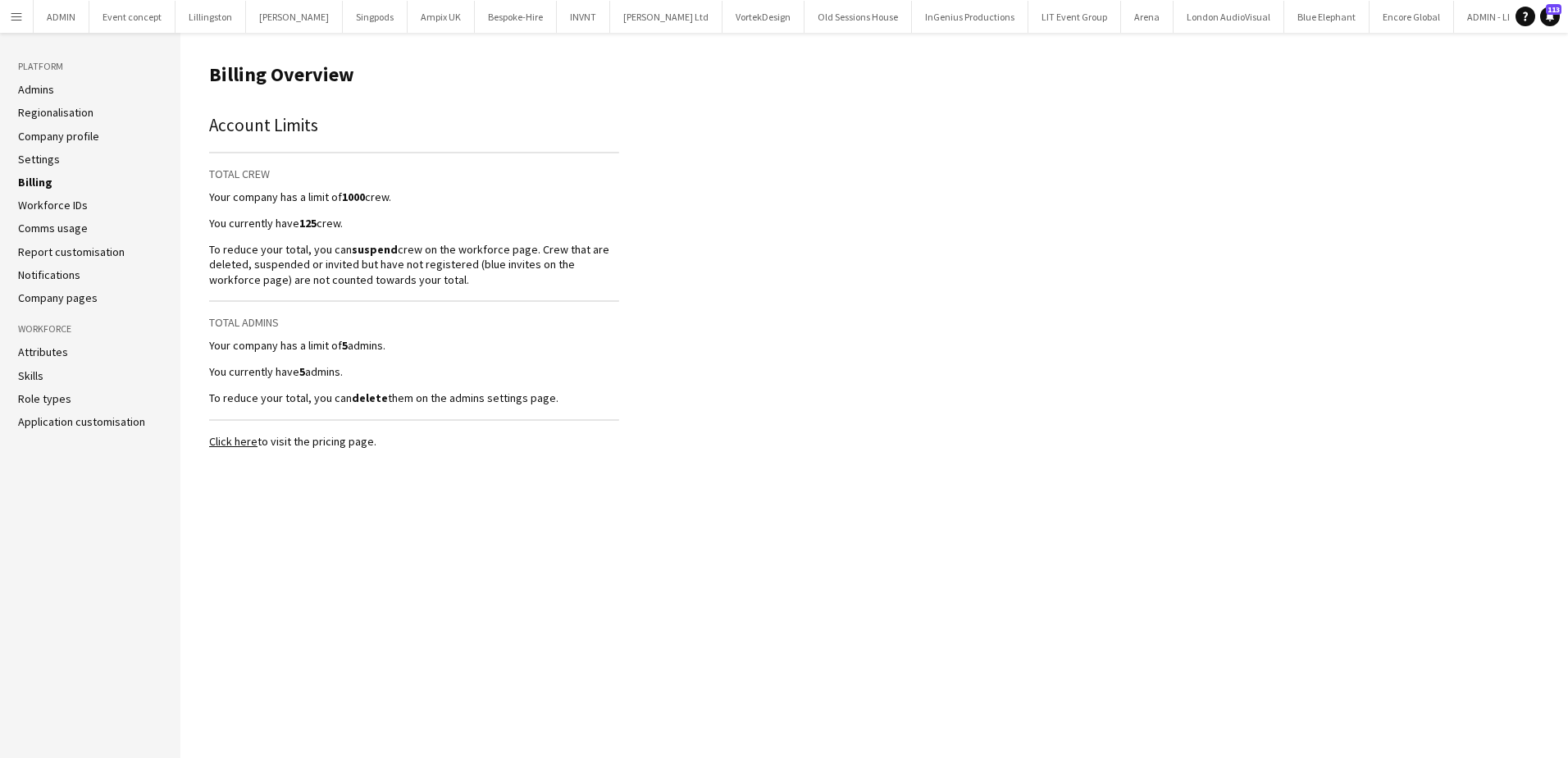
click at [52, 90] on link "Admins" at bounding box center [36, 88] width 36 height 14
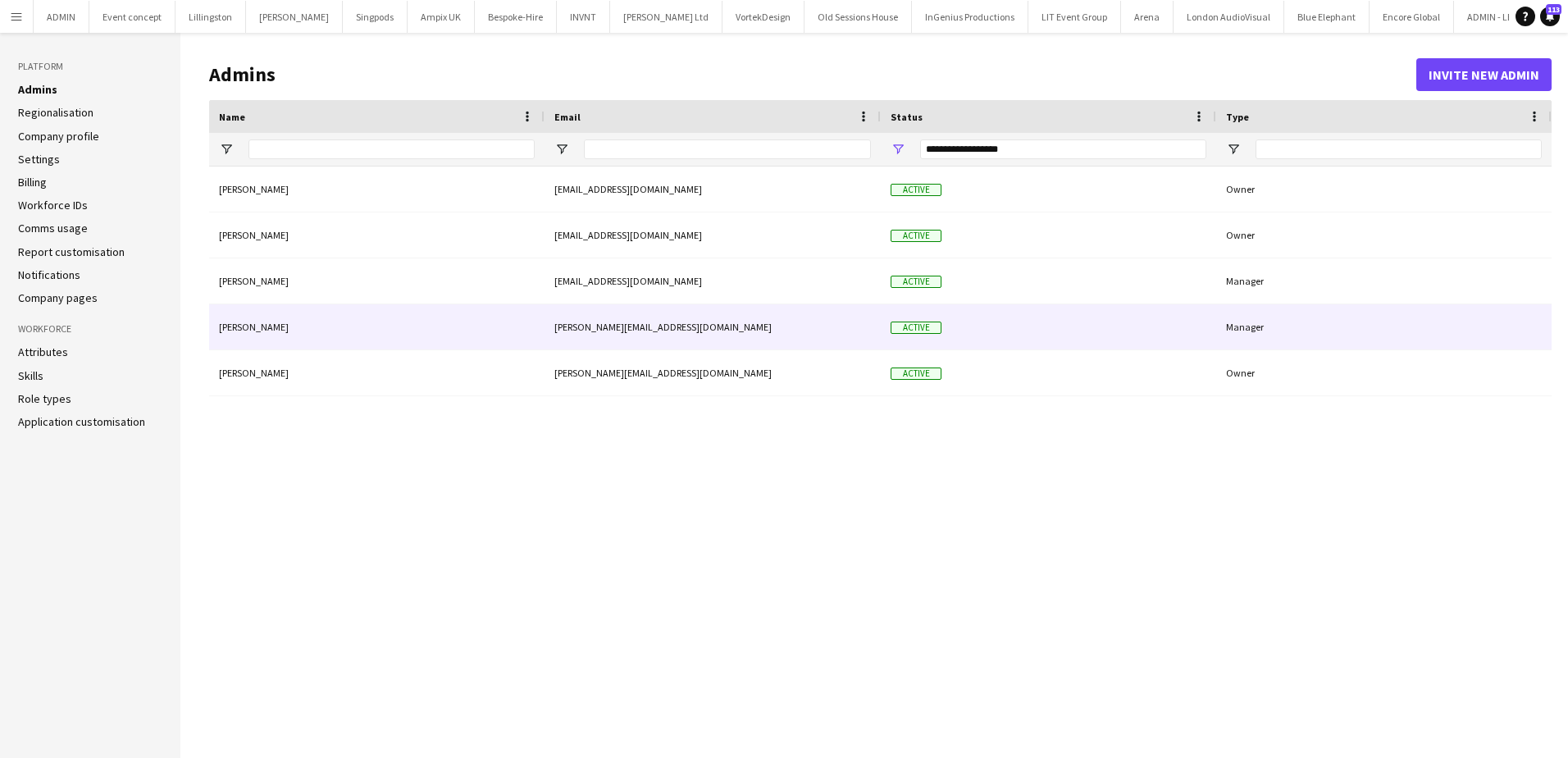
click at [1264, 330] on div "Manager" at bounding box center [1383, 327] width 335 height 45
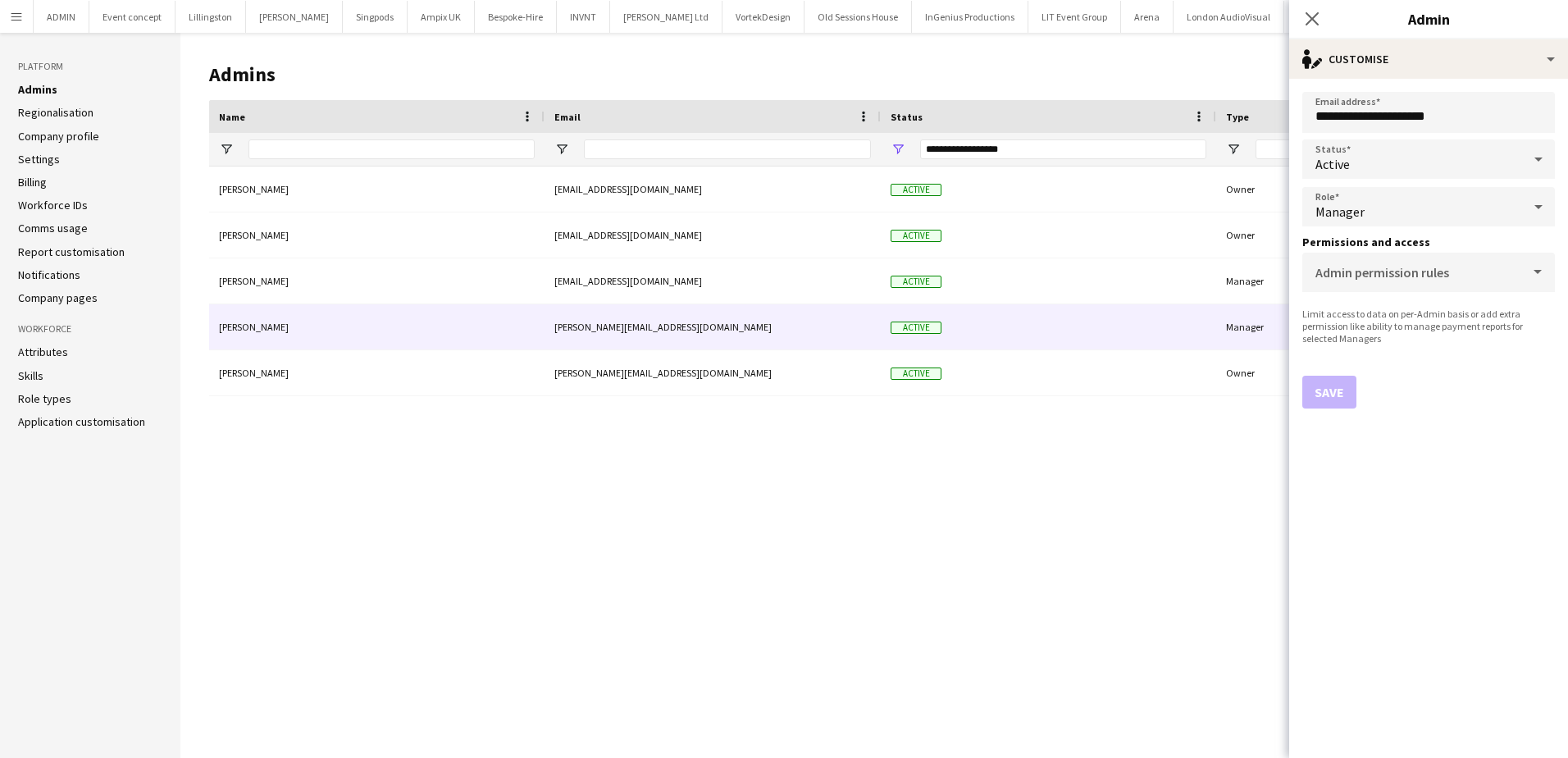
click at [1480, 158] on div "Active" at bounding box center [1412, 159] width 219 height 39
click at [1425, 243] on span "Suspended" at bounding box center [1429, 247] width 226 height 15
click at [1338, 389] on button "Save" at bounding box center [1329, 392] width 54 height 33
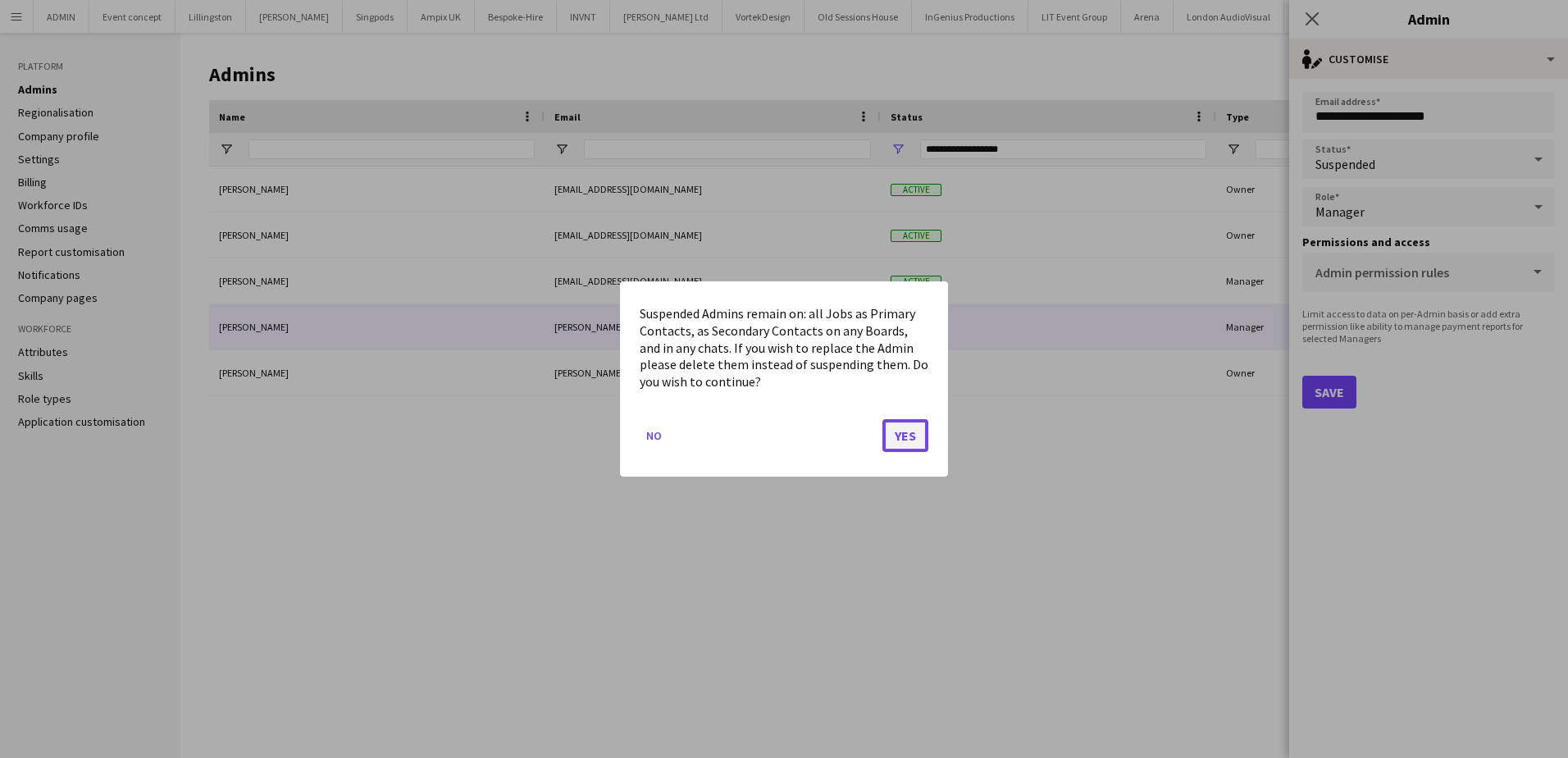
click at [910, 437] on button "Yes" at bounding box center [906, 436] width 46 height 33
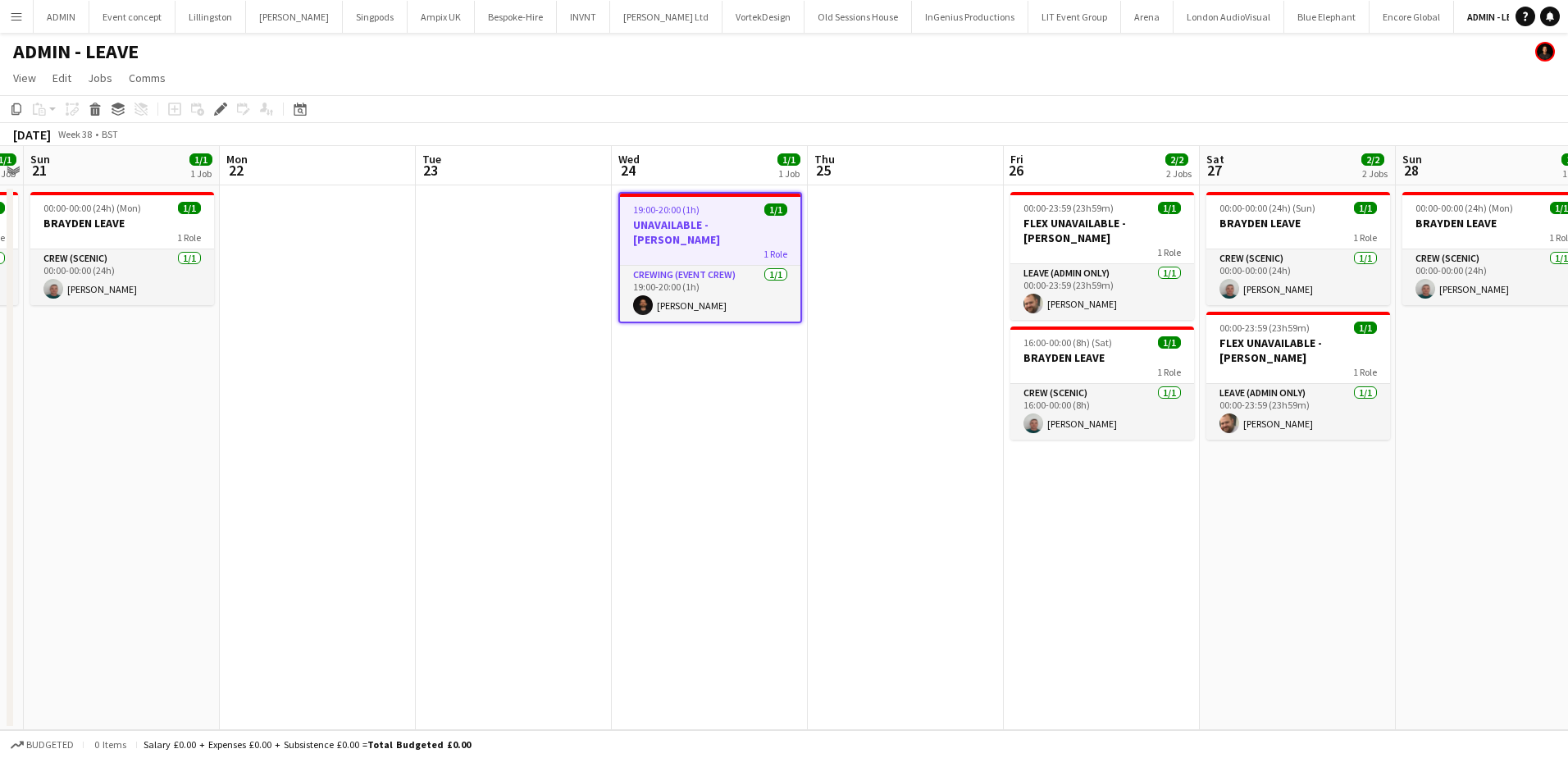
click at [664, 220] on h3 "UNAVAILABLE - [PERSON_NAME]" at bounding box center [710, 232] width 180 height 30
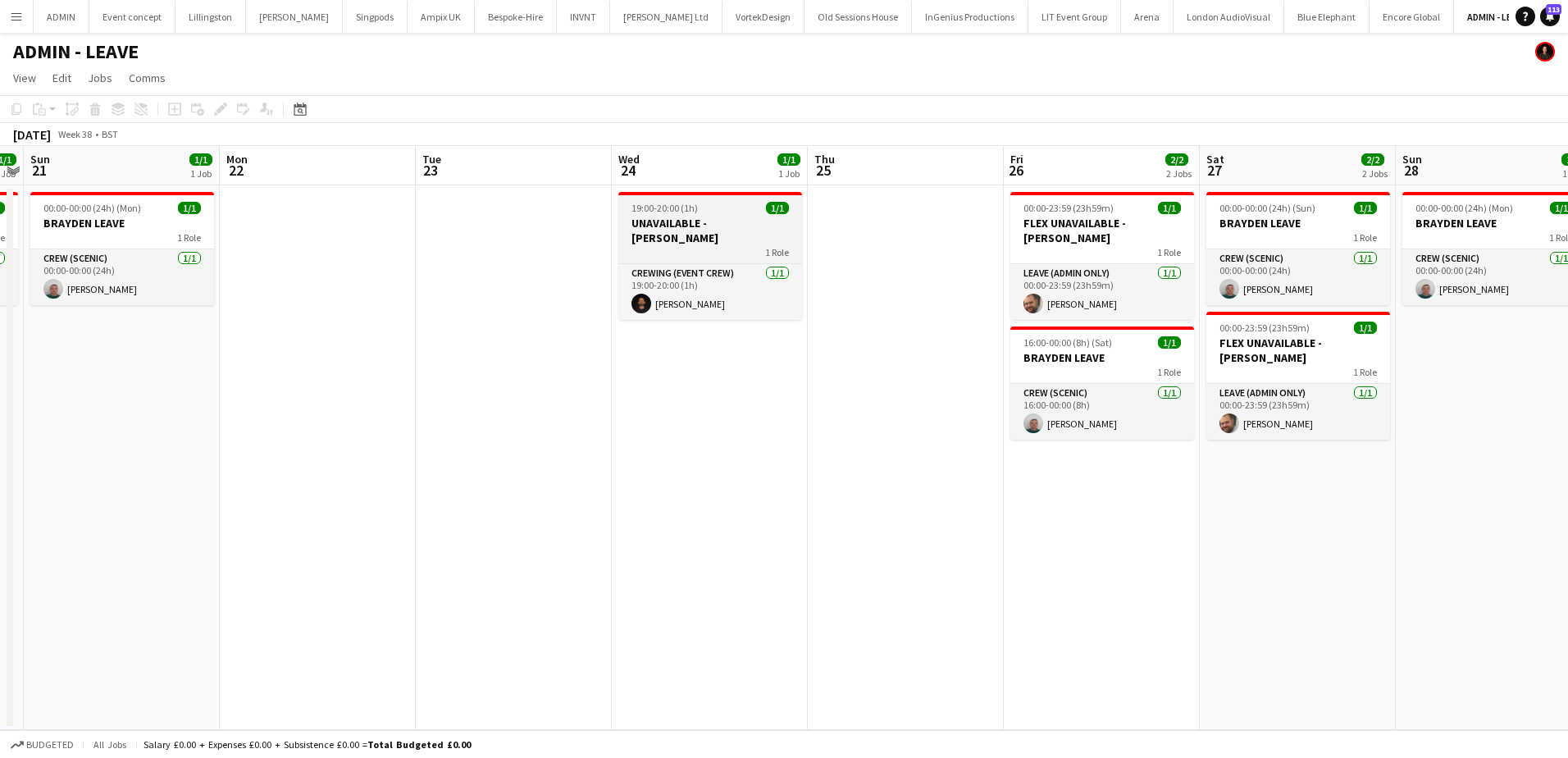
click at [662, 220] on h3 "UNAVAILABLE - [PERSON_NAME]" at bounding box center [710, 231] width 184 height 30
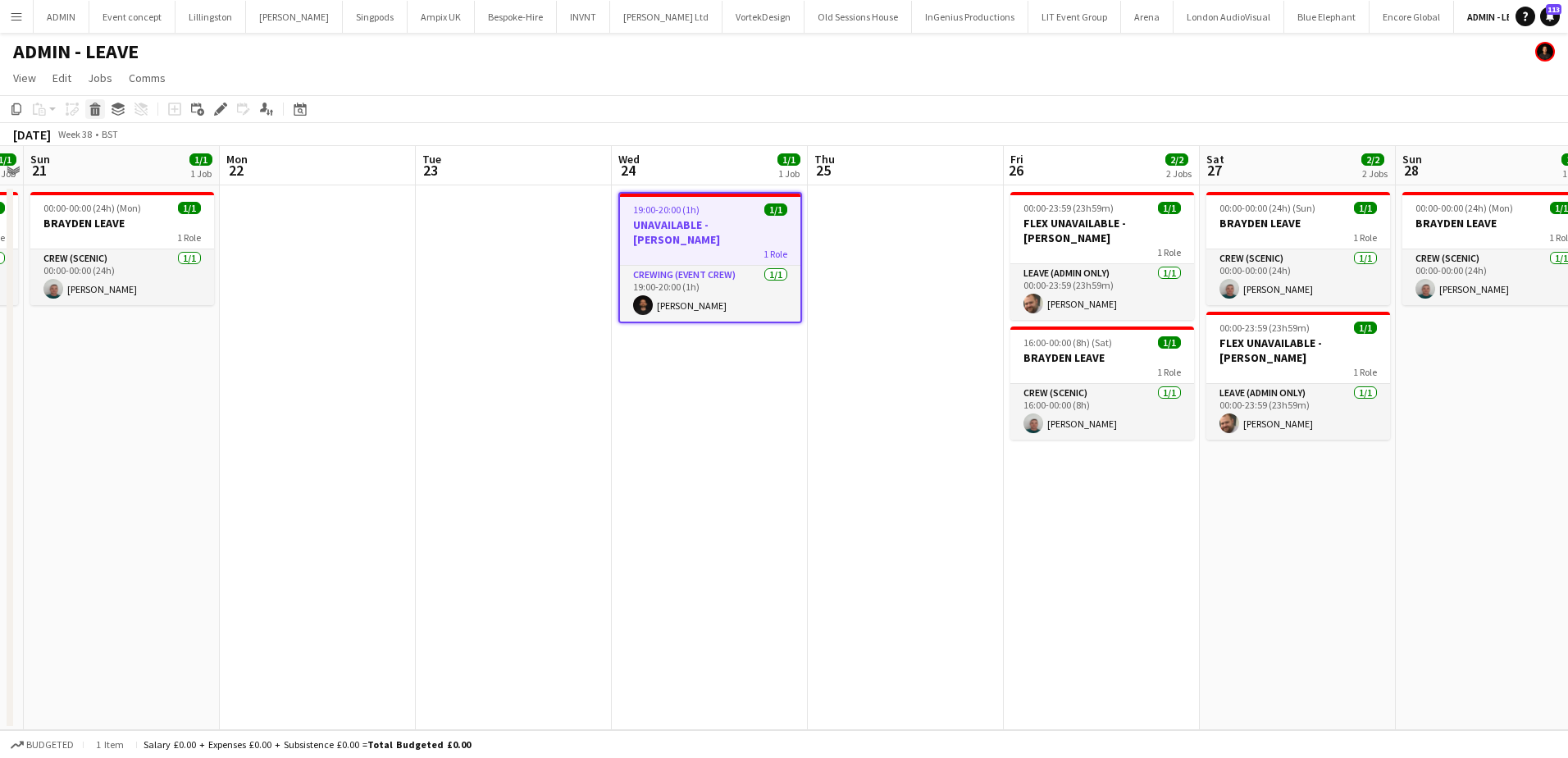
click at [94, 108] on icon at bounding box center [95, 111] width 9 height 9
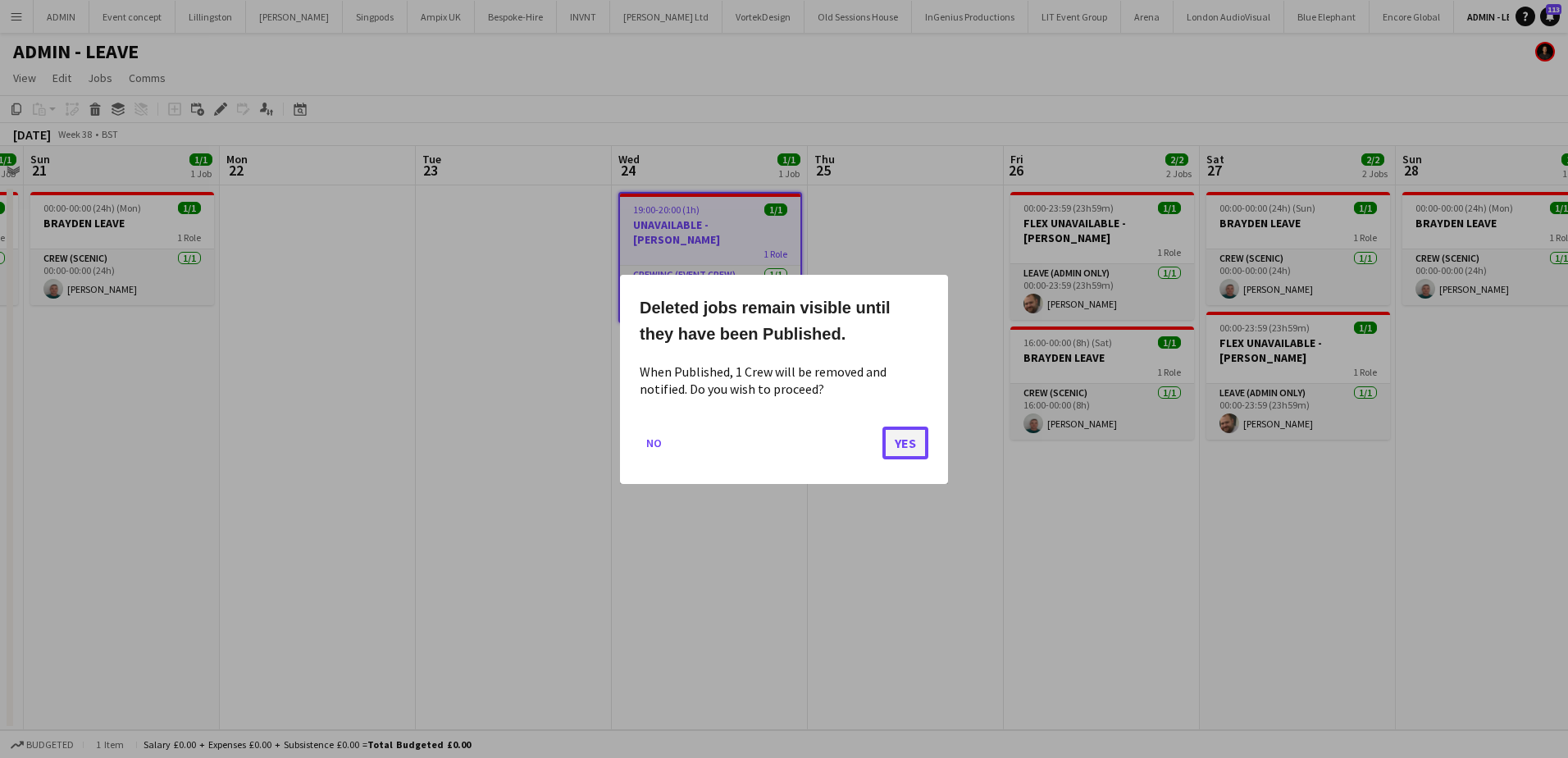
click at [910, 440] on button "Yes" at bounding box center [906, 442] width 46 height 33
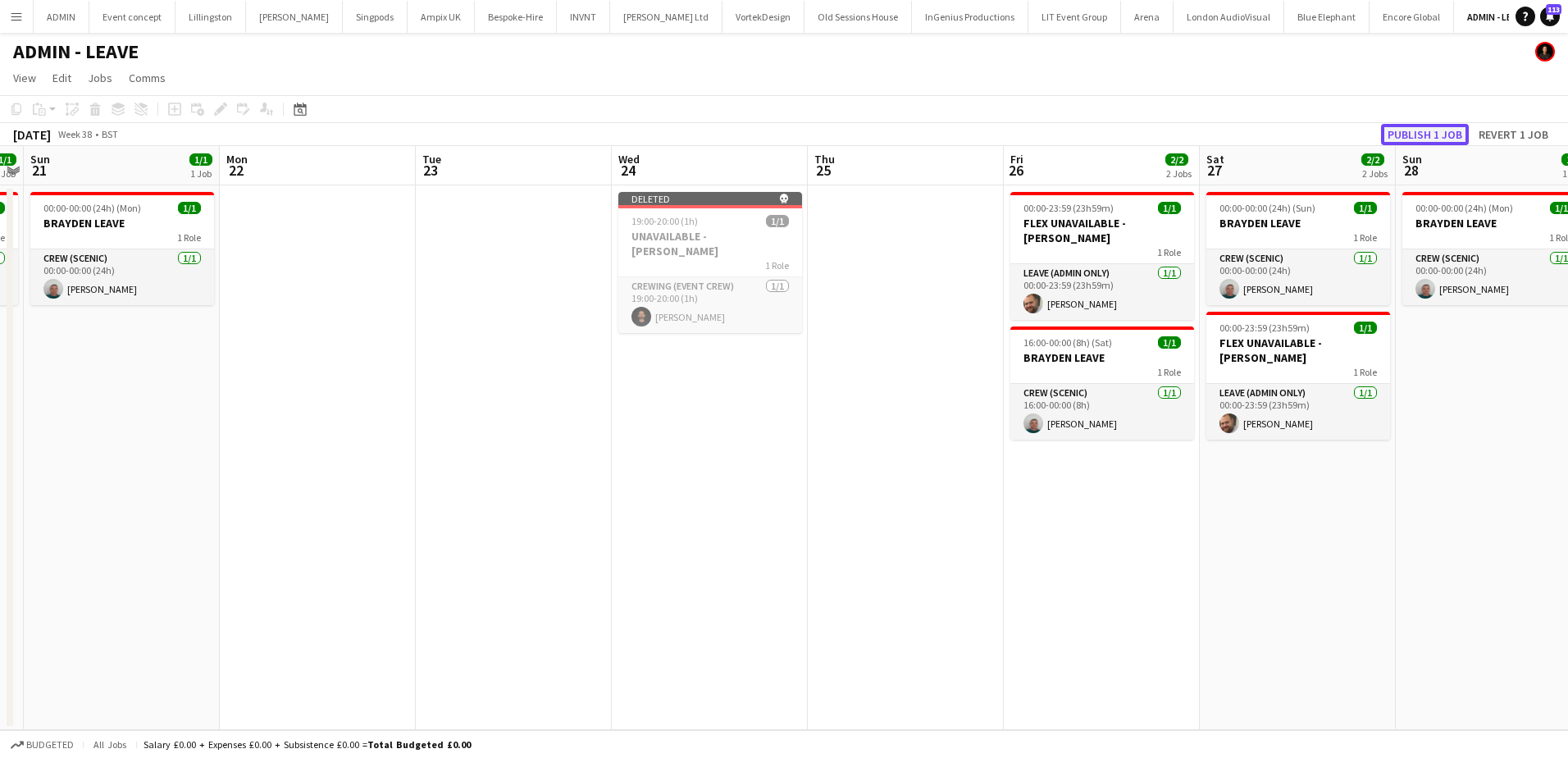
click at [1432, 128] on button "Publish 1 job" at bounding box center [1424, 134] width 88 height 21
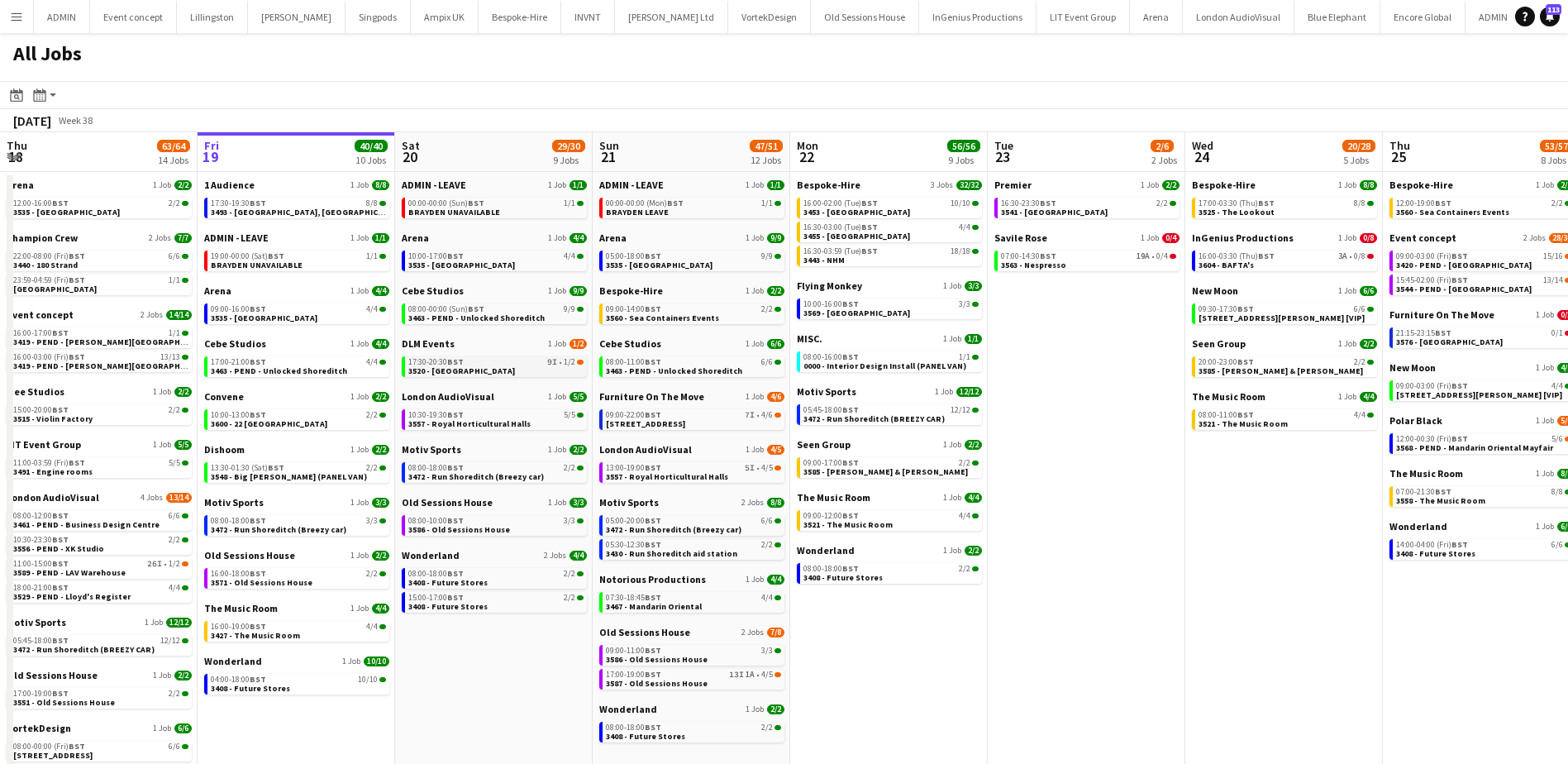
click at [486, 372] on link "17:30-20:30 BST 9I • 1/2 3520 - Space House" at bounding box center [496, 366] width 175 height 19
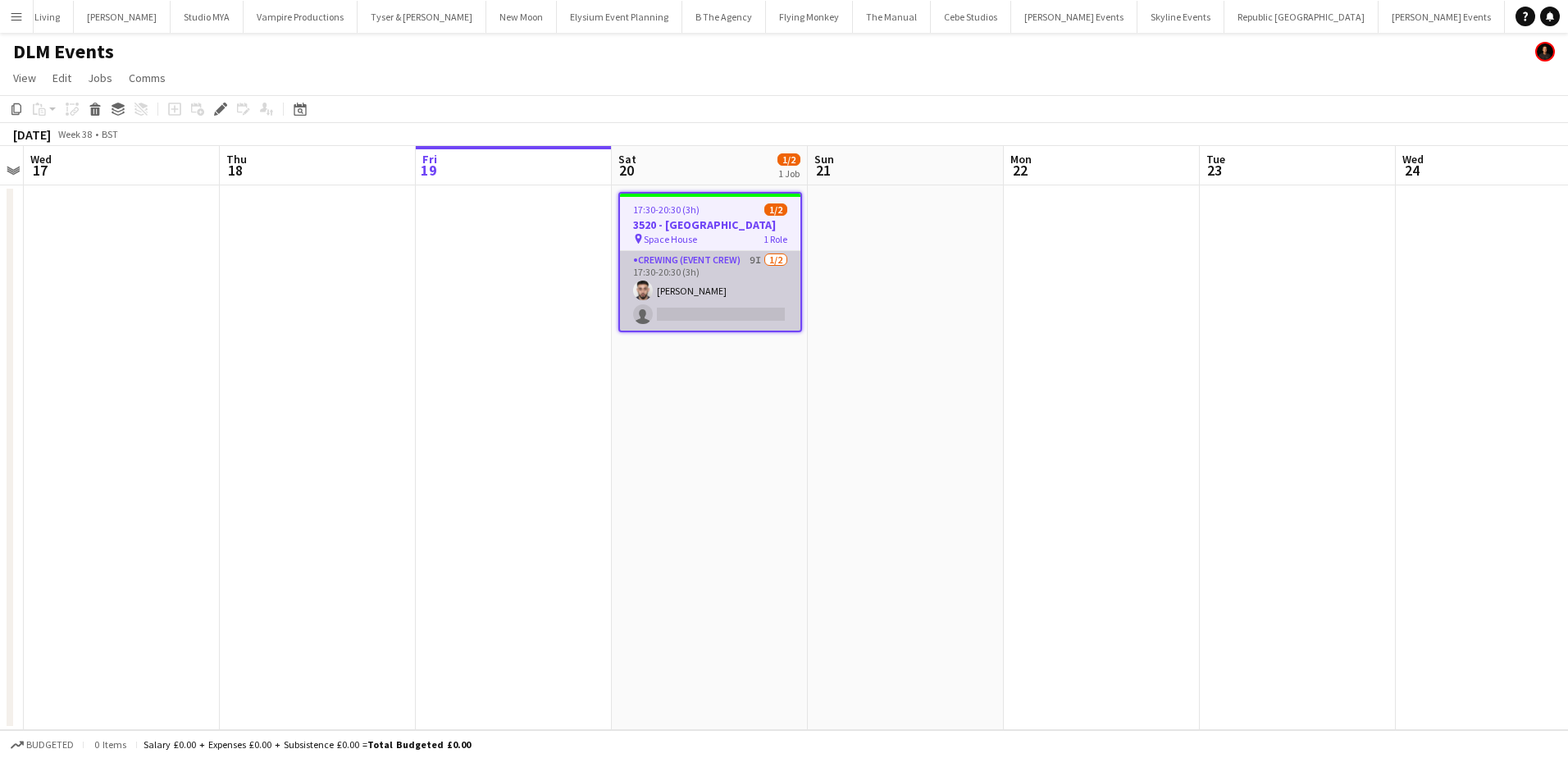
scroll to position [0, 4920]
click at [719, 313] on app-card-role "Crewing (Event Crew) 9I [DATE] 17:30-20:30 (3h) [PERSON_NAME] single-neutral-ac…" at bounding box center [710, 291] width 180 height 80
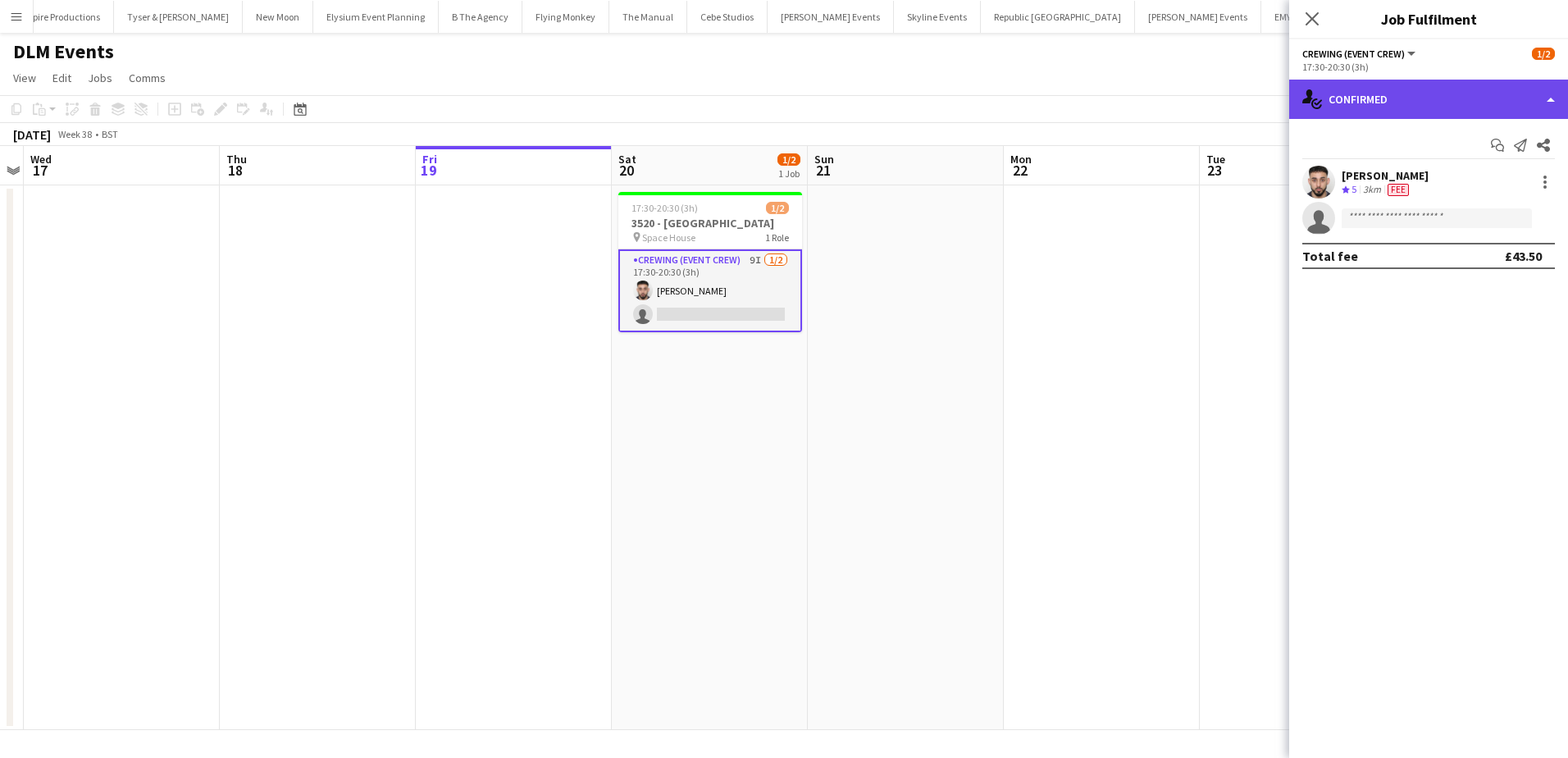
click at [1418, 86] on div "single-neutral-actions-check-2 Confirmed" at bounding box center [1429, 100] width 279 height 39
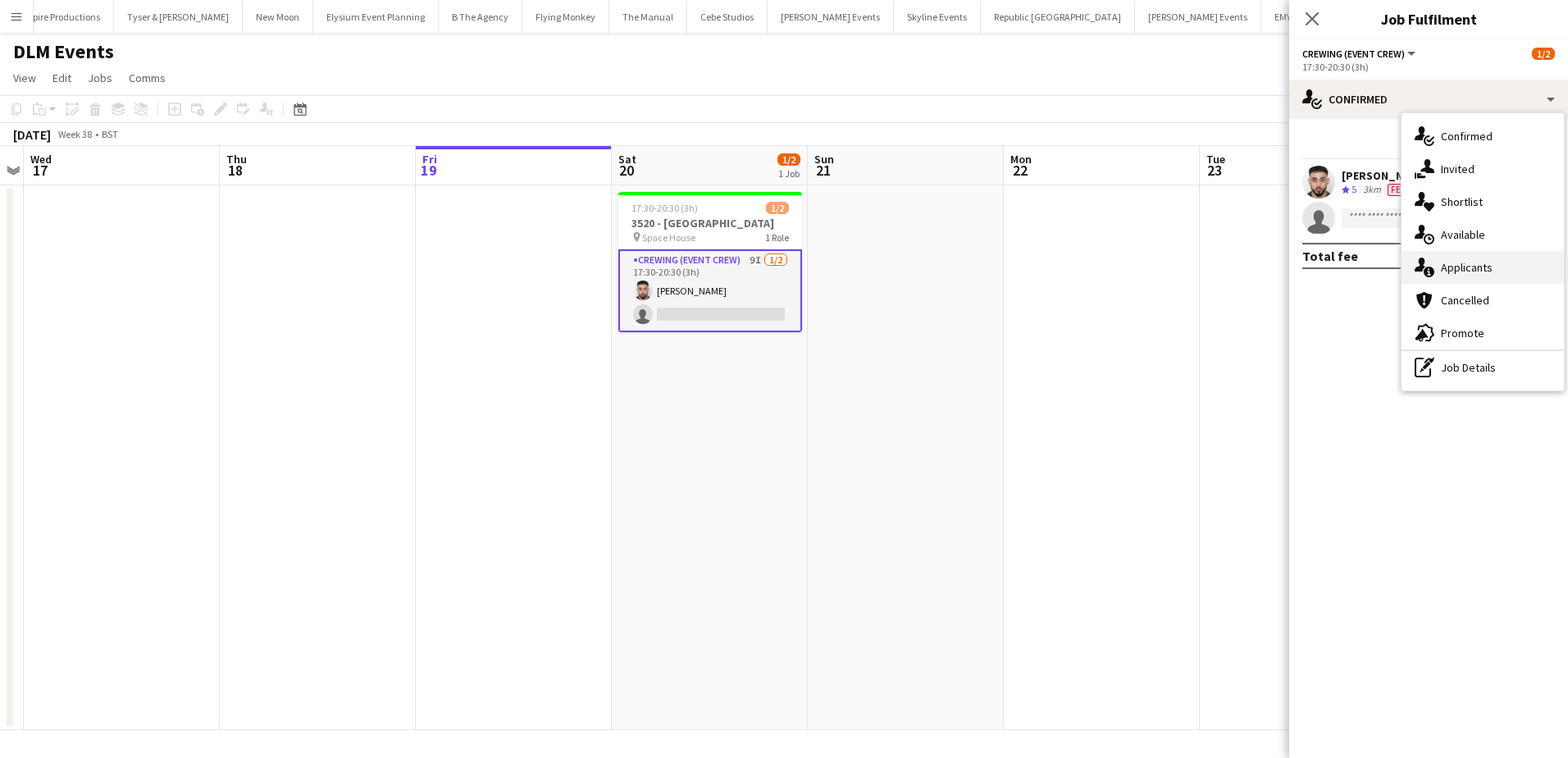
click at [1491, 269] on div "single-neutral-actions-information Applicants" at bounding box center [1482, 267] width 162 height 33
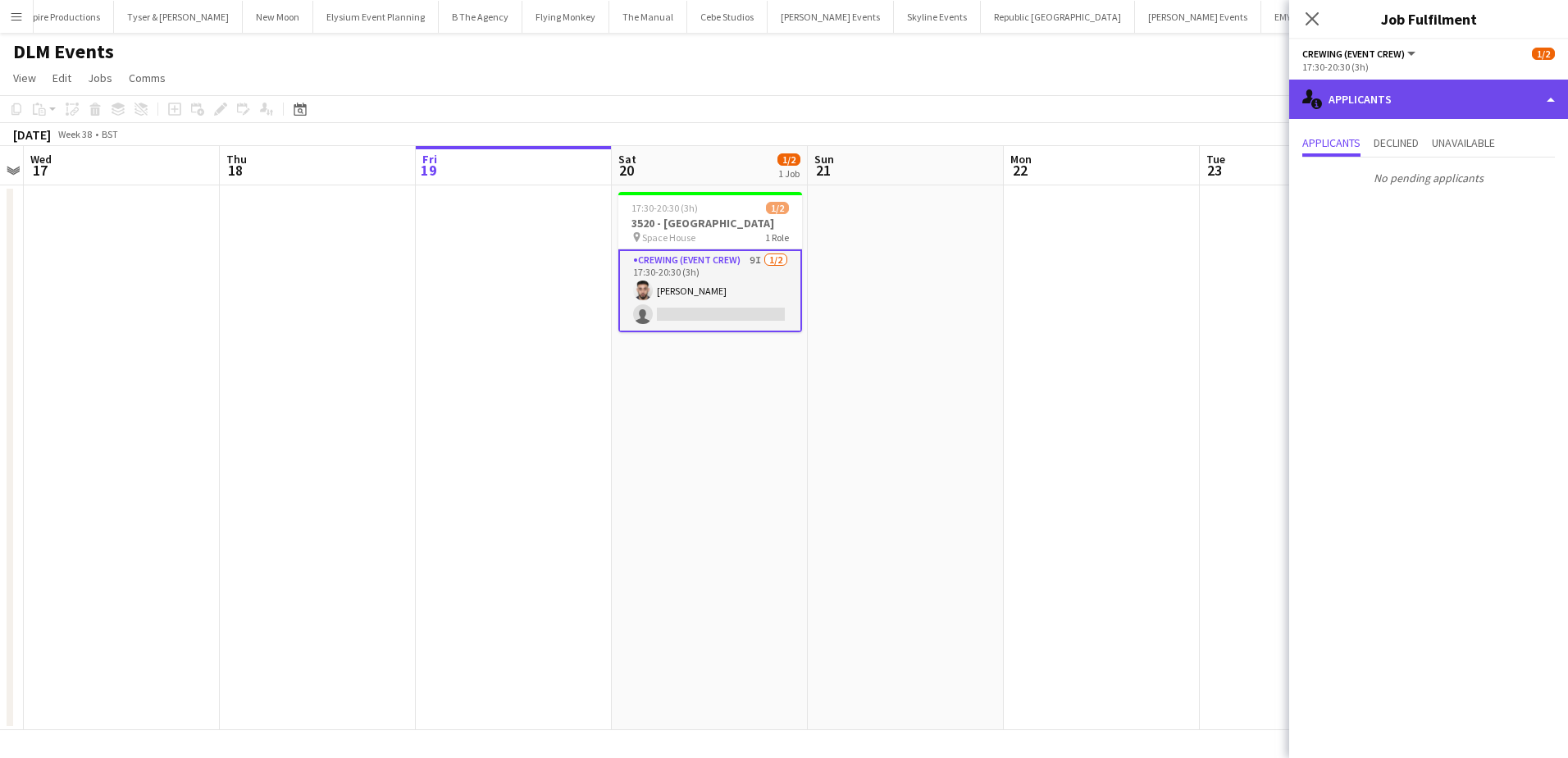
click at [1423, 104] on div "single-neutral-actions-information Applicants" at bounding box center [1429, 100] width 279 height 39
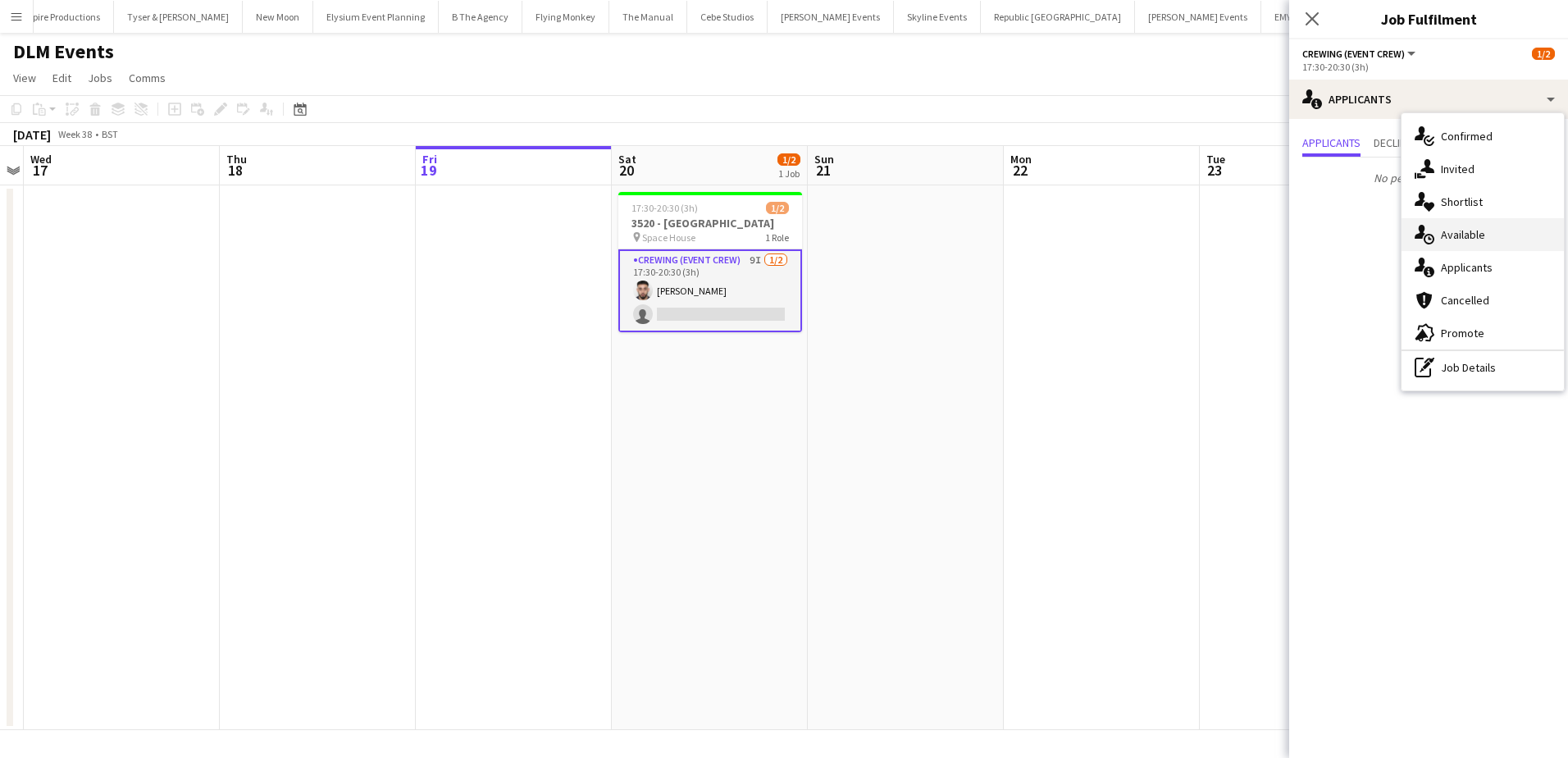
click at [1483, 230] on span "Available" at bounding box center [1463, 234] width 44 height 14
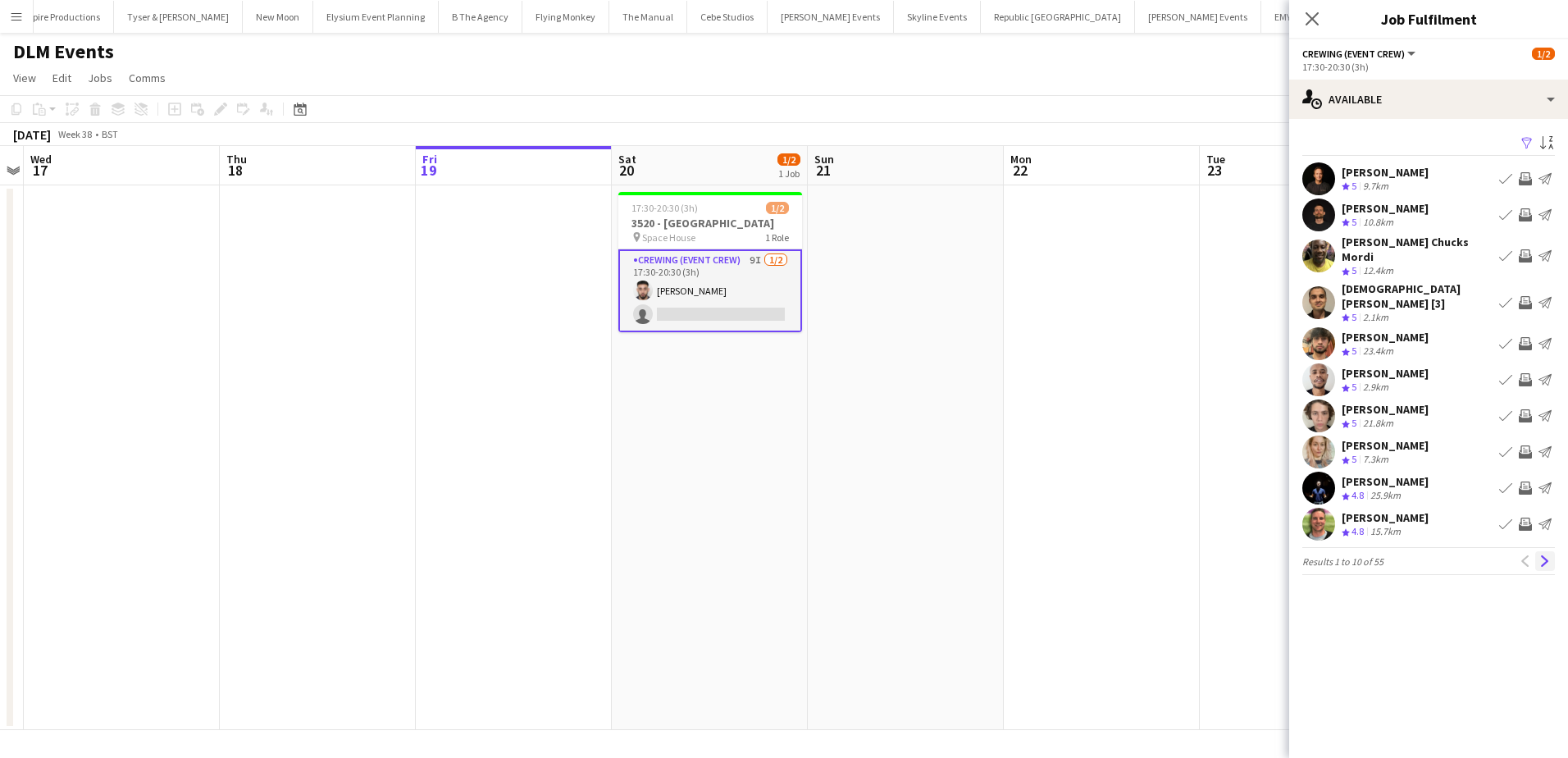
click at [1547, 556] on app-icon "Next" at bounding box center [1545, 561] width 12 height 12
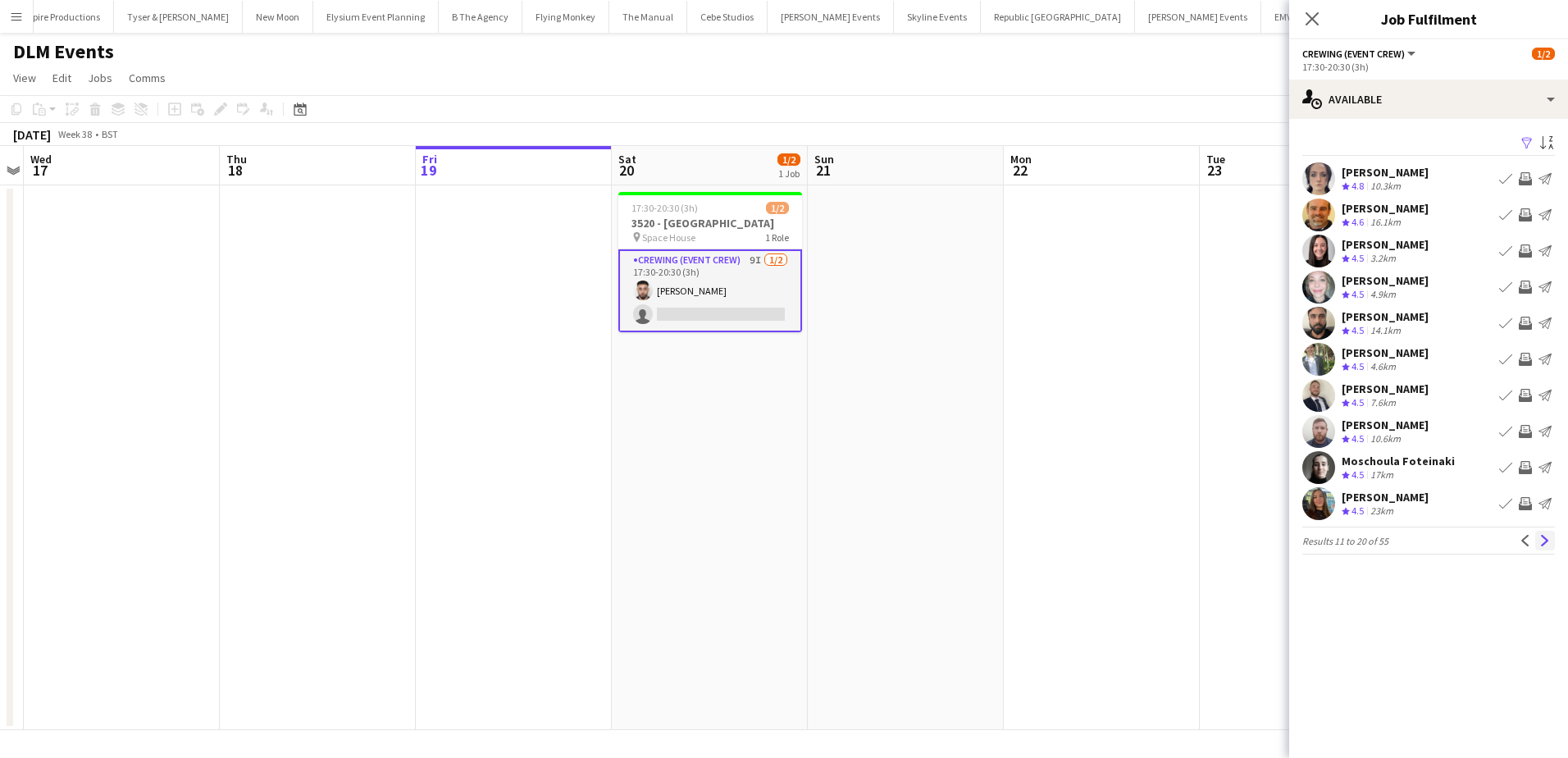
click at [1538, 549] on button "Next" at bounding box center [1544, 540] width 20 height 20
click at [1527, 470] on app-icon "Invite crew" at bounding box center [1525, 467] width 13 height 13
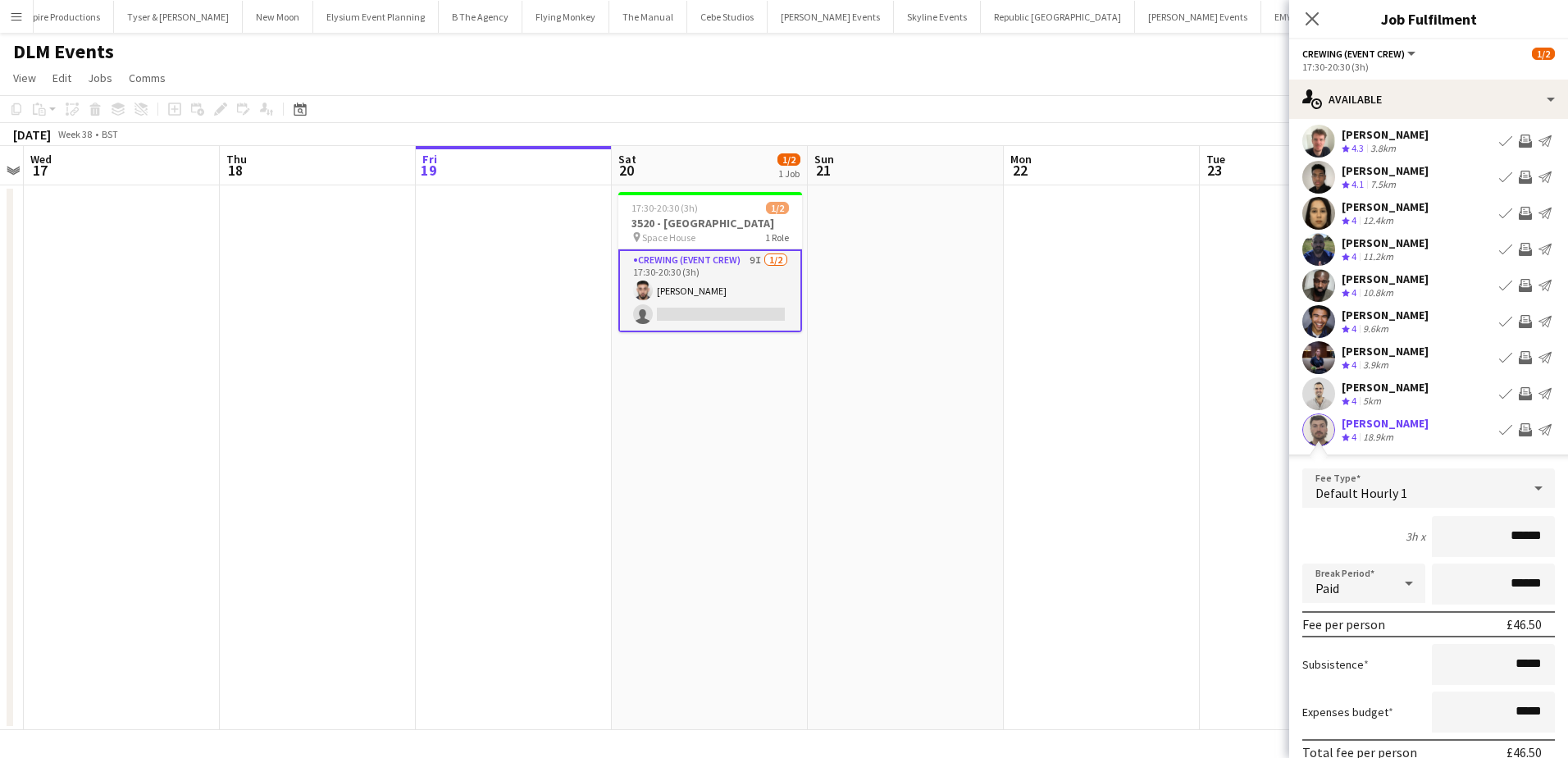
scroll to position [164, 0]
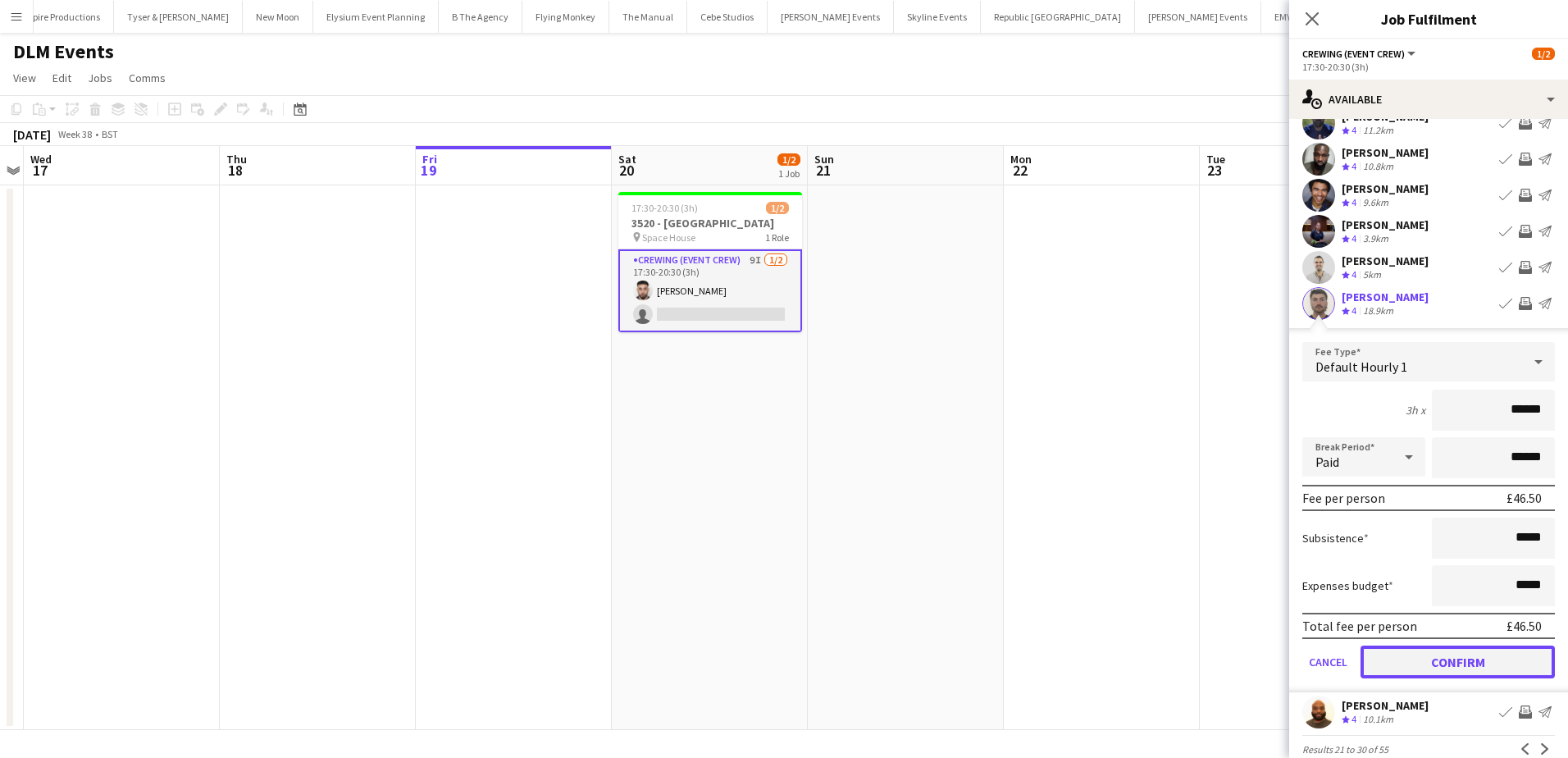
click at [1469, 678] on button "Confirm" at bounding box center [1457, 662] width 195 height 33
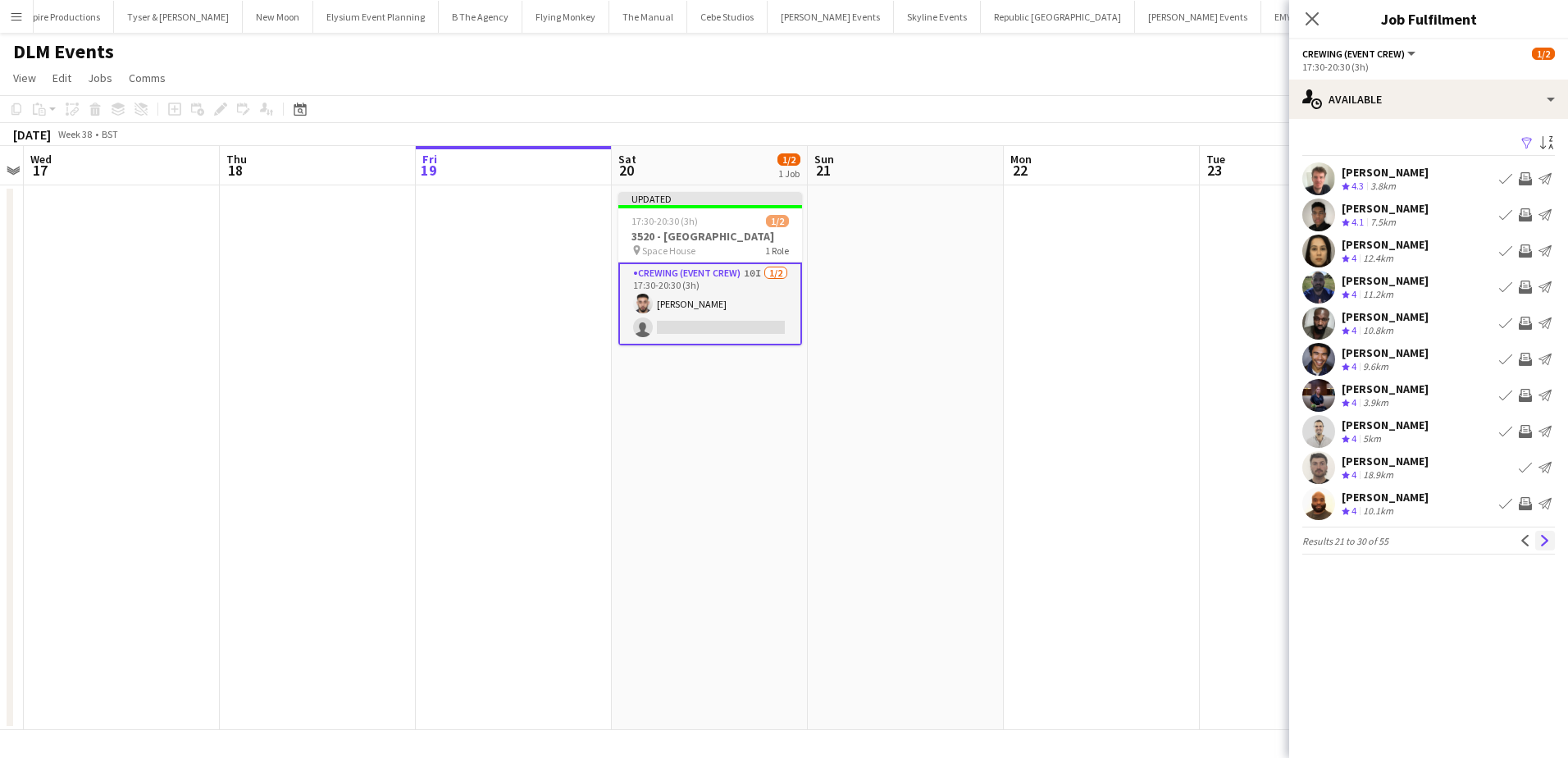
click at [1539, 539] on app-icon "Next" at bounding box center [1545, 541] width 12 height 12
click at [1524, 180] on app-icon "Invite crew" at bounding box center [1525, 179] width 13 height 13
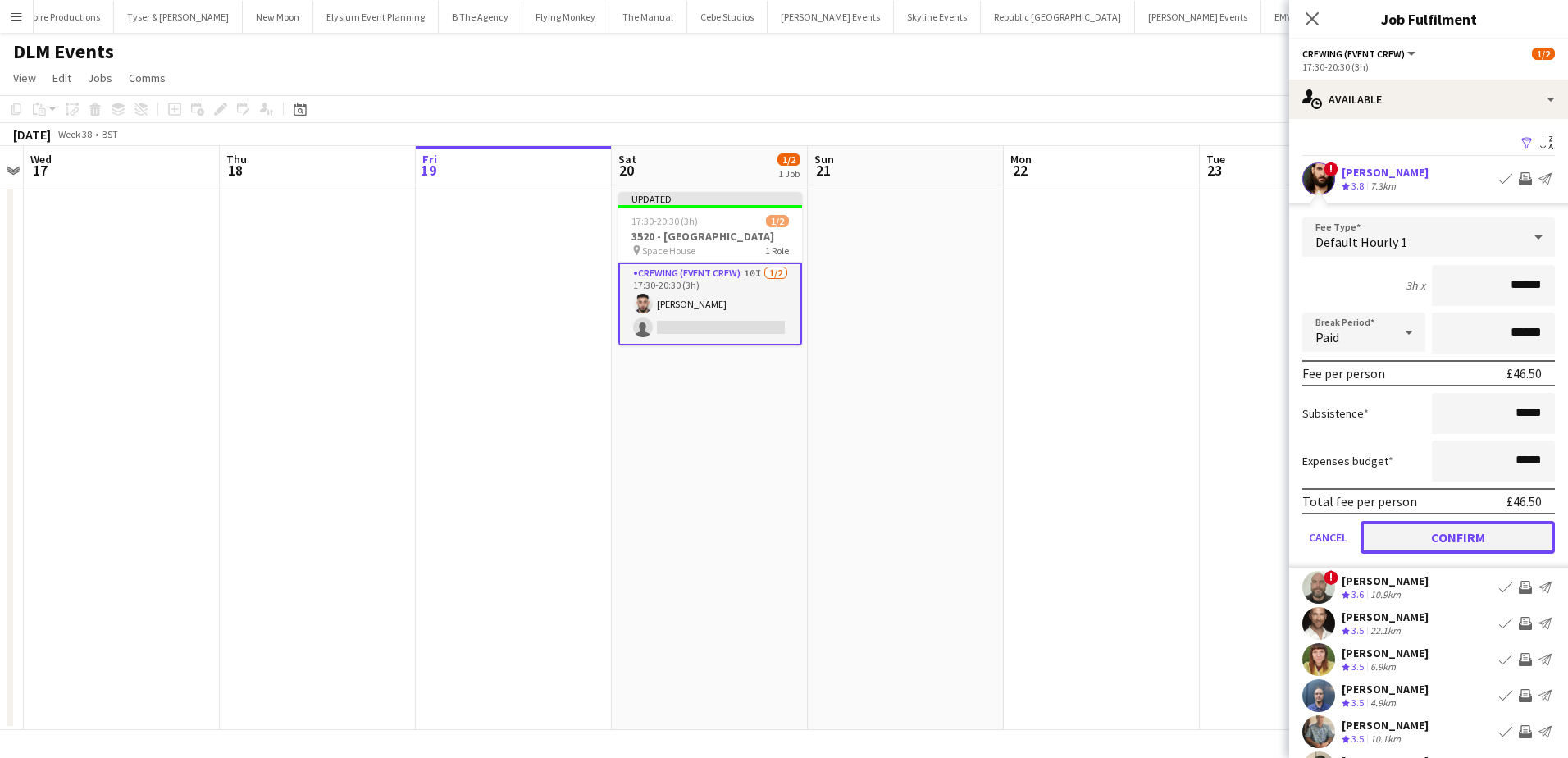
click at [1488, 538] on button "Confirm" at bounding box center [1457, 537] width 195 height 33
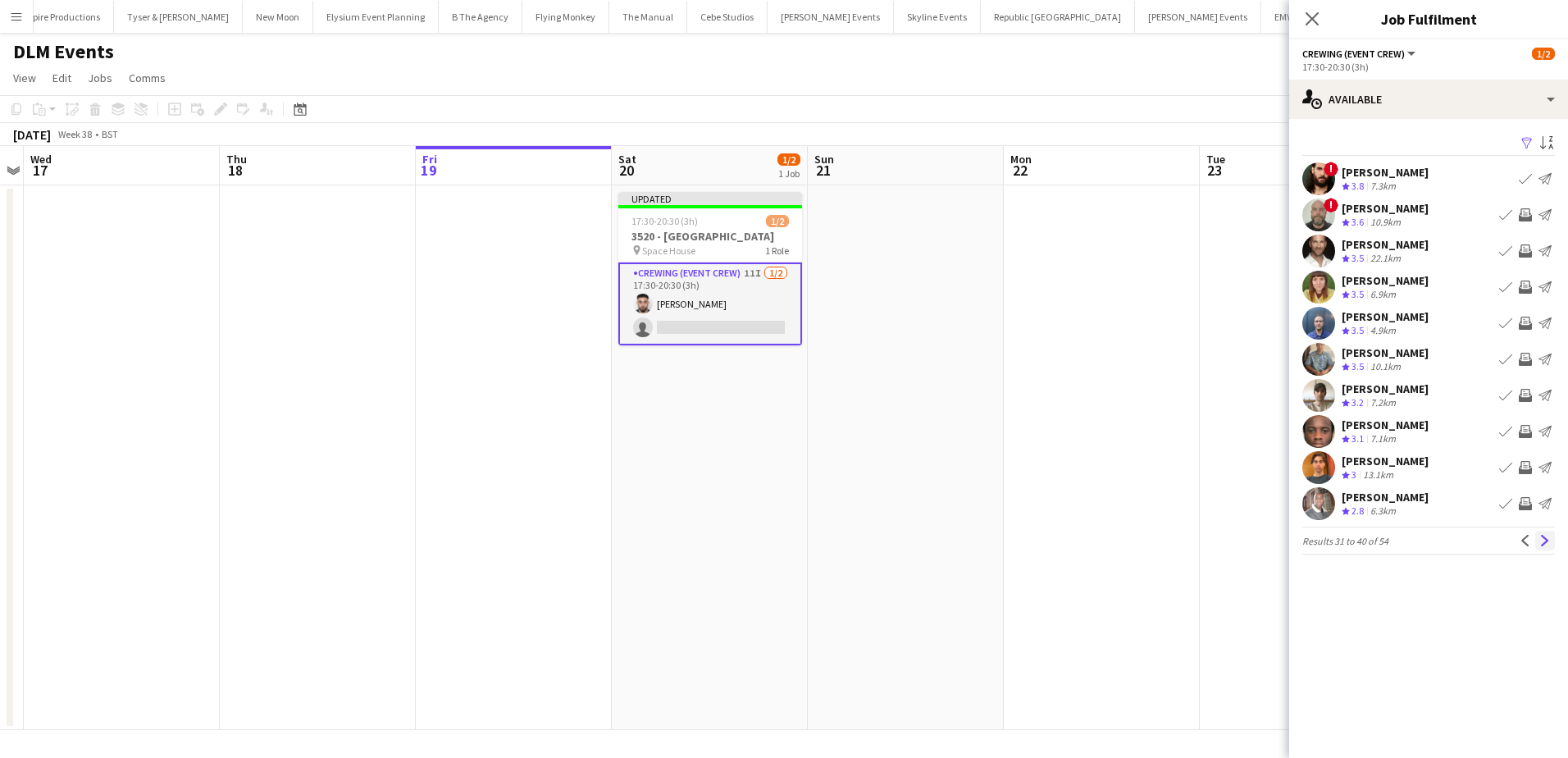
click at [1546, 539] on app-icon "Next" at bounding box center [1545, 541] width 12 height 12
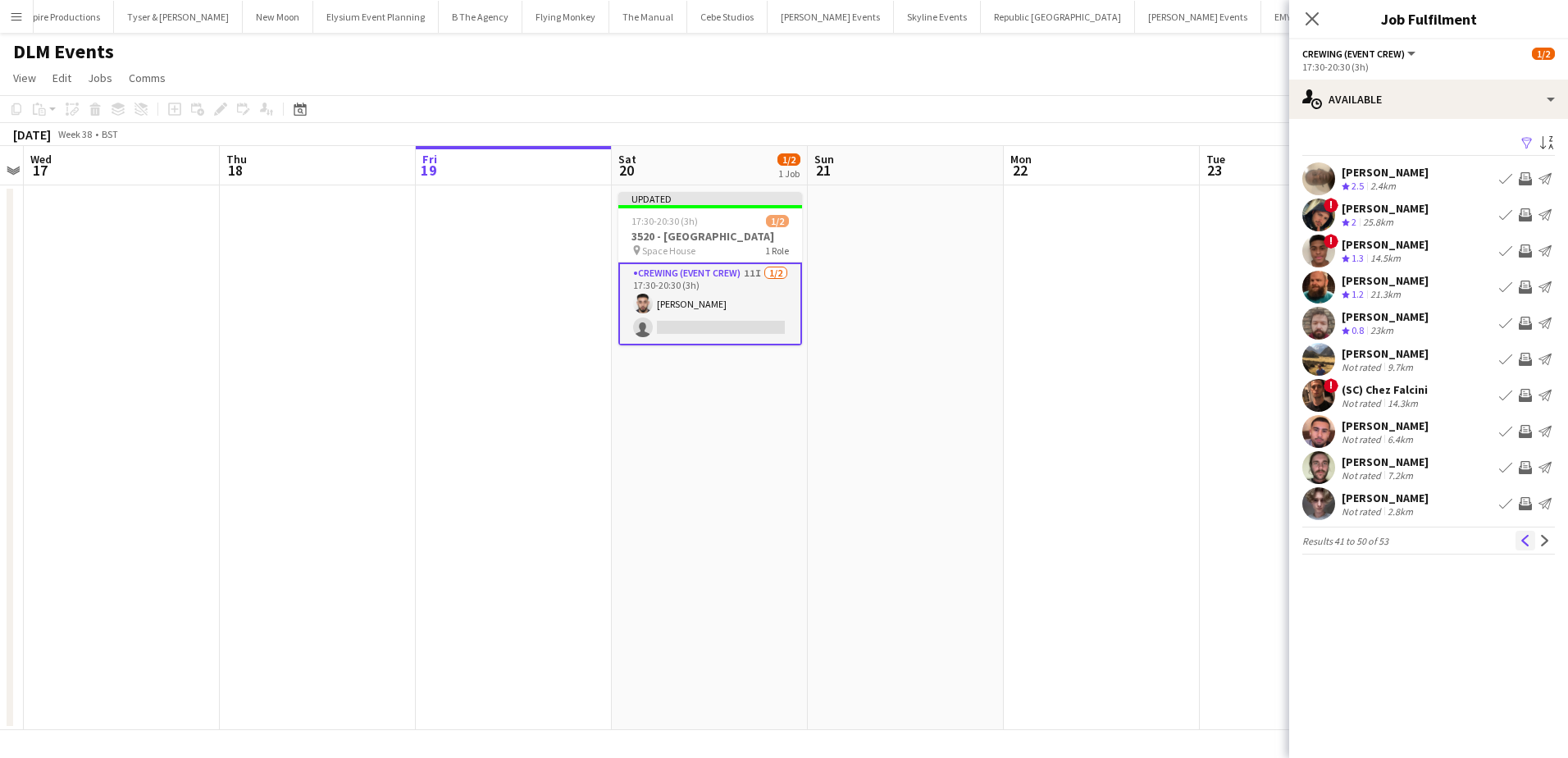
click at [1525, 544] on app-icon "Previous" at bounding box center [1525, 541] width 12 height 12
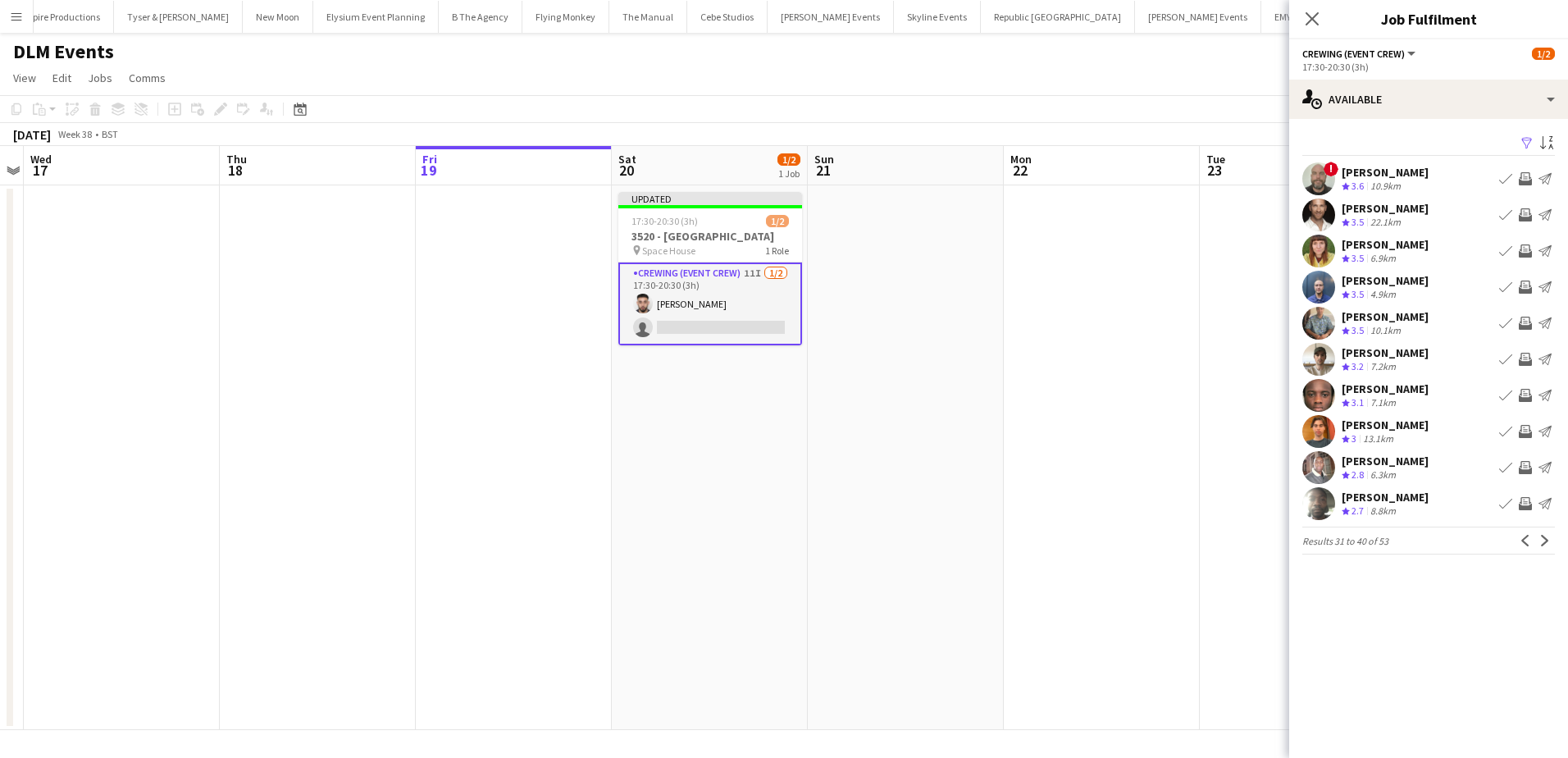
click at [1526, 359] on app-icon "Invite crew" at bounding box center [1525, 359] width 13 height 13
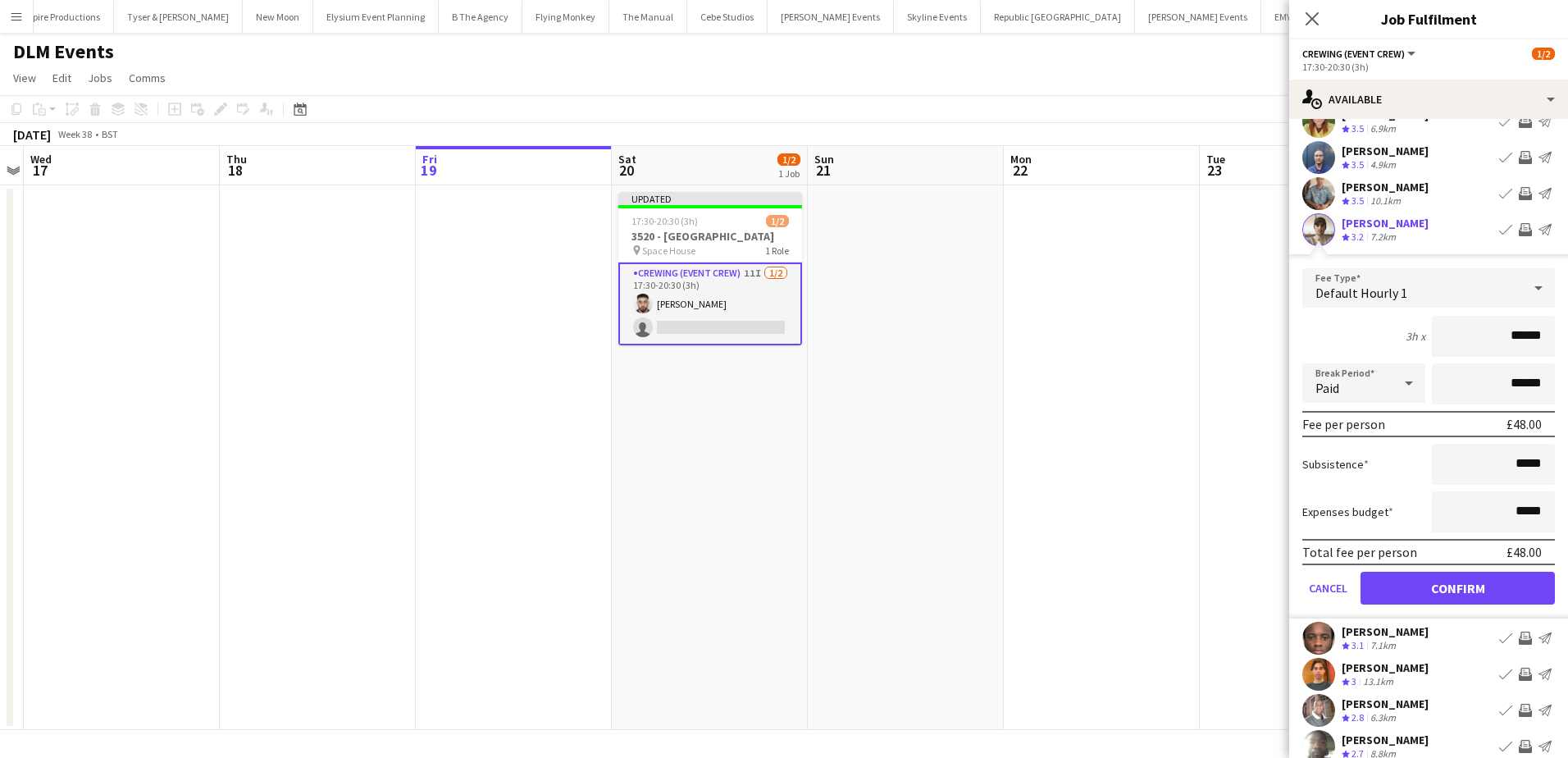
scroll to position [164, 0]
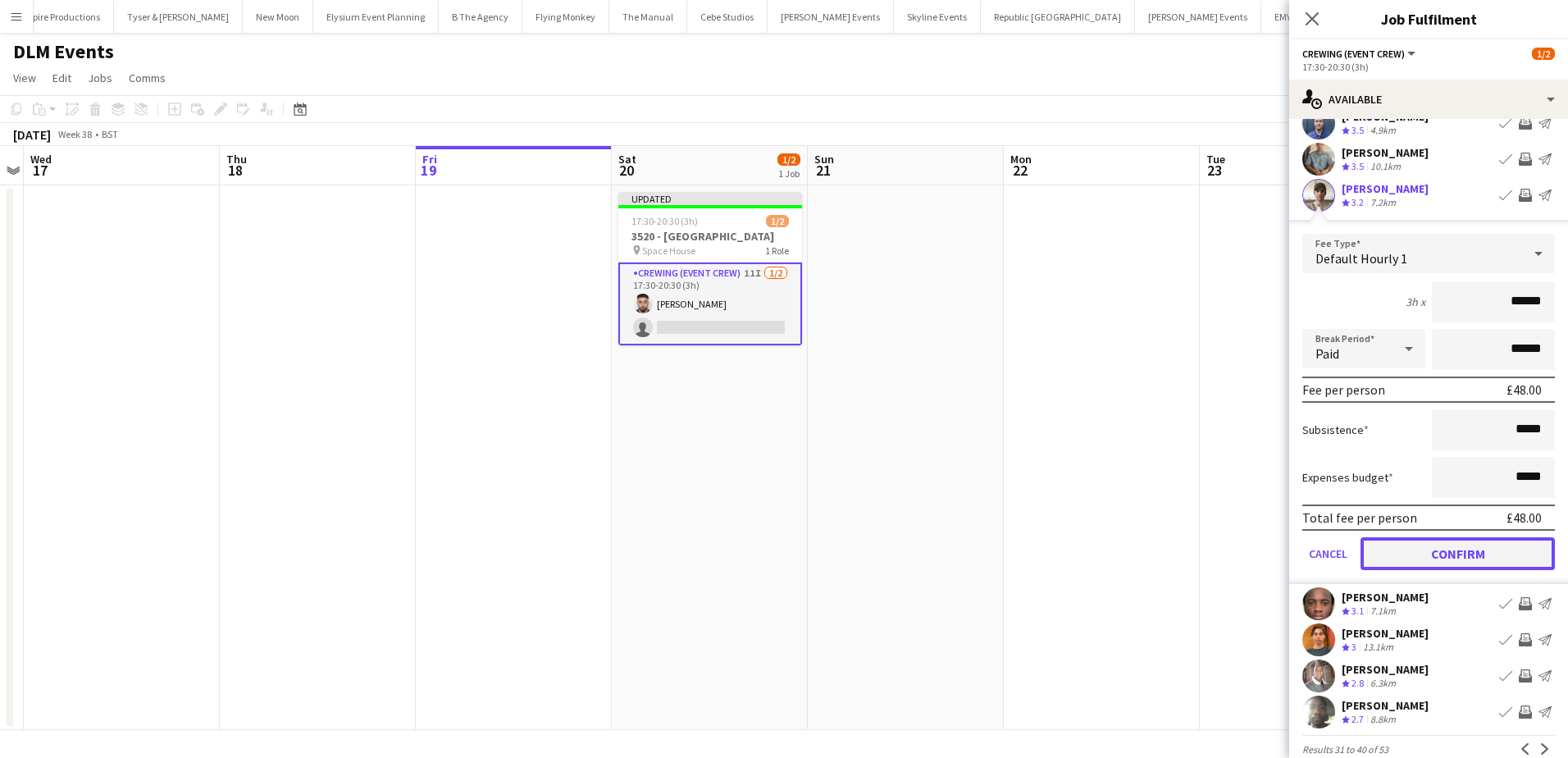
click at [1489, 567] on button "Confirm" at bounding box center [1457, 554] width 195 height 33
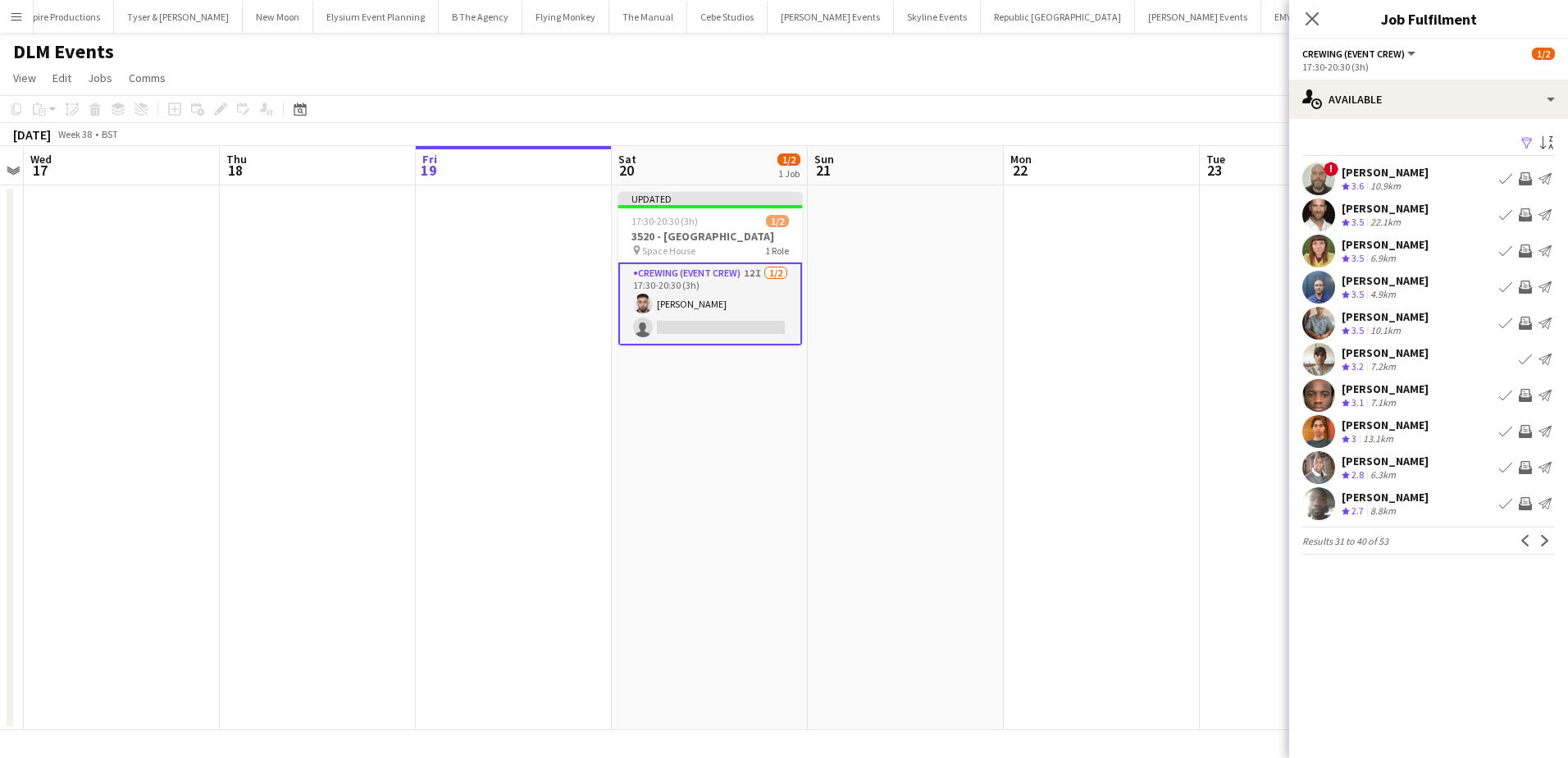
scroll to position [0, 0]
click at [1547, 544] on app-icon "Next" at bounding box center [1545, 541] width 12 height 12
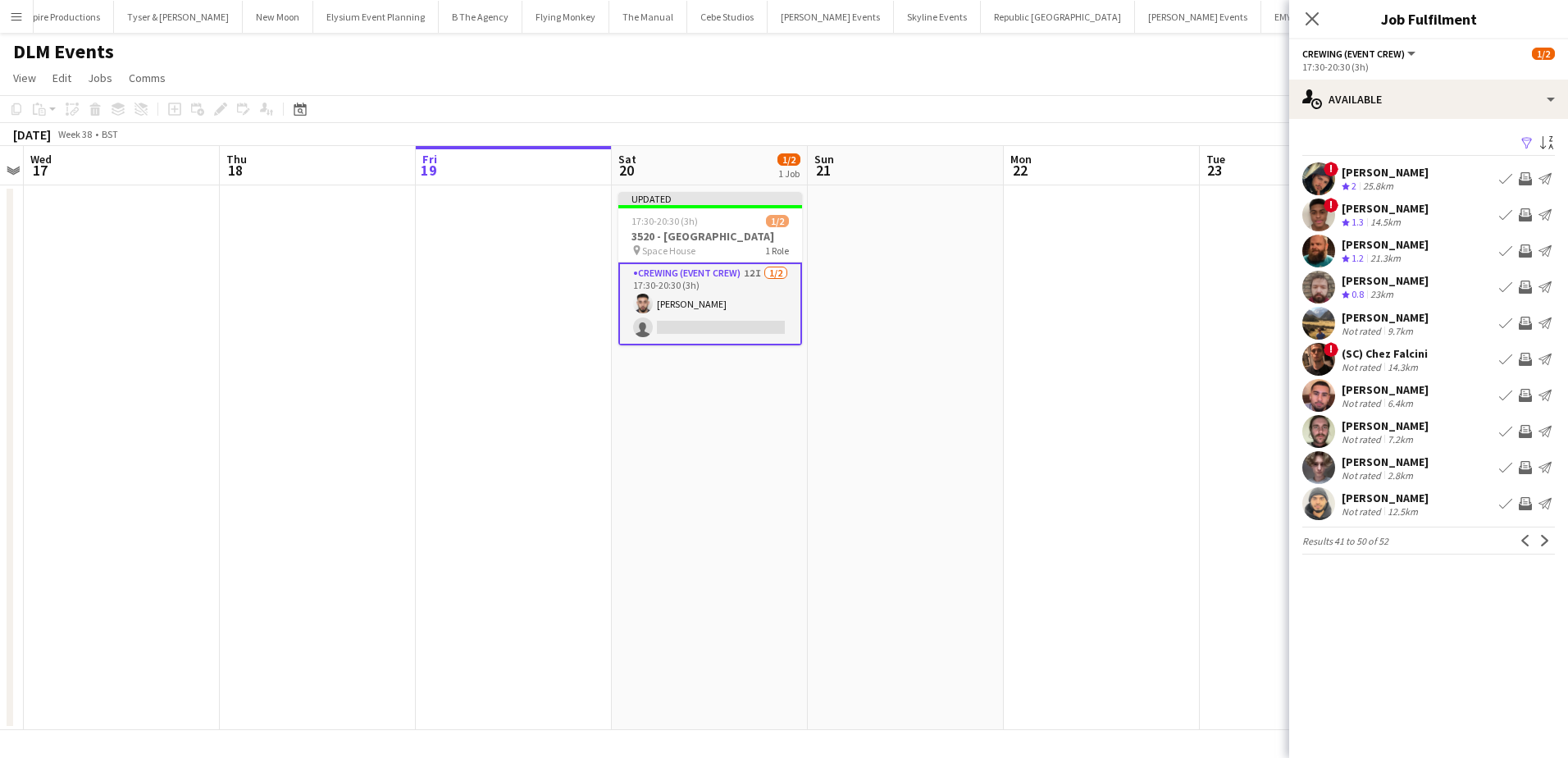
click at [1168, 342] on app-date-cell at bounding box center [1101, 458] width 196 height 544
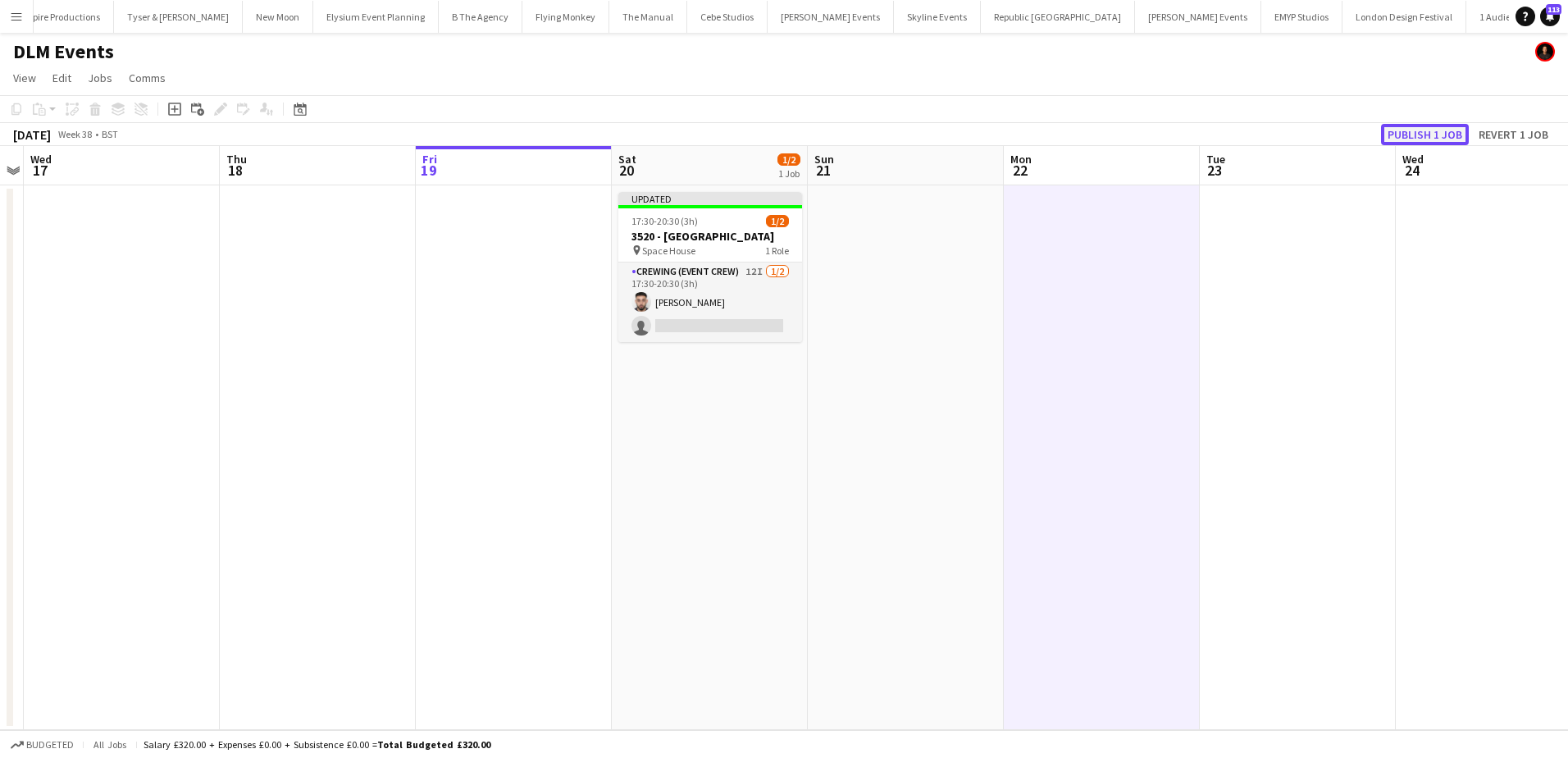
click at [1415, 134] on button "Publish 1 job" at bounding box center [1424, 134] width 88 height 21
